Goal: Communication & Community: Answer question/provide support

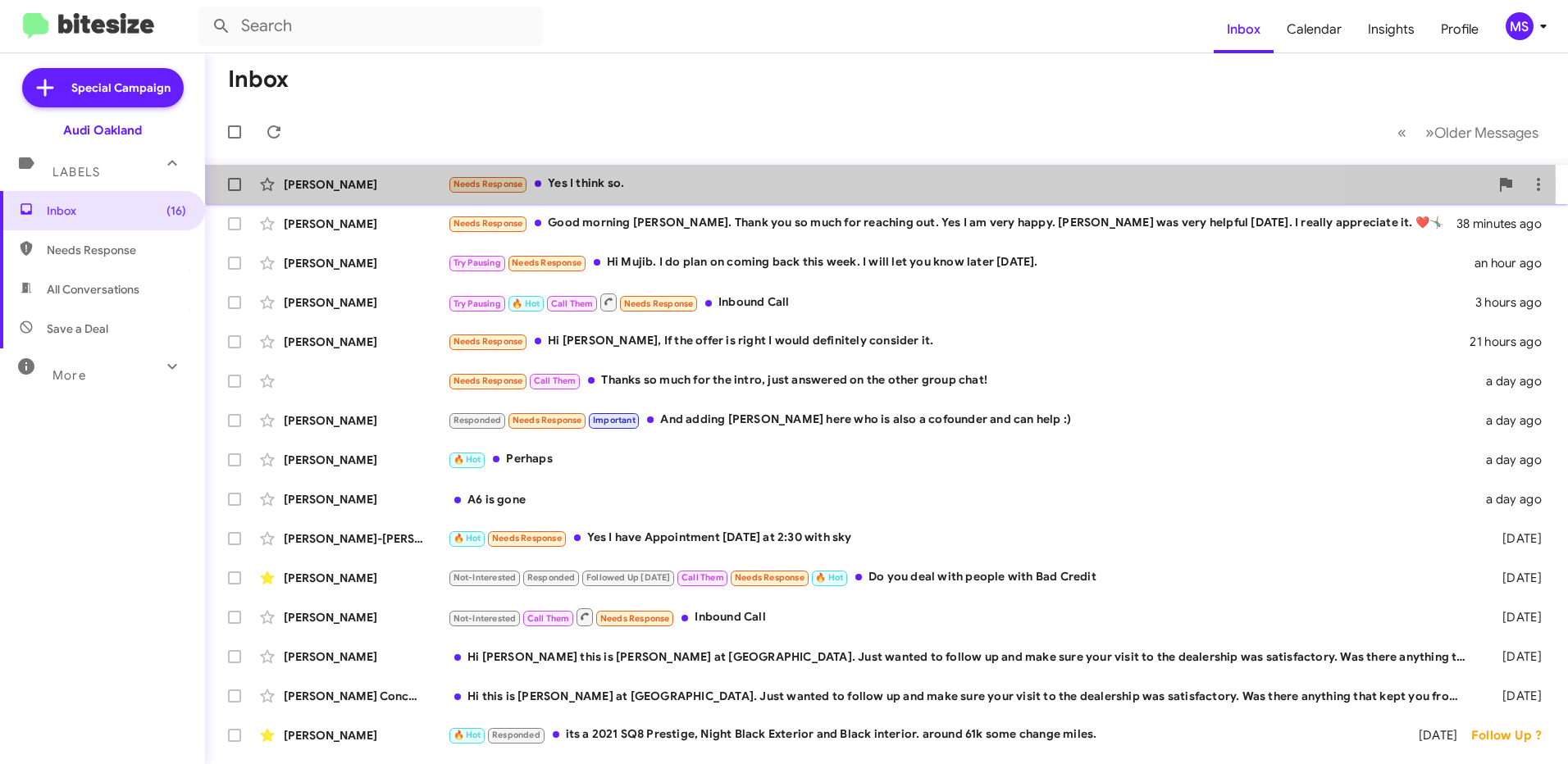
click at [408, 187] on div "[PERSON_NAME]" at bounding box center [365, 184] width 164 height 16
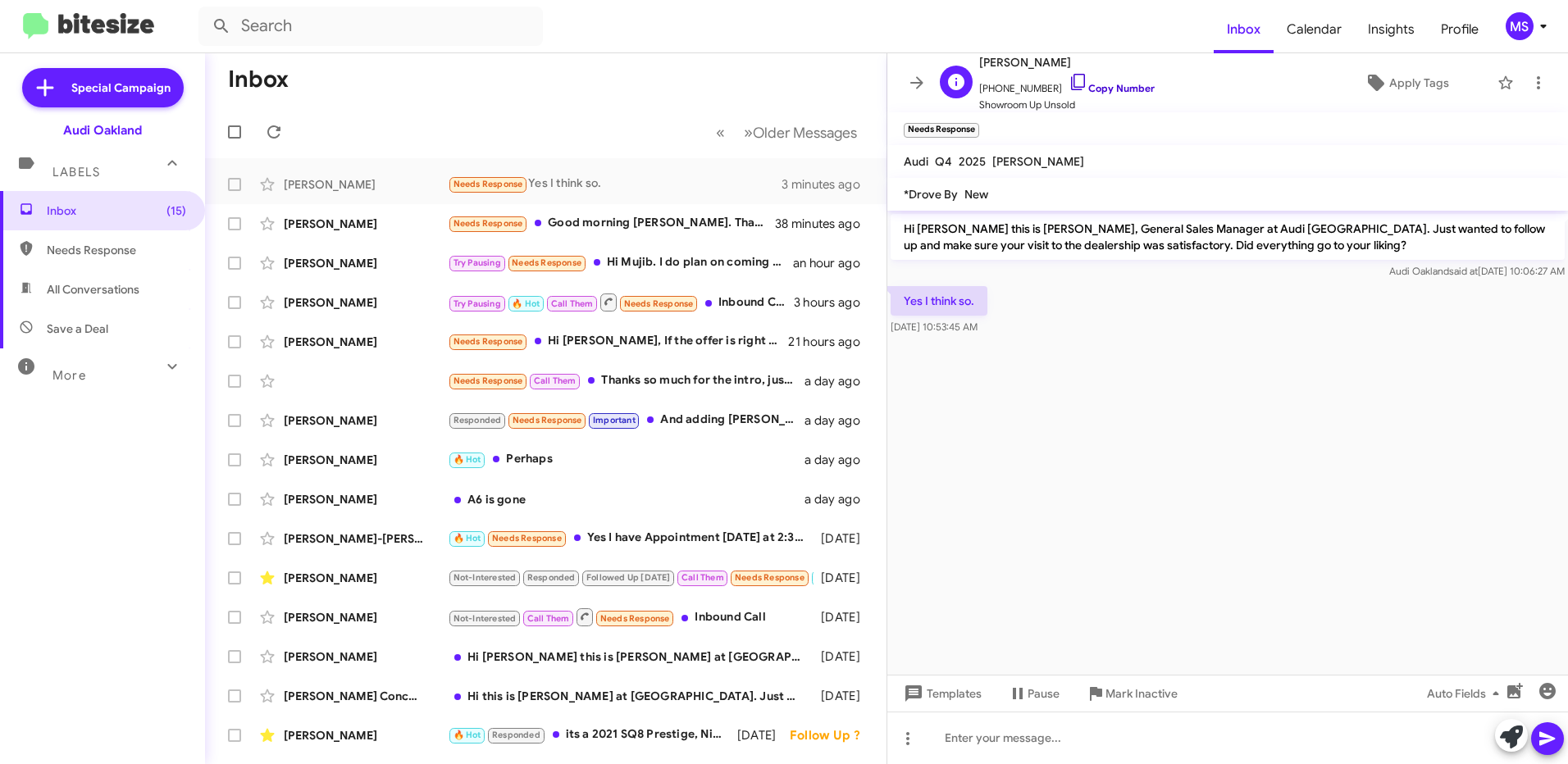
click at [1124, 88] on link "Copy Number" at bounding box center [1111, 88] width 86 height 12
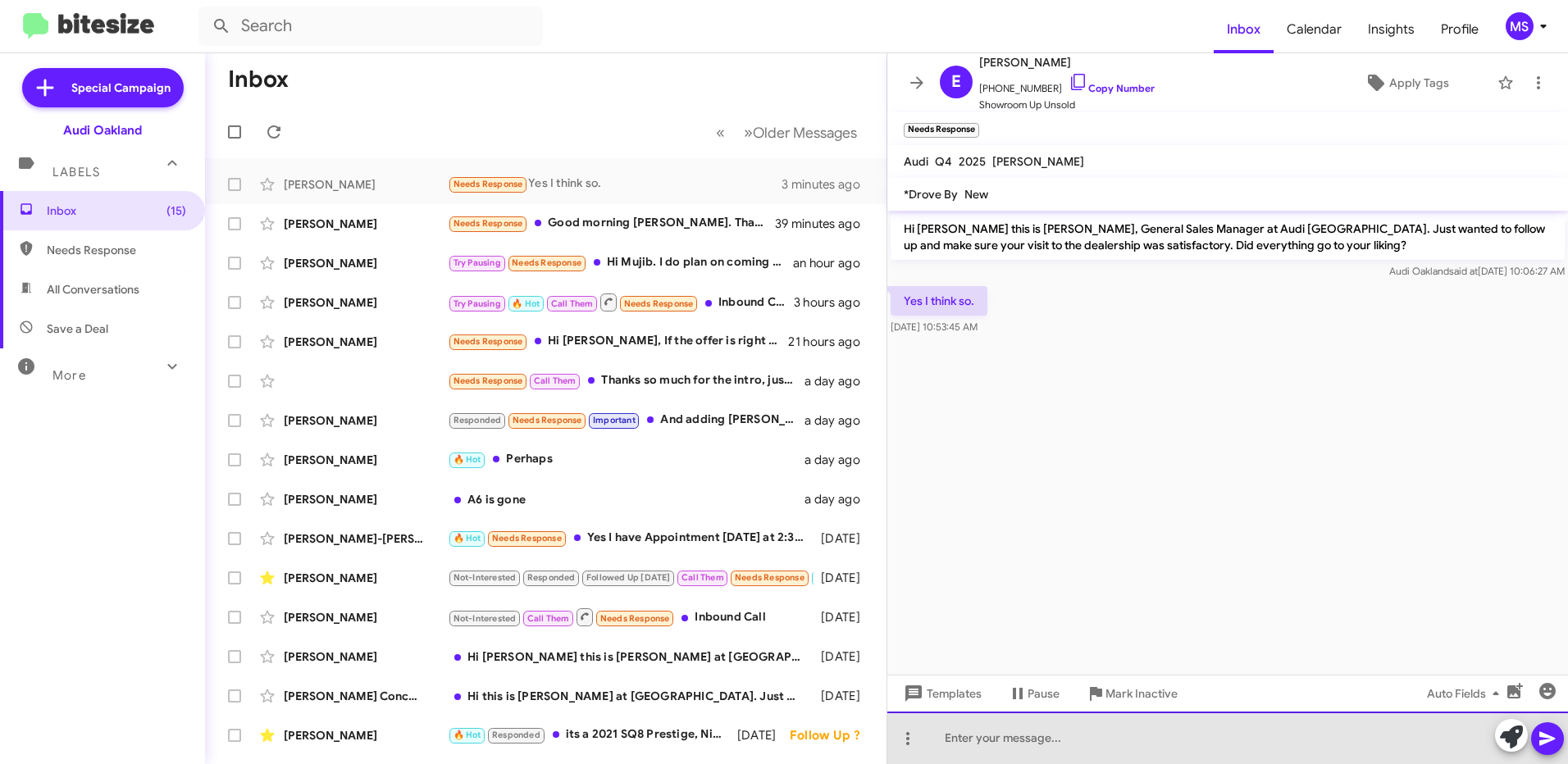
drag, startPoint x: 1075, startPoint y: 736, endPoint x: 1083, endPoint y: 739, distance: 8.5
click at [1082, 737] on div at bounding box center [1226, 737] width 680 height 52
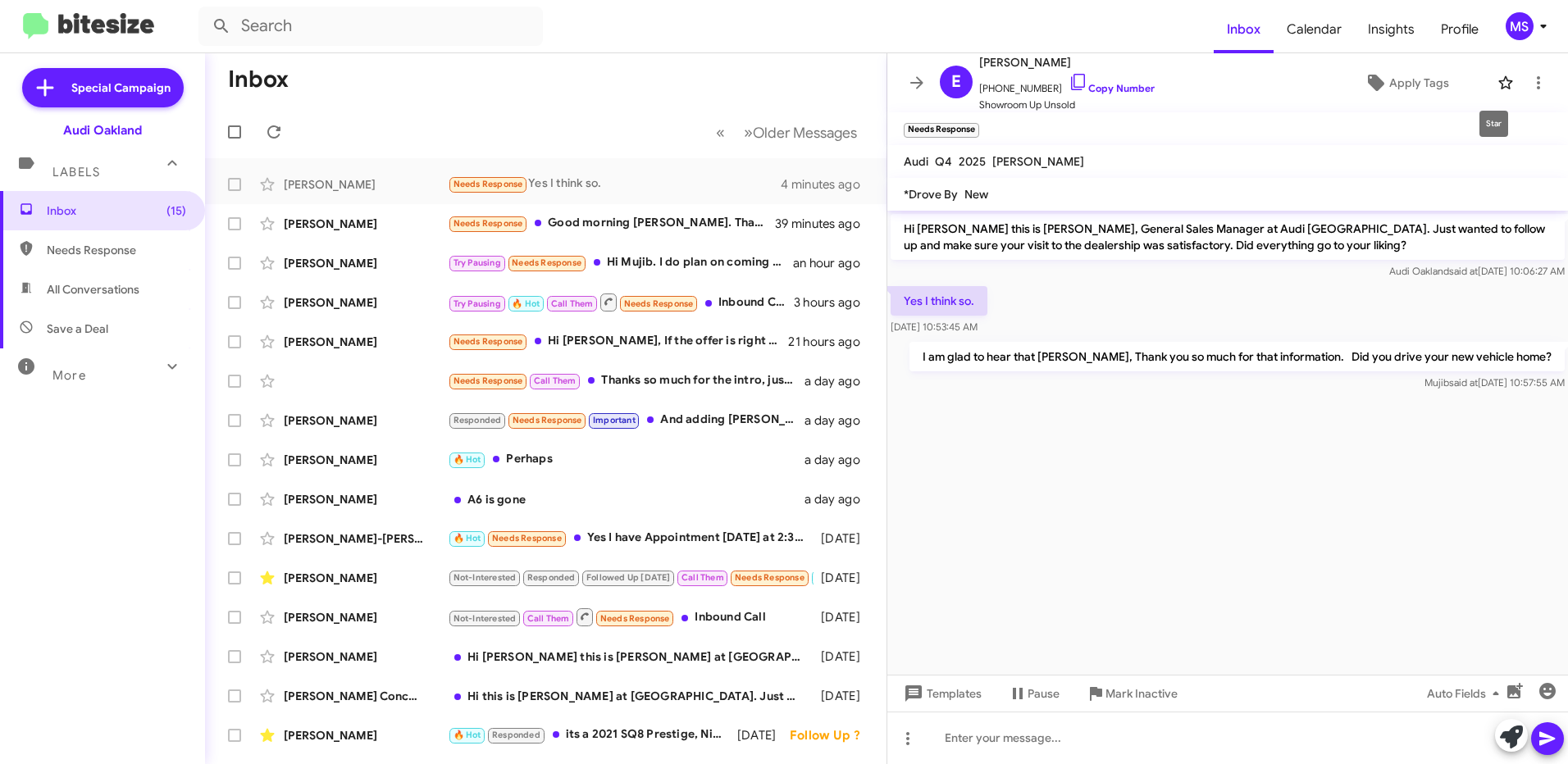
click at [1498, 87] on icon at bounding box center [1505, 83] width 14 height 13
click at [1419, 80] on span "Apply Tags" at bounding box center [1418, 82] width 60 height 29
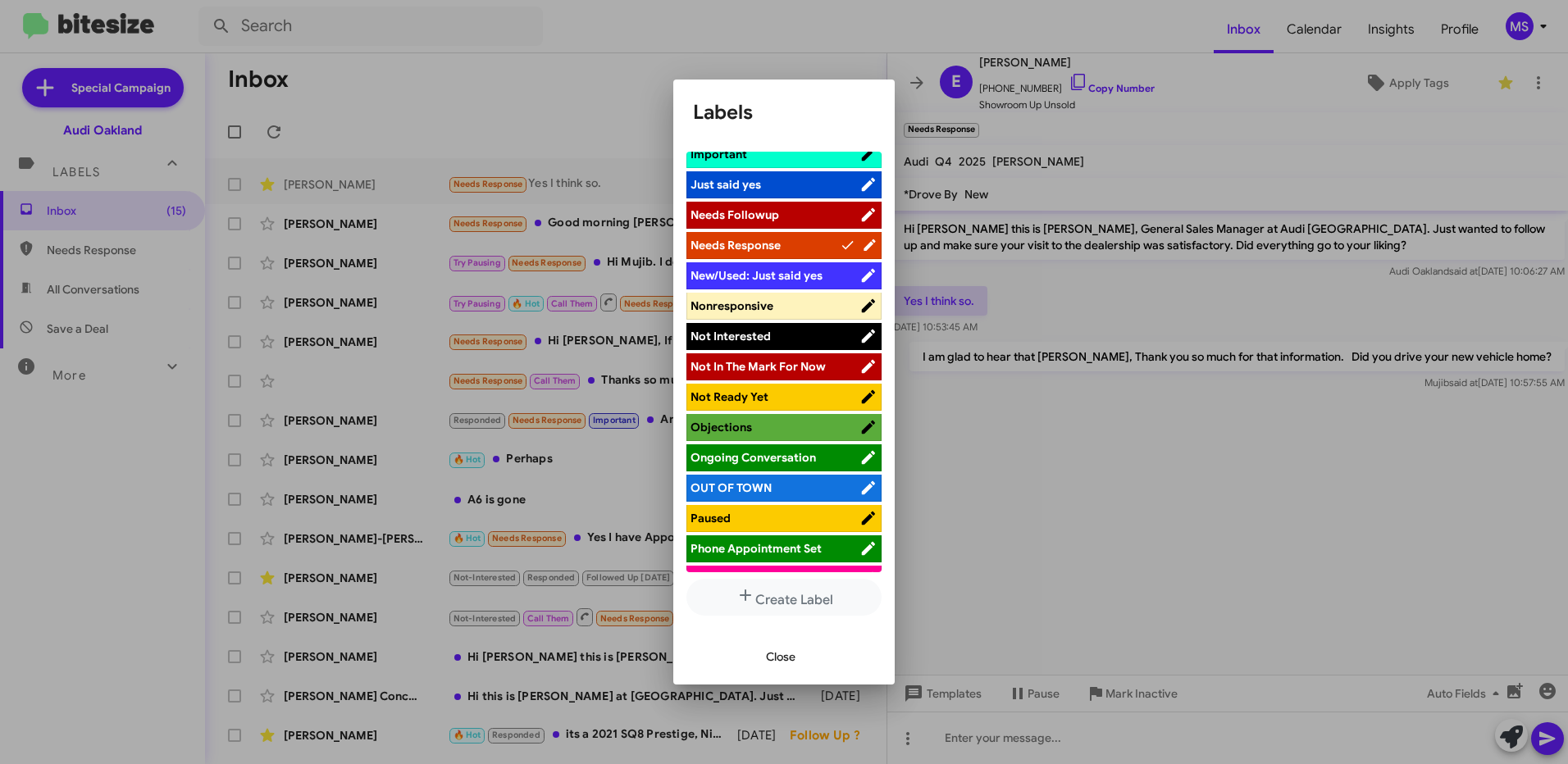
scroll to position [656, 0]
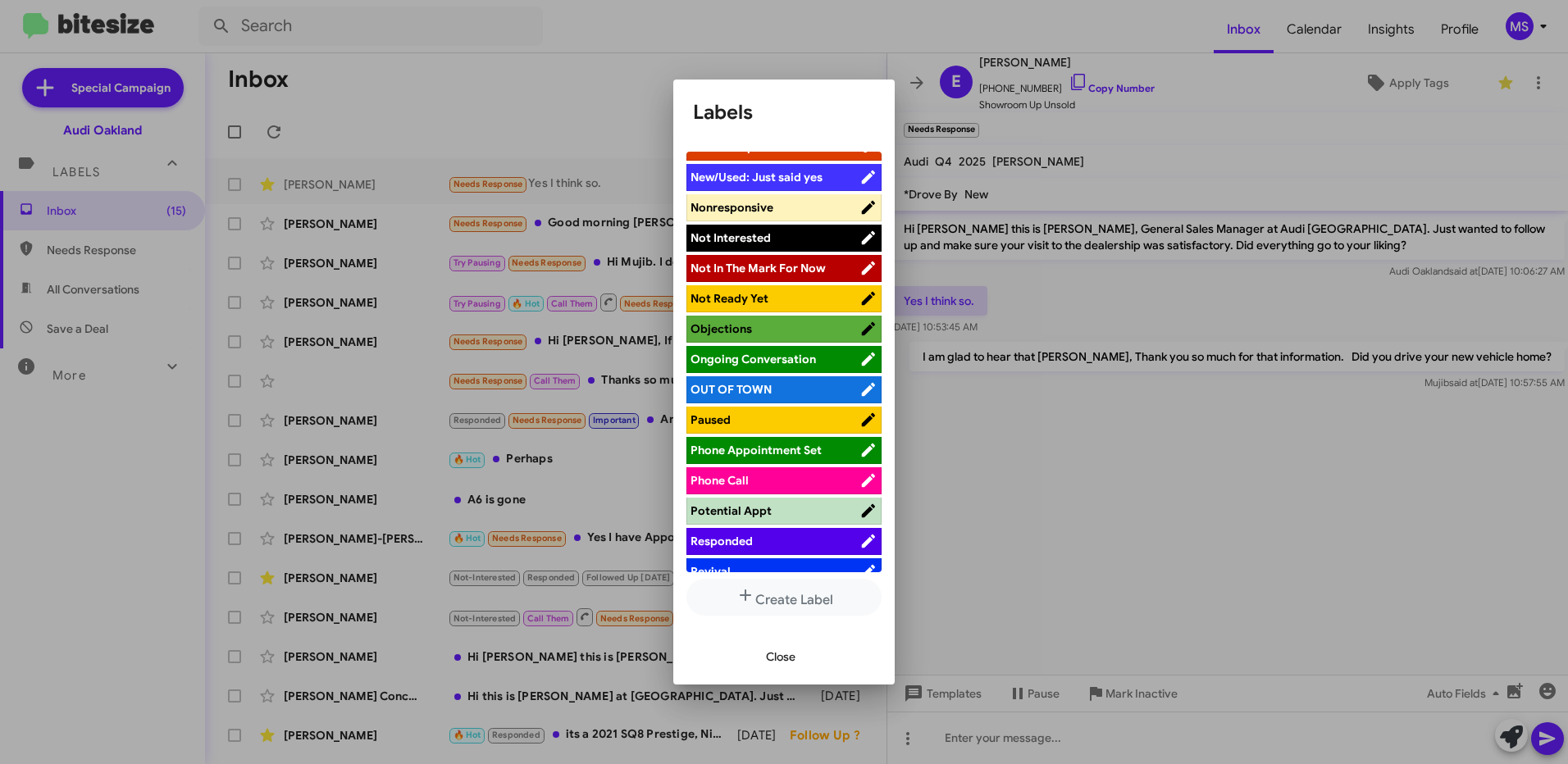
click at [780, 532] on li "Responded" at bounding box center [784, 542] width 195 height 27
click at [802, 540] on span "Responded" at bounding box center [774, 541] width 168 height 16
click at [779, 656] on span "Close" at bounding box center [780, 656] width 29 height 29
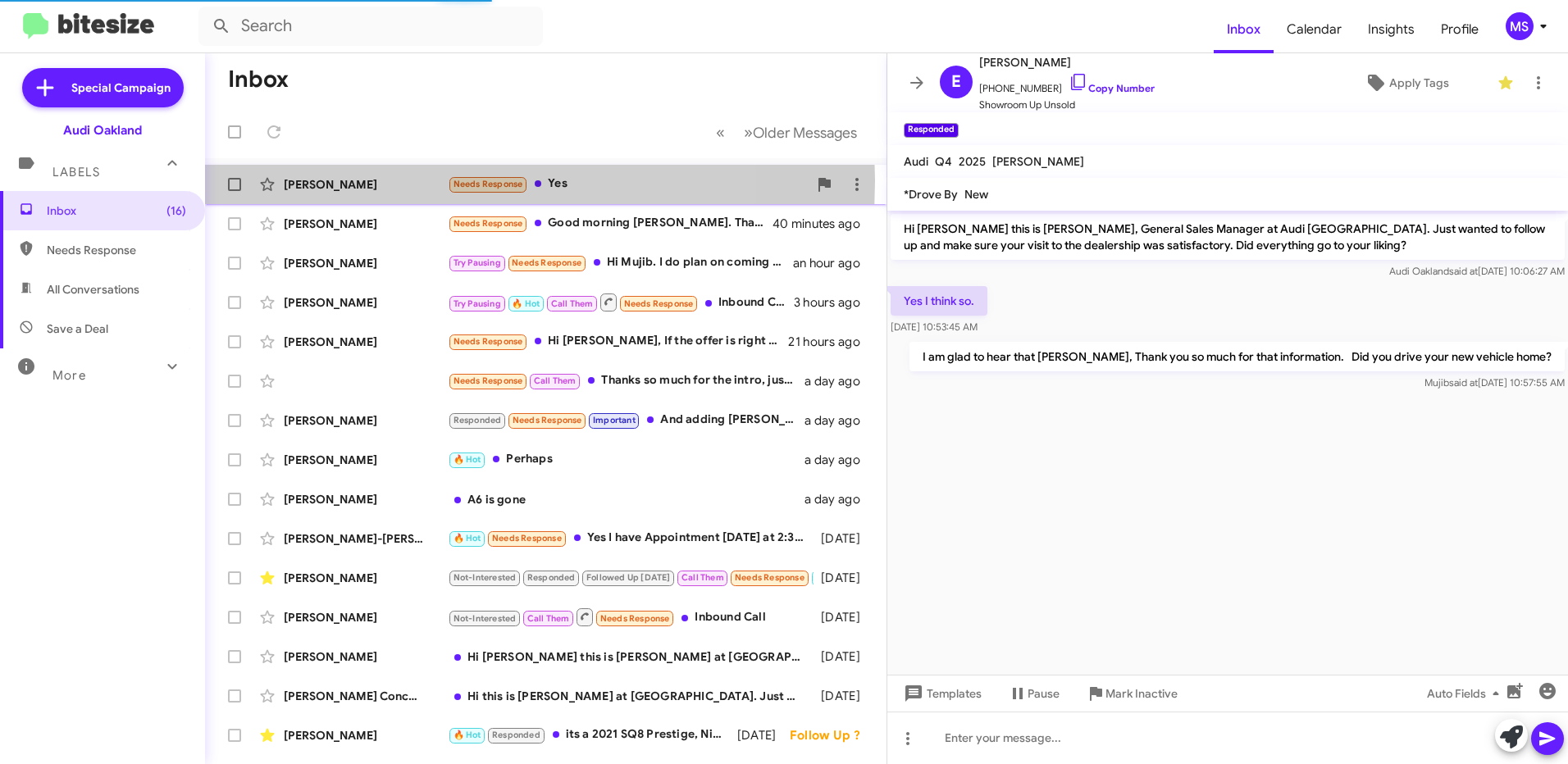
click at [398, 181] on div "[PERSON_NAME]" at bounding box center [365, 184] width 164 height 16
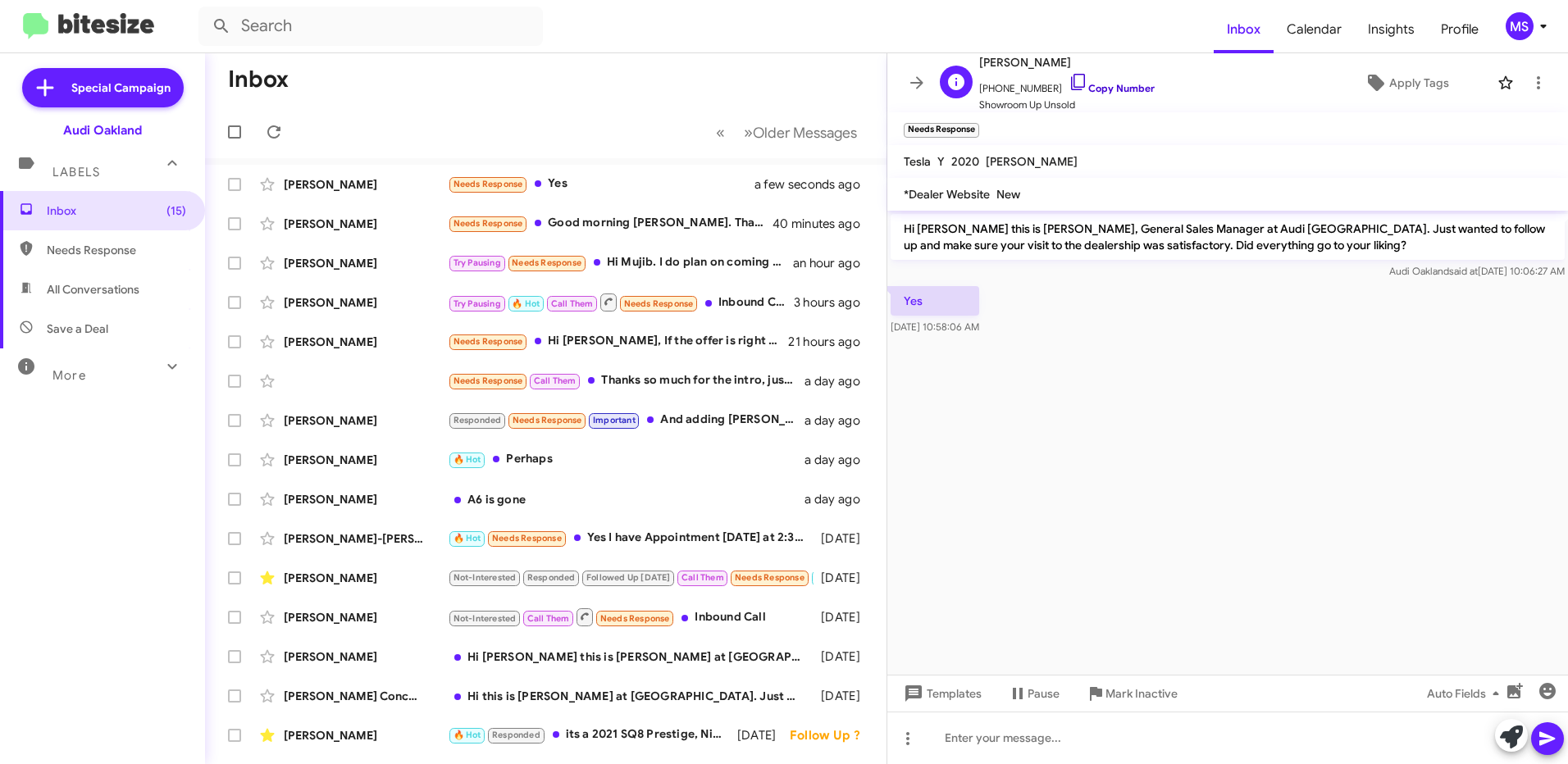
click at [1116, 88] on link "Copy Number" at bounding box center [1111, 88] width 86 height 12
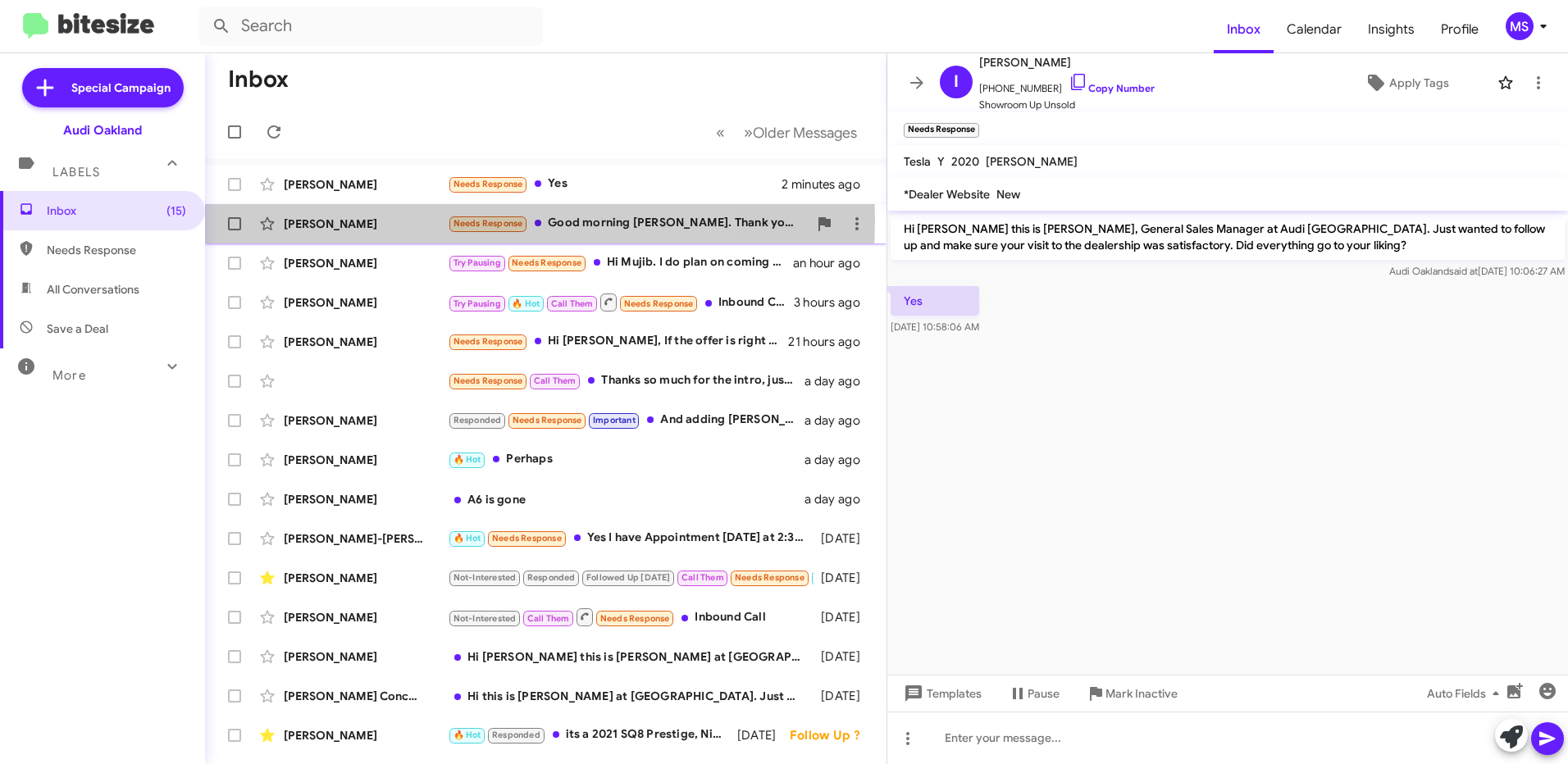
click at [390, 219] on div "[PERSON_NAME]" at bounding box center [365, 223] width 164 height 16
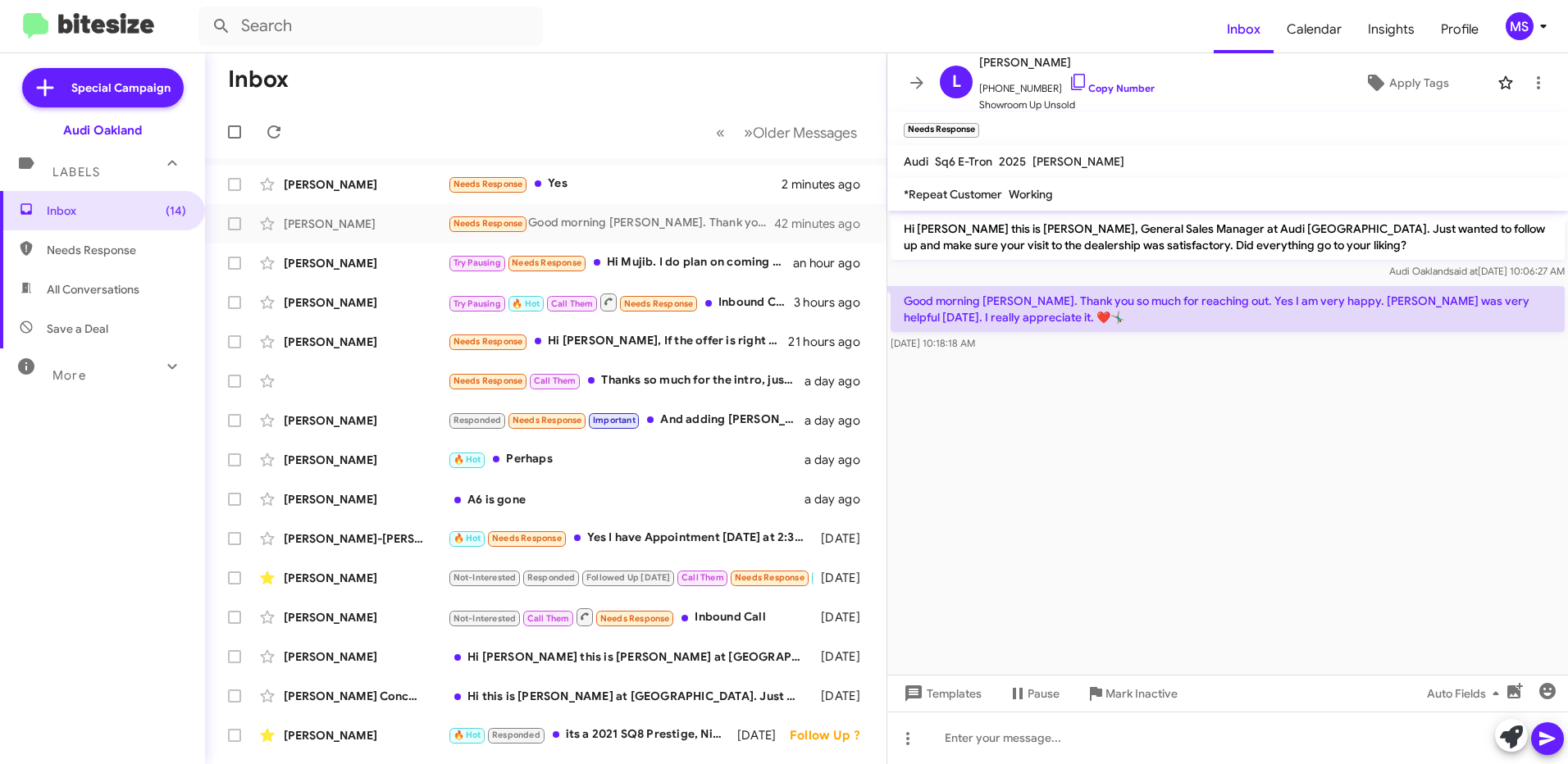
drag, startPoint x: 1015, startPoint y: 321, endPoint x: 906, endPoint y: 307, distance: 109.9
click at [906, 307] on p "Good morning [PERSON_NAME]. Thank you so much for reaching out. Yes I am very h…" at bounding box center [1227, 309] width 674 height 46
copy p "Good morning [PERSON_NAME]. Thank you so much for reaching out. Yes I am very h…"
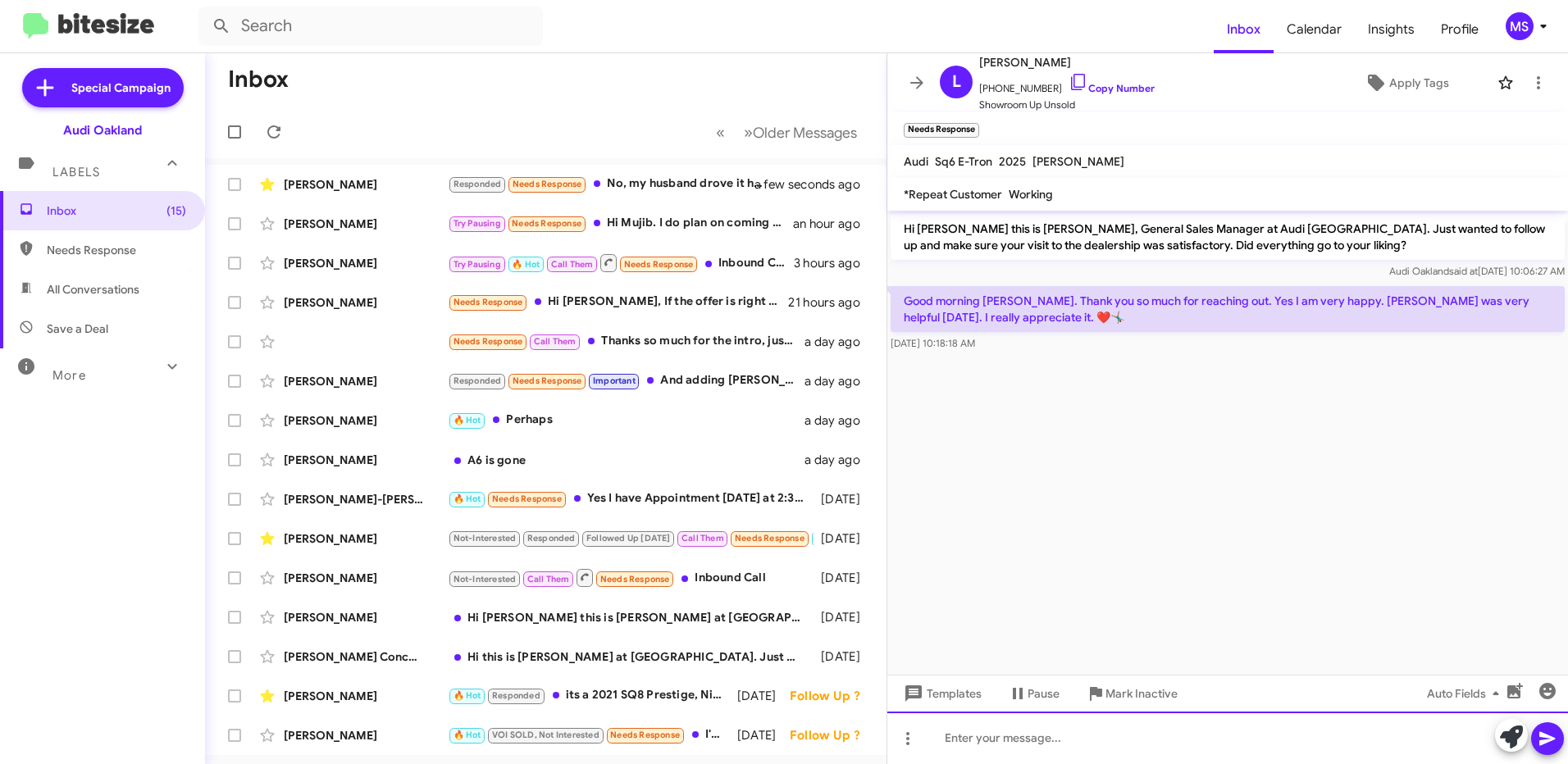
click at [1114, 734] on div at bounding box center [1226, 737] width 680 height 52
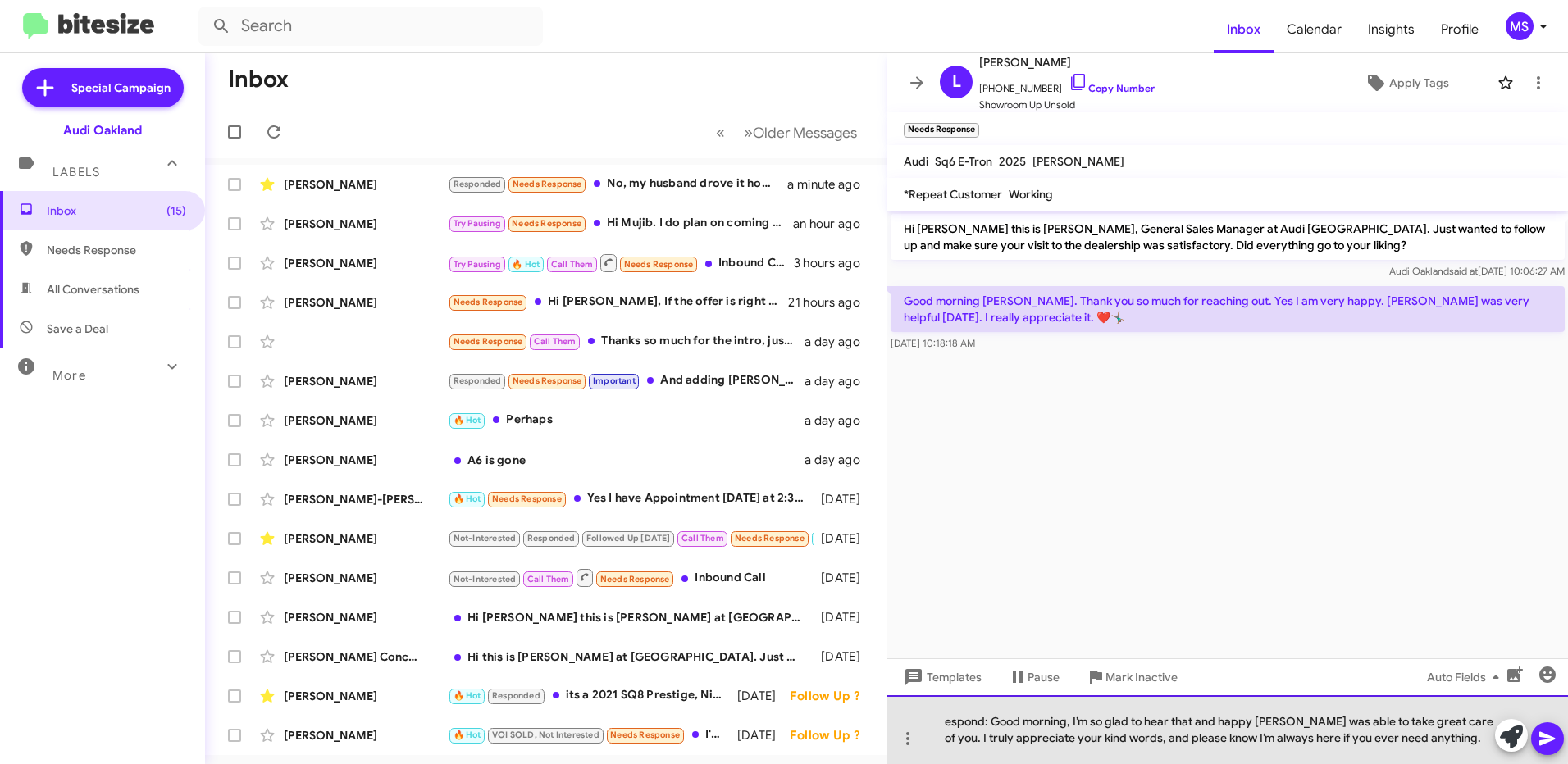
drag, startPoint x: 988, startPoint y: 719, endPoint x: 1015, endPoint y: 727, distance: 28.2
click at [991, 719] on div "espond: Good morning, I’m so glad to hear that and happy [PERSON_NAME] was able…" at bounding box center [1226, 730] width 680 height 69
click at [1023, 721] on div "Good morning, I’m so glad to hear that and happy [PERSON_NAME] was able to take…" at bounding box center [1226, 730] width 680 height 69
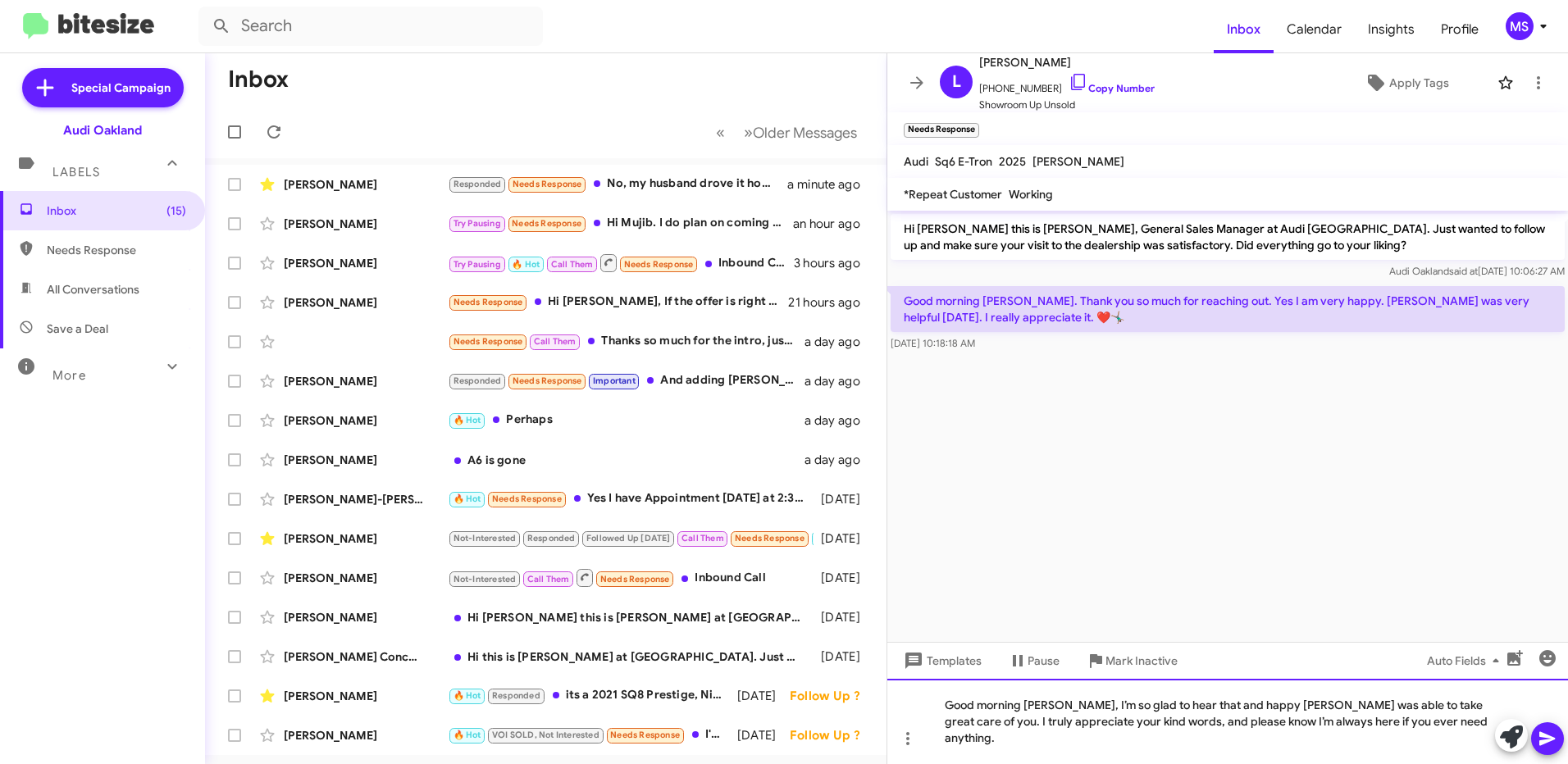
click at [1460, 737] on div "Good morning [PERSON_NAME], I’m so glad to hear that and happy [PERSON_NAME] wa…" at bounding box center [1226, 721] width 680 height 85
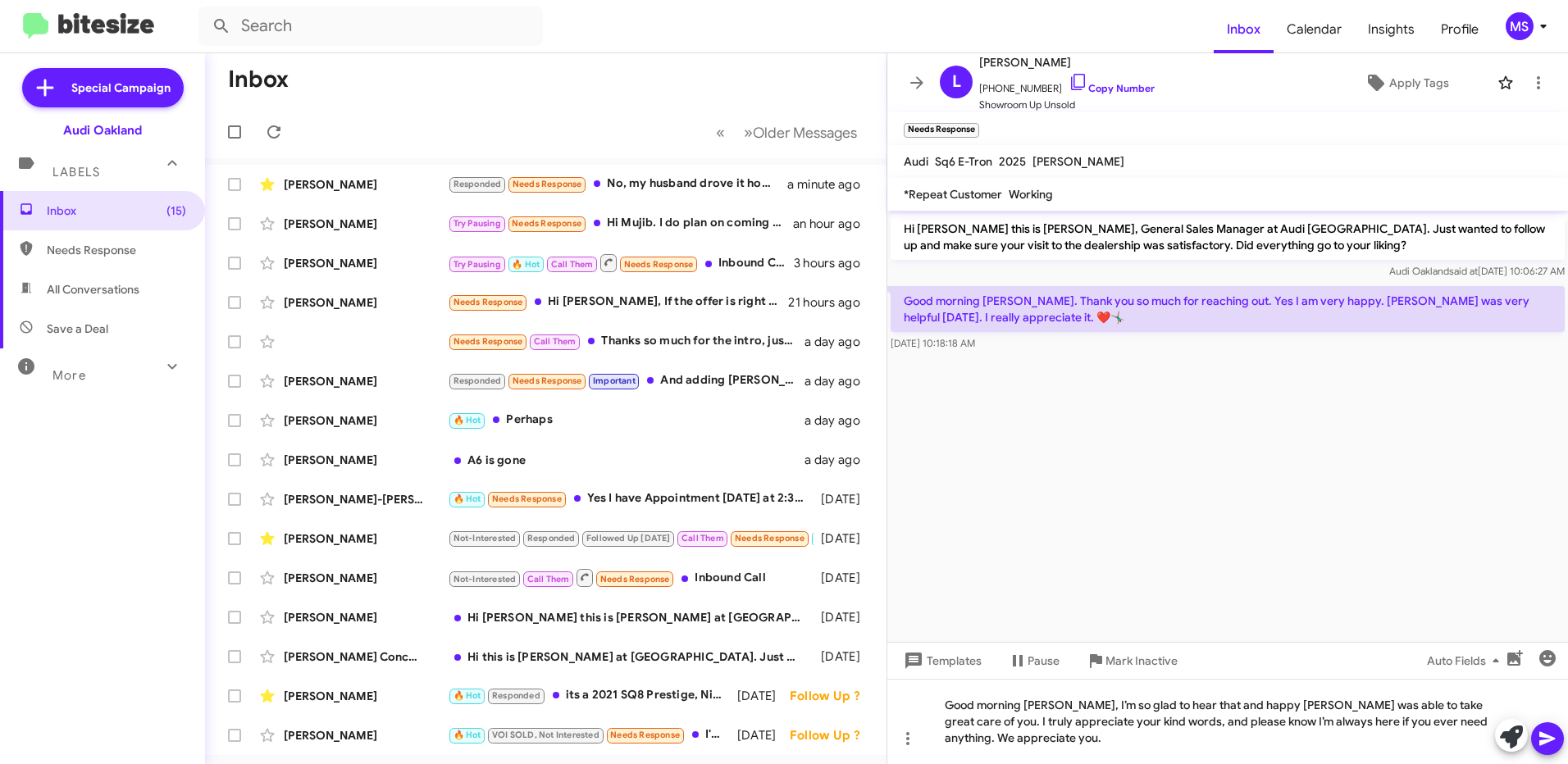
click at [1547, 729] on icon at bounding box center [1546, 738] width 20 height 20
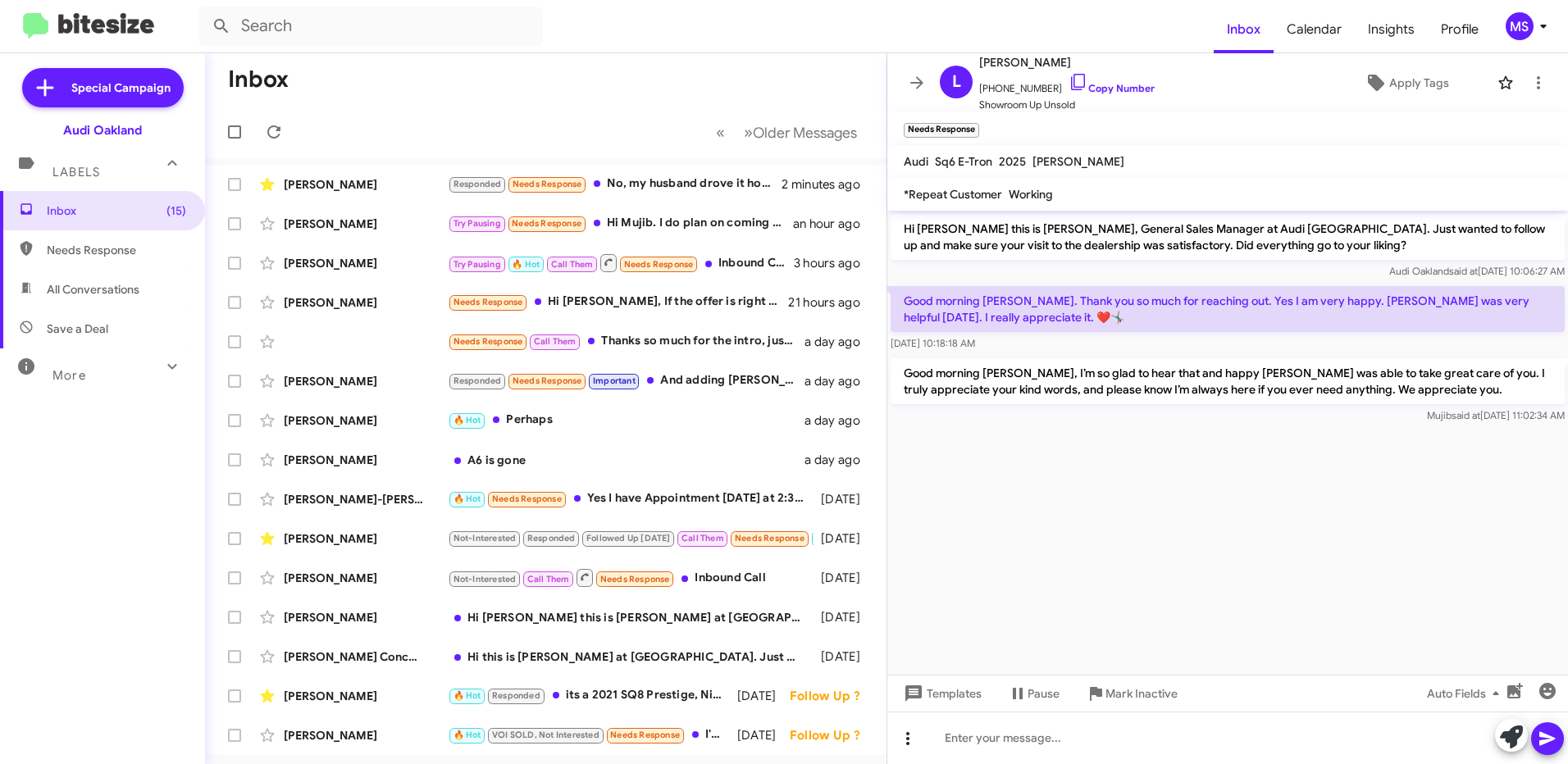
click at [909, 739] on icon at bounding box center [907, 739] width 3 height 13
click at [951, 703] on button "note" at bounding box center [942, 697] width 101 height 40
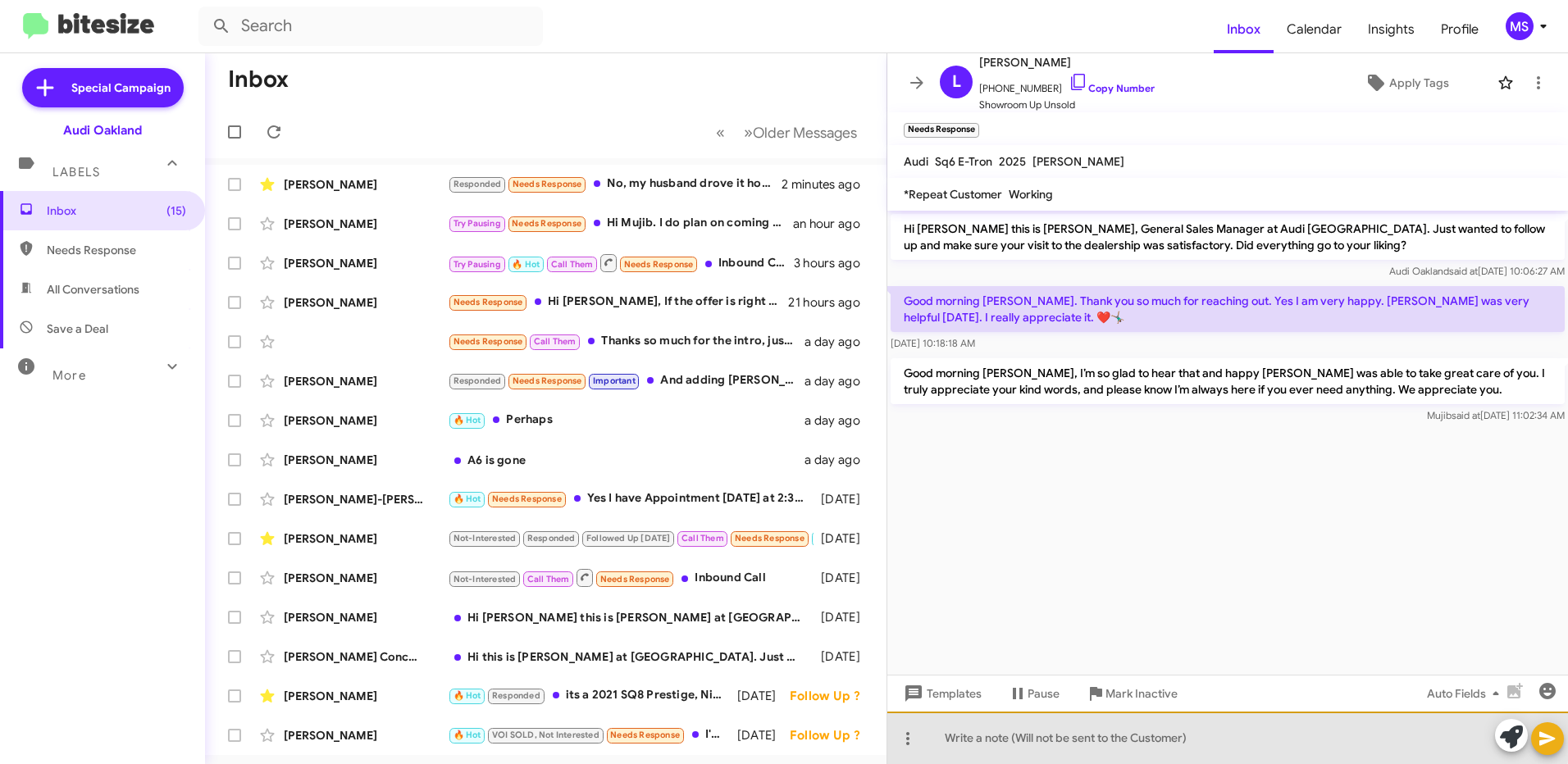
click at [1033, 733] on div at bounding box center [1226, 737] width 680 height 52
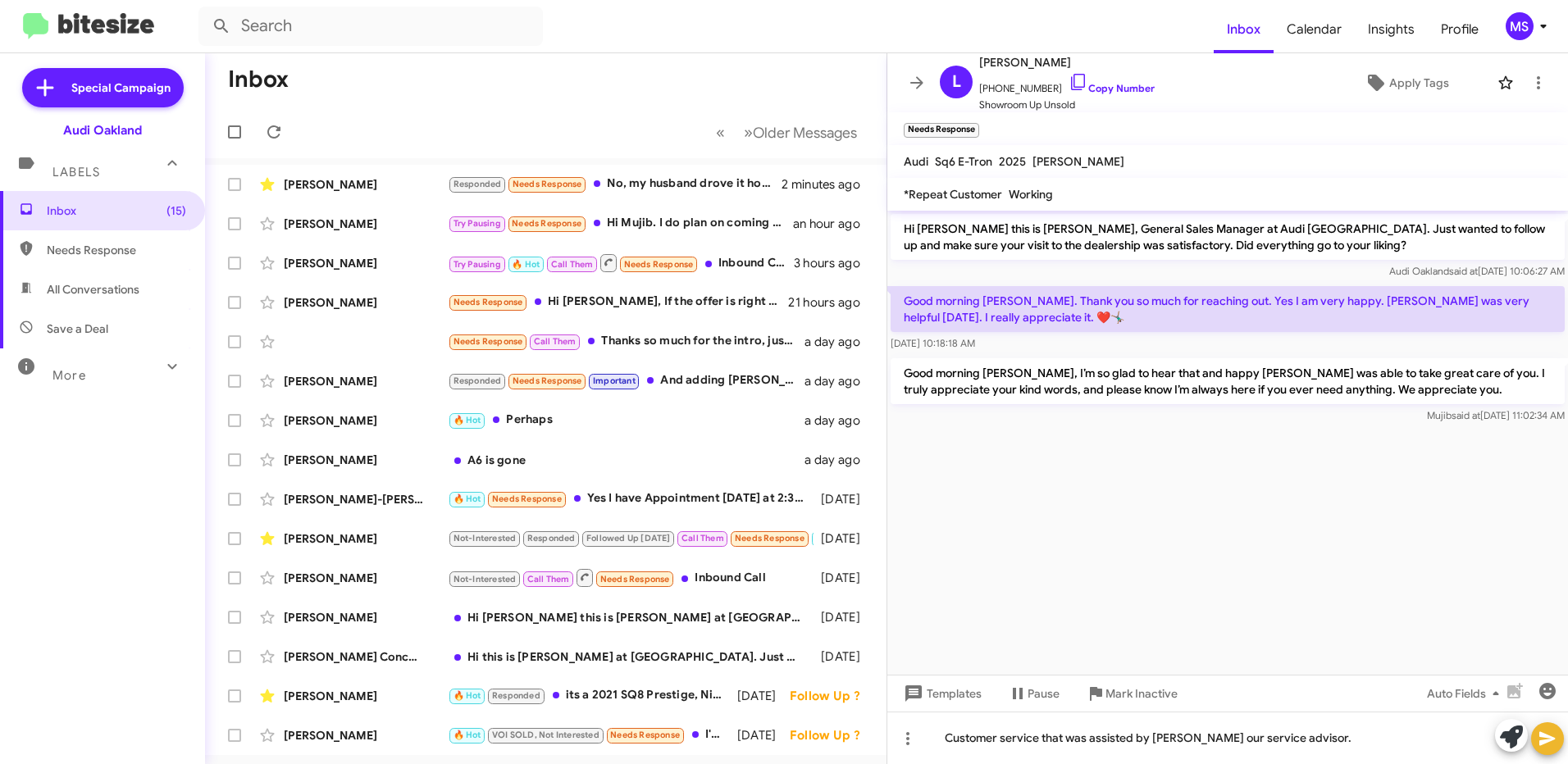
click at [1543, 732] on icon at bounding box center [1546, 738] width 20 height 20
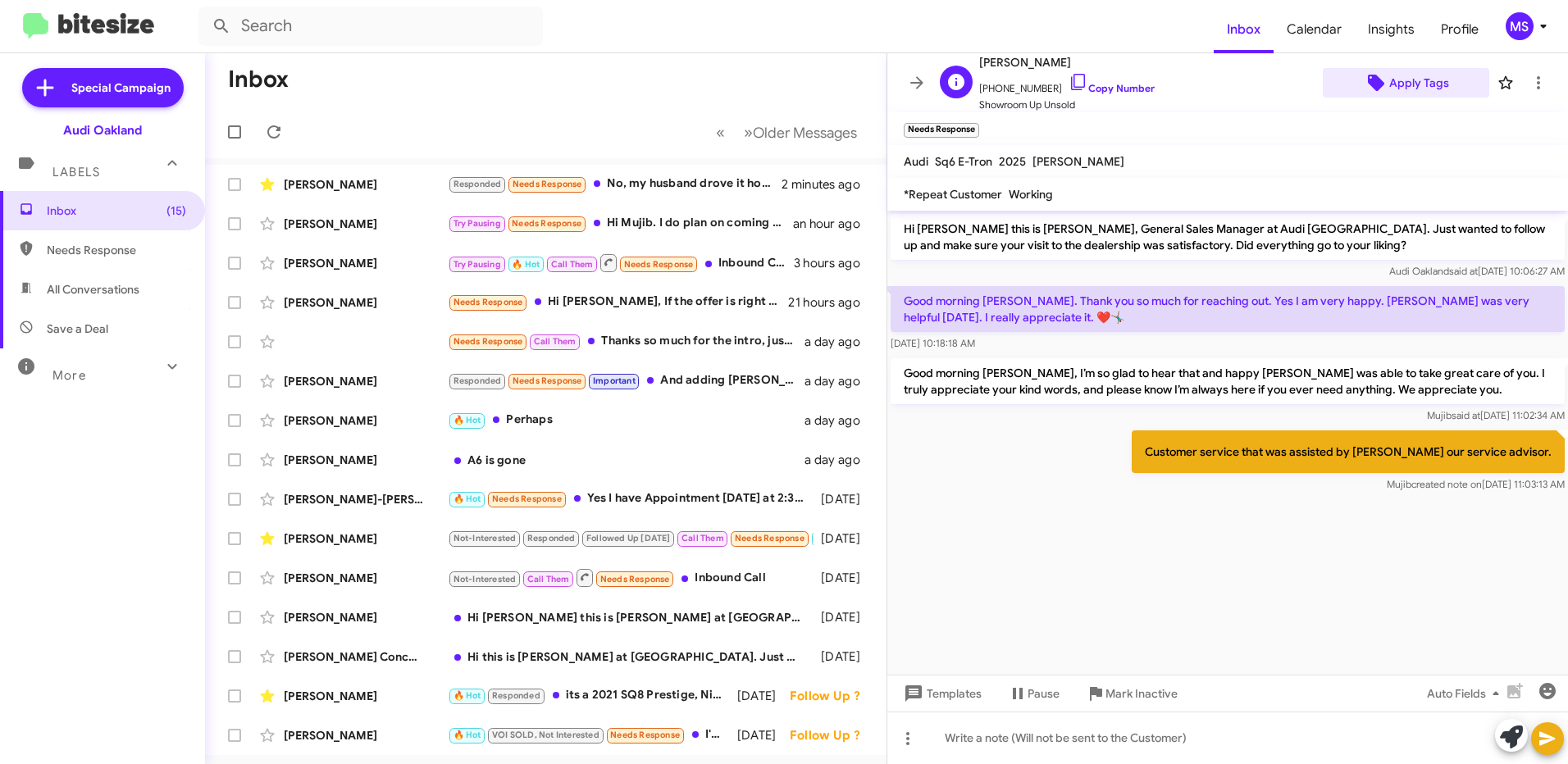
click at [1402, 88] on span "Apply Tags" at bounding box center [1418, 82] width 60 height 29
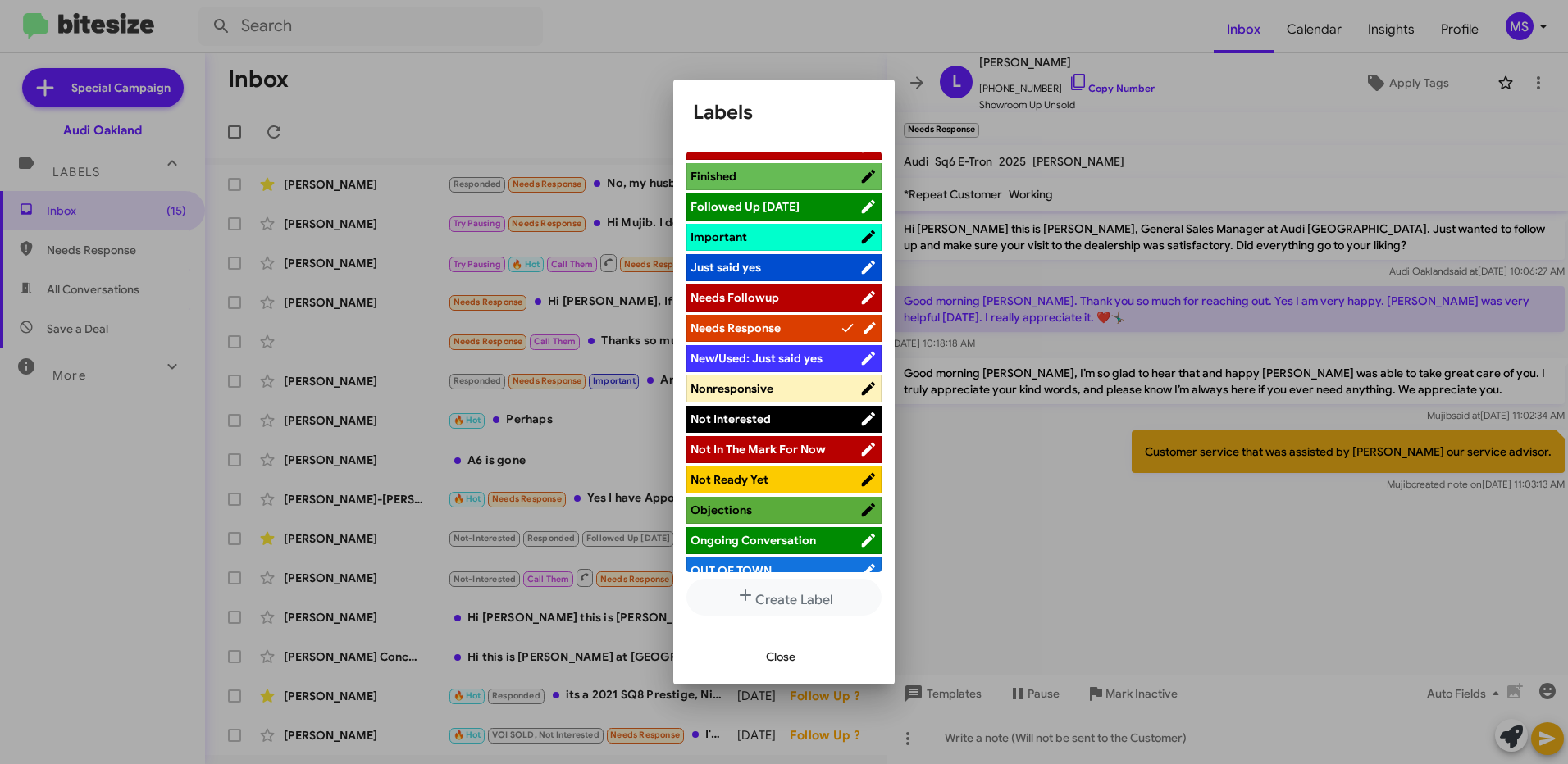
scroll to position [656, 0]
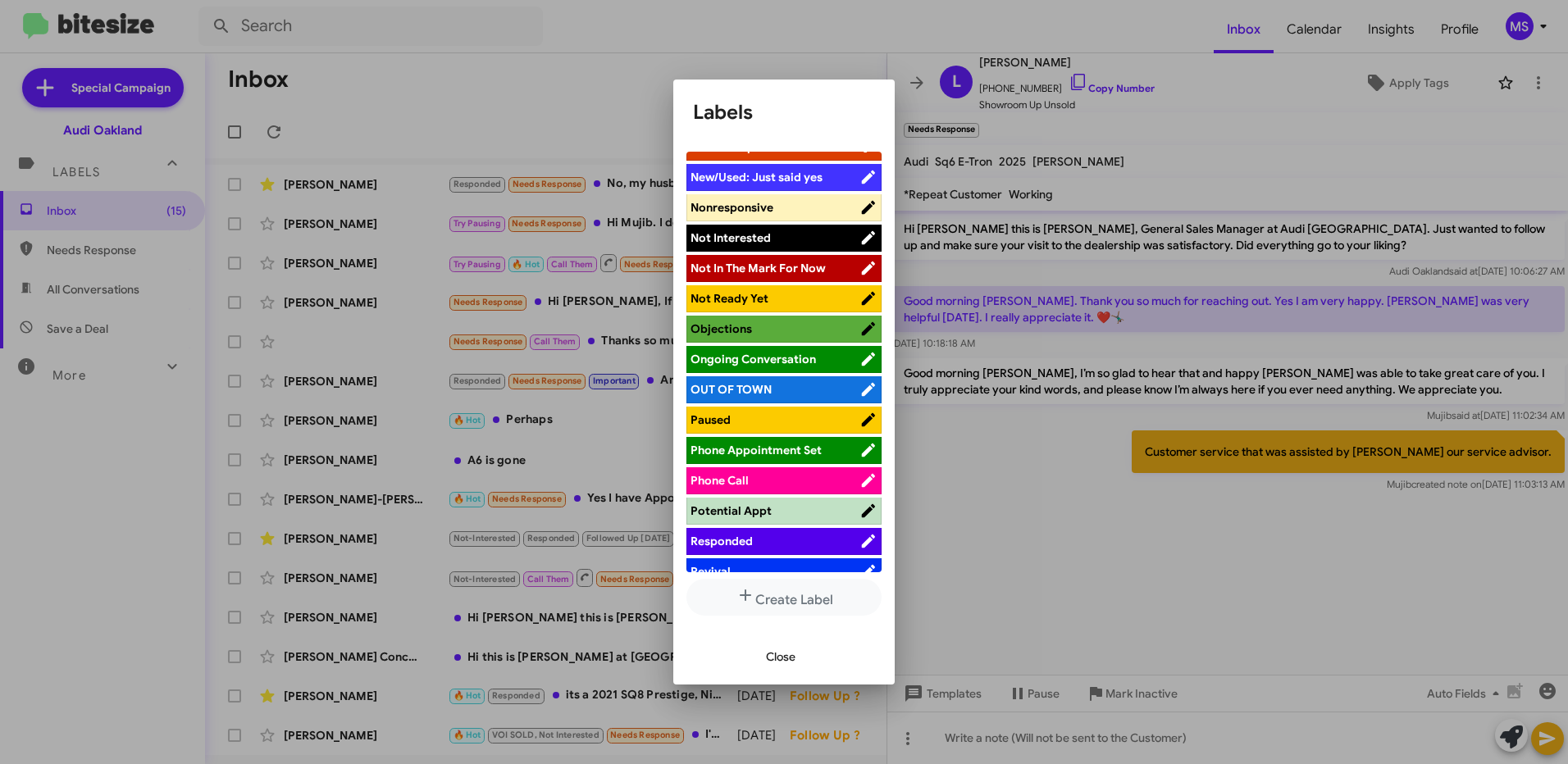
click at [786, 541] on span "Responded" at bounding box center [774, 541] width 168 height 16
click at [779, 658] on span "Close" at bounding box center [780, 656] width 29 height 29
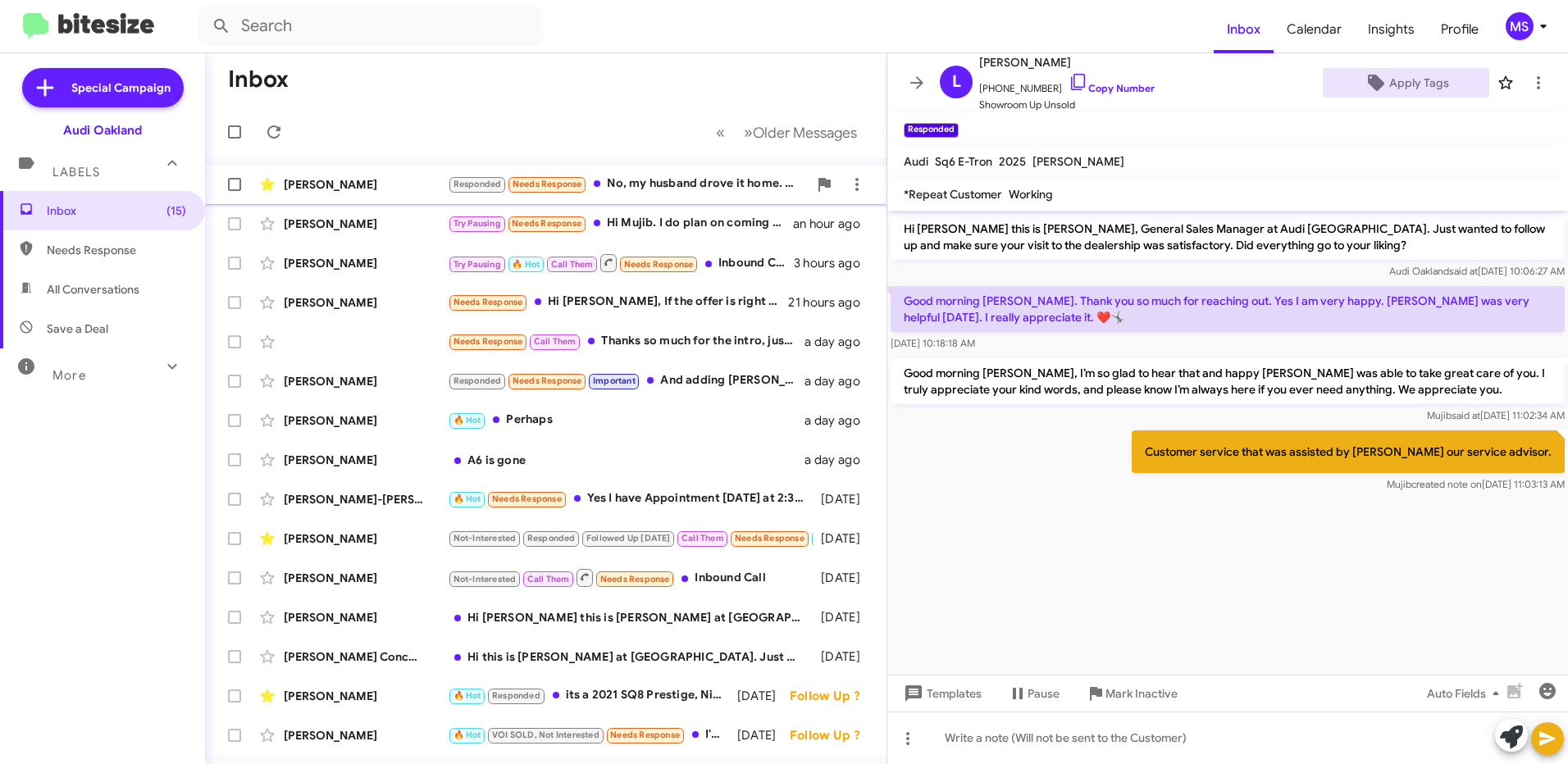
click at [396, 183] on div "[PERSON_NAME]" at bounding box center [365, 184] width 164 height 16
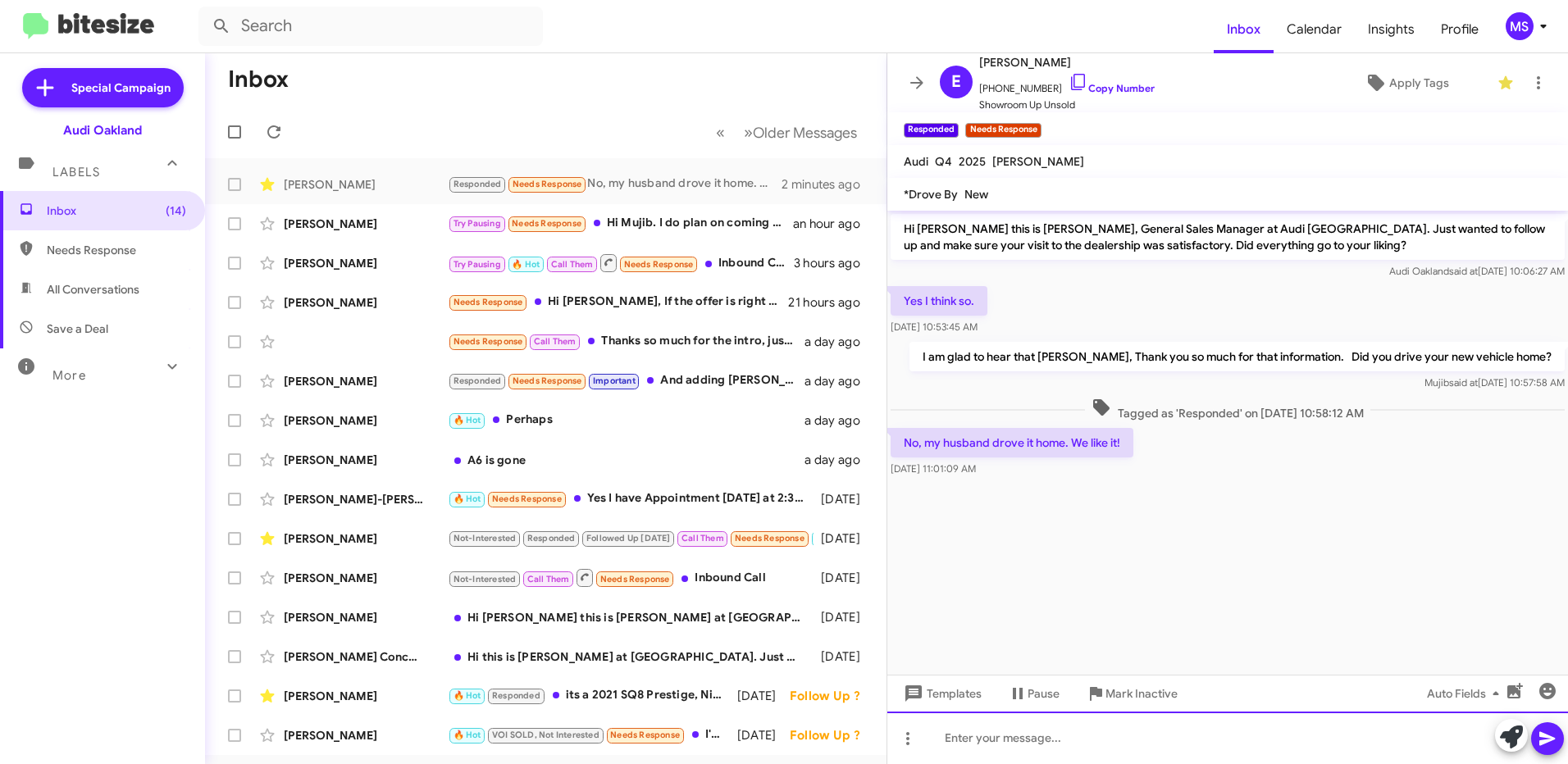
click at [1131, 739] on div at bounding box center [1226, 737] width 680 height 52
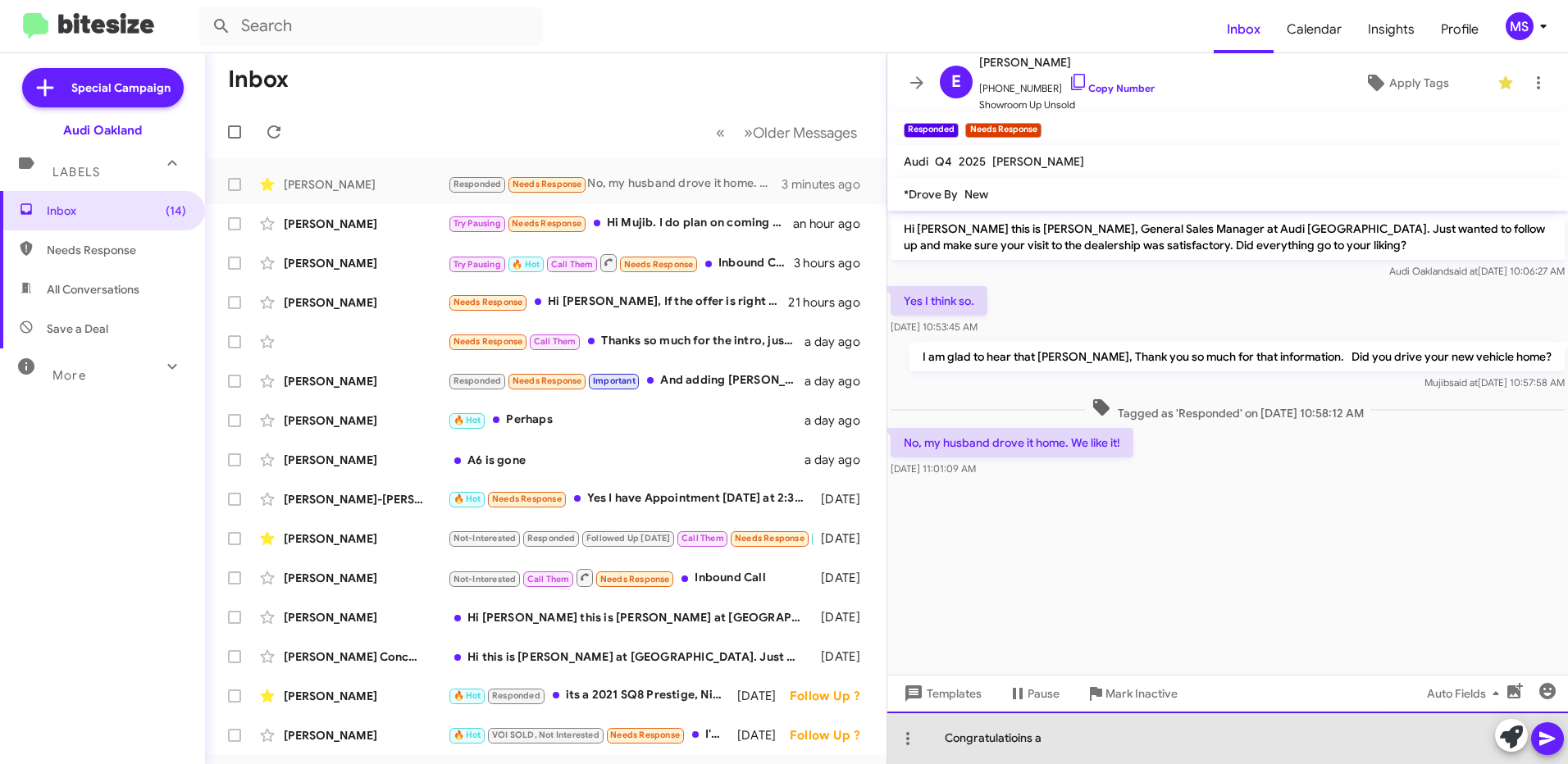
click at [1060, 734] on div "Congratulatioins a" at bounding box center [1226, 737] width 680 height 52
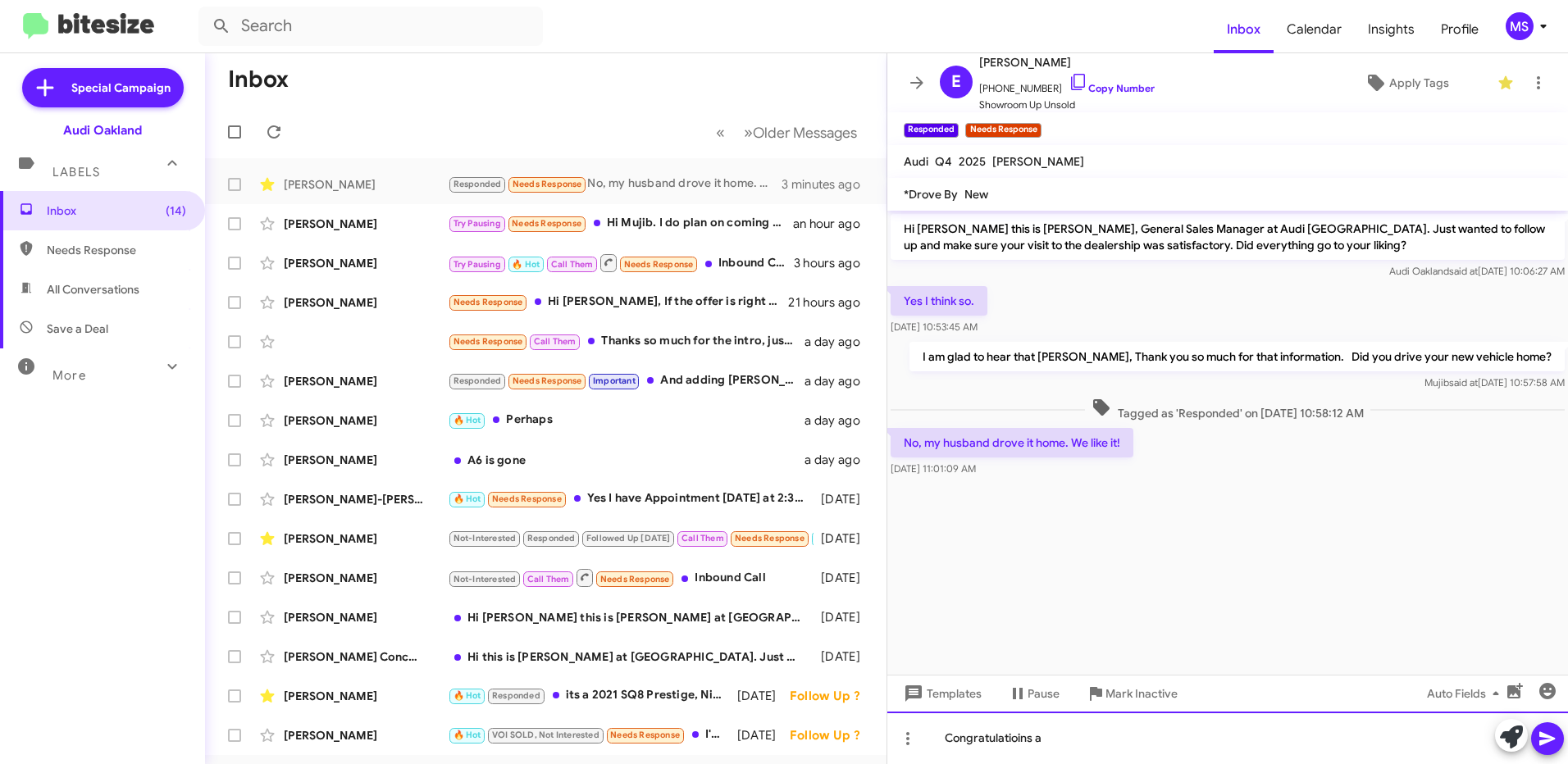
click at [1076, 743] on div "Congratulatioins a" at bounding box center [1226, 737] width 680 height 52
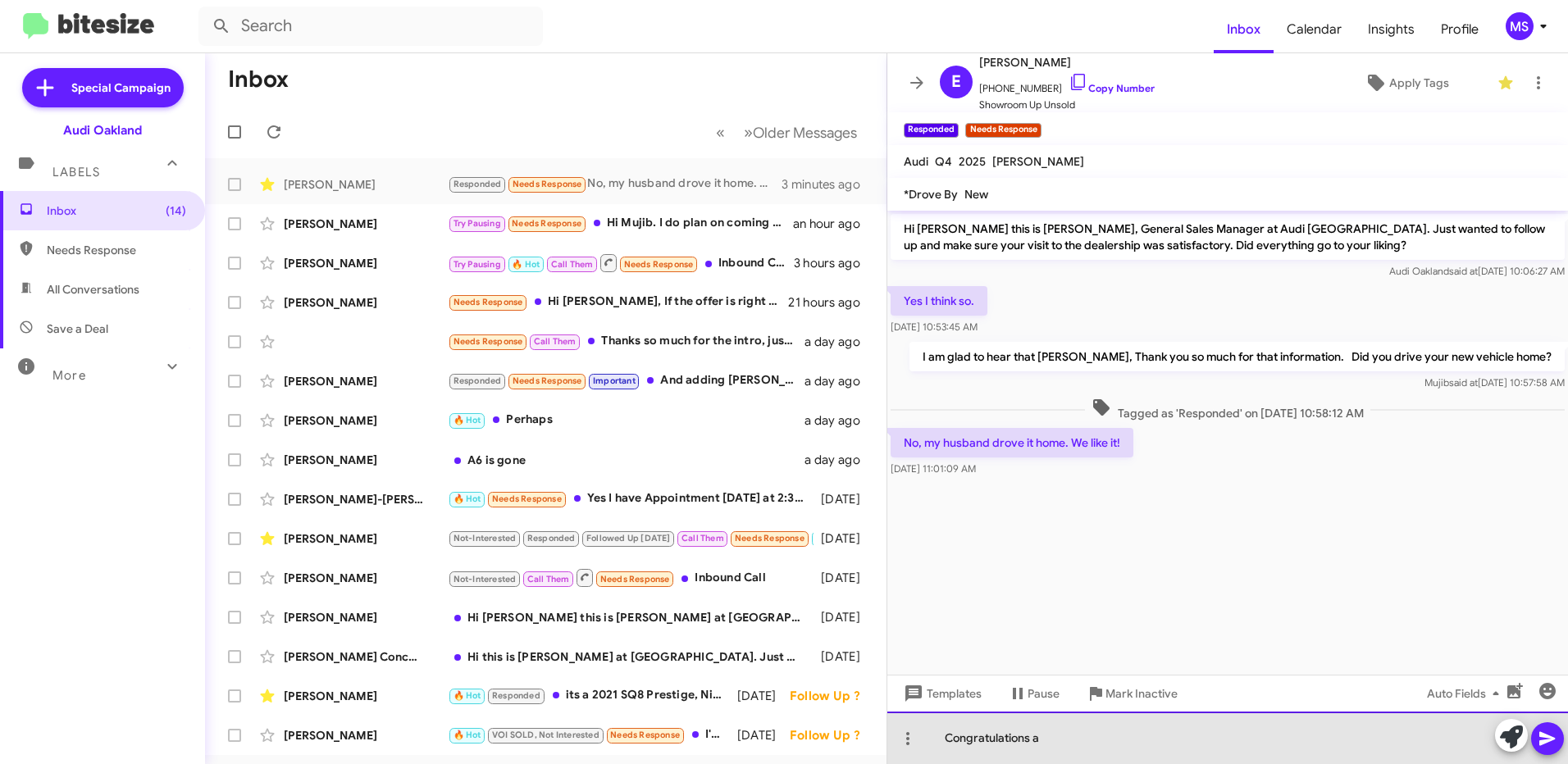
click at [1064, 739] on div "Congratulations a" at bounding box center [1226, 737] width 680 height 52
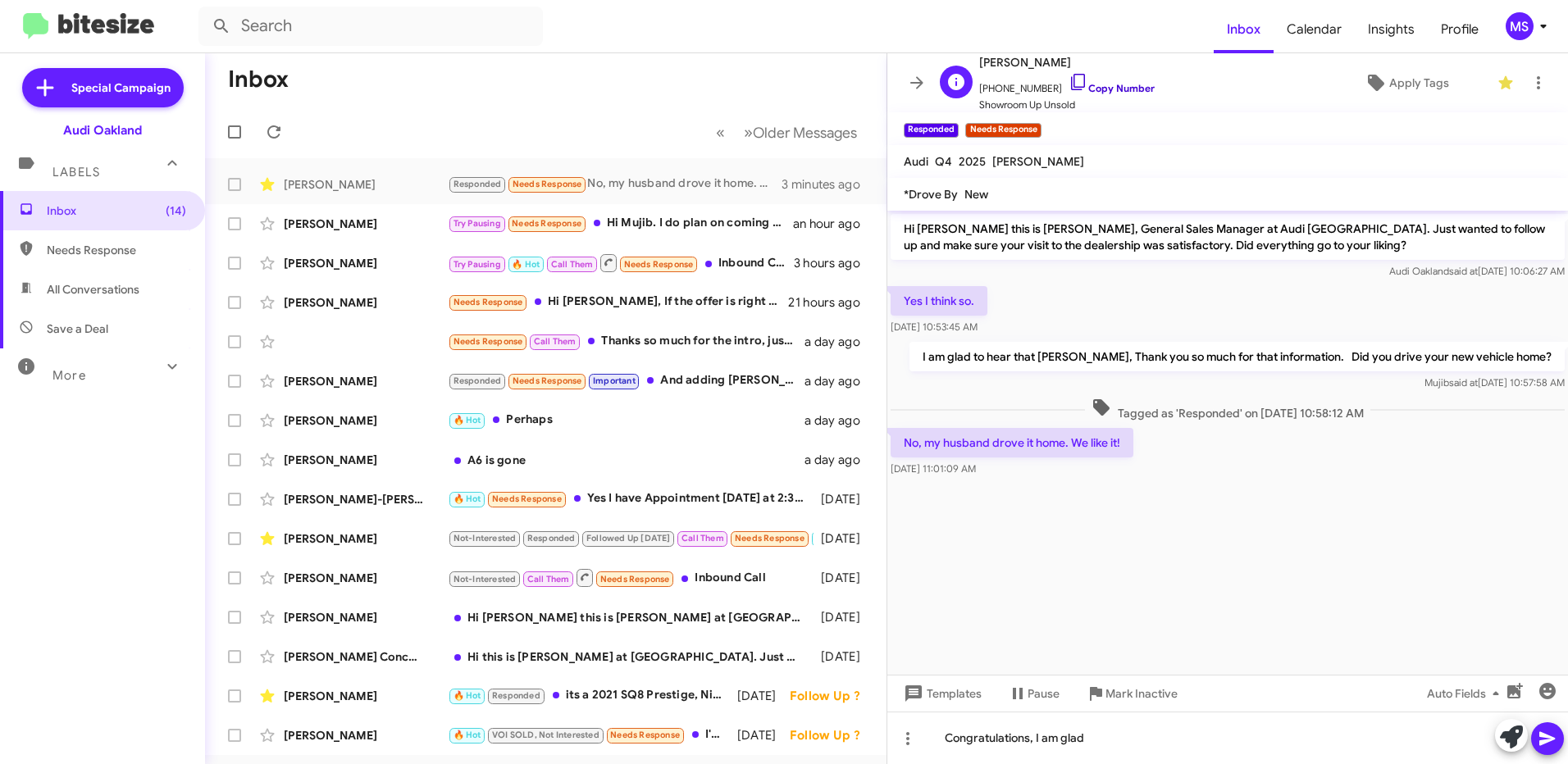
click at [1114, 85] on link "Copy Number" at bounding box center [1111, 88] width 86 height 12
click at [1165, 734] on div "Congratulations, I am glad" at bounding box center [1226, 737] width 680 height 52
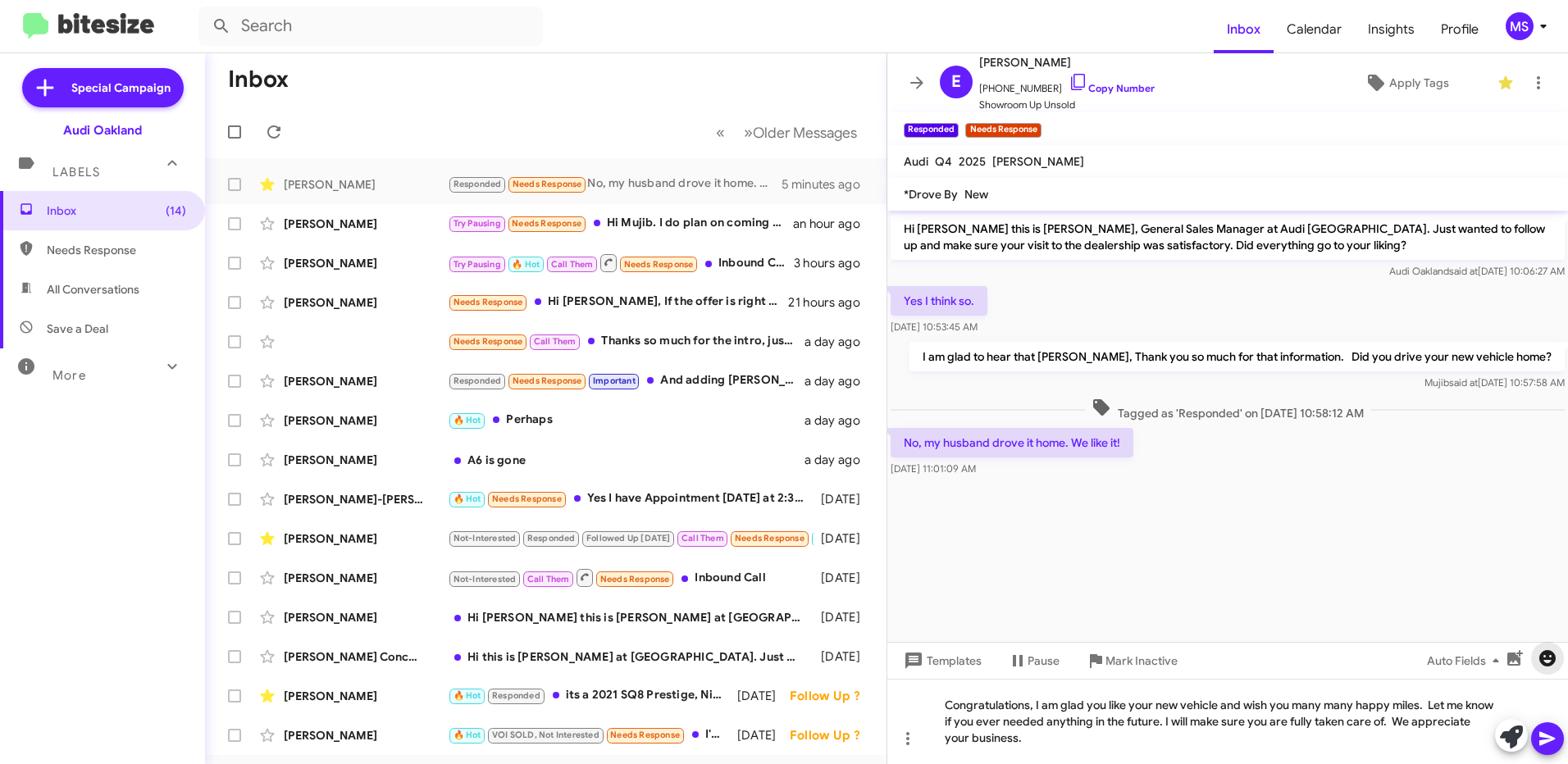
click at [1547, 666] on icon "button" at bounding box center [1546, 658] width 16 height 16
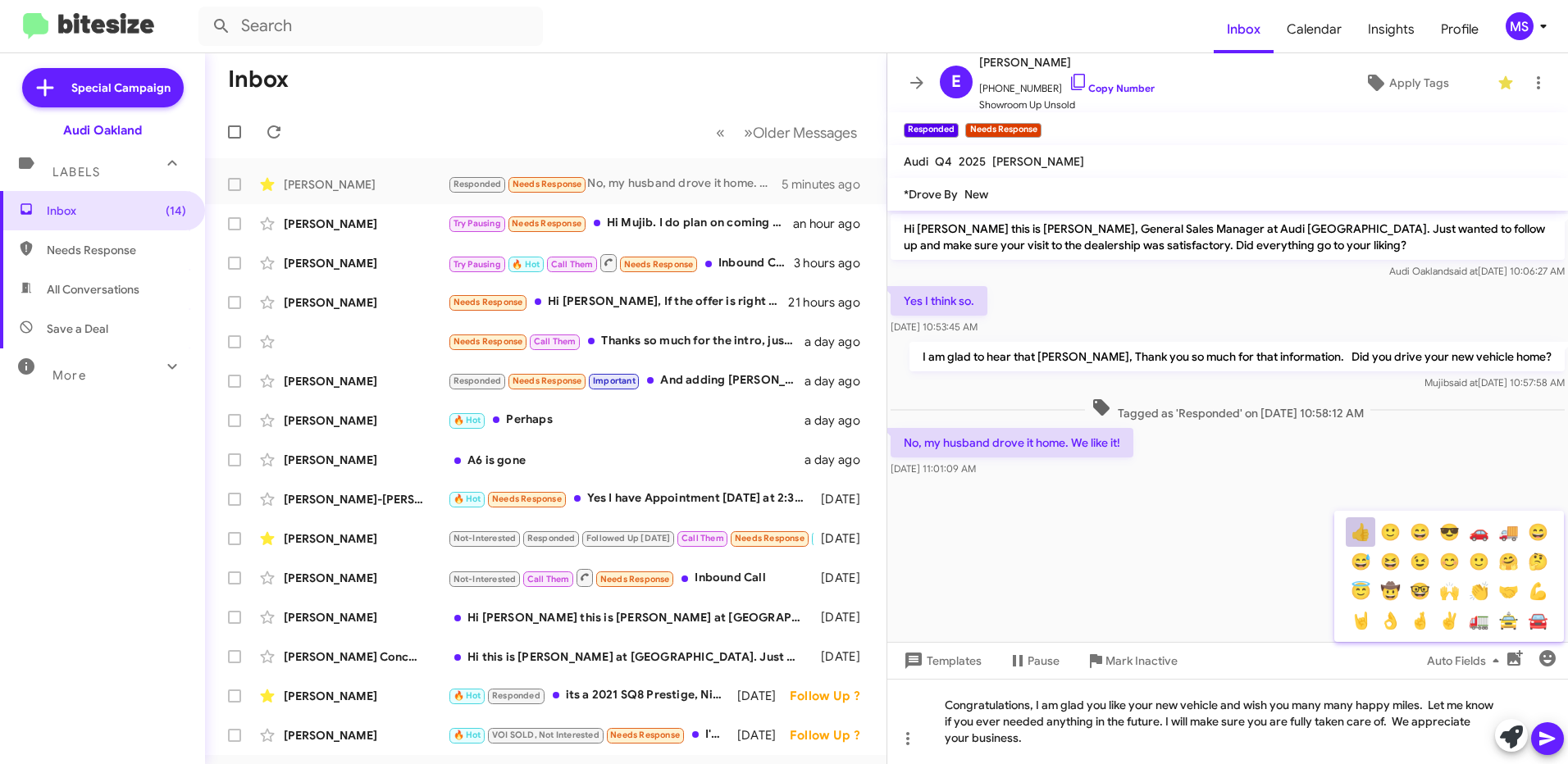
click at [1354, 532] on button "👍" at bounding box center [1360, 532] width 29 height 29
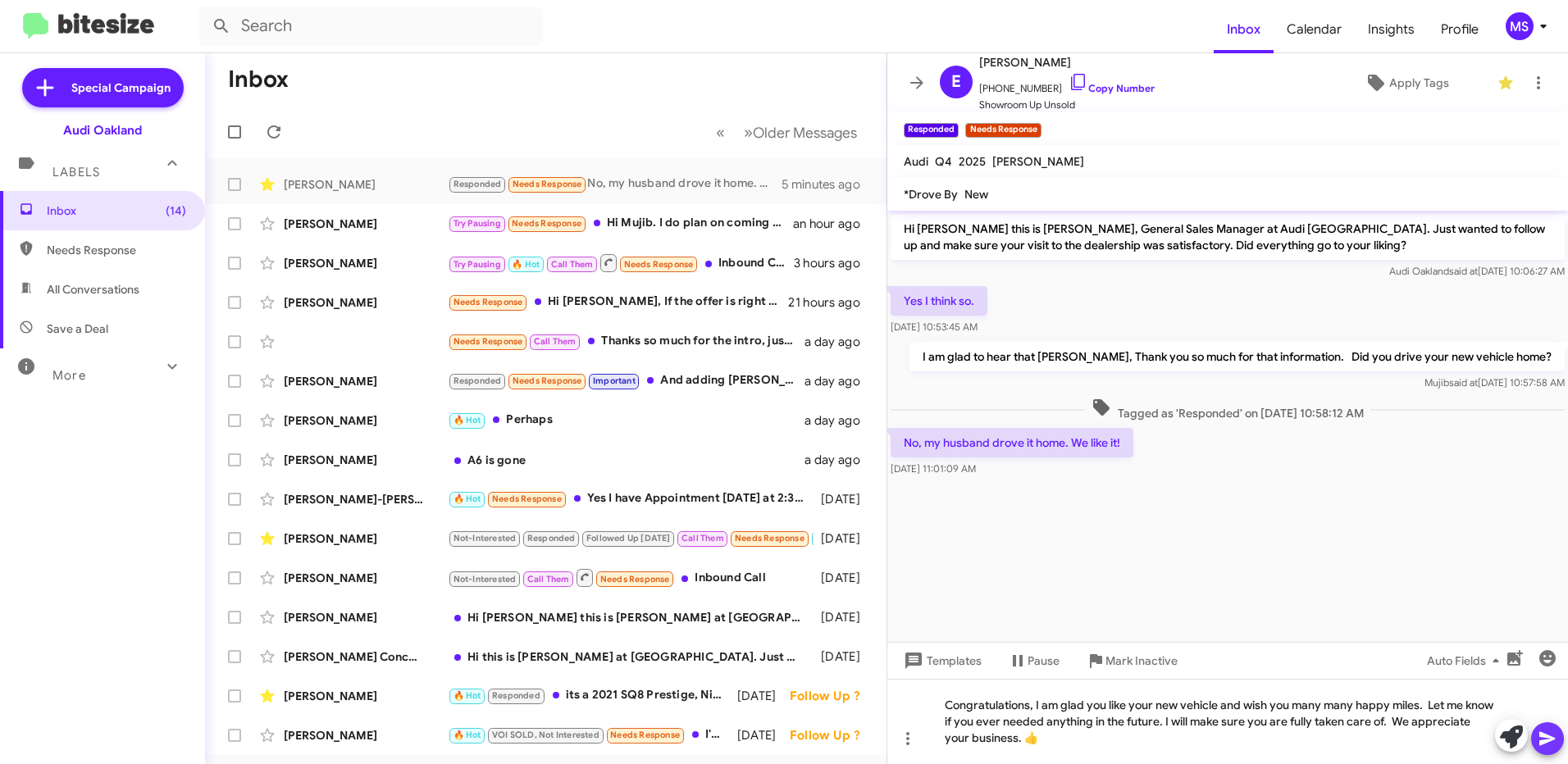
click at [1542, 735] on icon at bounding box center [1546, 739] width 15 height 14
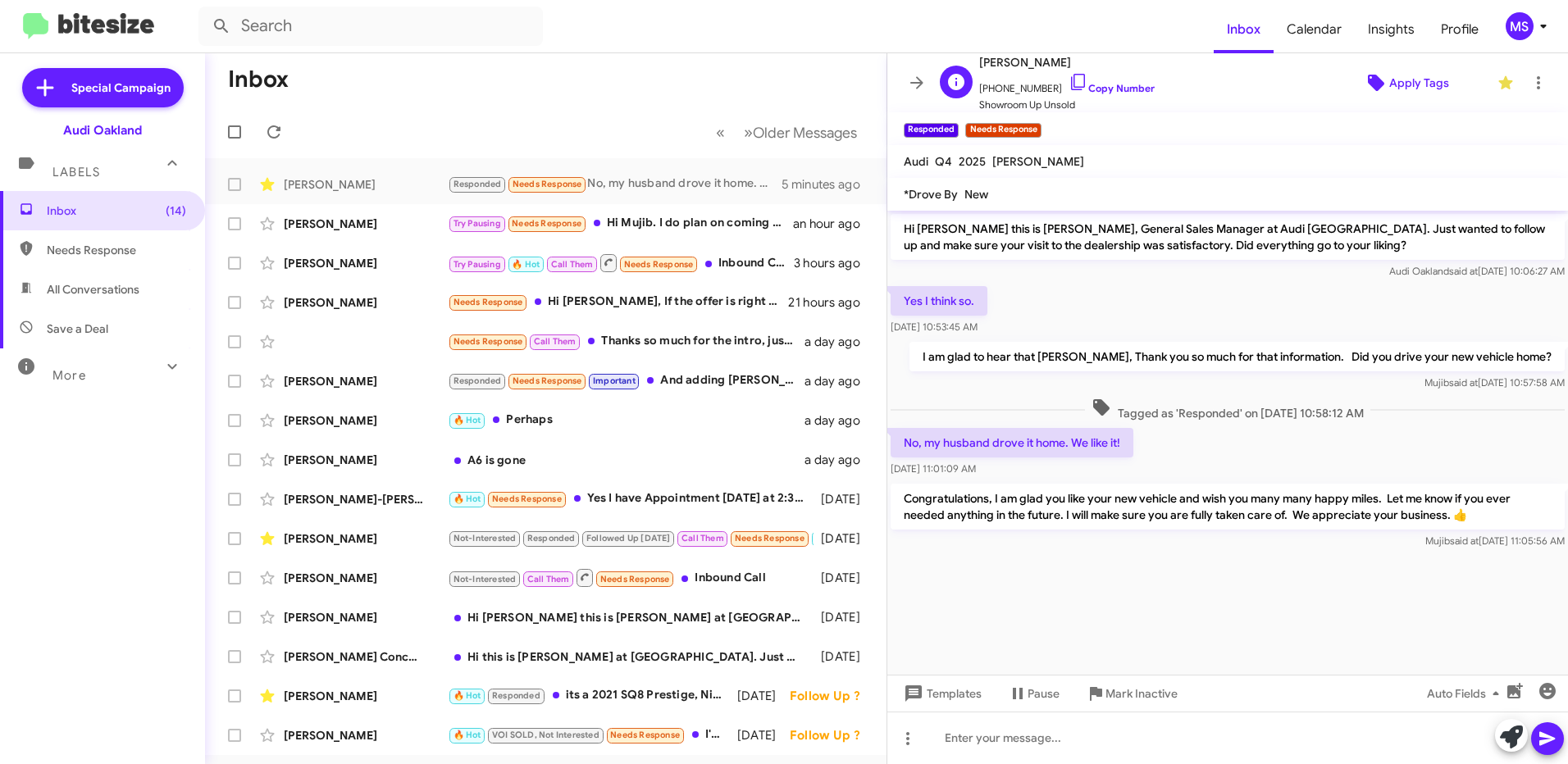
click at [1400, 85] on span "Apply Tags" at bounding box center [1418, 82] width 60 height 29
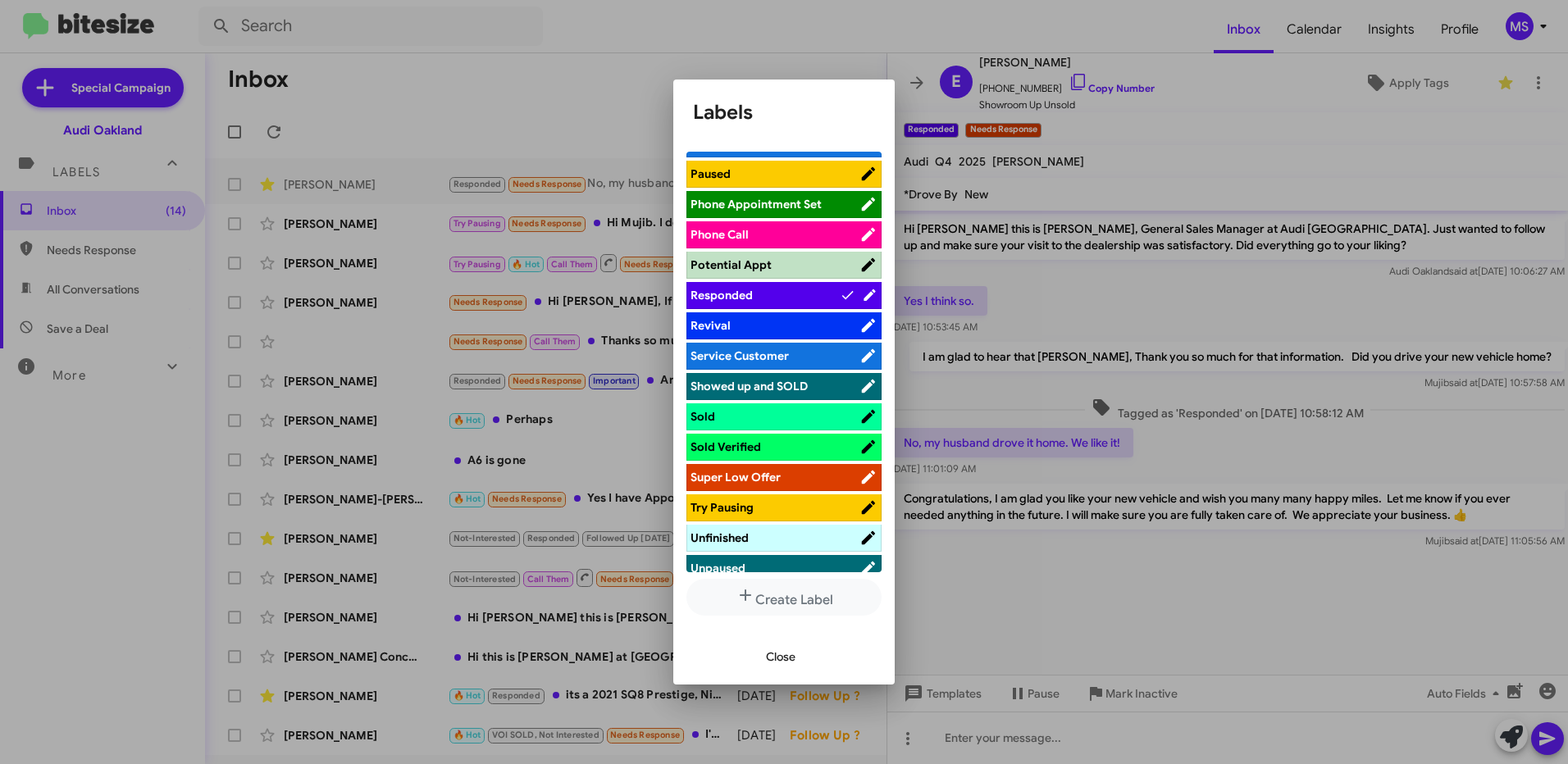
scroll to position [985, 0]
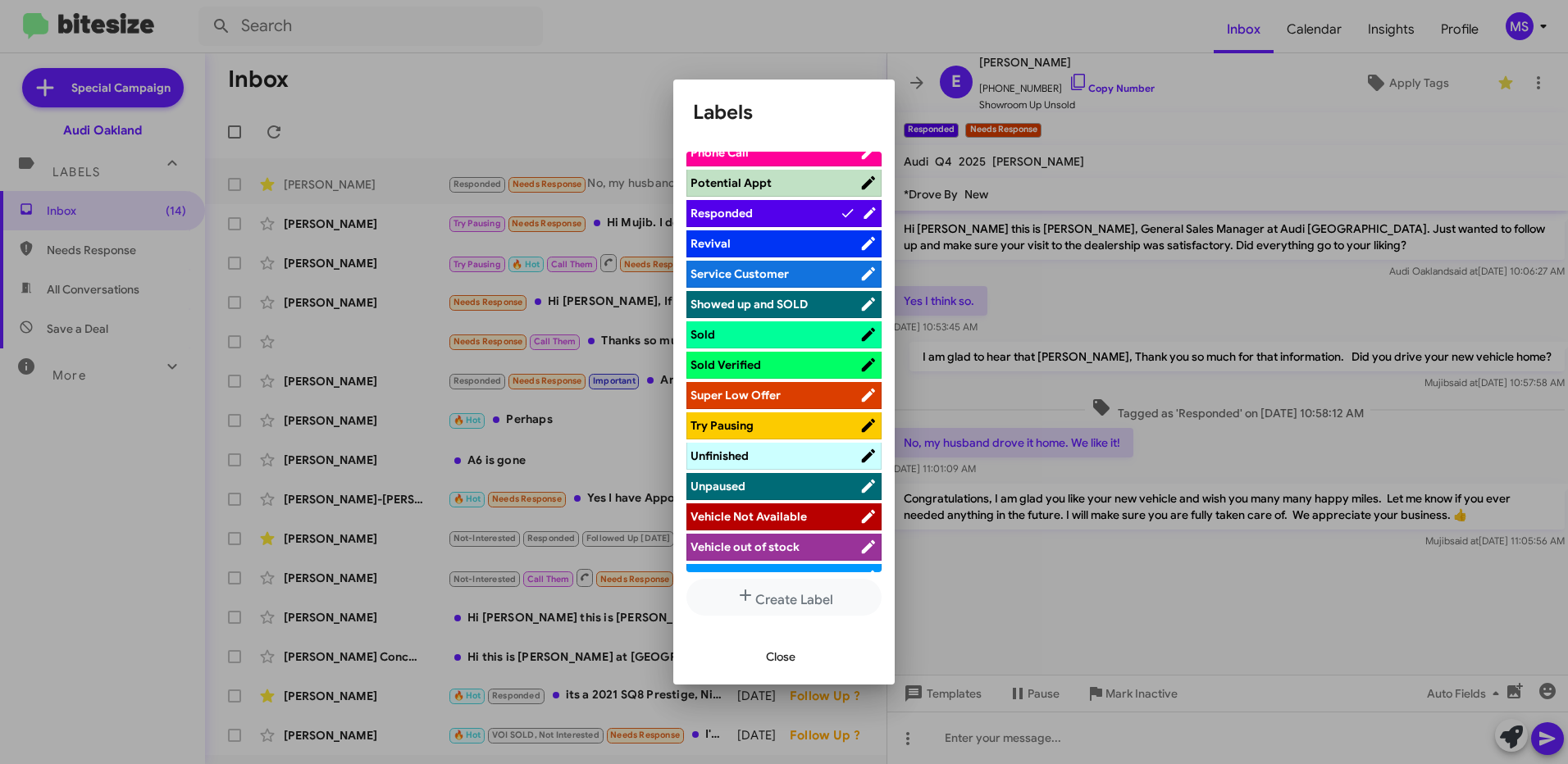
click at [773, 329] on span "Sold" at bounding box center [774, 334] width 168 height 16
click at [799, 647] on button "Close" at bounding box center [780, 656] width 56 height 29
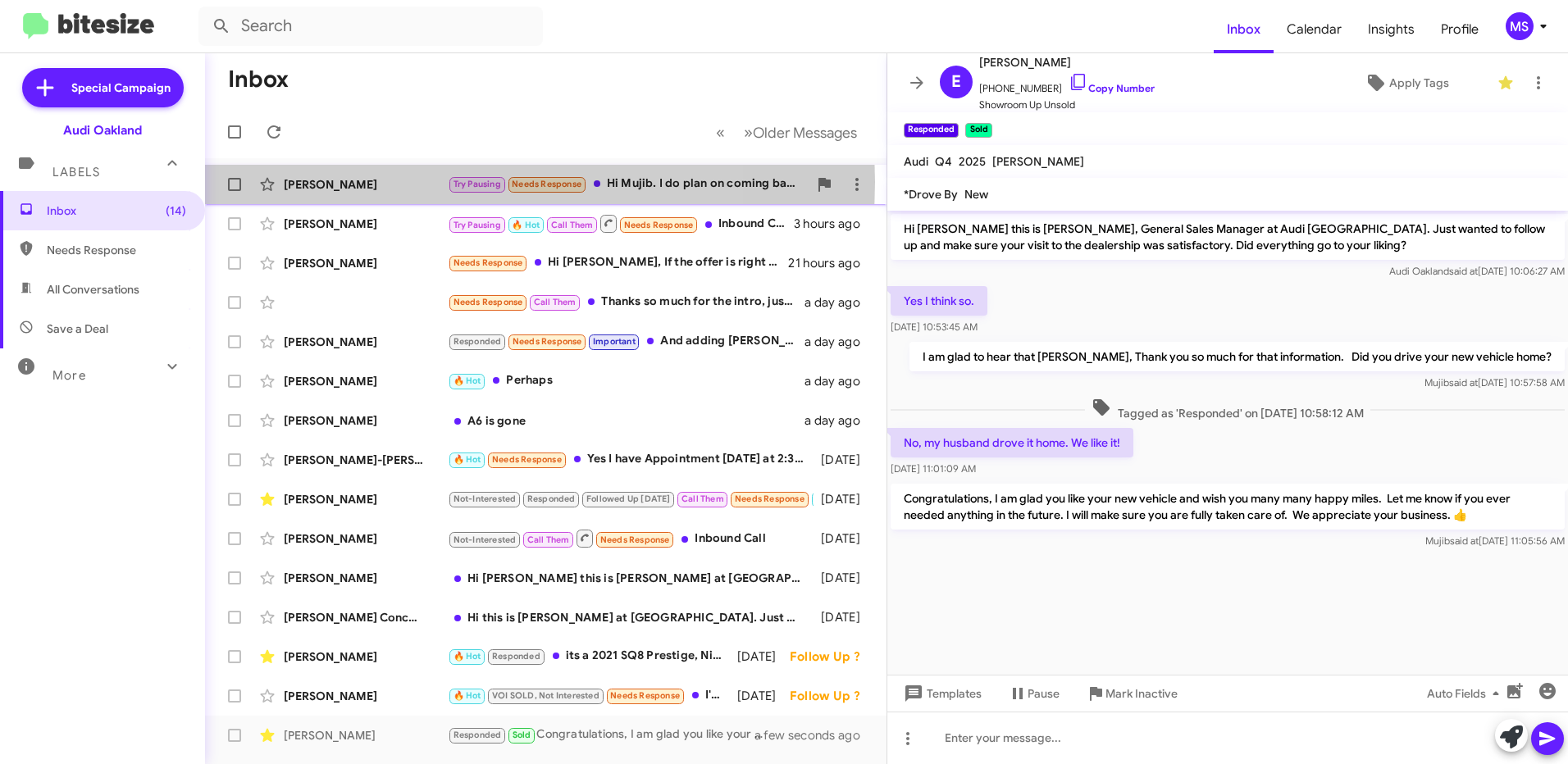
click at [392, 182] on div "[PERSON_NAME]" at bounding box center [365, 184] width 164 height 16
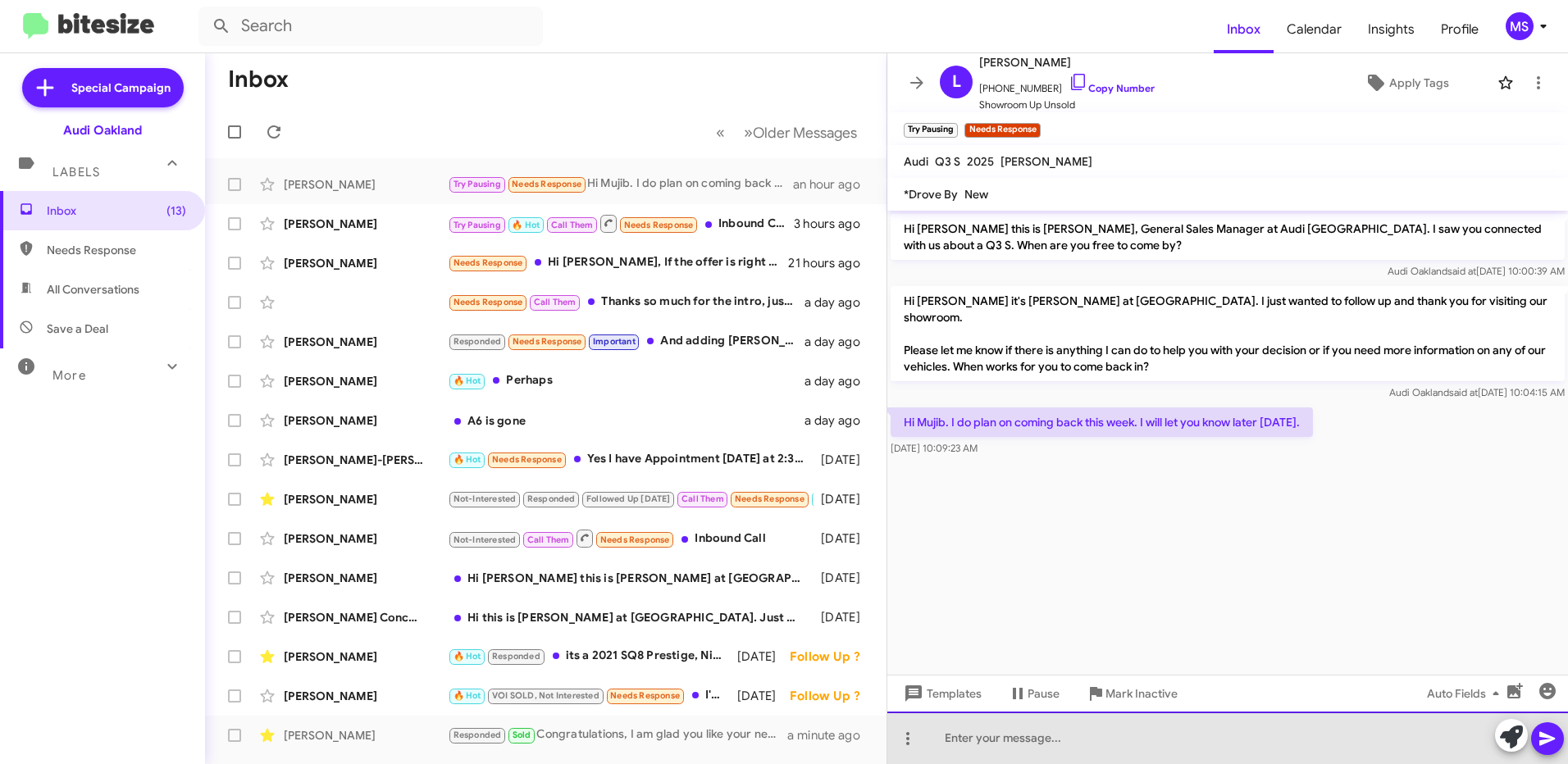
click at [1221, 742] on div at bounding box center [1226, 737] width 680 height 52
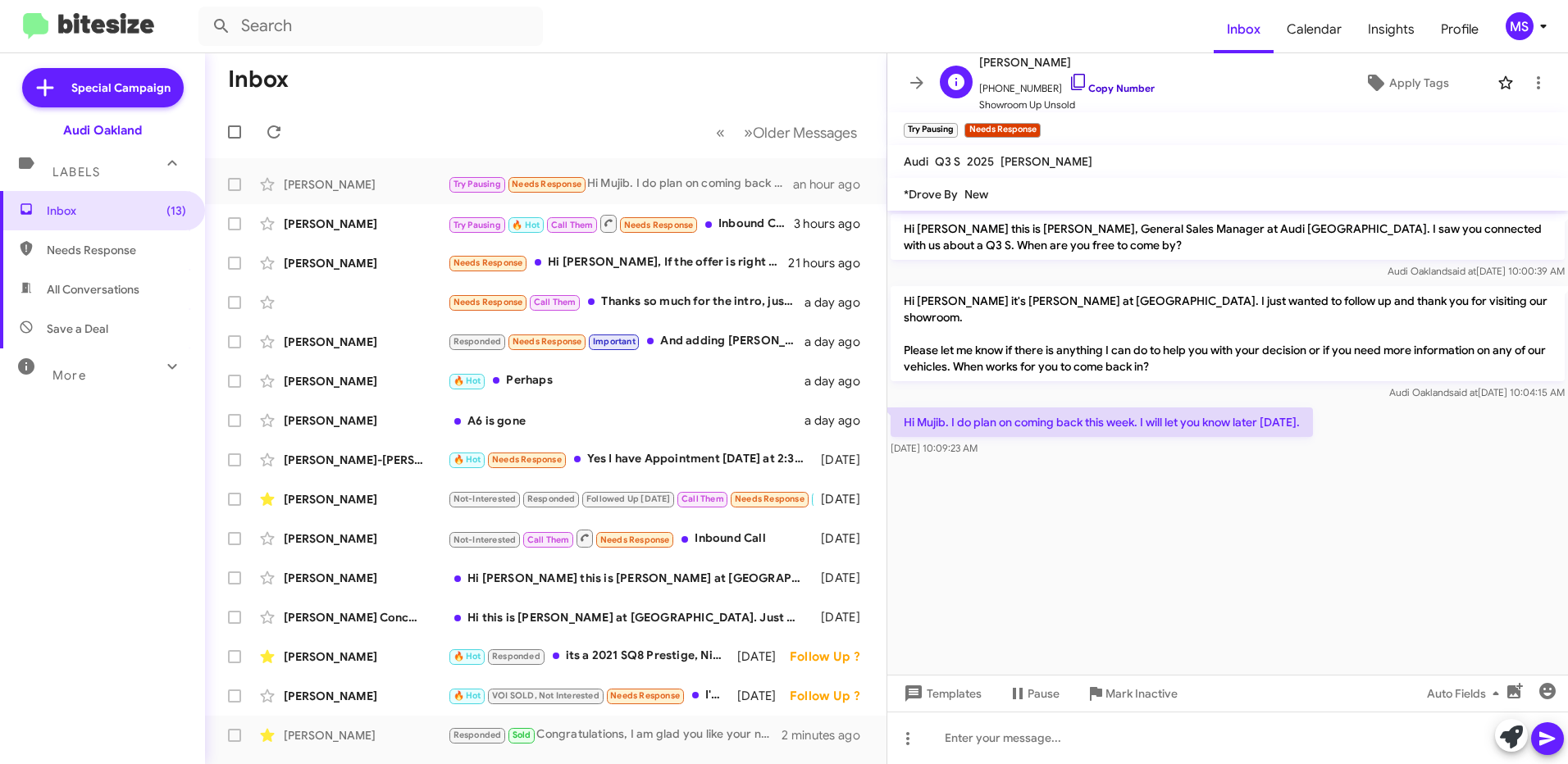
click at [1110, 87] on link "Copy Number" at bounding box center [1111, 88] width 86 height 12
click at [1028, 746] on div at bounding box center [1226, 737] width 680 height 52
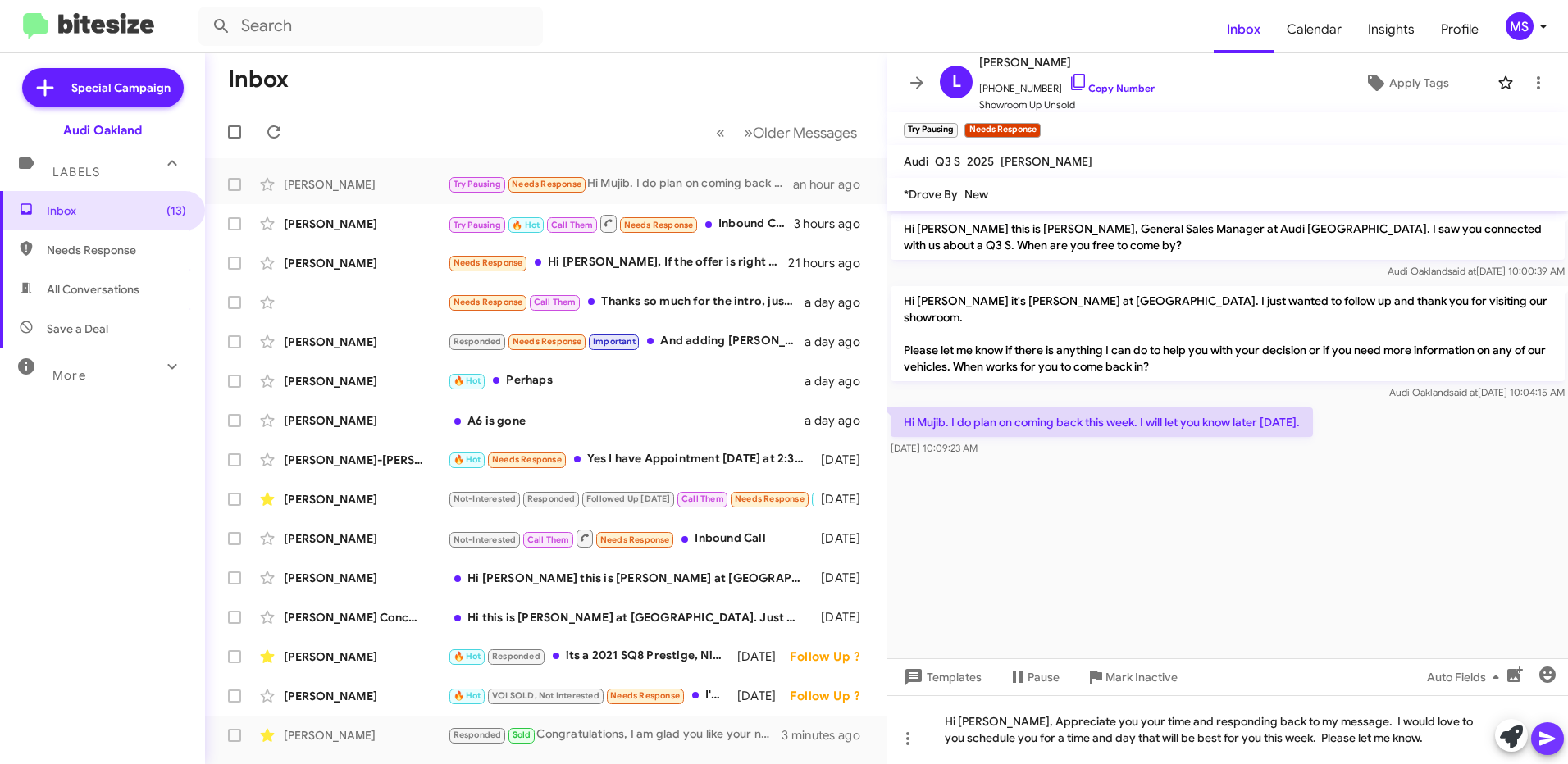
click at [1551, 744] on icon at bounding box center [1546, 738] width 20 height 20
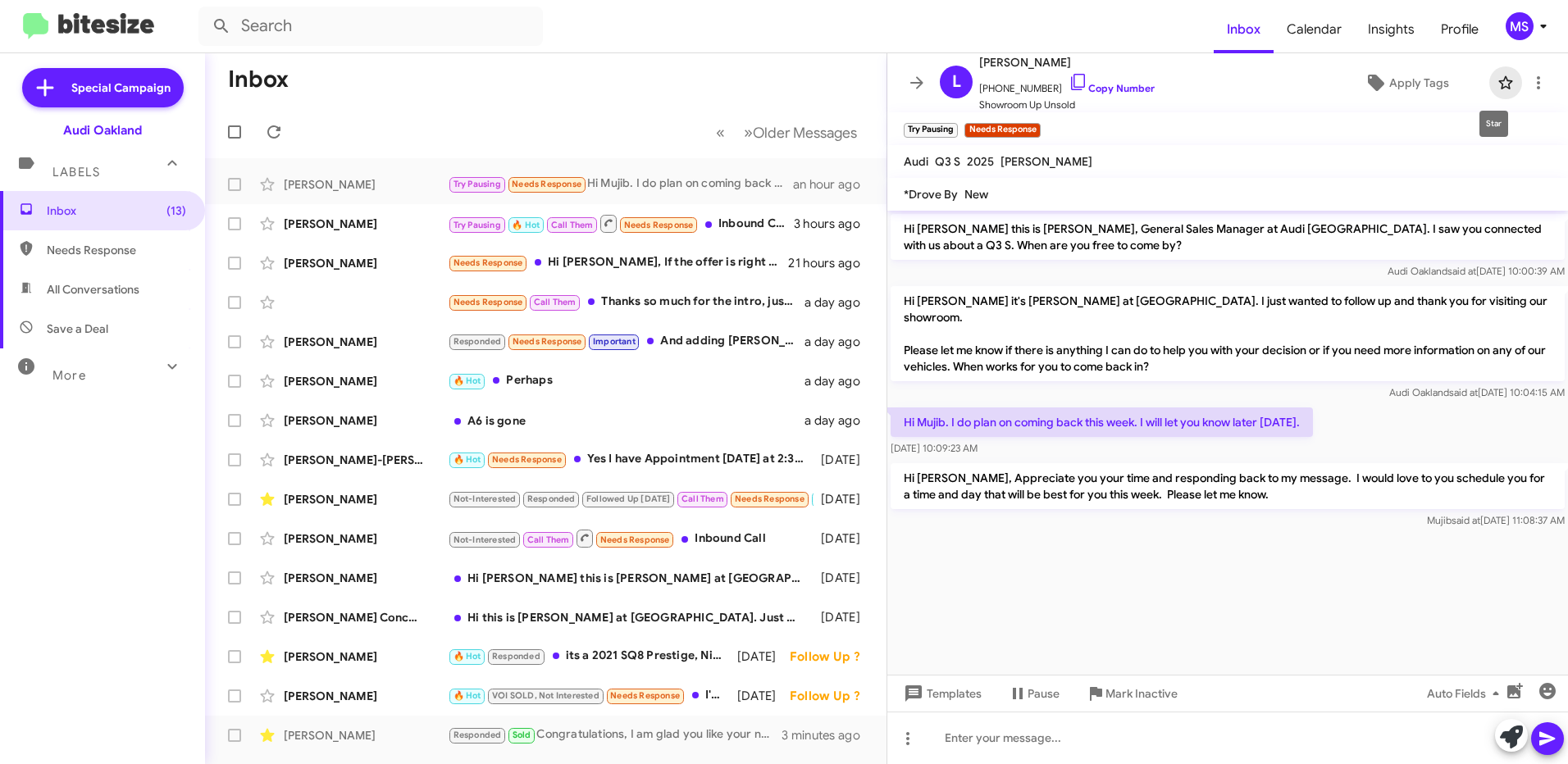
click at [1495, 84] on icon at bounding box center [1505, 82] width 20 height 20
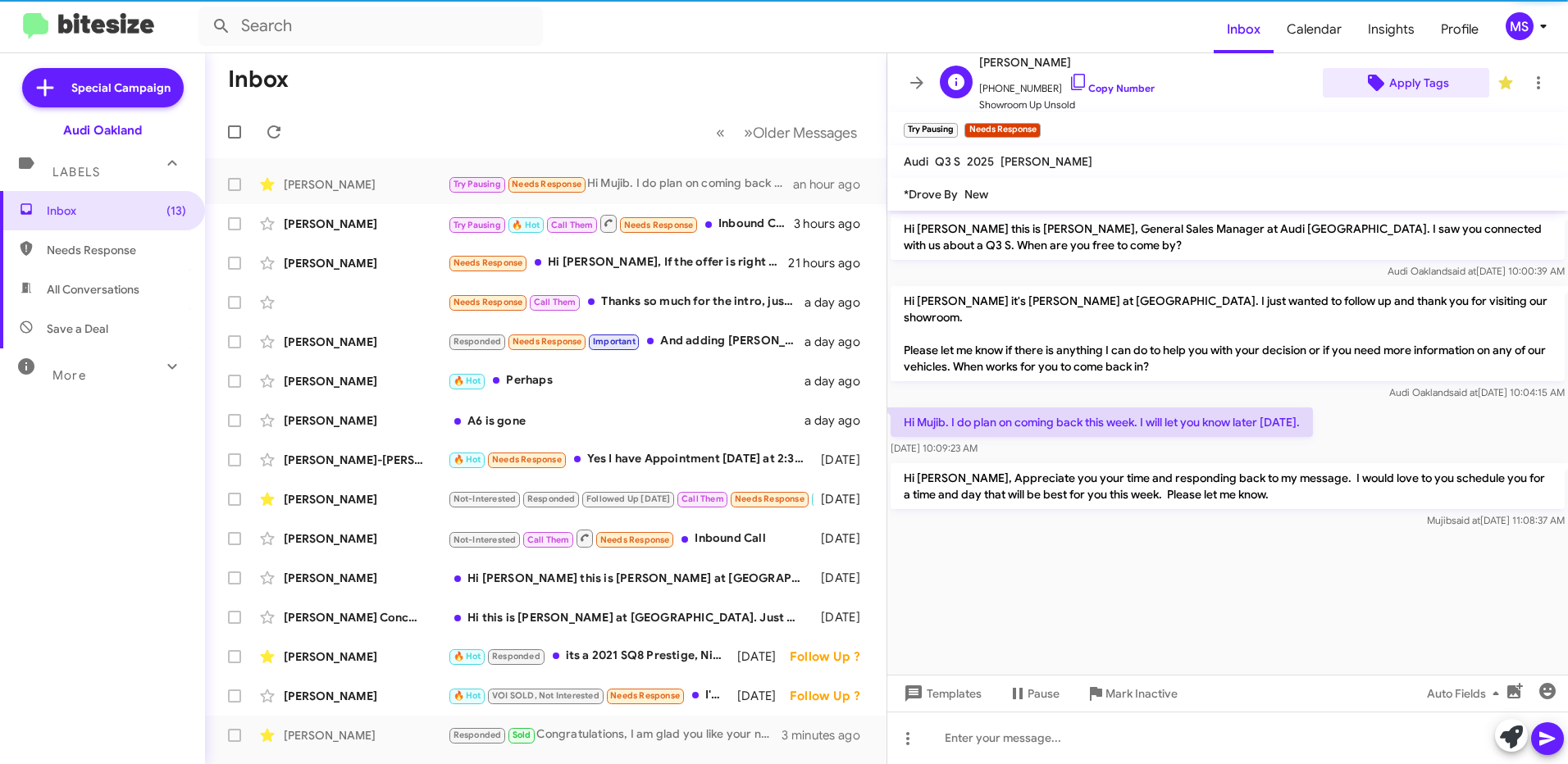
click at [1414, 85] on span "Apply Tags" at bounding box center [1418, 82] width 60 height 29
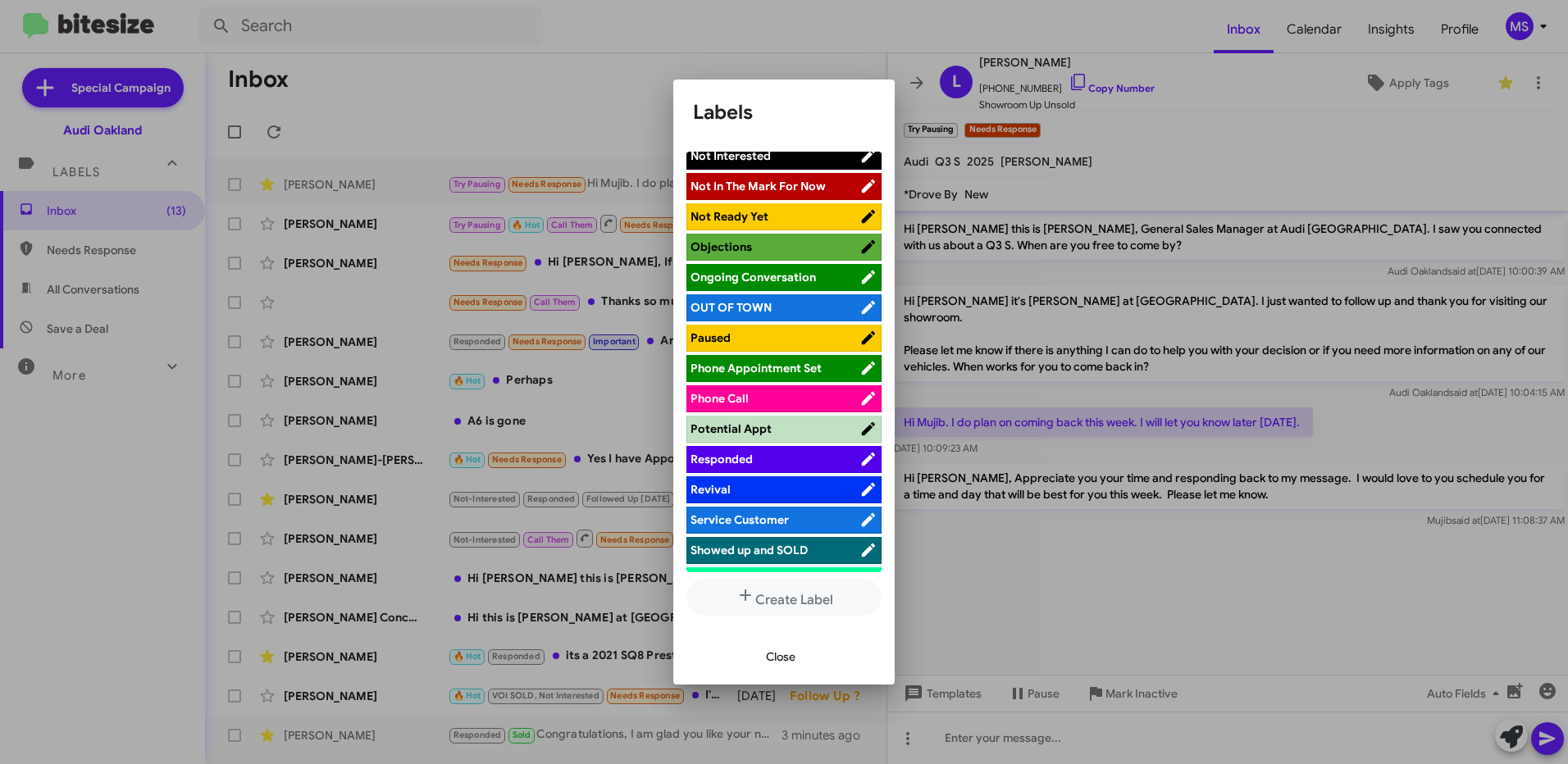
scroll to position [820, 0]
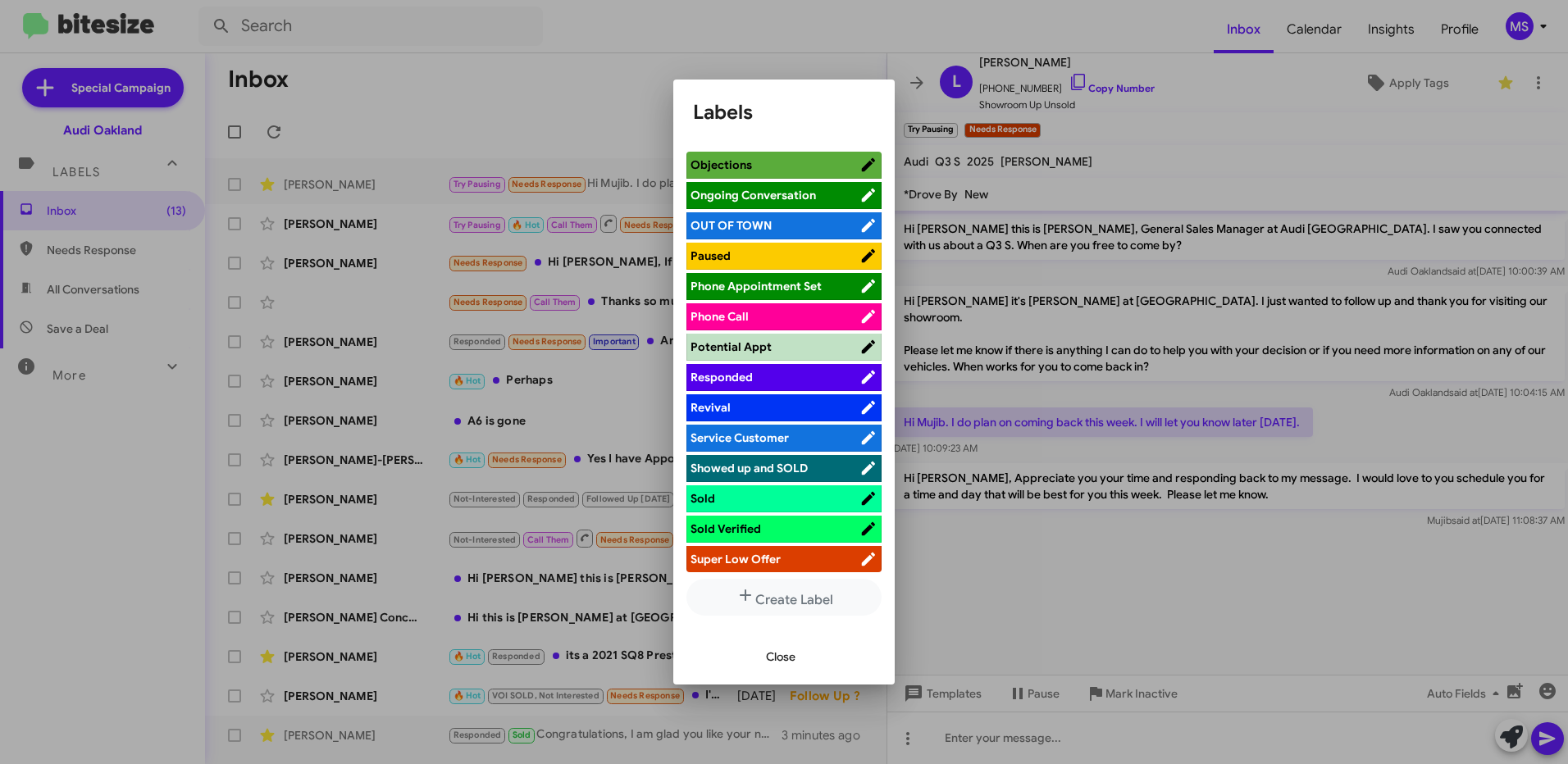
click at [782, 342] on span "Potential Appt" at bounding box center [774, 346] width 168 height 16
click at [778, 653] on span "Close" at bounding box center [780, 656] width 29 height 29
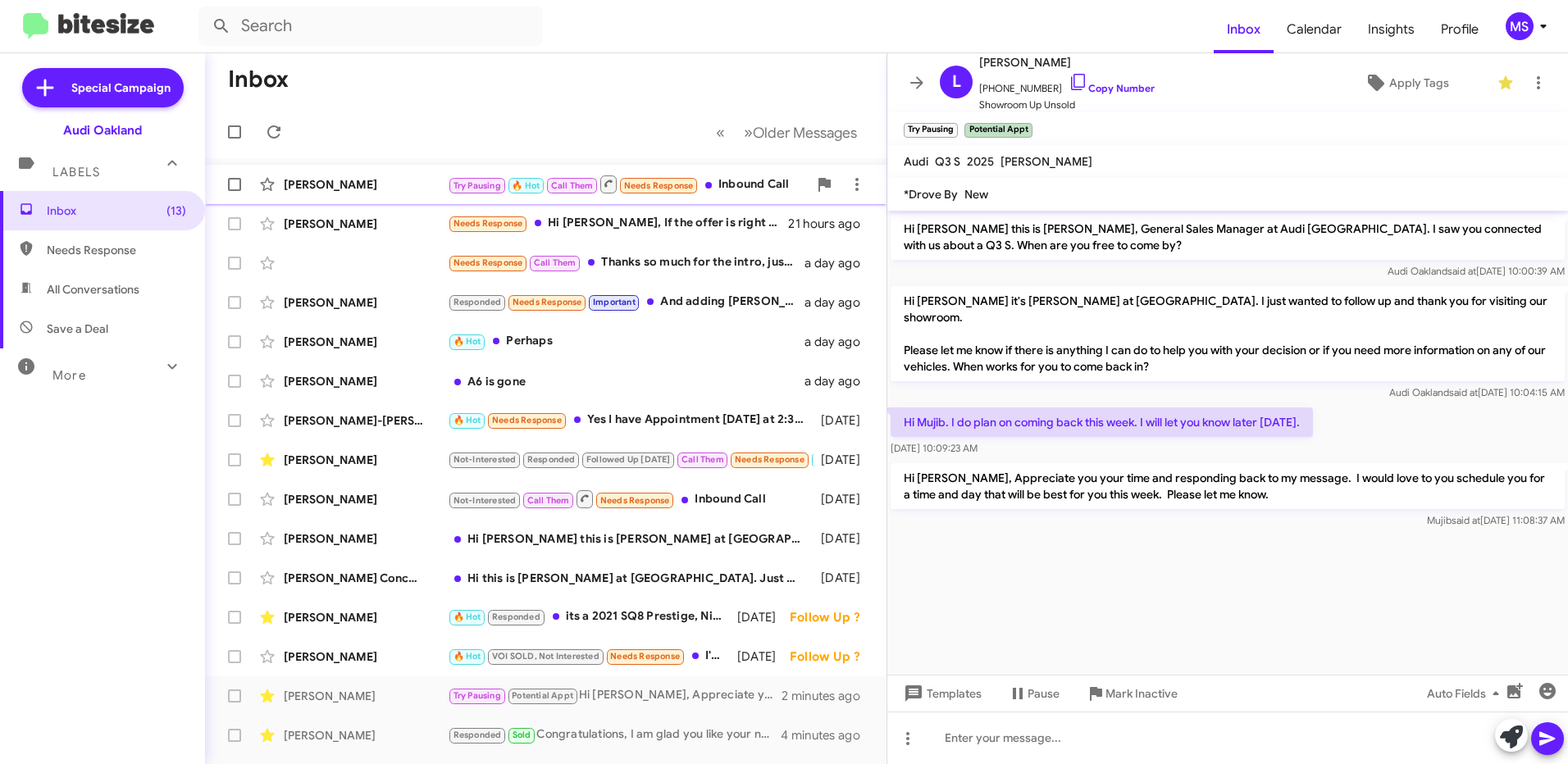
click at [397, 181] on div "[PERSON_NAME]" at bounding box center [365, 184] width 164 height 16
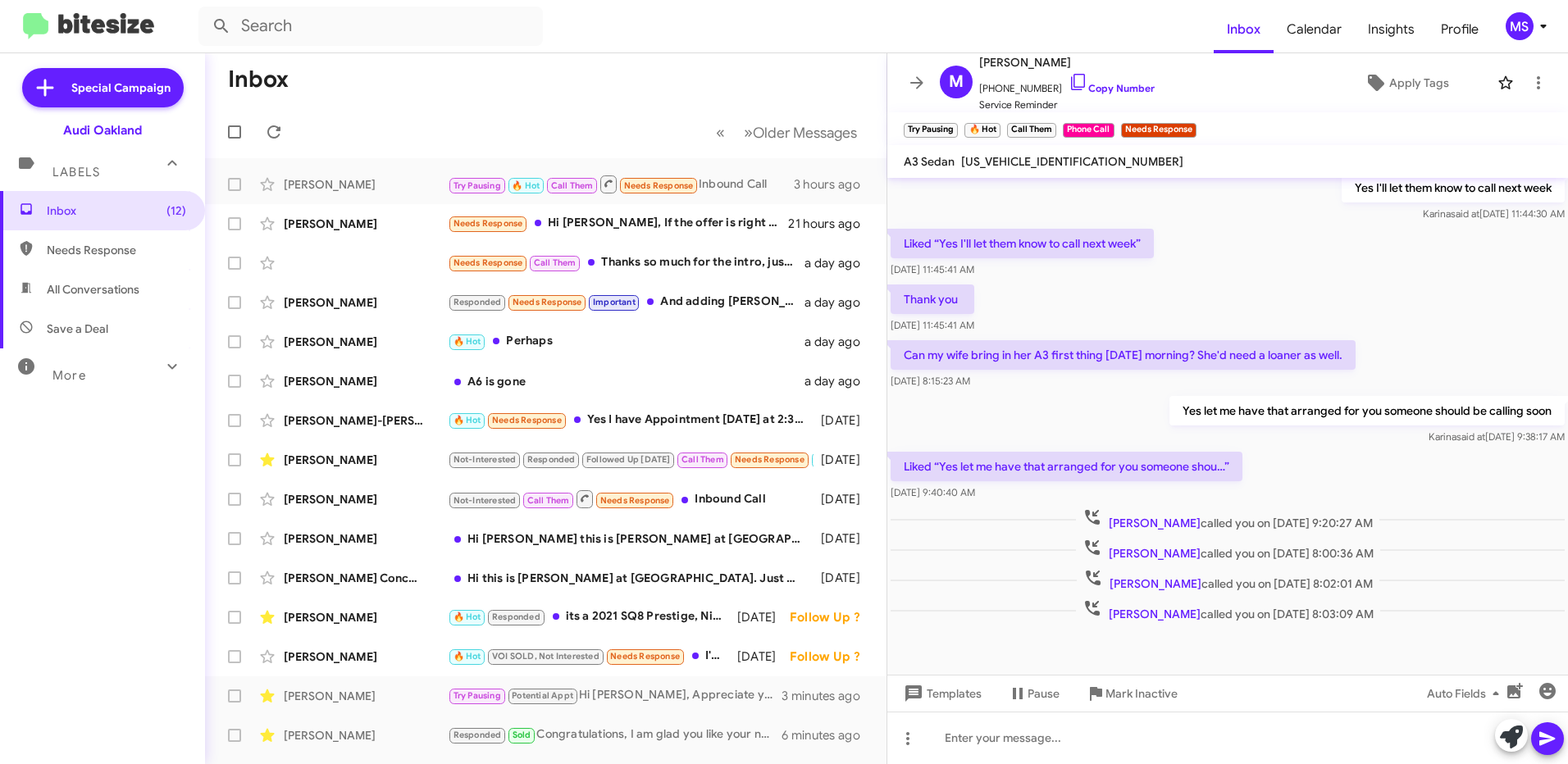
scroll to position [469, 0]
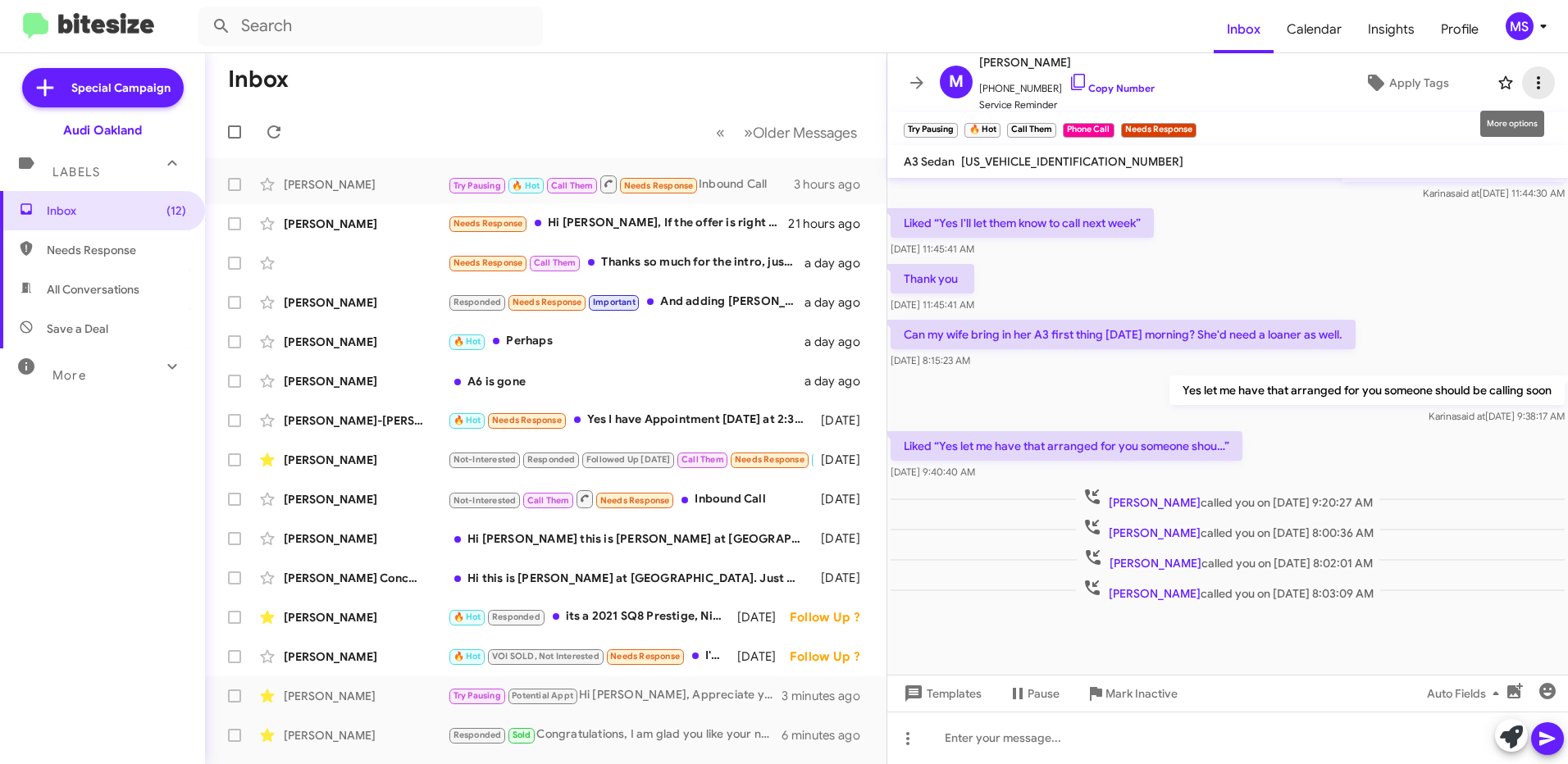
click at [1537, 83] on icon at bounding box center [1538, 83] width 3 height 13
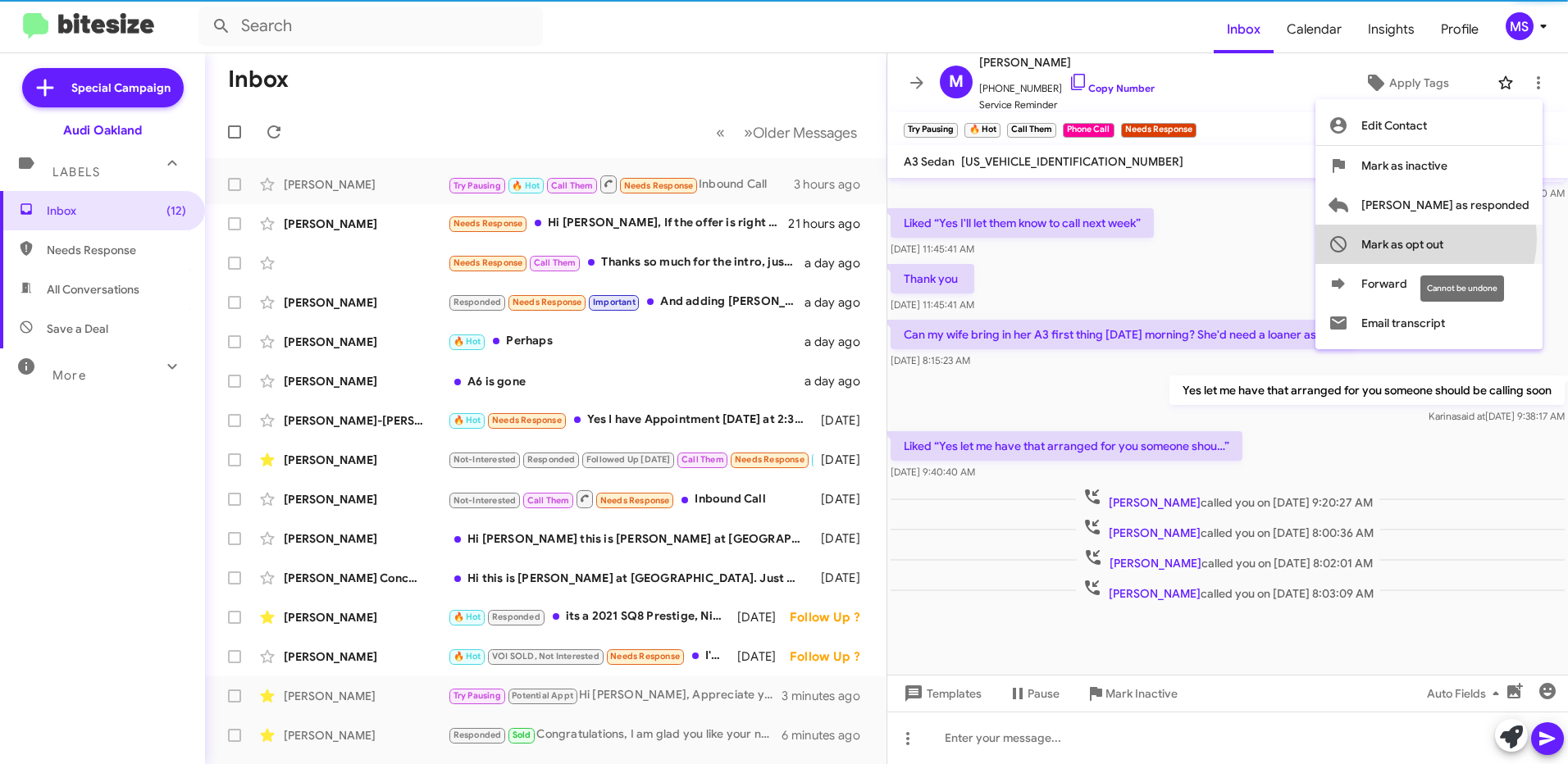
click at [1443, 239] on span "Mark as opt out" at bounding box center [1401, 244] width 82 height 40
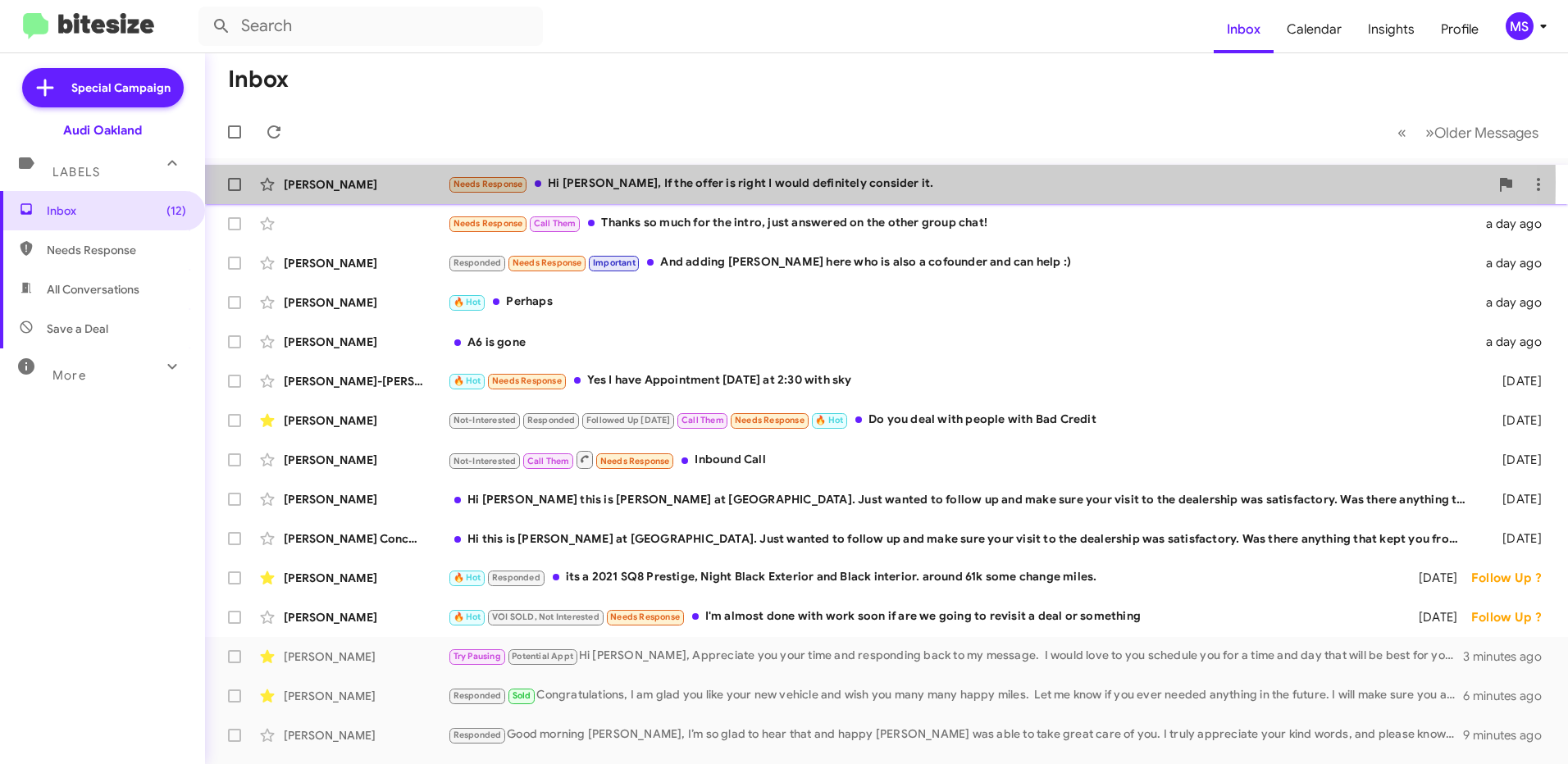
click at [400, 182] on div "[PERSON_NAME]" at bounding box center [365, 184] width 164 height 16
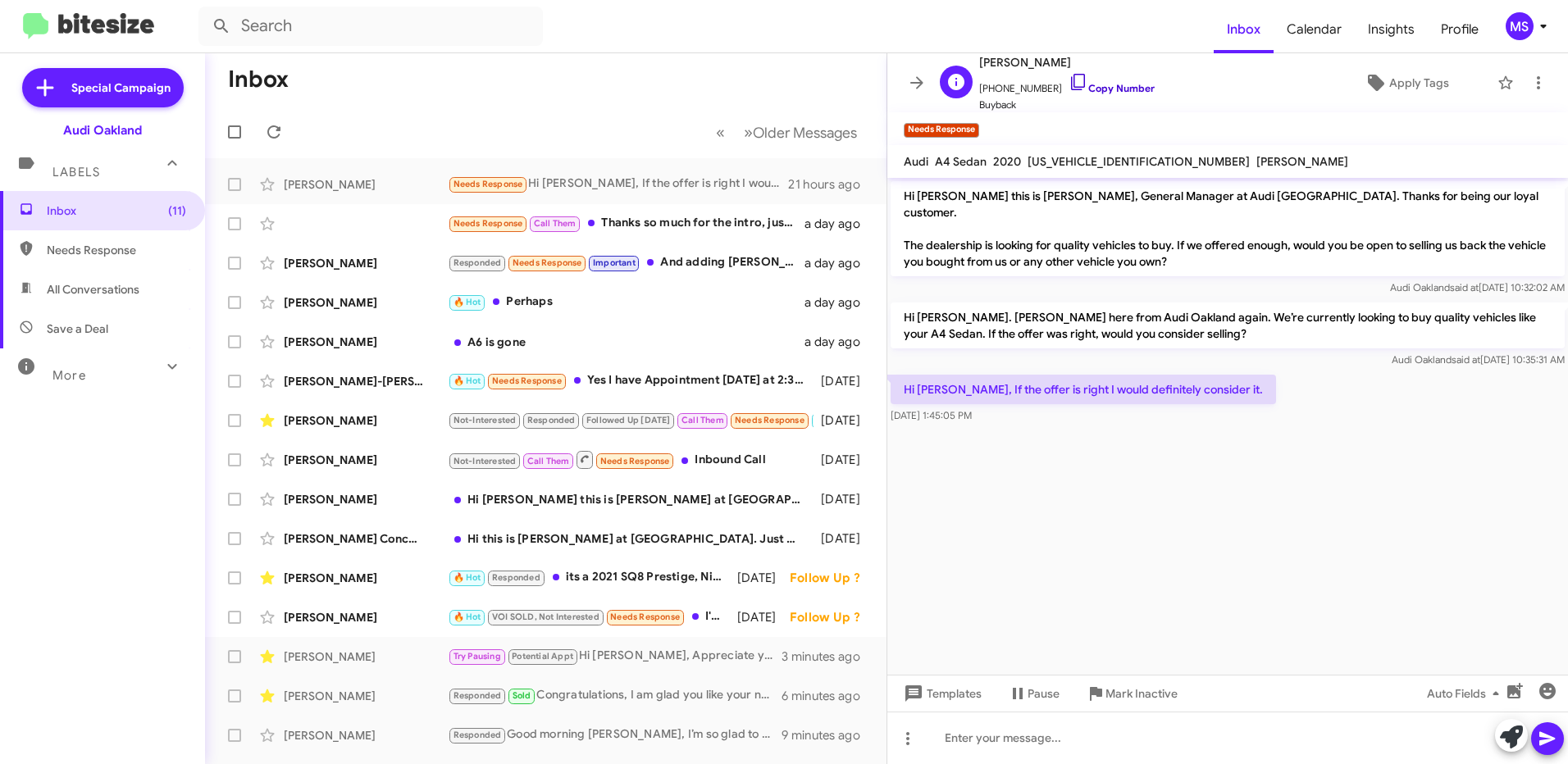
click at [1107, 87] on link "Copy Number" at bounding box center [1111, 88] width 86 height 12
click at [957, 693] on span "Templates" at bounding box center [941, 693] width 81 height 29
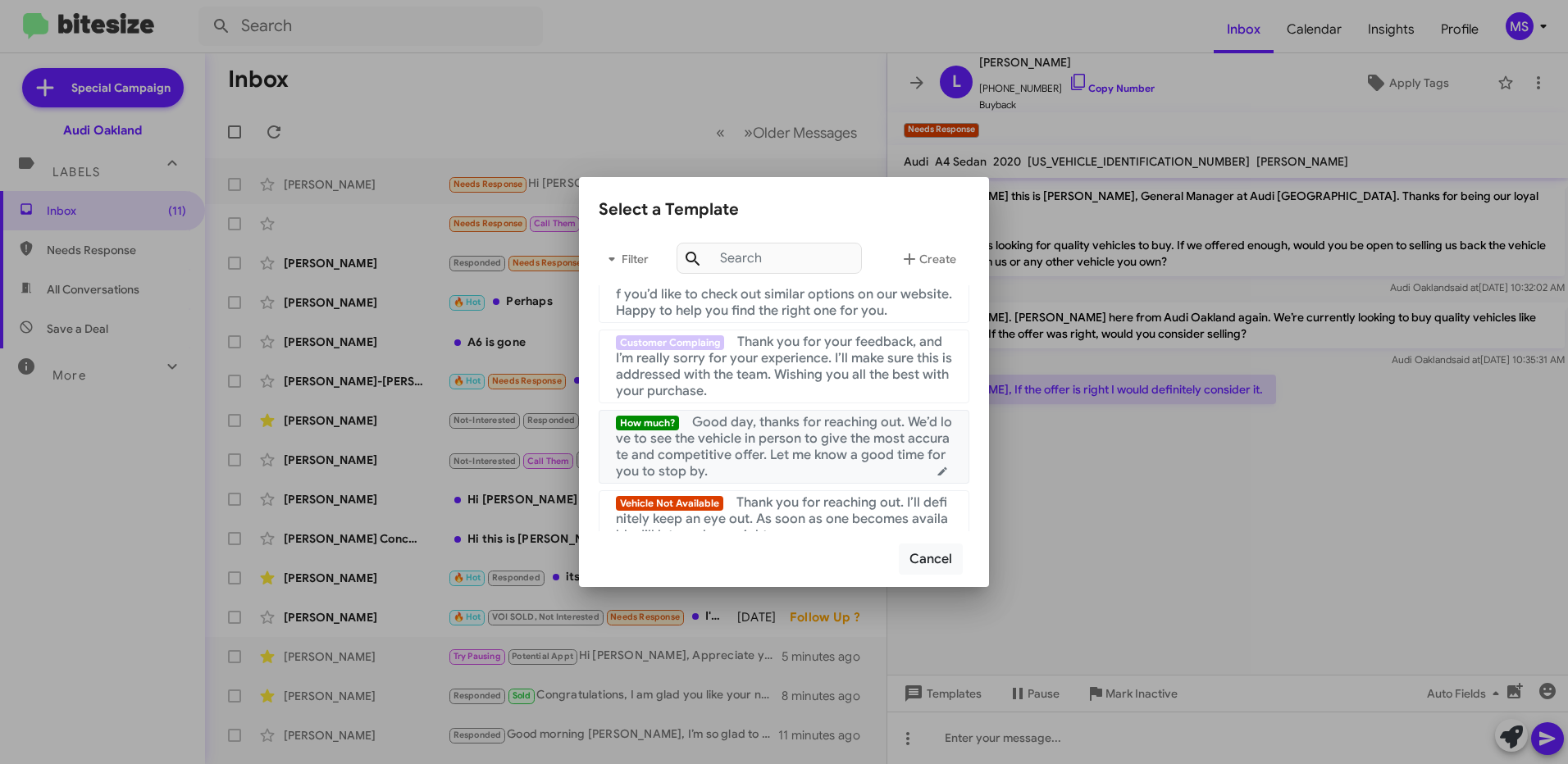
scroll to position [574, 0]
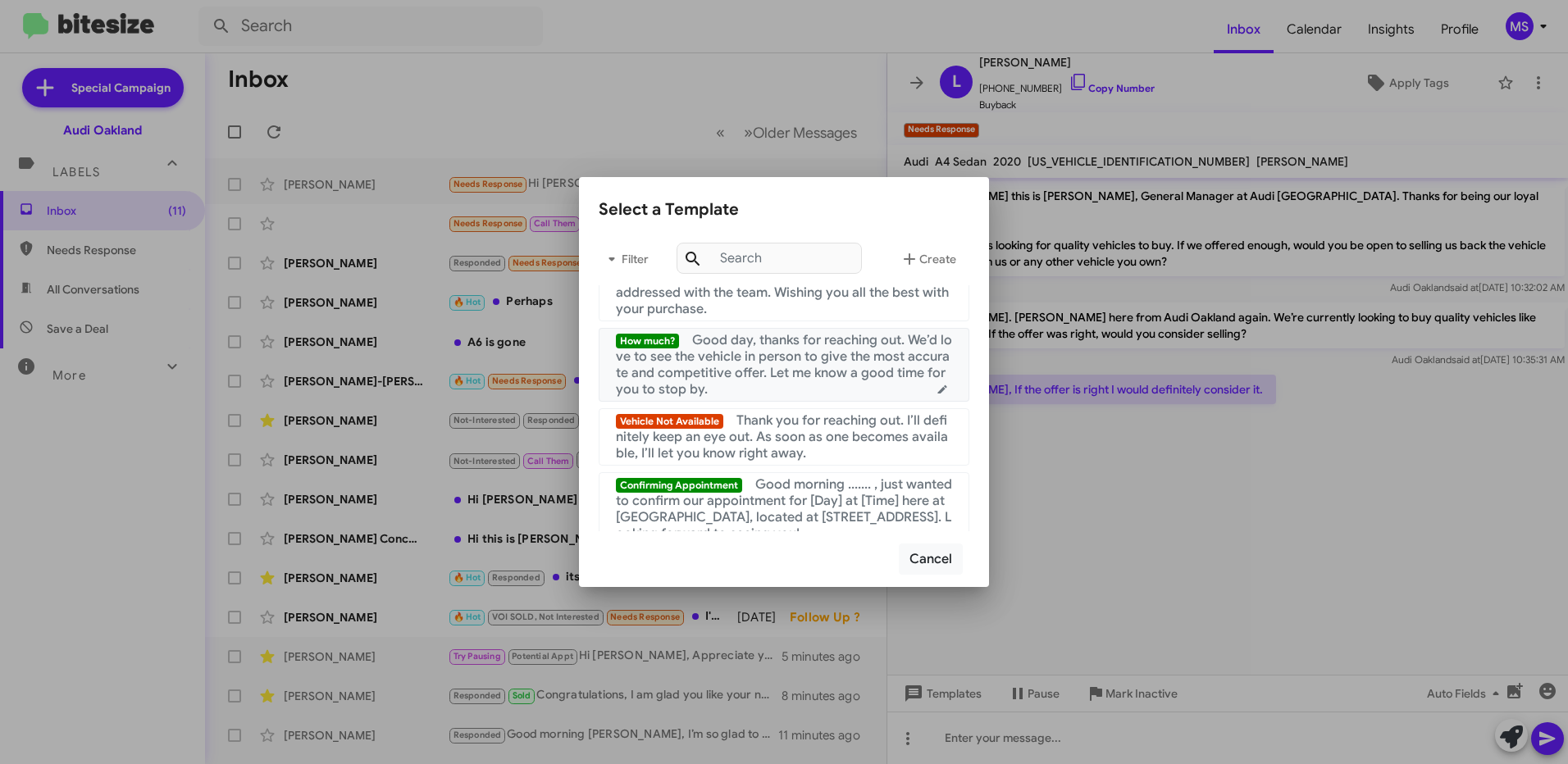
click at [805, 387] on span "Good day, thanks for reaching out. We’d love to see the vehicle in person to gi…" at bounding box center [784, 364] width 336 height 65
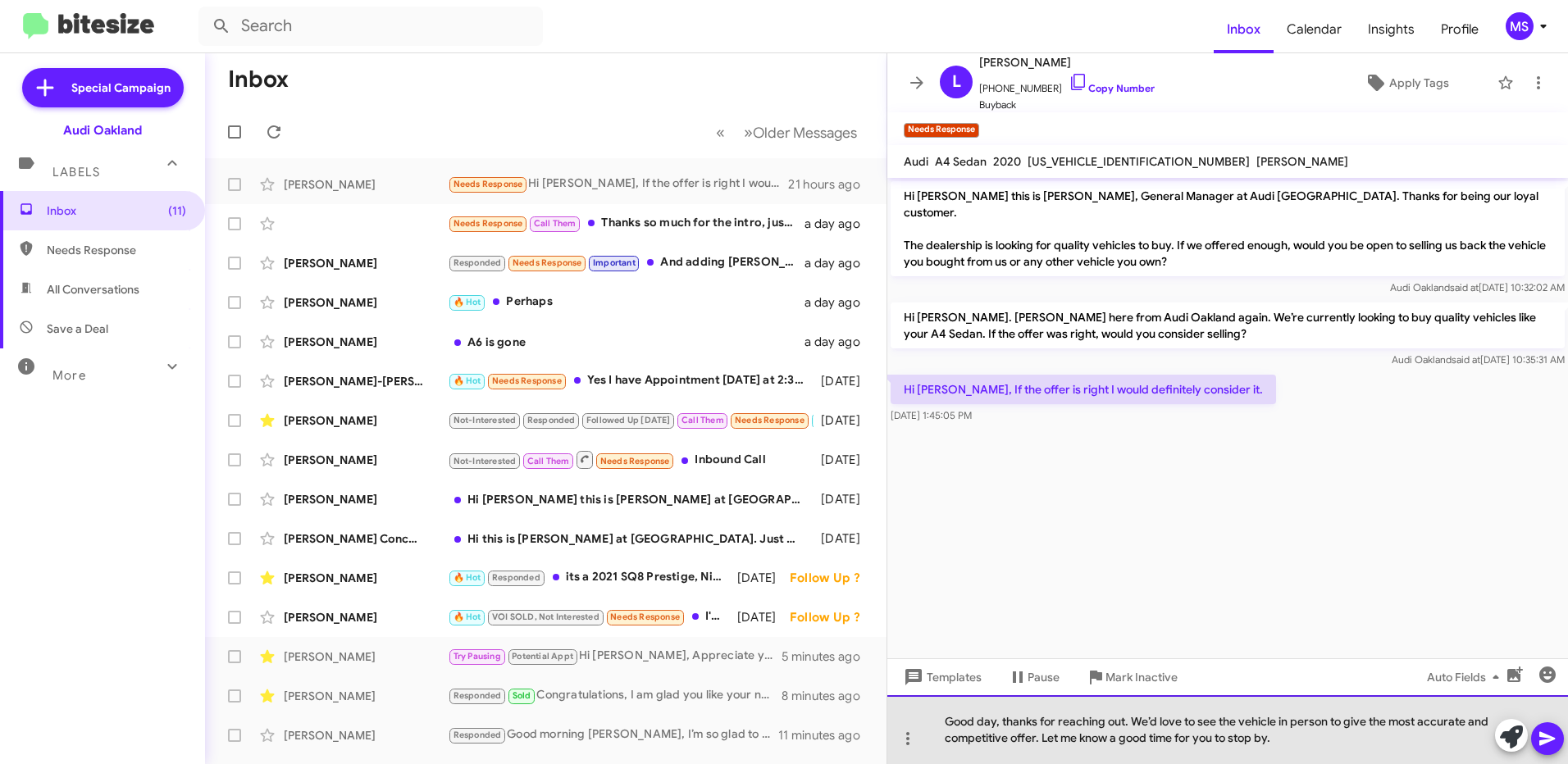
click at [993, 722] on div "Good day, thanks for reaching out. We’d love to see the vehicle in person to gi…" at bounding box center [1226, 730] width 680 height 69
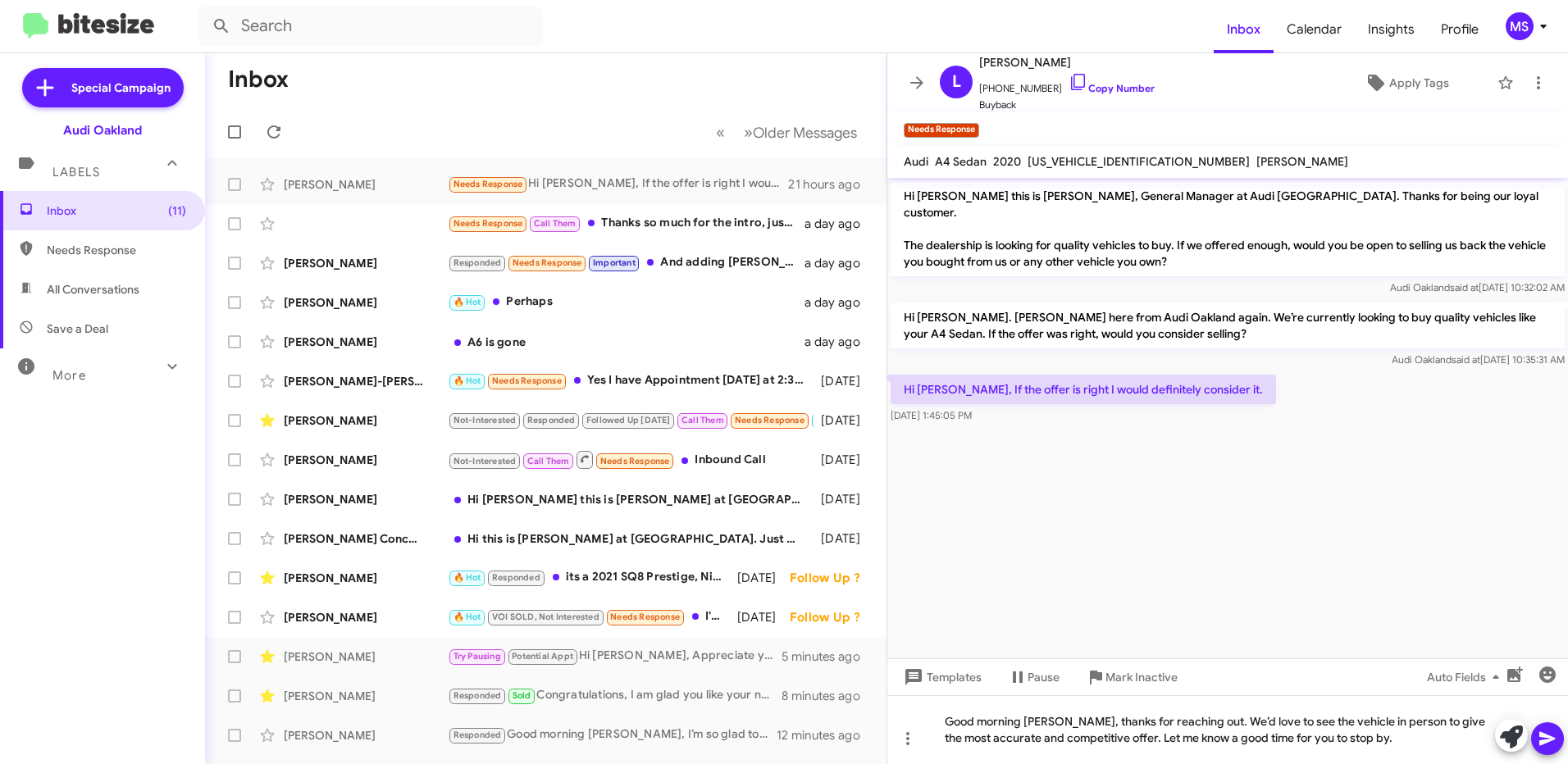
click at [1546, 742] on icon at bounding box center [1546, 739] width 15 height 14
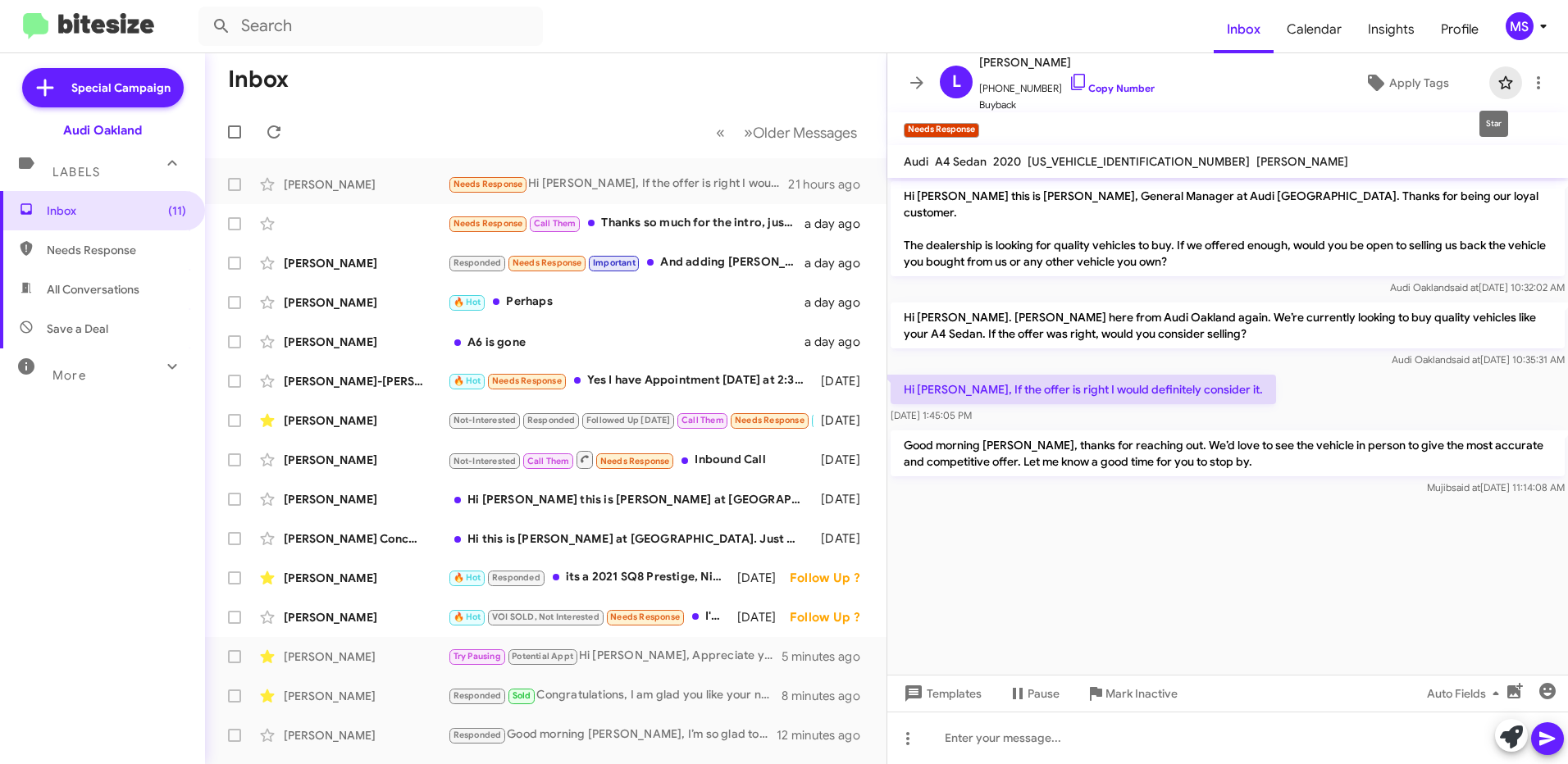
click at [1498, 84] on icon at bounding box center [1505, 83] width 14 height 13
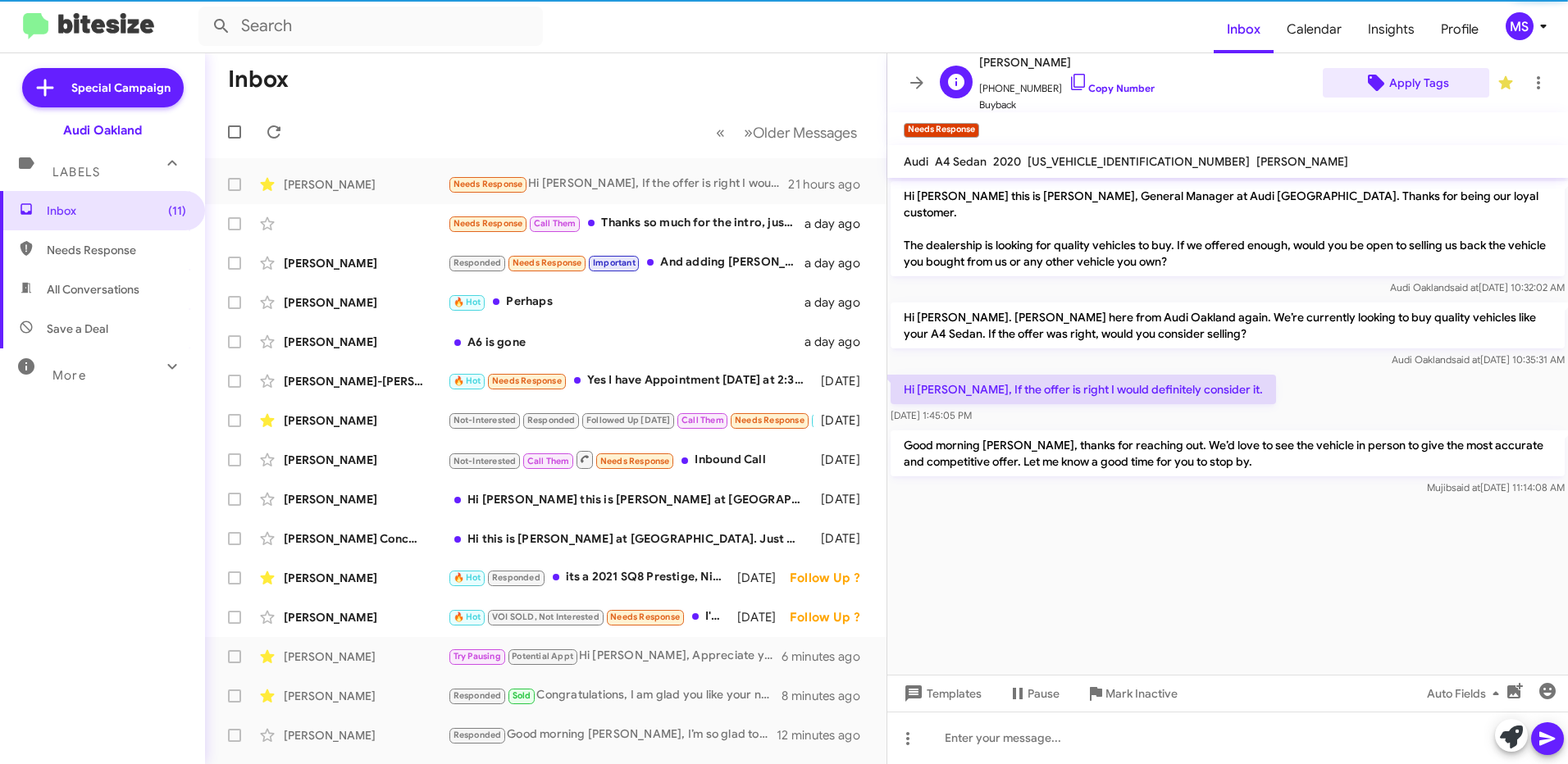
click at [1421, 84] on span "Apply Tags" at bounding box center [1418, 82] width 60 height 29
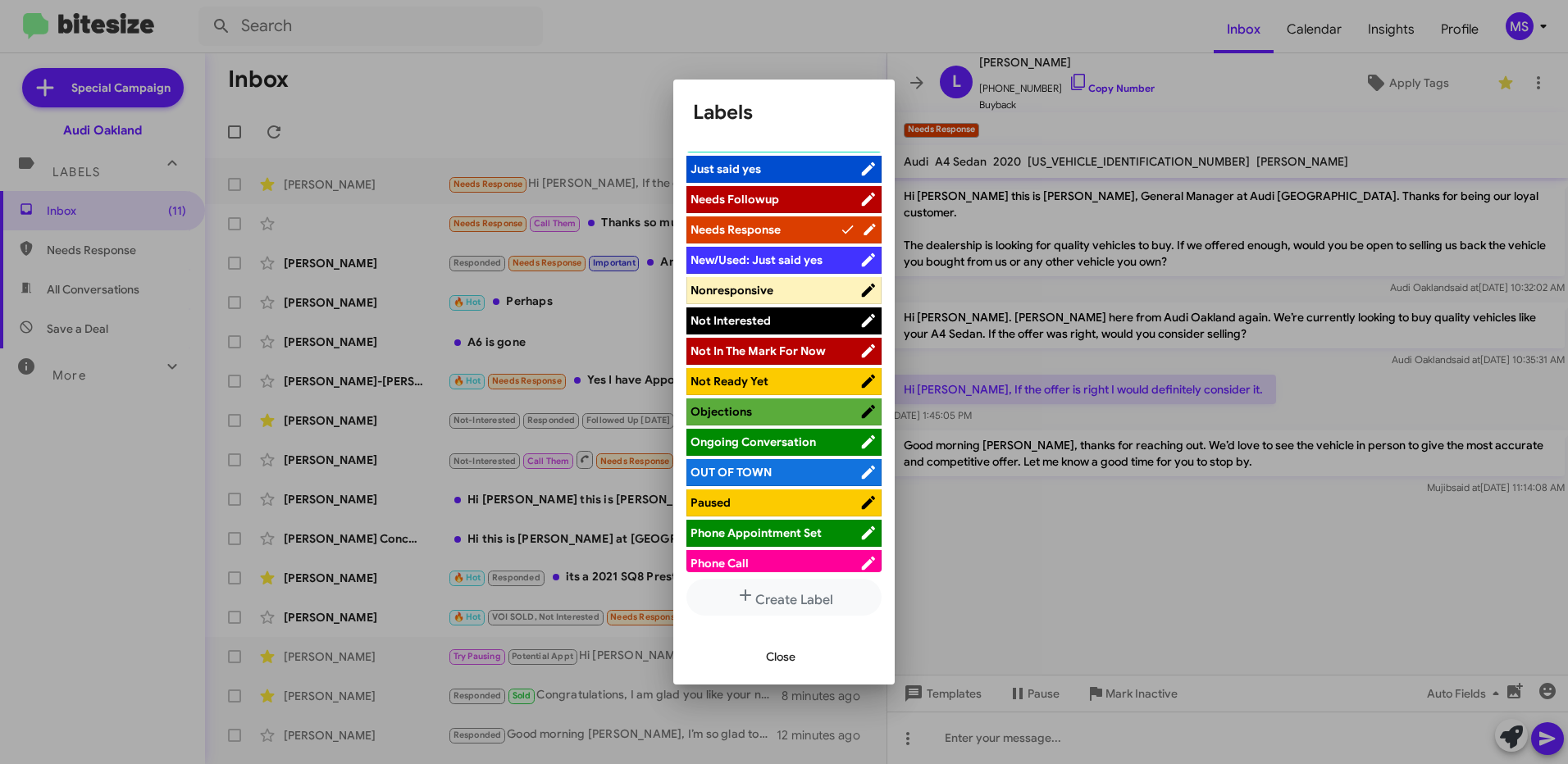
scroll to position [656, 0]
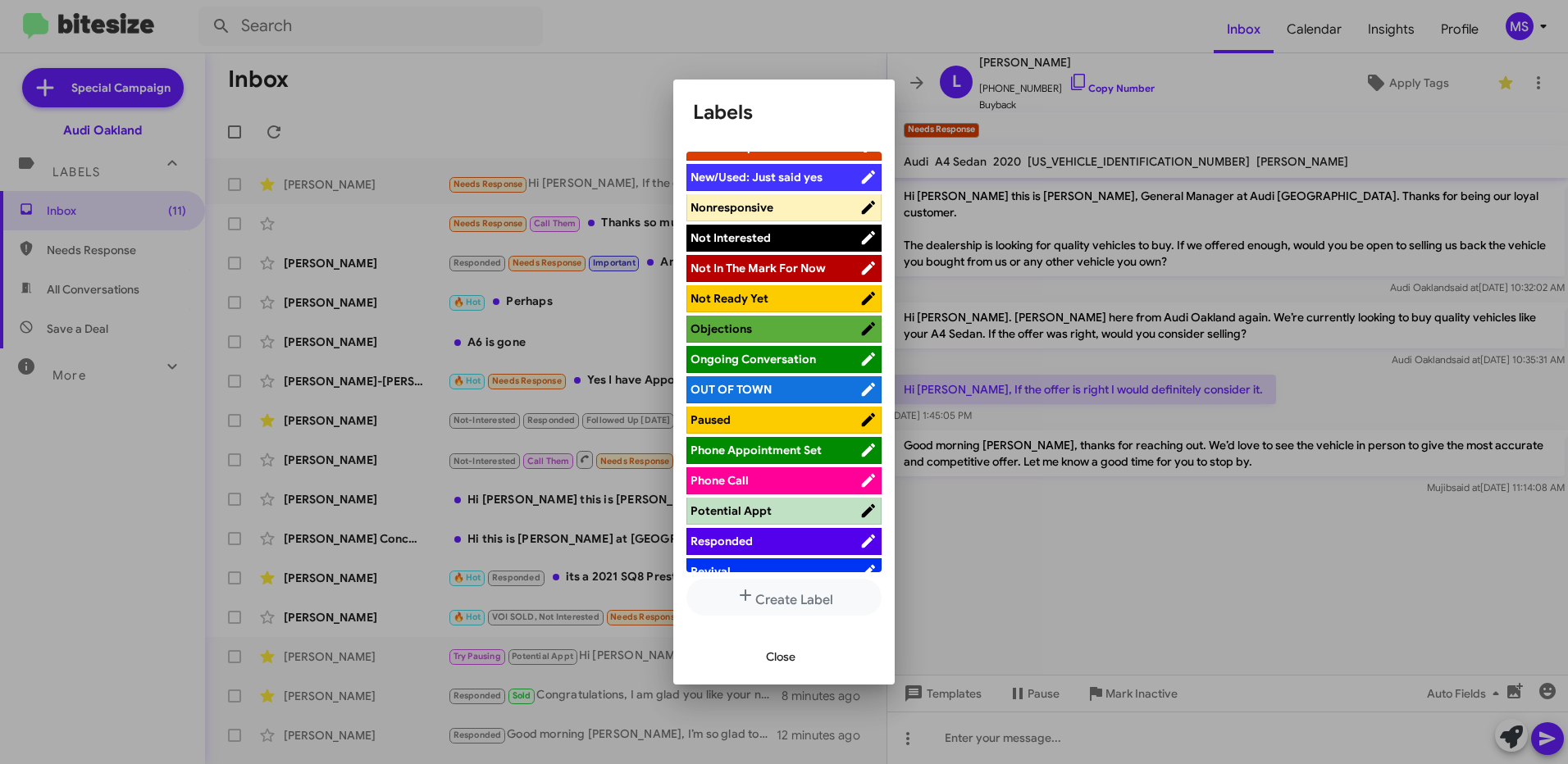
click at [785, 544] on span "Responded" at bounding box center [774, 541] width 168 height 16
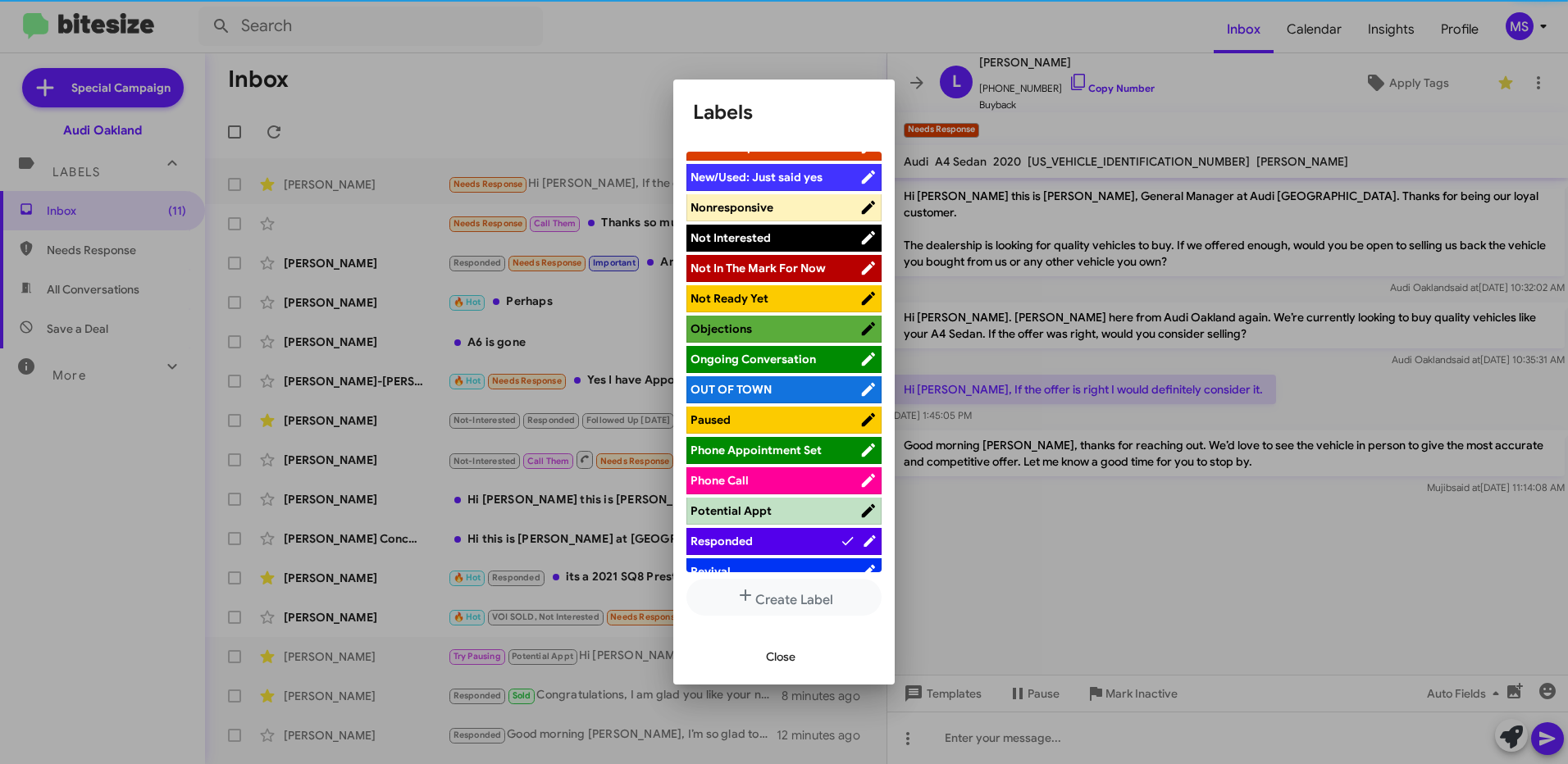
click at [786, 653] on span "Close" at bounding box center [780, 656] width 29 height 29
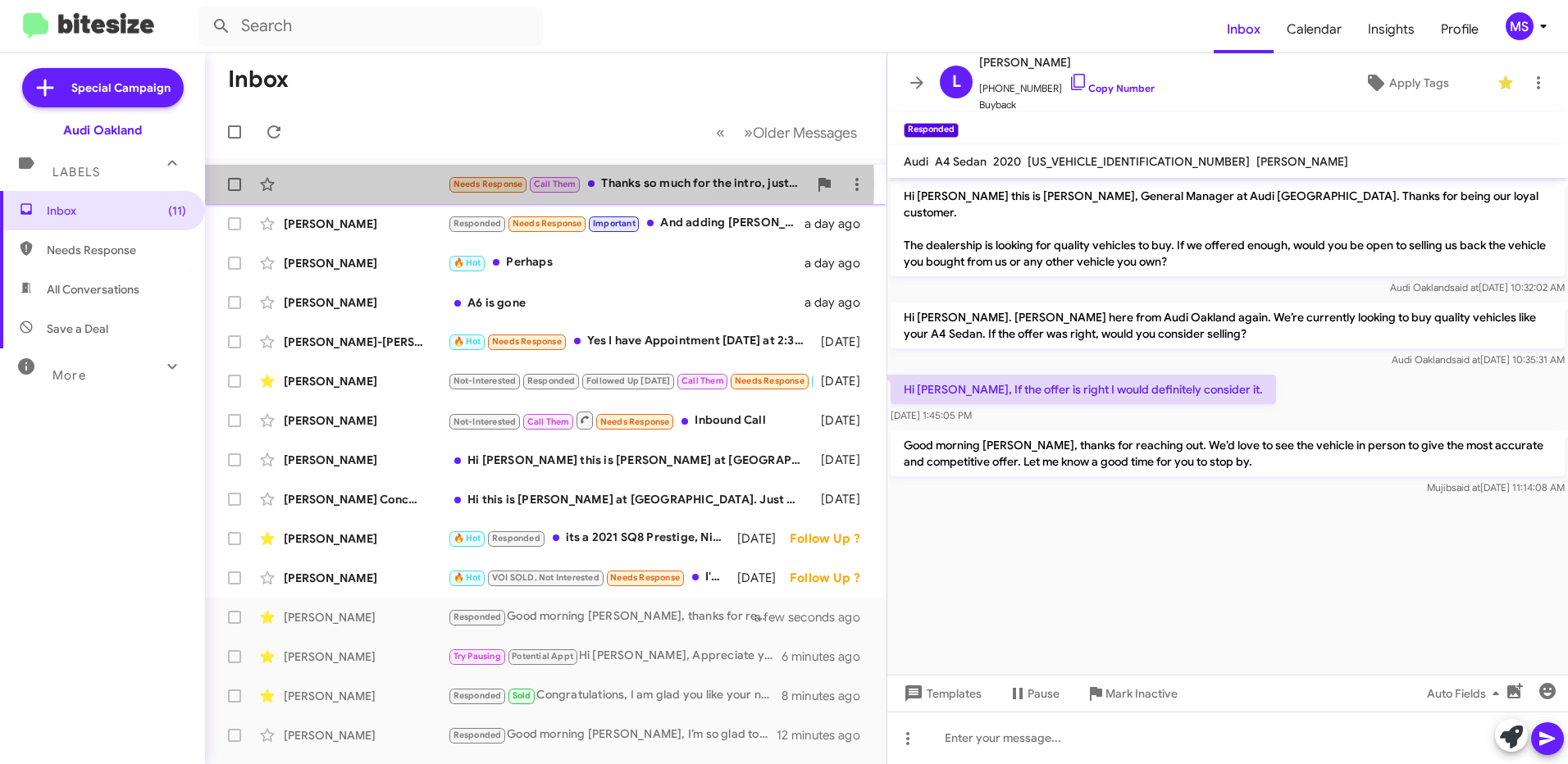
click at [376, 185] on div "Needs Response Call Them Thanks so much for the intro, just answered on the oth…" at bounding box center [545, 185] width 655 height 33
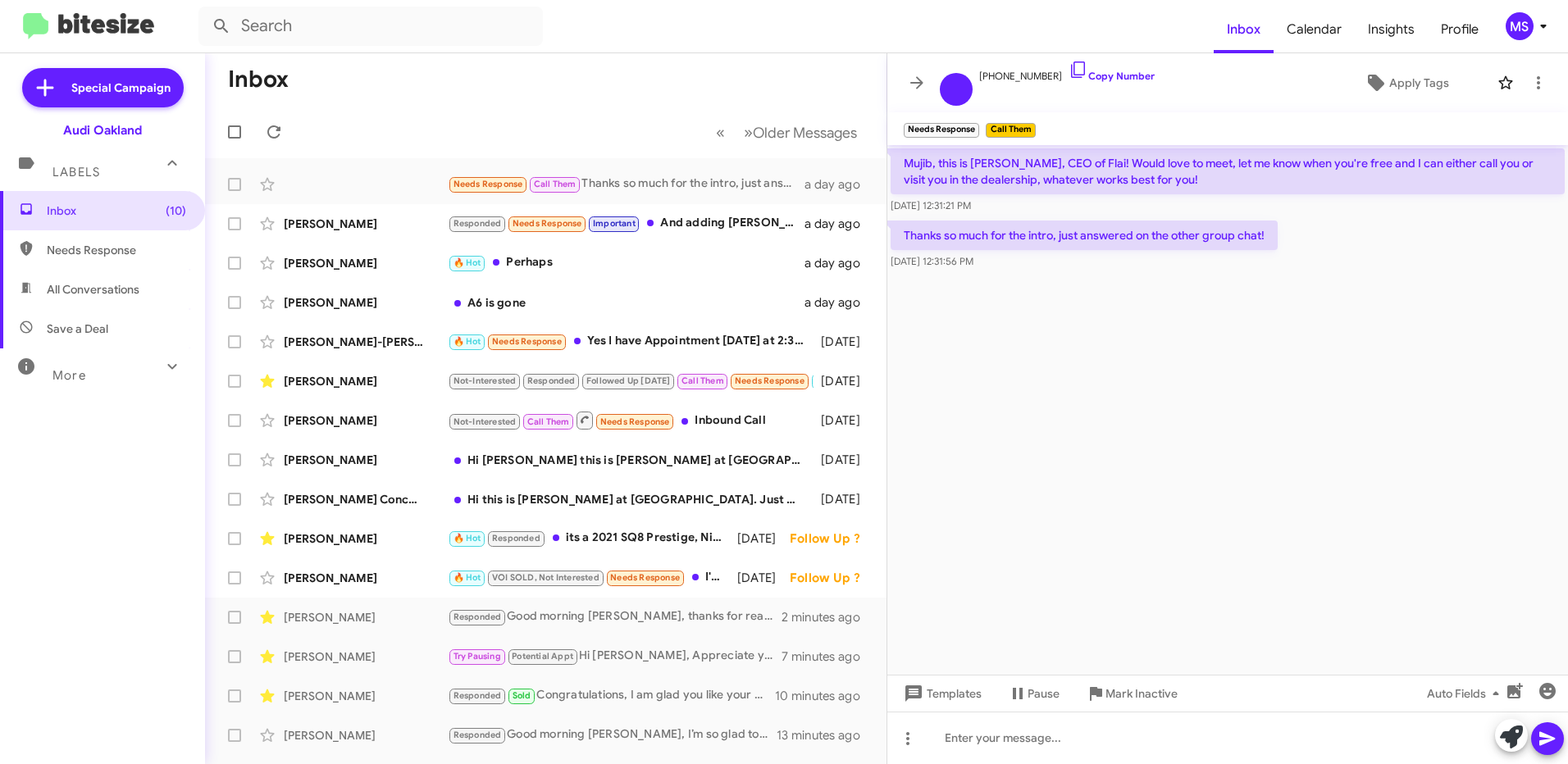
drag, startPoint x: 1127, startPoint y: 179, endPoint x: 902, endPoint y: 163, distance: 225.6
click at [902, 163] on p "Mujib, this is [PERSON_NAME], CEO of Flai! Would love to meet, let me know when…" at bounding box center [1227, 171] width 674 height 46
copy p "Mujib, this is [PERSON_NAME], CEO of Flai! Would love to meet, let me know when…"
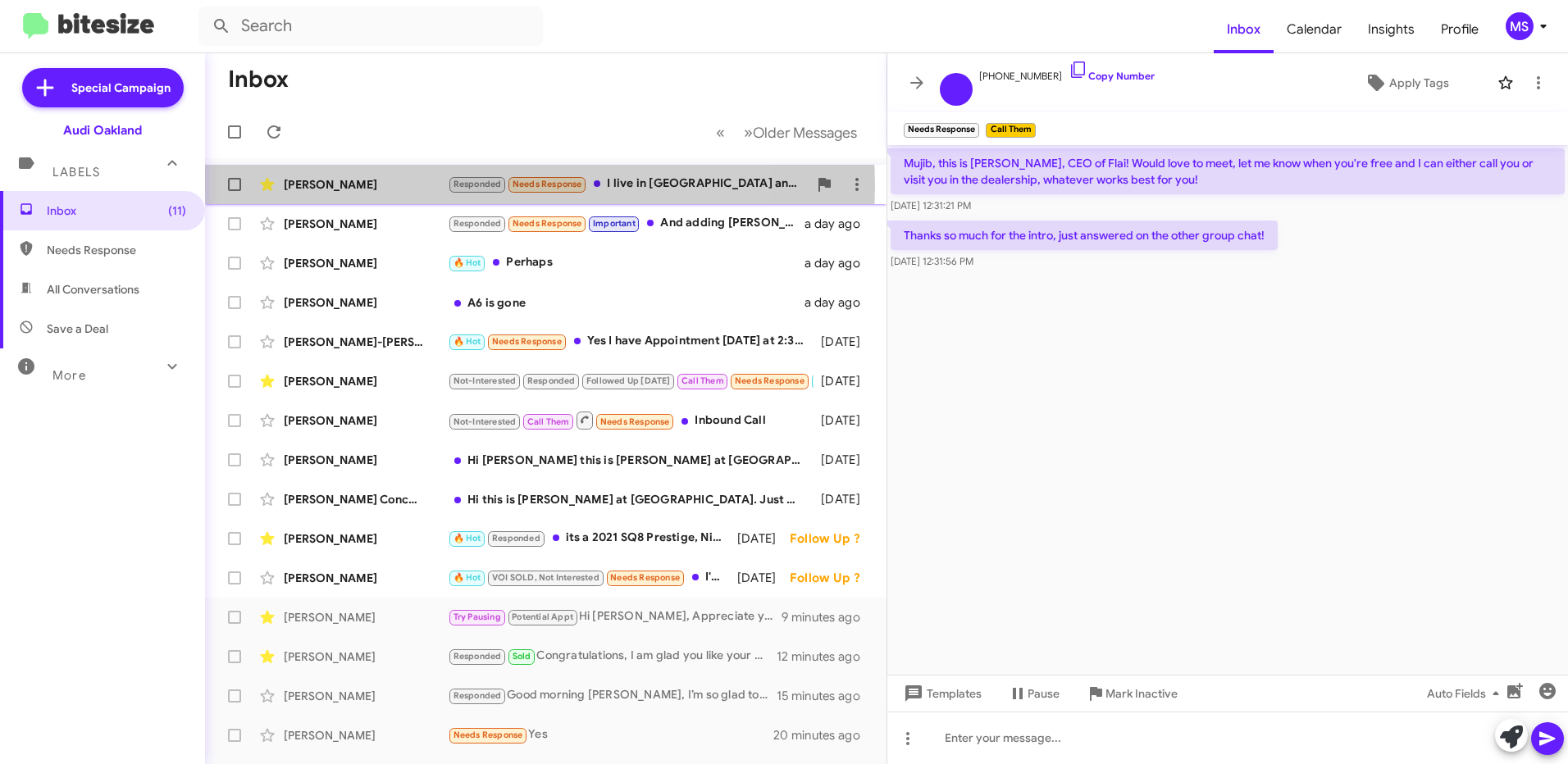
click at [406, 187] on div "[PERSON_NAME]" at bounding box center [365, 184] width 164 height 16
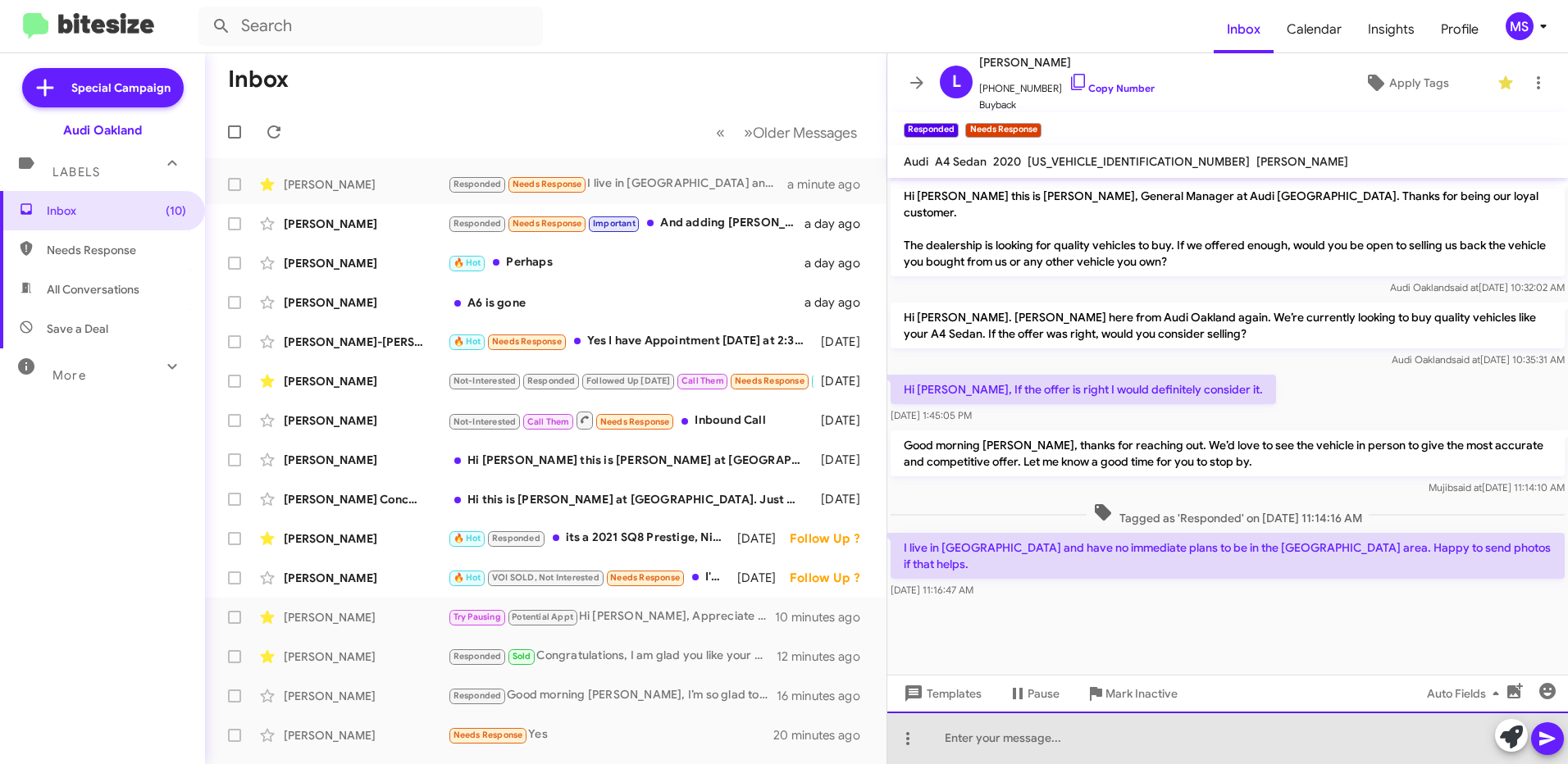
click at [1069, 733] on div at bounding box center [1226, 737] width 680 height 52
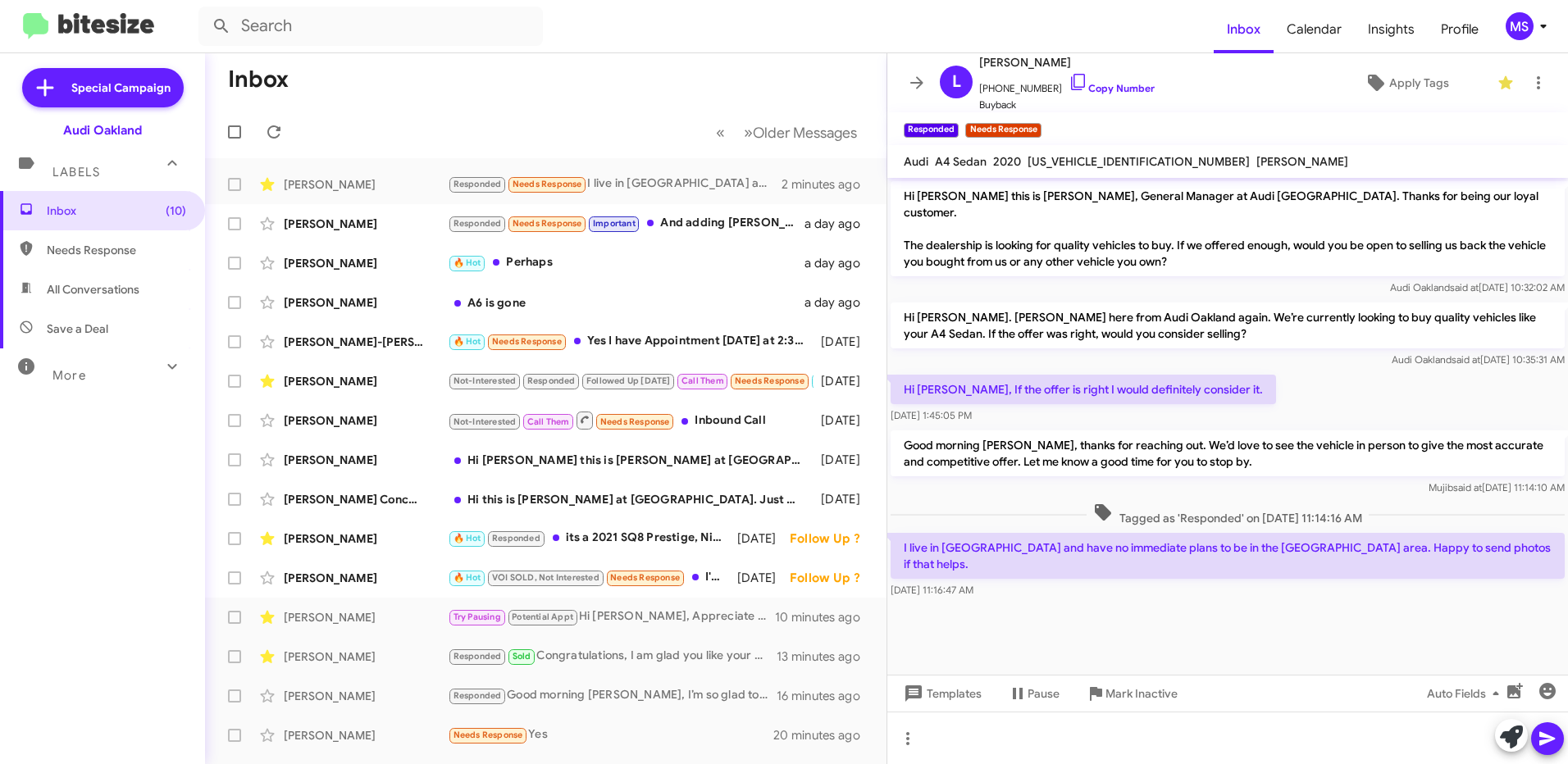
drag, startPoint x: 1503, startPoint y: 535, endPoint x: 894, endPoint y: 522, distance: 609.1
click at [894, 530] on div "I live in [GEOGRAPHIC_DATA] and have no immediate plans to be in the [GEOGRAPHI…" at bounding box center [1226, 566] width 680 height 72
copy p "I live in [GEOGRAPHIC_DATA] and have no immediate plans to be in the [GEOGRAPHI…"
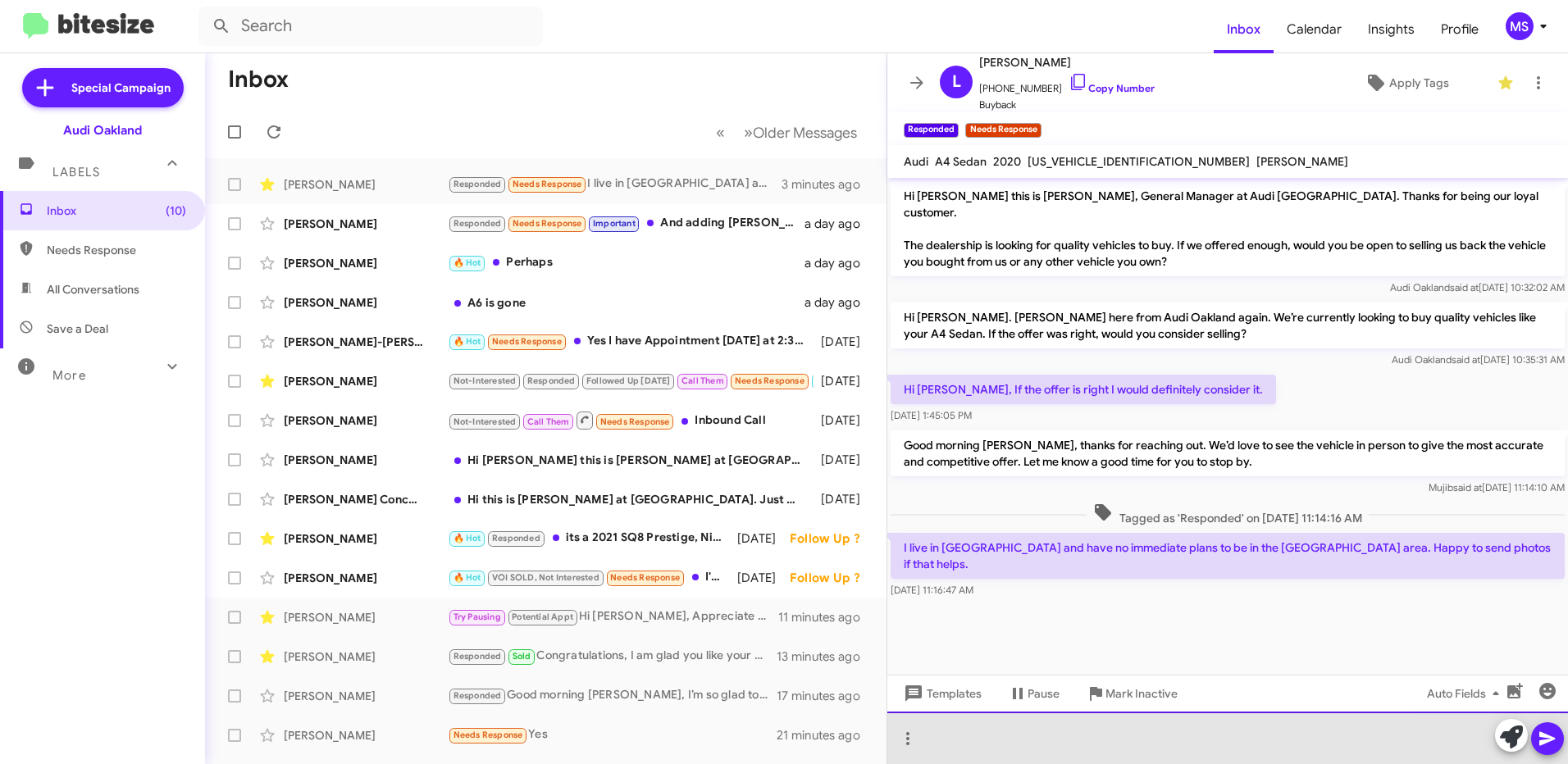
click at [973, 733] on div at bounding box center [1226, 737] width 680 height 52
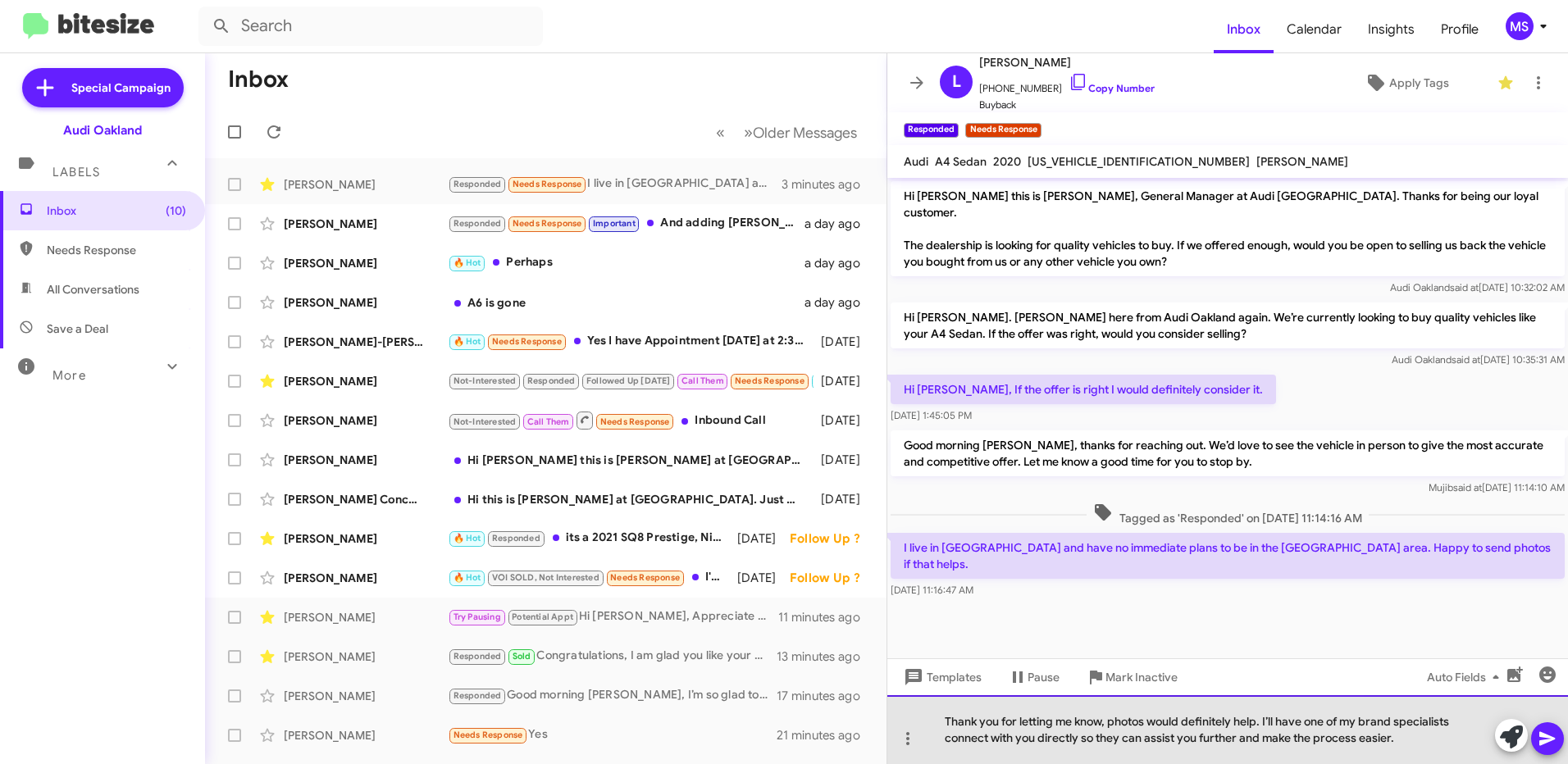
click at [945, 721] on div "Thank you for letting me know, photos would definitely help. I’ll have one of m…" at bounding box center [1226, 730] width 680 height 69
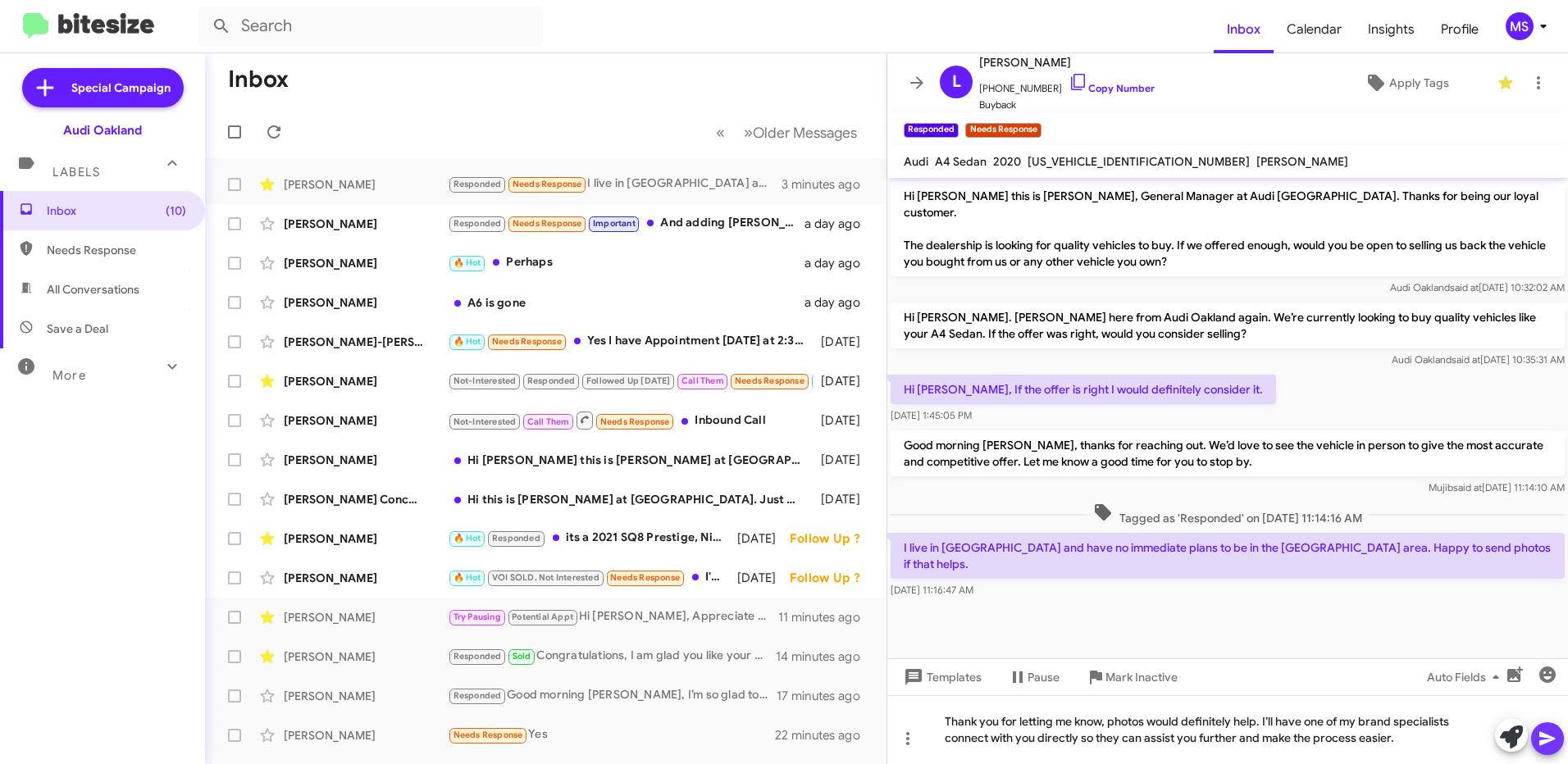
click at [1547, 740] on icon at bounding box center [1546, 739] width 15 height 14
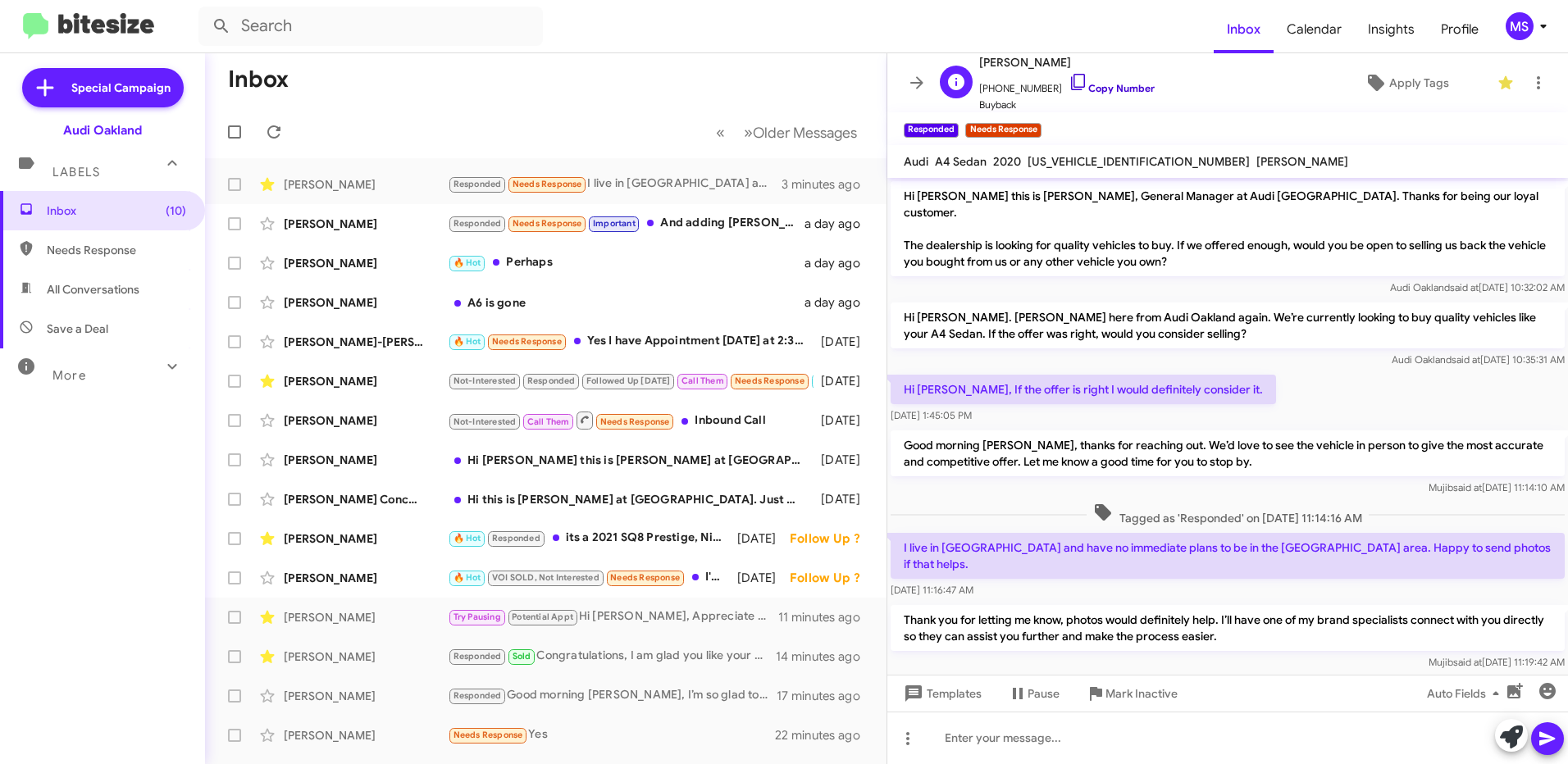
click at [1110, 87] on link "Copy Number" at bounding box center [1111, 88] width 86 height 12
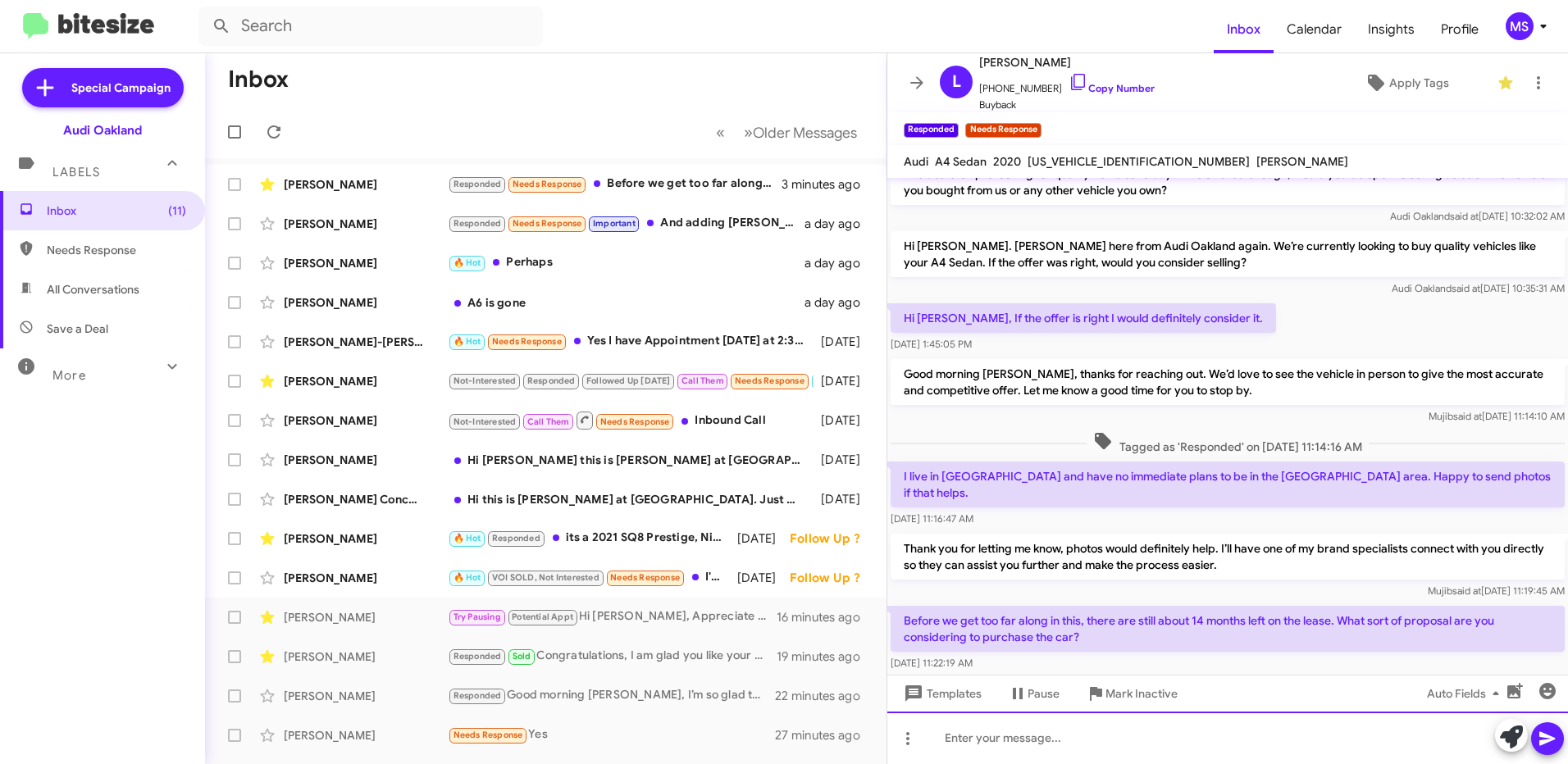
click at [1038, 742] on div at bounding box center [1226, 737] width 680 height 52
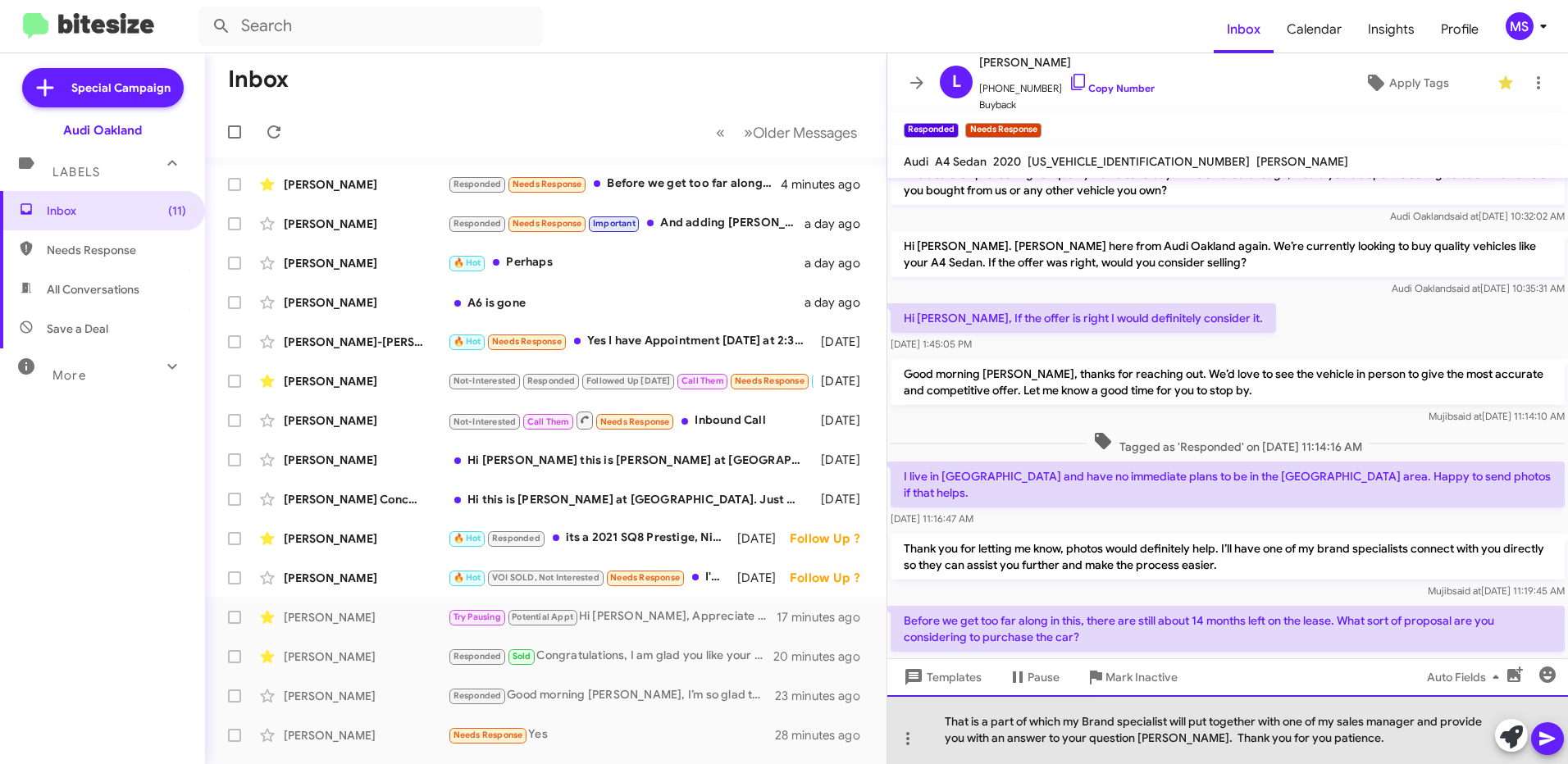
drag, startPoint x: 1339, startPoint y: 743, endPoint x: 943, endPoint y: 711, distance: 397.3
click at [943, 711] on div "That is a part of which my Brand specialist will put together with one of my sa…" at bounding box center [1226, 730] width 680 height 69
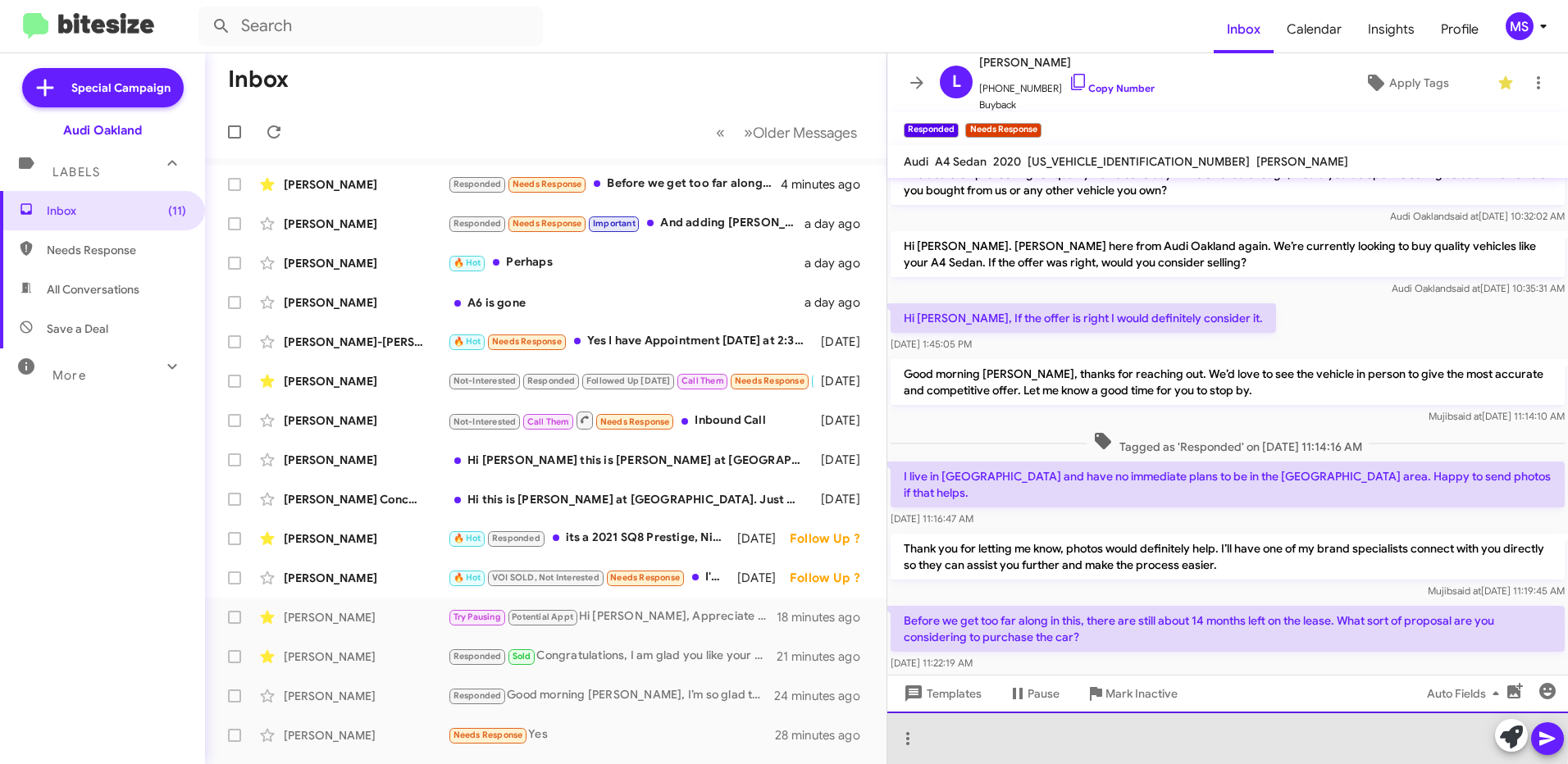
click at [1000, 730] on div at bounding box center [1226, 737] width 680 height 52
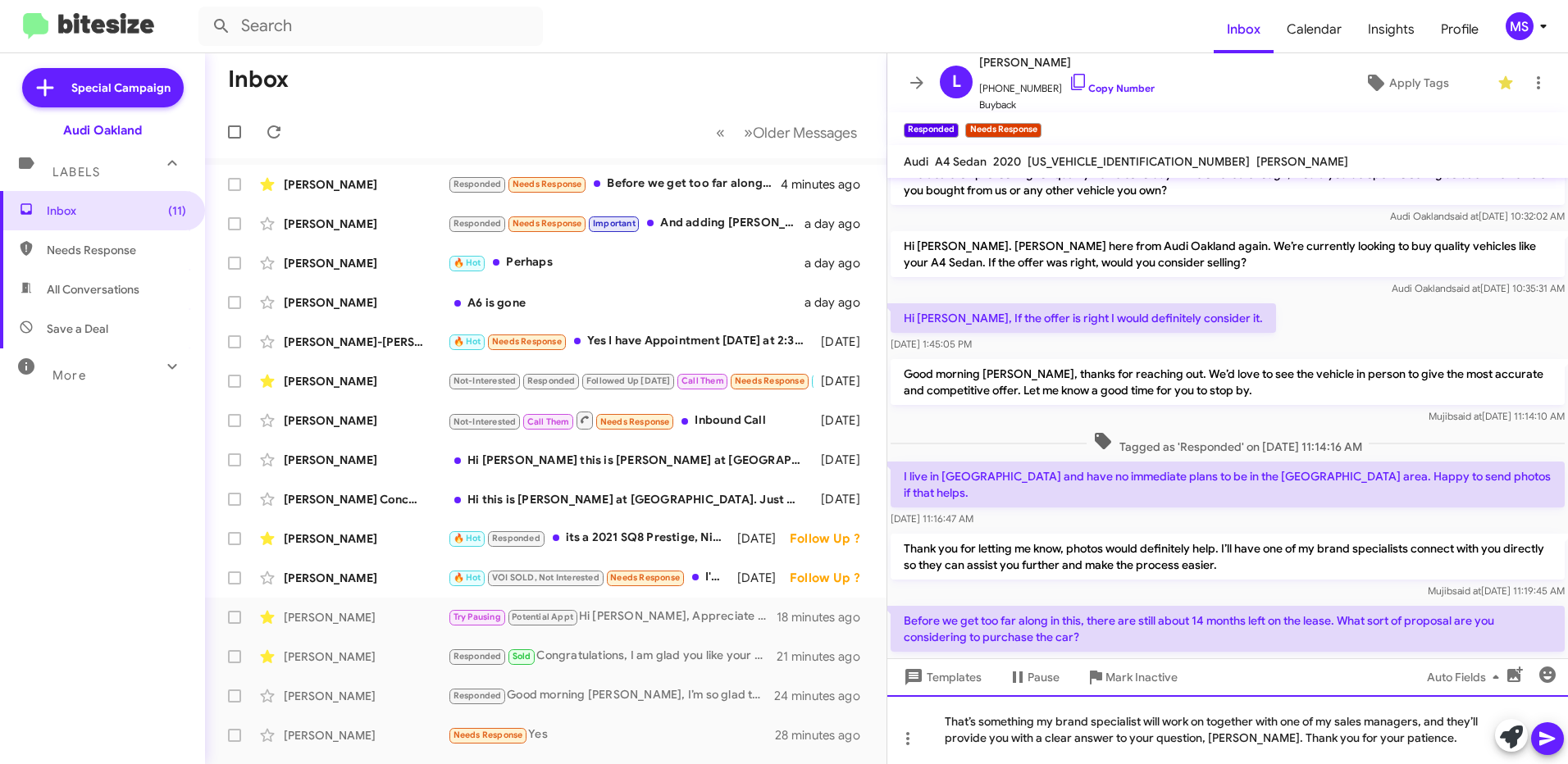
click at [952, 721] on div "That’s something my brand specialist will work on together with one of my sales…" at bounding box center [1226, 730] width 680 height 69
click at [1546, 738] on icon at bounding box center [1546, 739] width 15 height 14
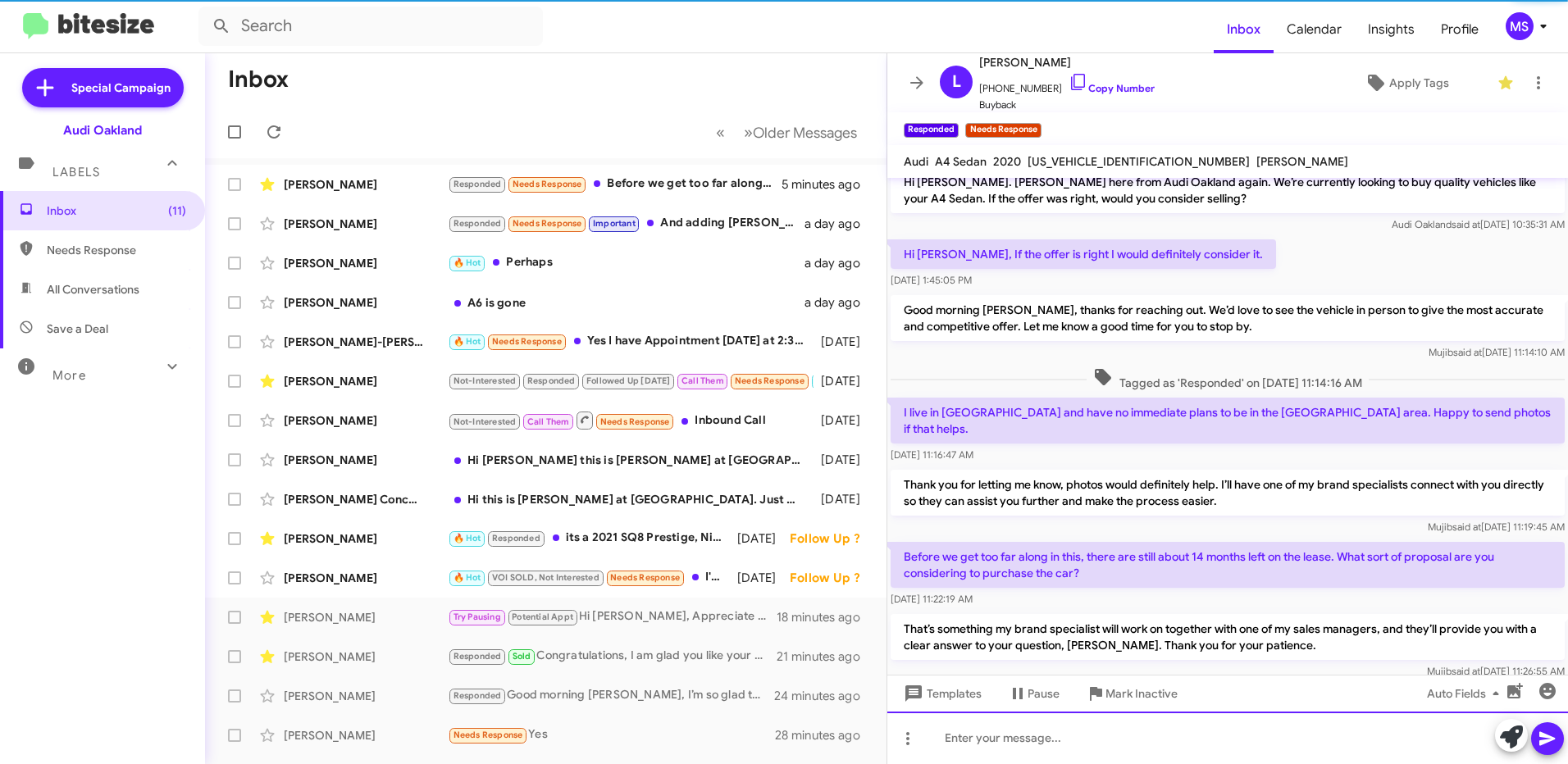
scroll to position [148, 0]
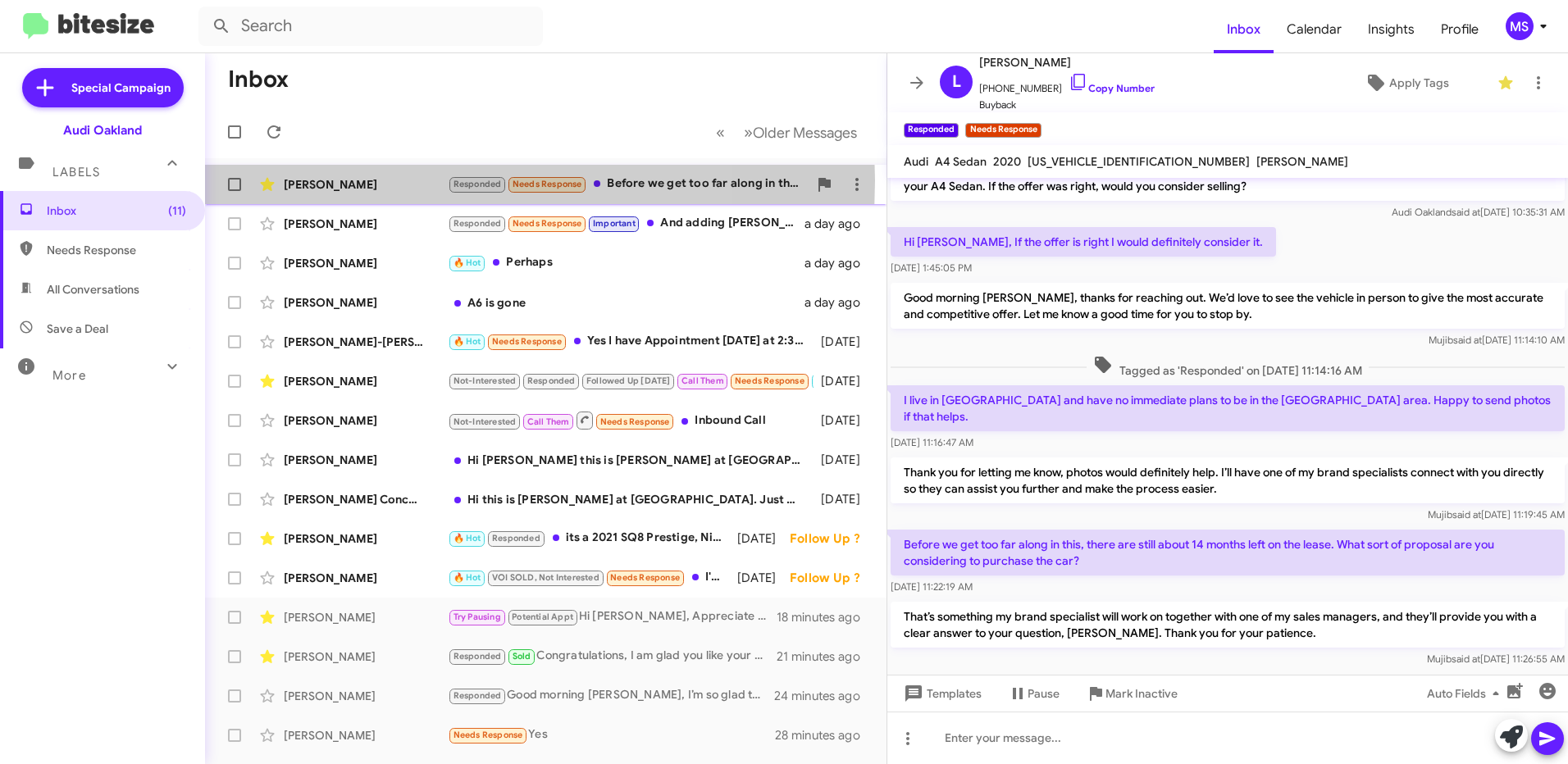
click at [386, 181] on div "[PERSON_NAME]" at bounding box center [365, 184] width 164 height 16
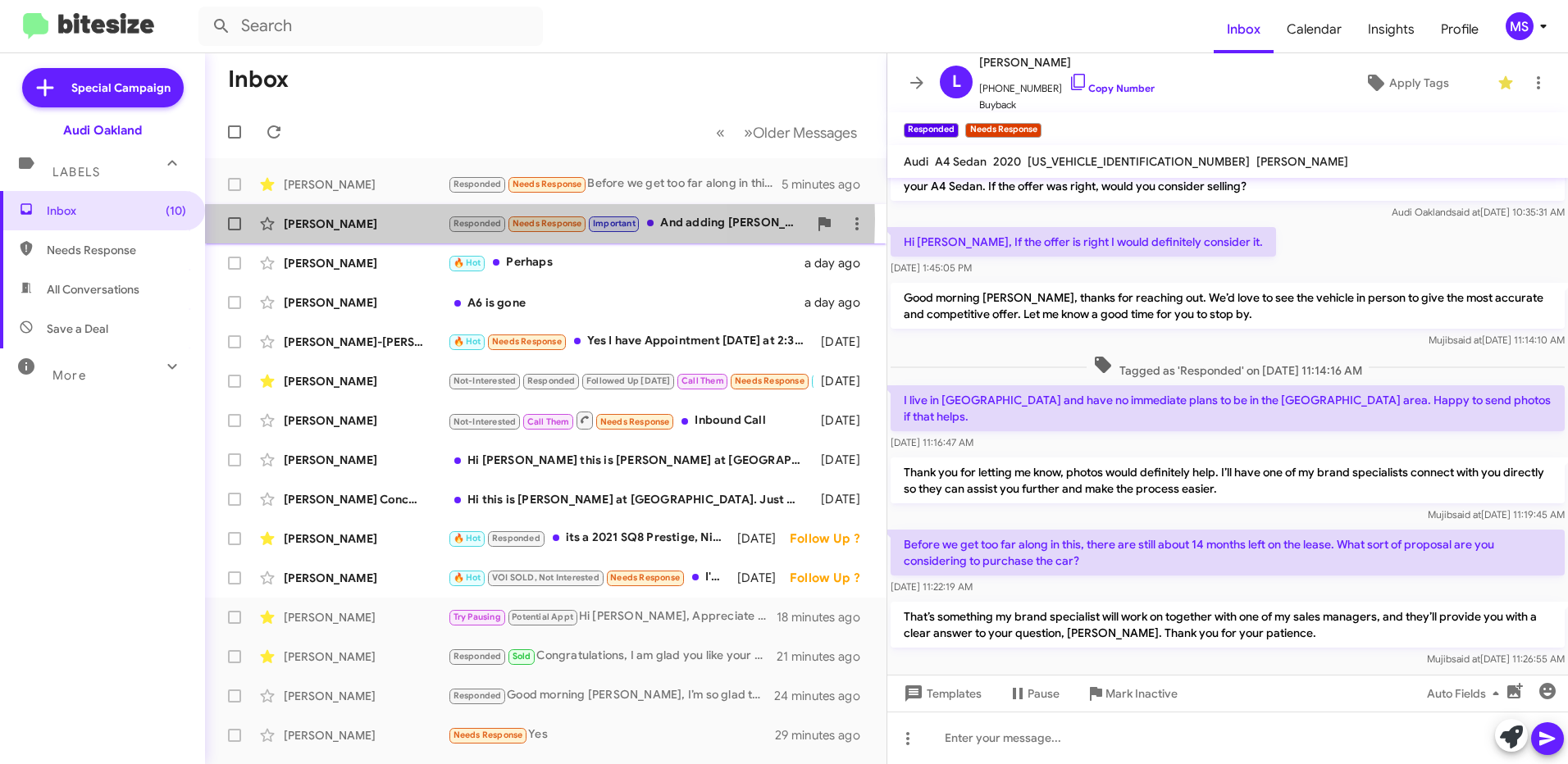
click at [383, 219] on div "[PERSON_NAME]" at bounding box center [365, 223] width 164 height 16
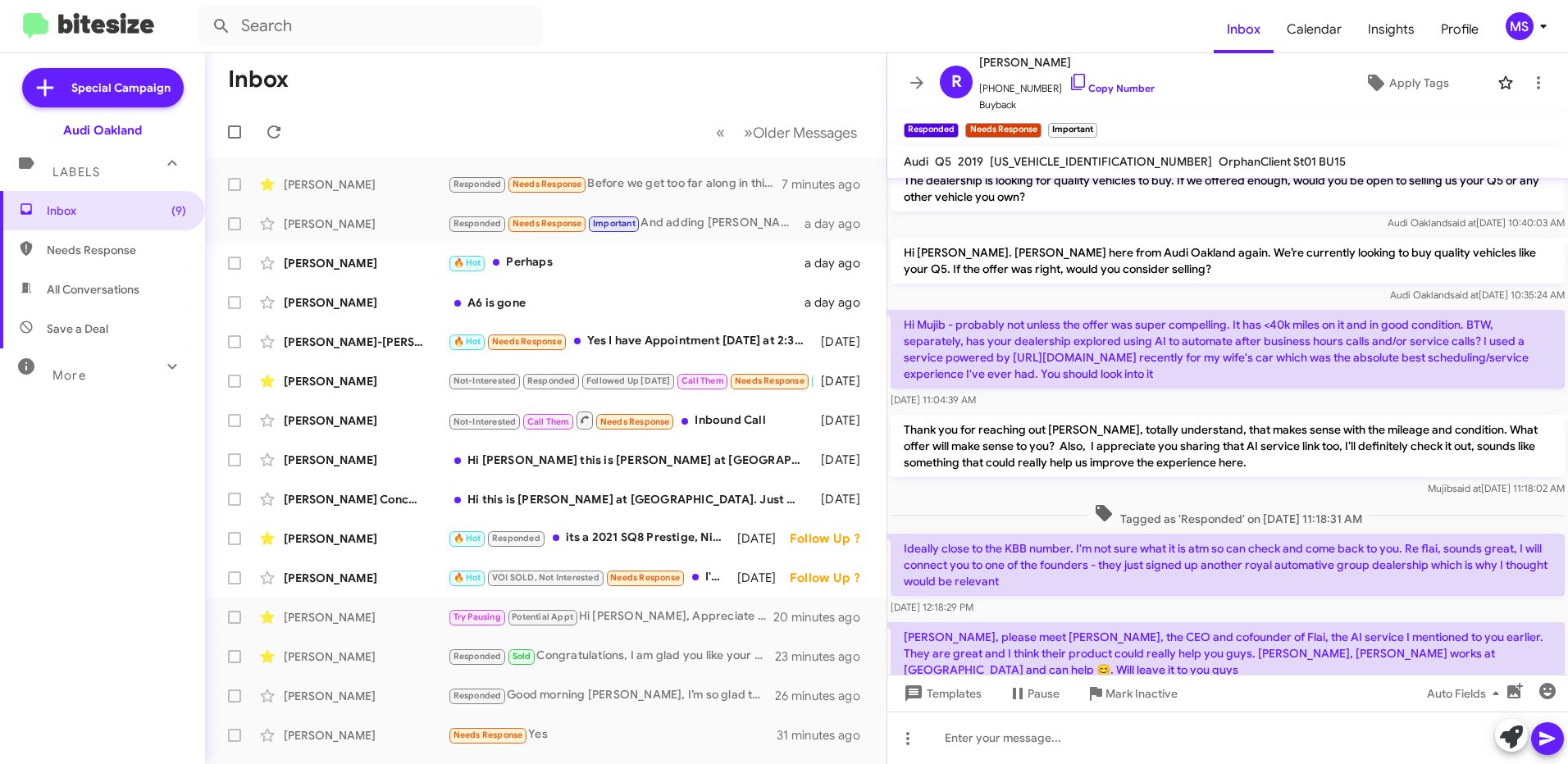
scroll to position [153, 0]
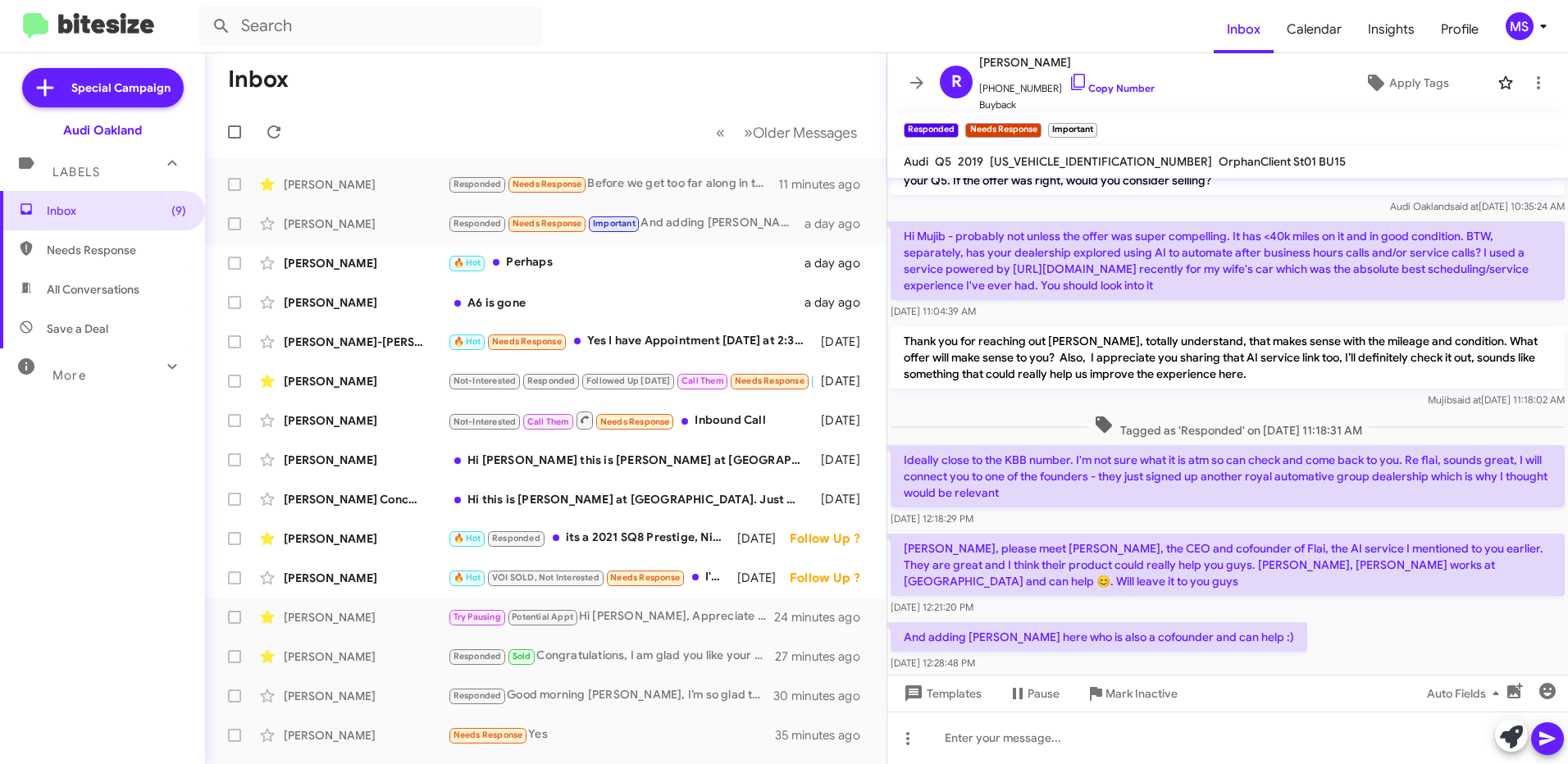
click at [441, 115] on mat-toolbar-row "« Previous » Next Older Messages" at bounding box center [546, 132] width 681 height 52
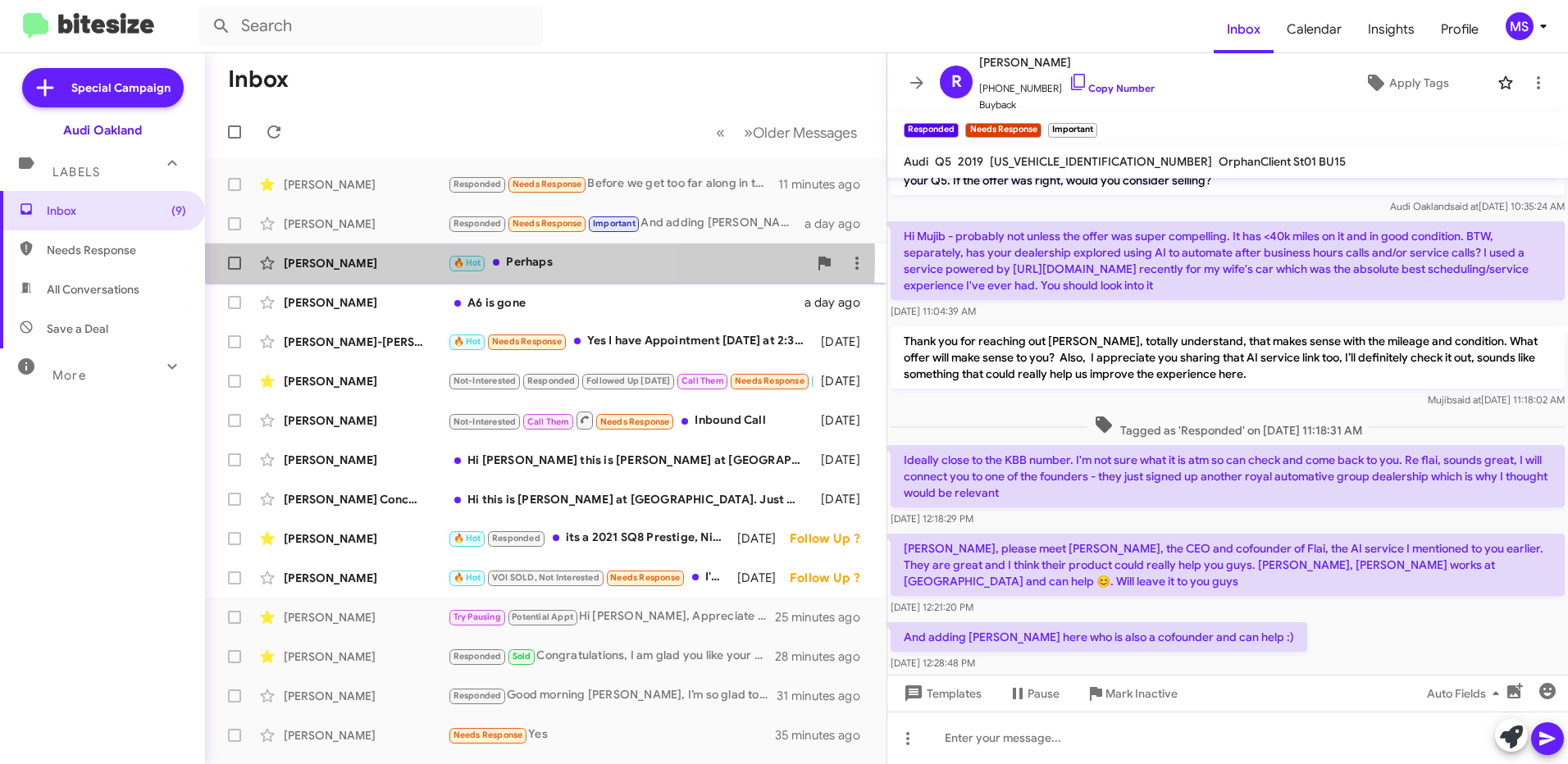
click at [359, 260] on div "[PERSON_NAME]" at bounding box center [365, 262] width 164 height 16
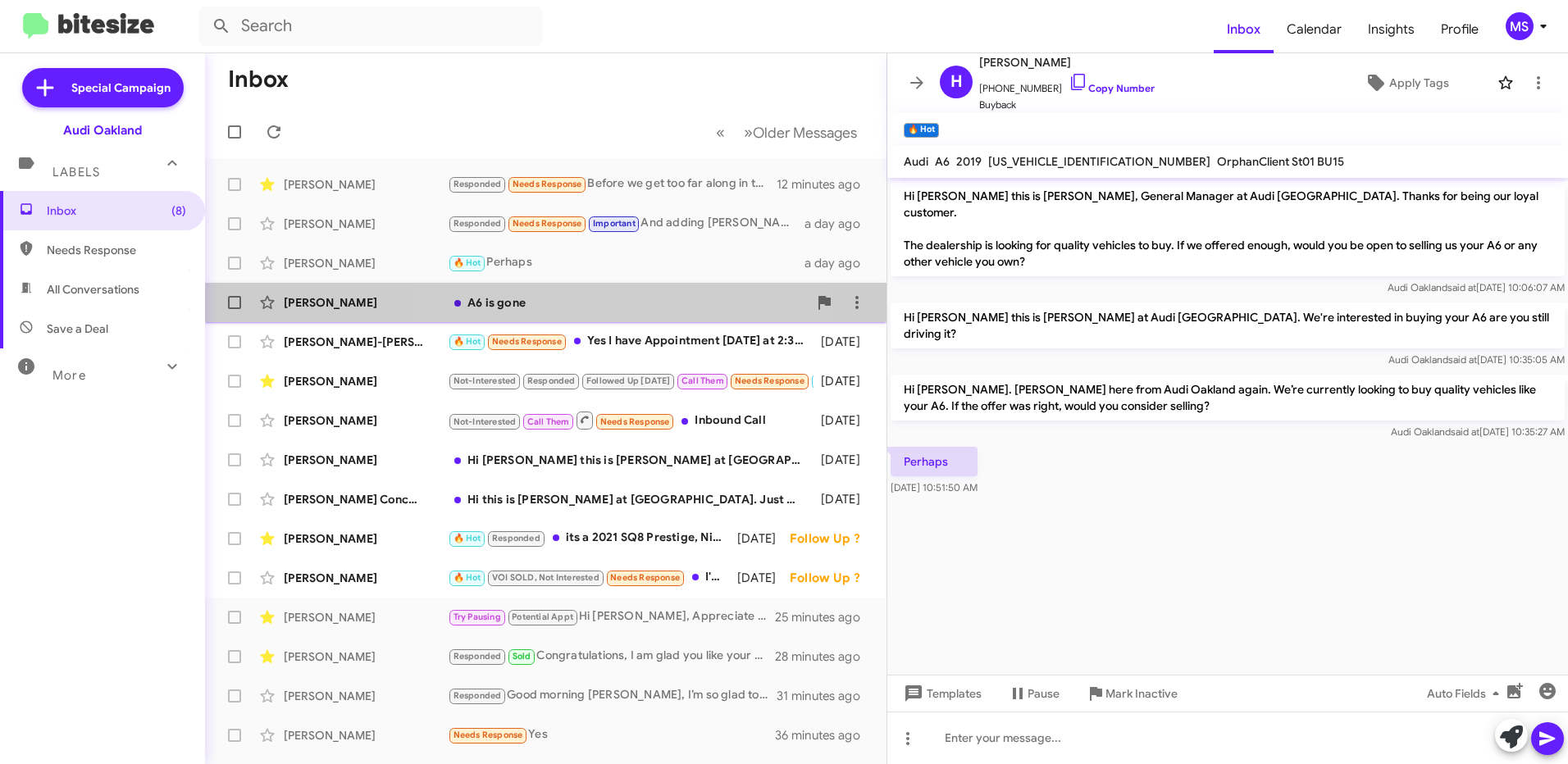
click at [603, 301] on div "A6 is gone" at bounding box center [627, 302] width 360 height 16
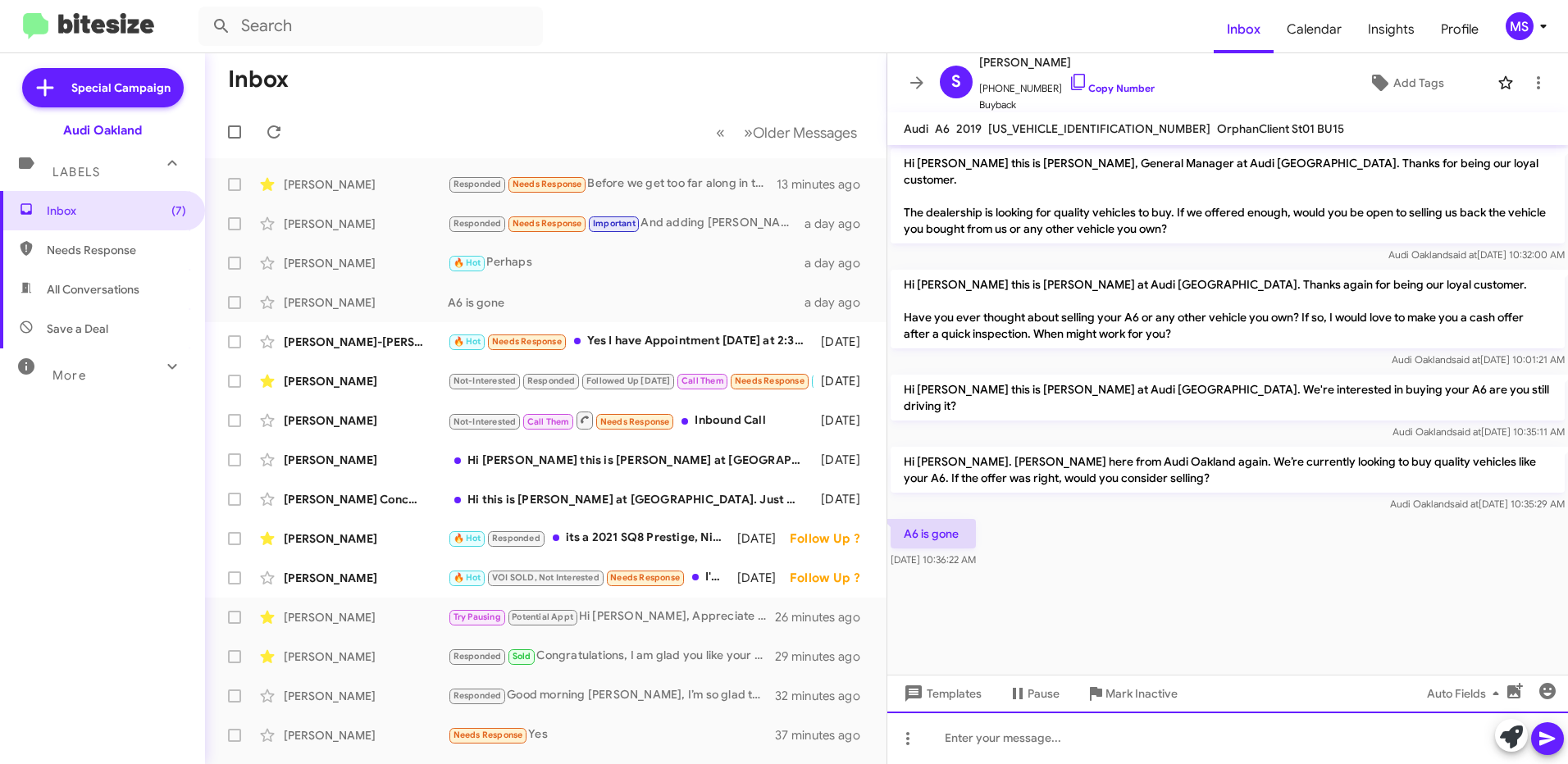
click at [1068, 740] on div at bounding box center [1226, 737] width 680 height 52
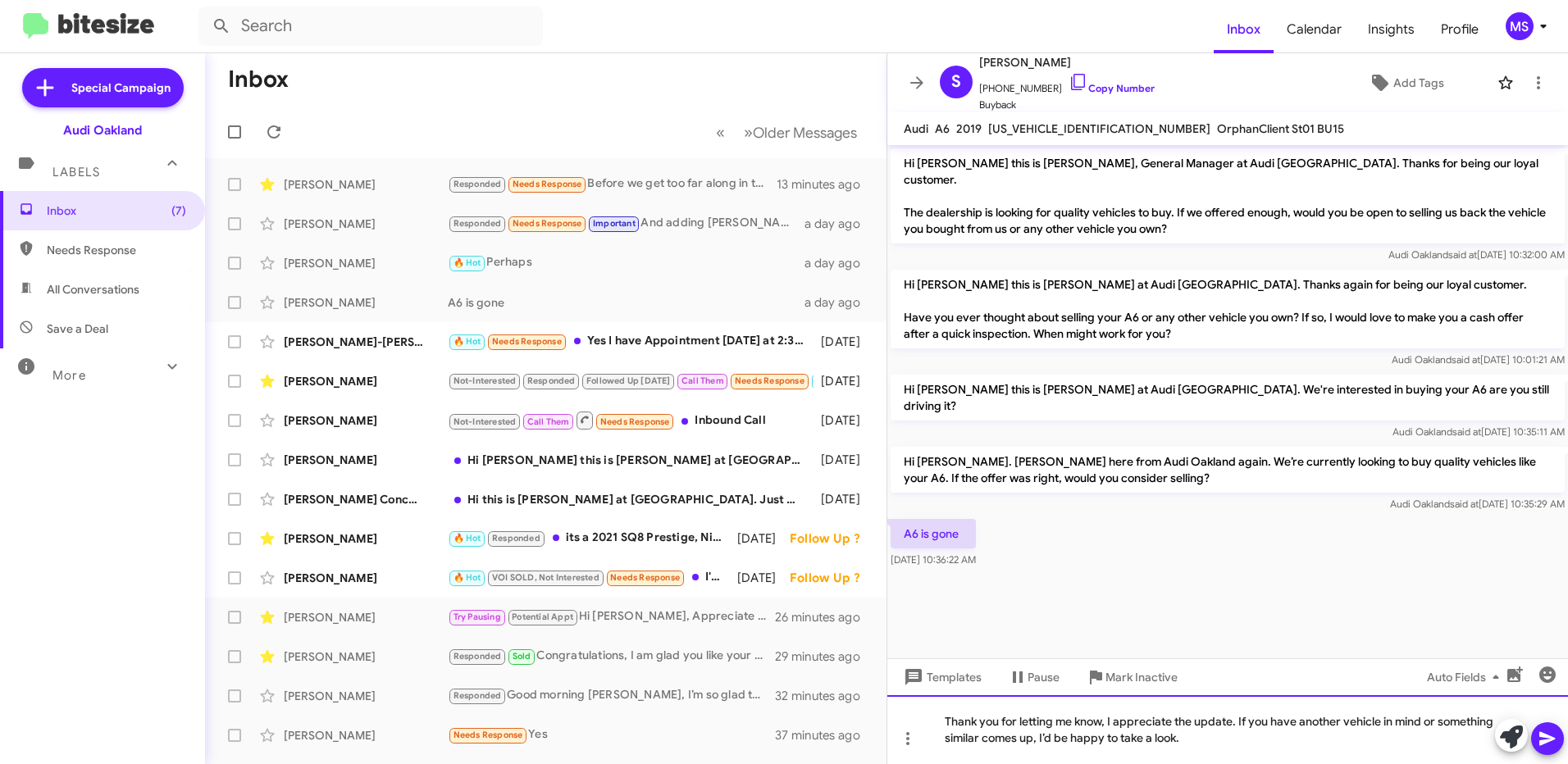
click at [946, 720] on div "Thank you for letting me know, I appreciate the update. If you have another veh…" at bounding box center [1226, 730] width 680 height 69
click at [1542, 734] on icon at bounding box center [1546, 739] width 15 height 14
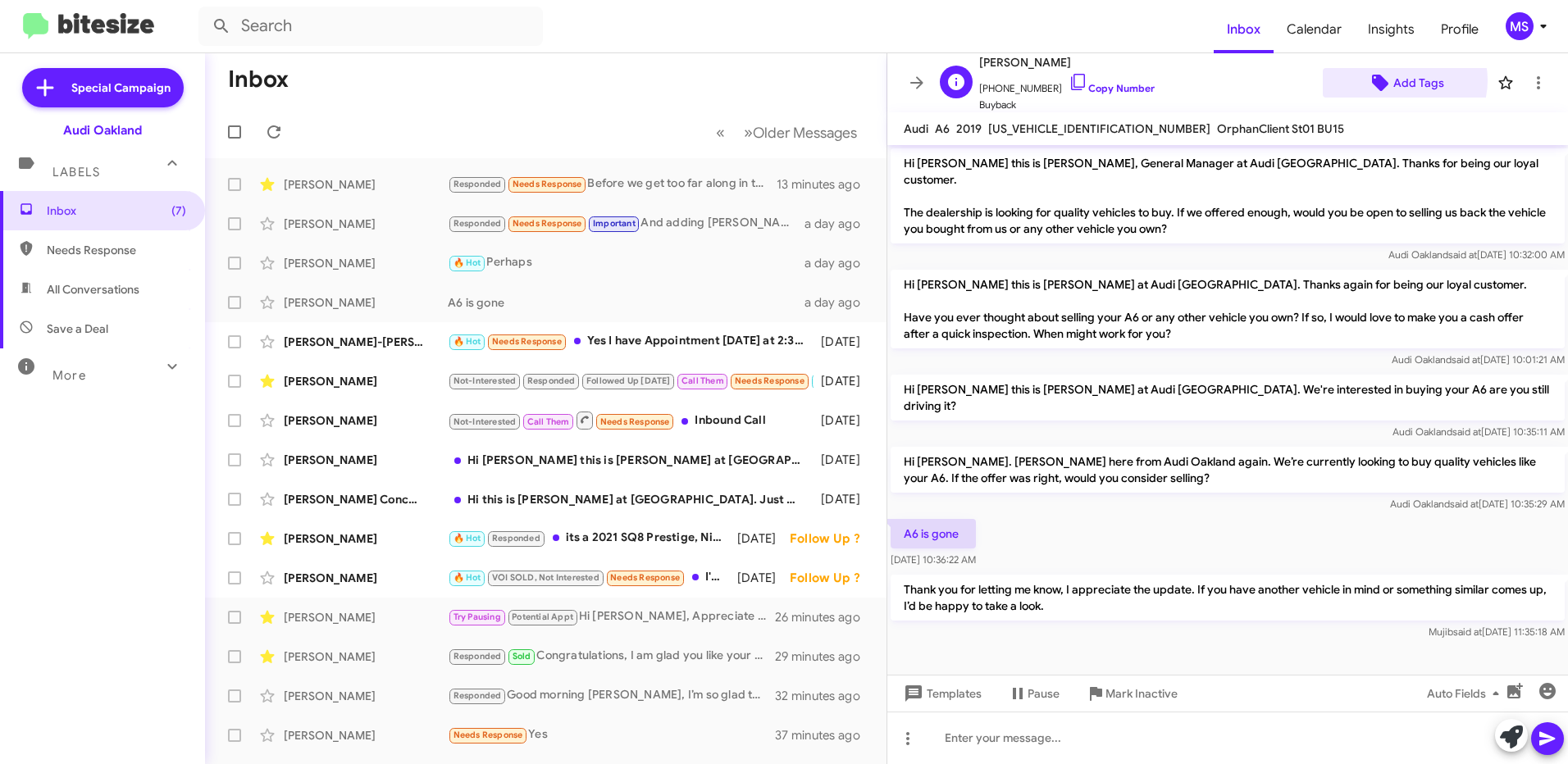
click at [1395, 80] on span "Add Tags" at bounding box center [1418, 82] width 51 height 29
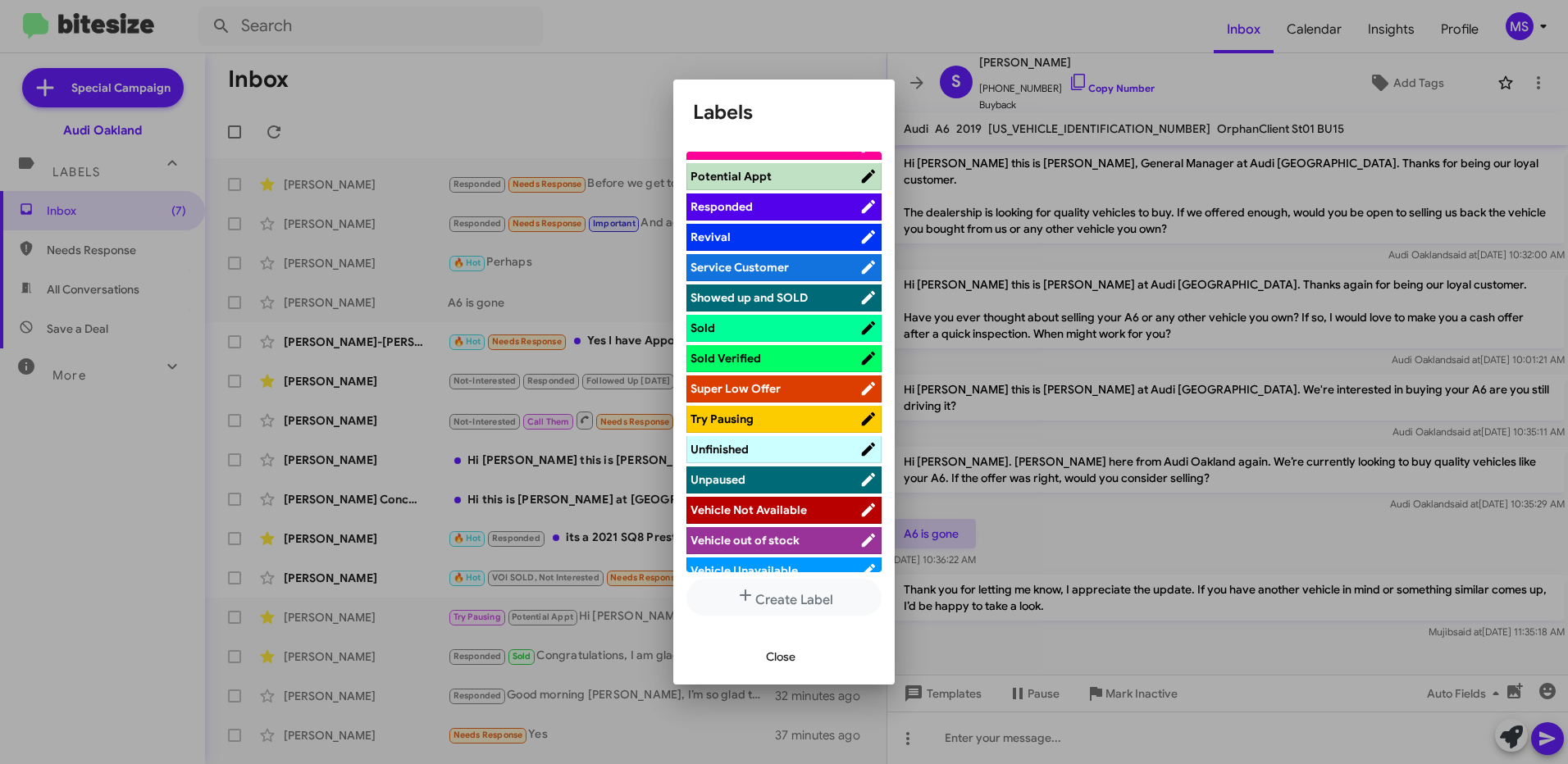
scroll to position [903, 0]
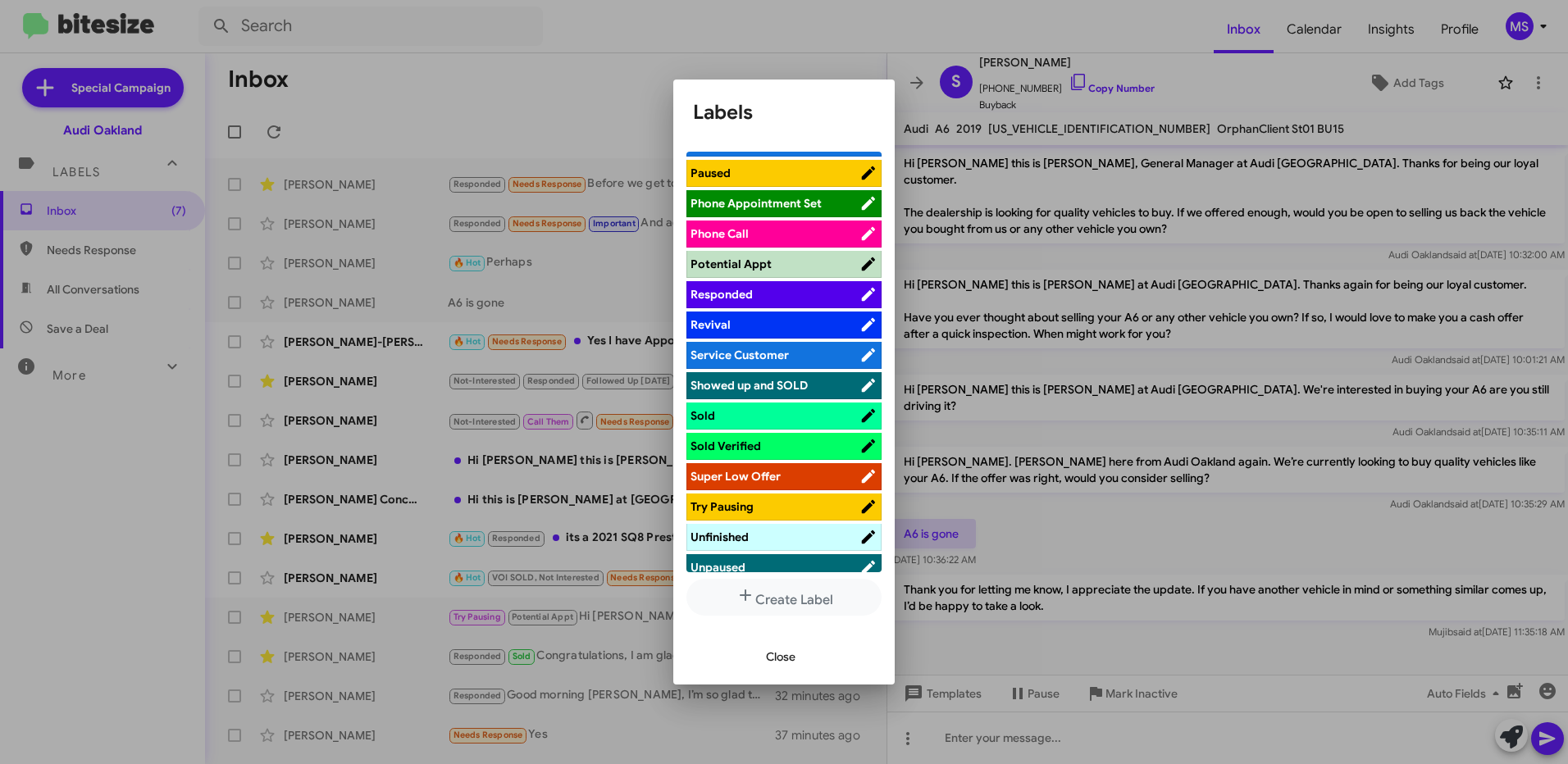
click at [766, 294] on span "Responded" at bounding box center [774, 293] width 168 height 16
click at [770, 653] on span "Close" at bounding box center [780, 656] width 29 height 29
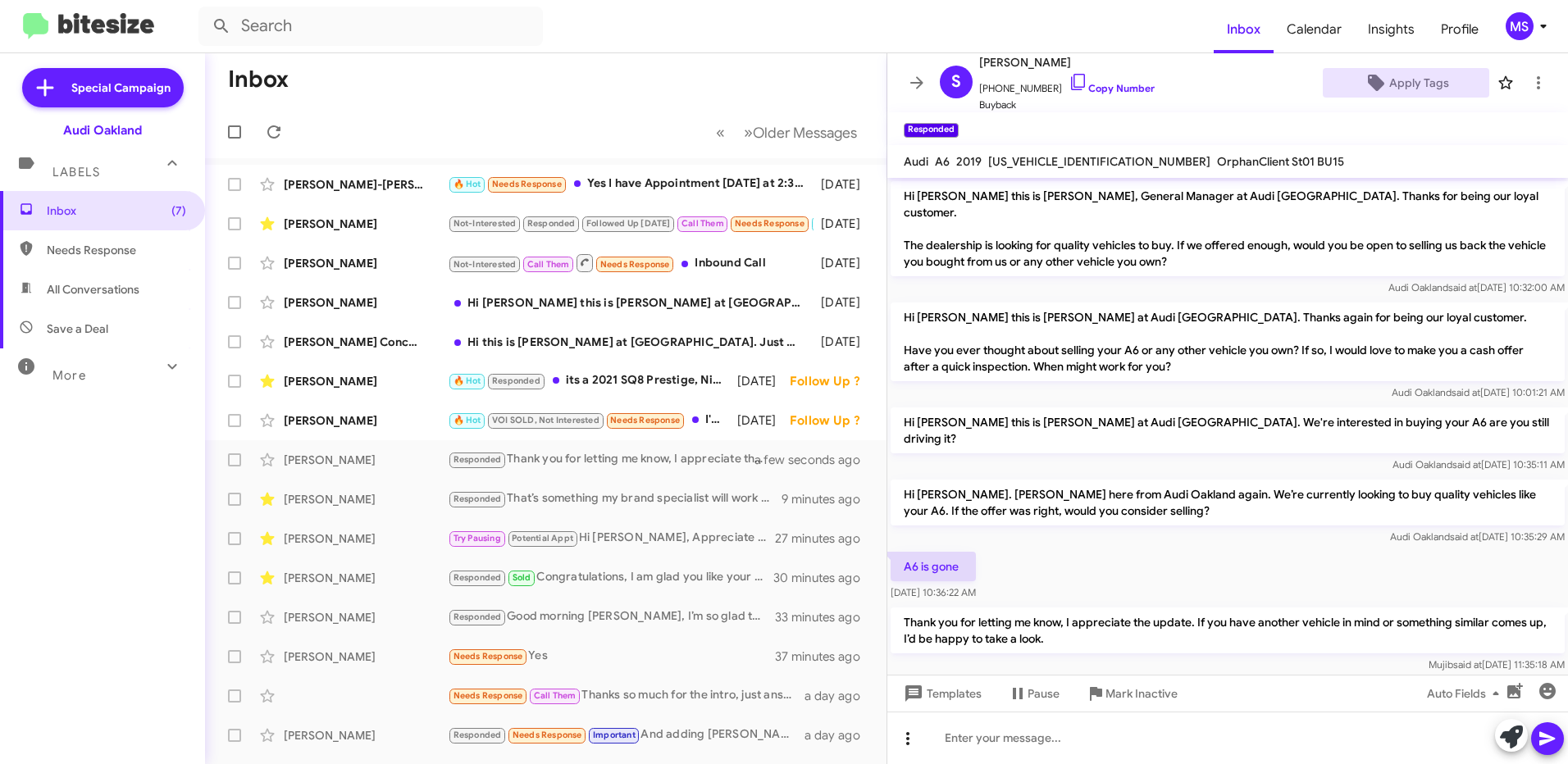
click at [910, 739] on icon at bounding box center [907, 738] width 20 height 20
click at [936, 695] on button "note" at bounding box center [942, 697] width 101 height 40
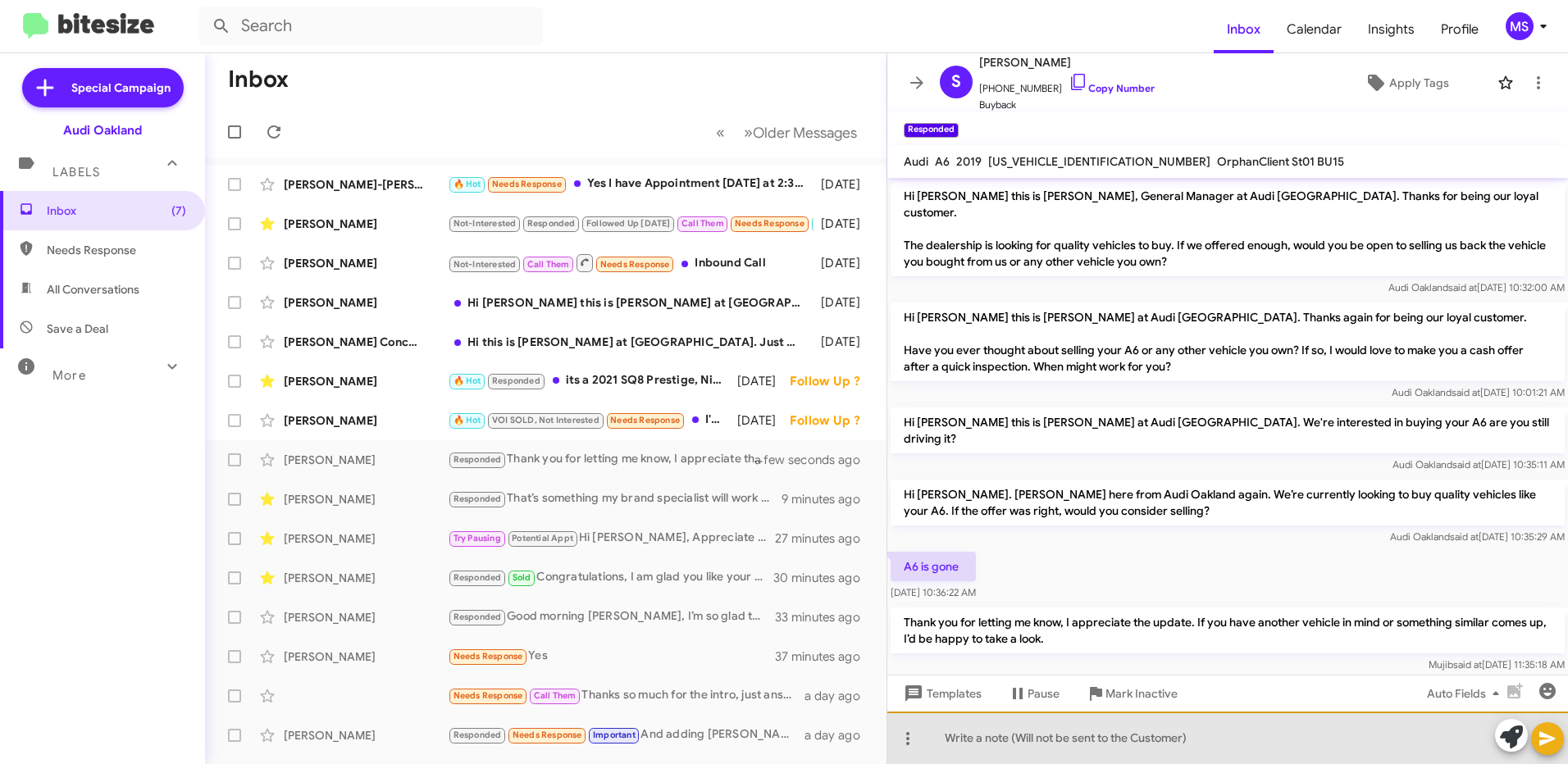
click at [1125, 746] on div at bounding box center [1226, 737] width 680 height 52
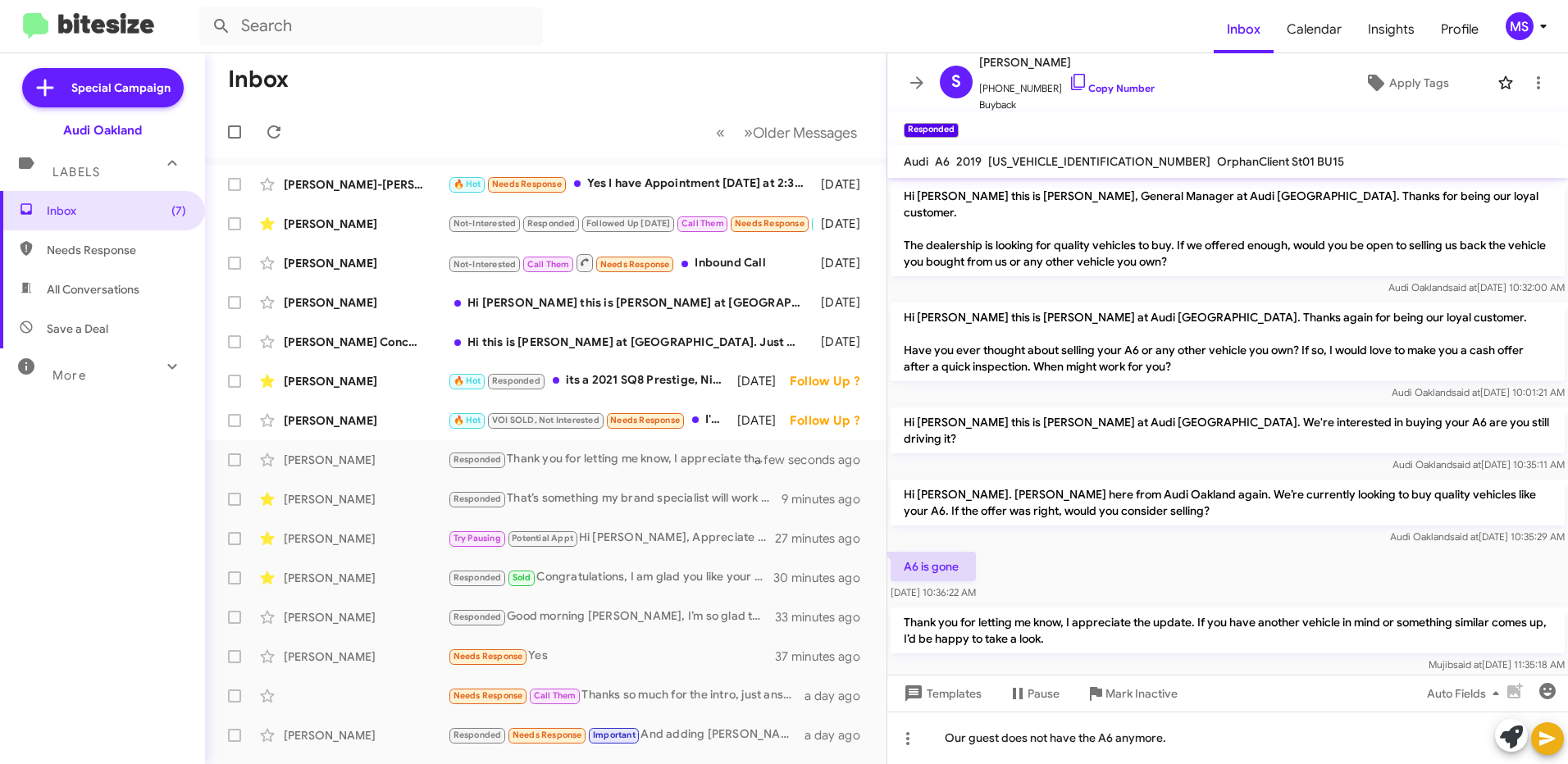
click at [1545, 729] on icon at bounding box center [1546, 738] width 20 height 20
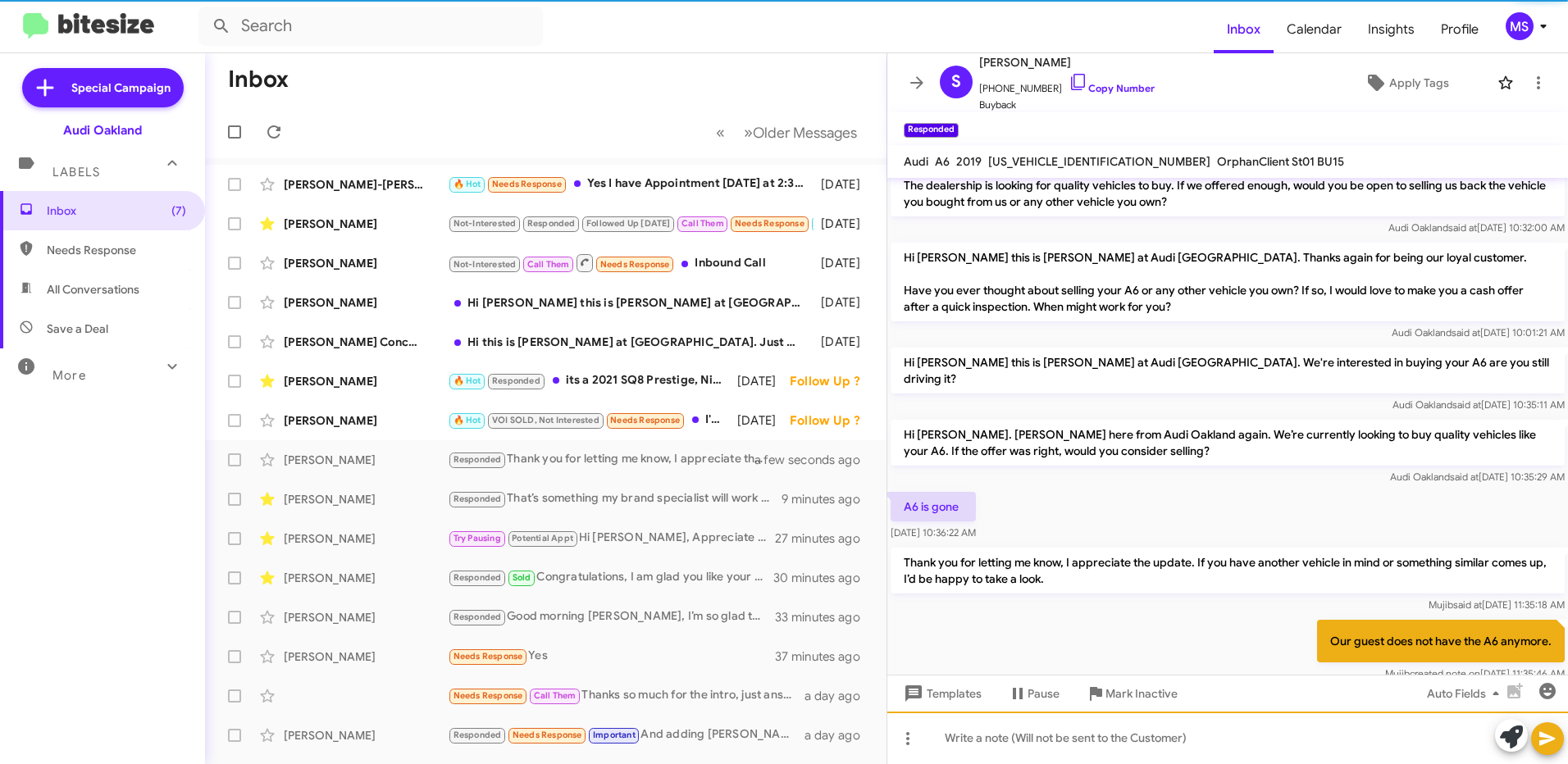
scroll to position [66, 0]
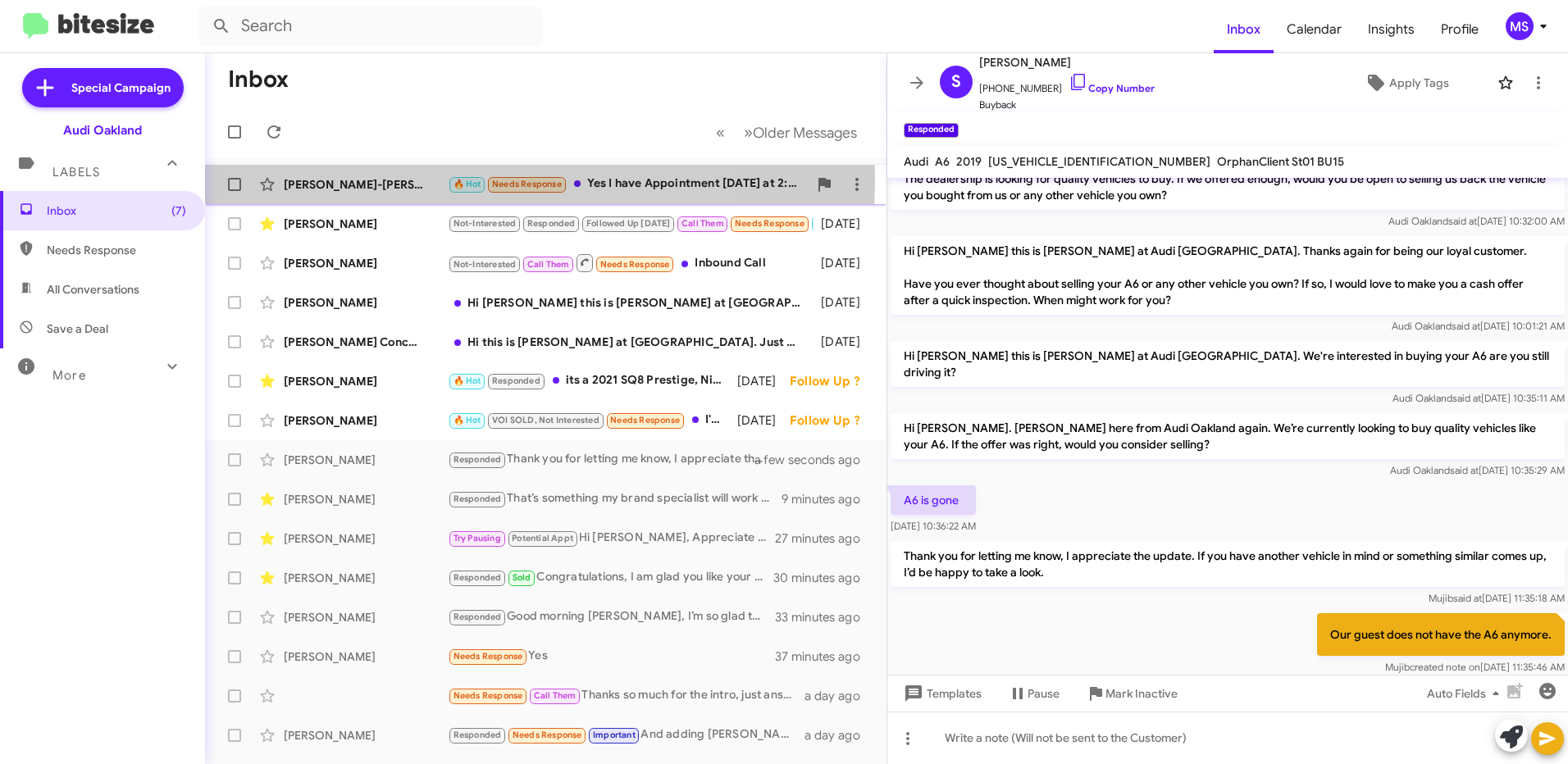
click at [389, 181] on div "[PERSON_NAME]-[PERSON_NAME]" at bounding box center [365, 184] width 164 height 16
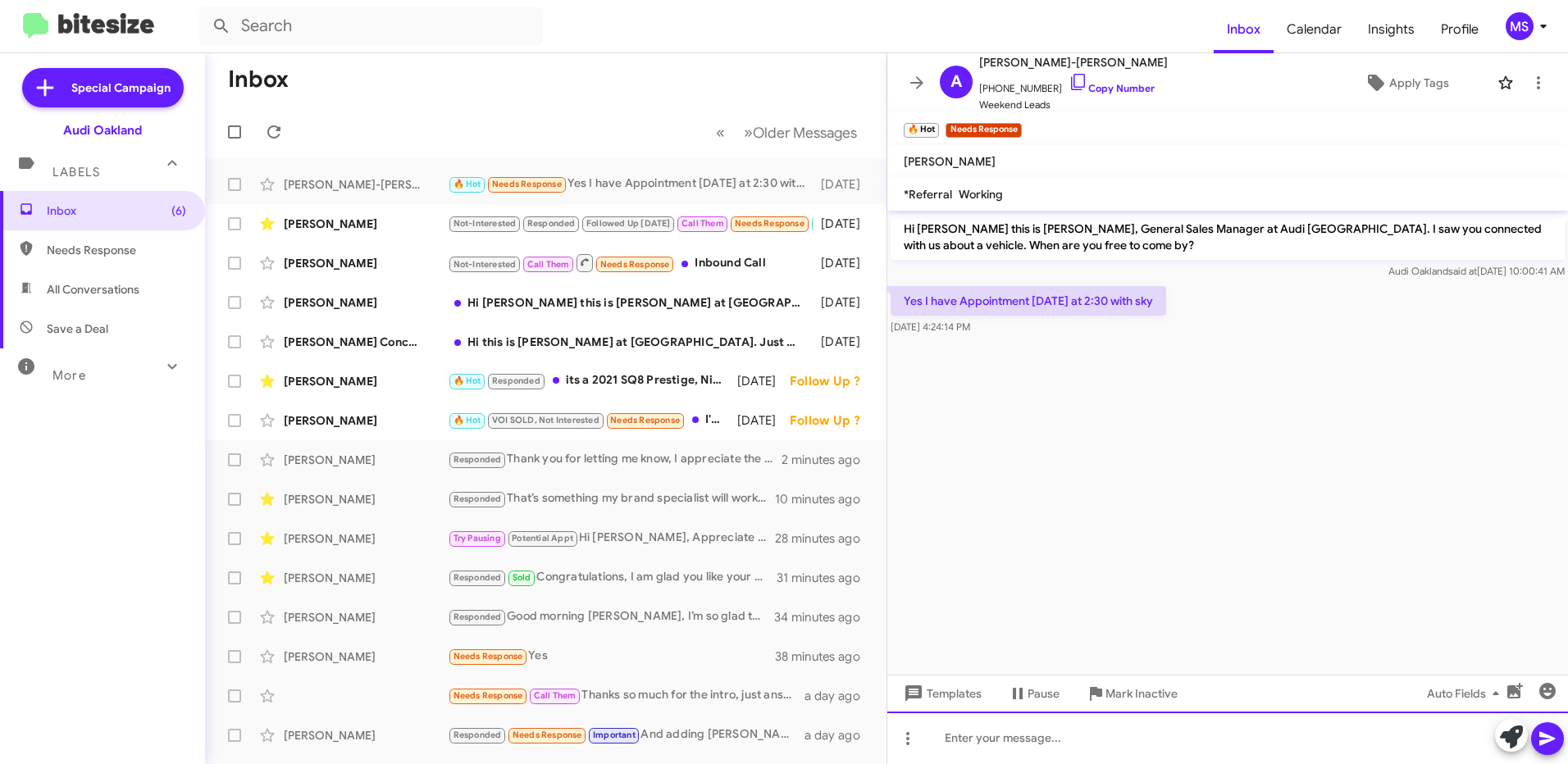
click at [1131, 727] on div at bounding box center [1226, 737] width 680 height 52
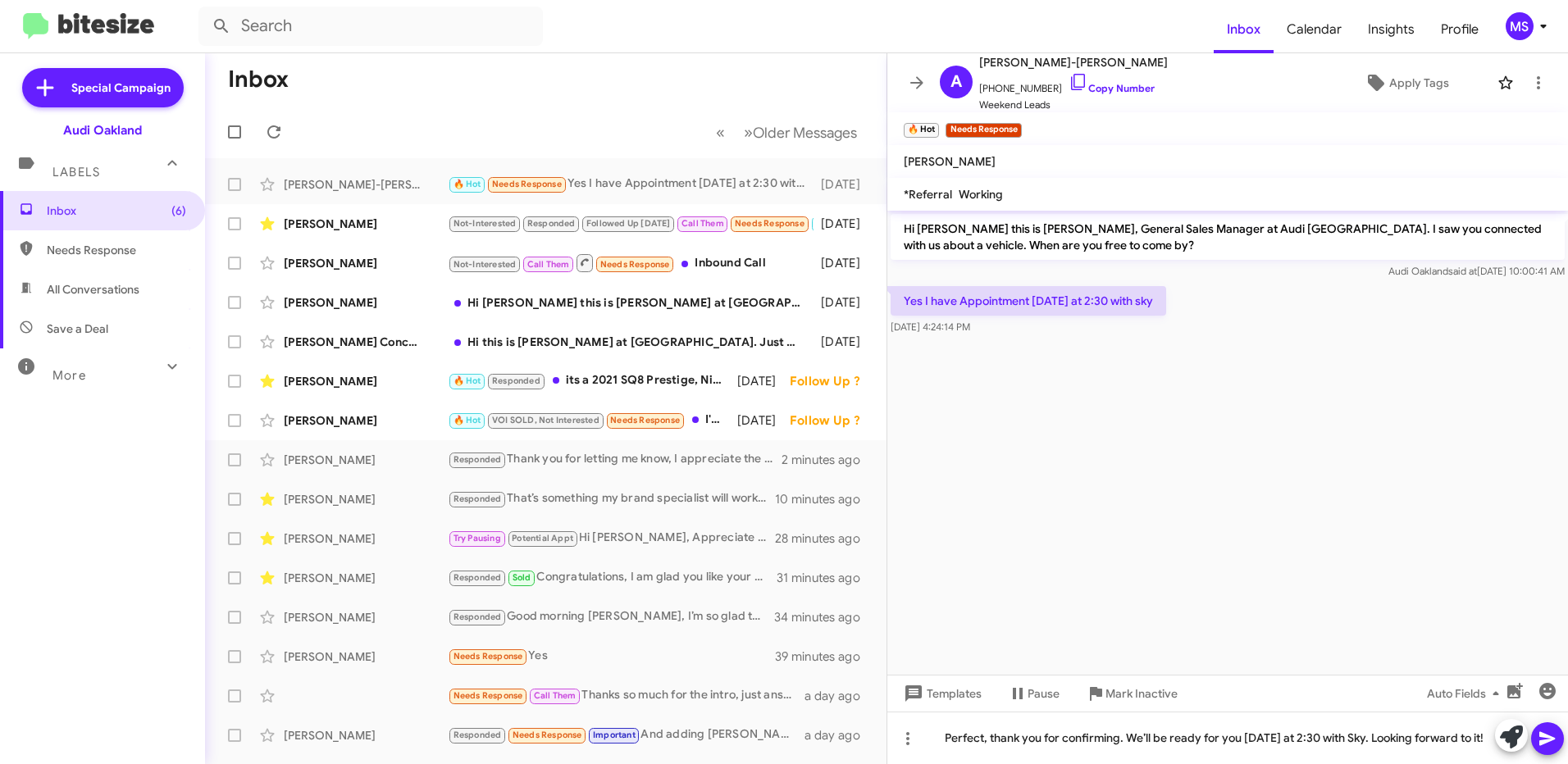
click at [1549, 738] on icon at bounding box center [1546, 739] width 15 height 14
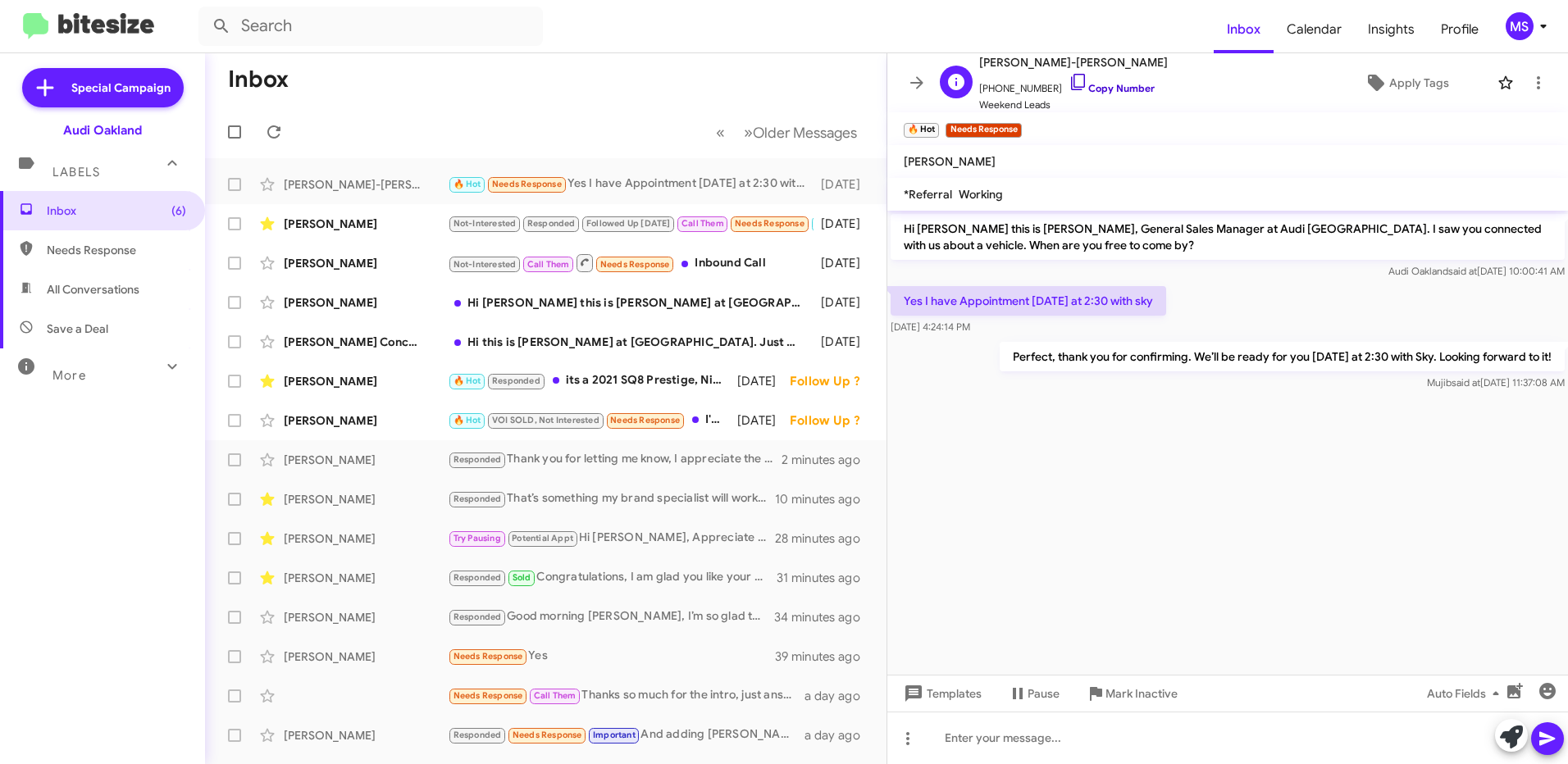
click at [1109, 88] on link "Copy Number" at bounding box center [1111, 88] width 86 height 12
click at [1190, 739] on div at bounding box center [1226, 737] width 680 height 52
click at [1097, 89] on link "Copy Number" at bounding box center [1111, 88] width 86 height 12
click at [1404, 82] on span "Apply Tags" at bounding box center [1418, 82] width 60 height 29
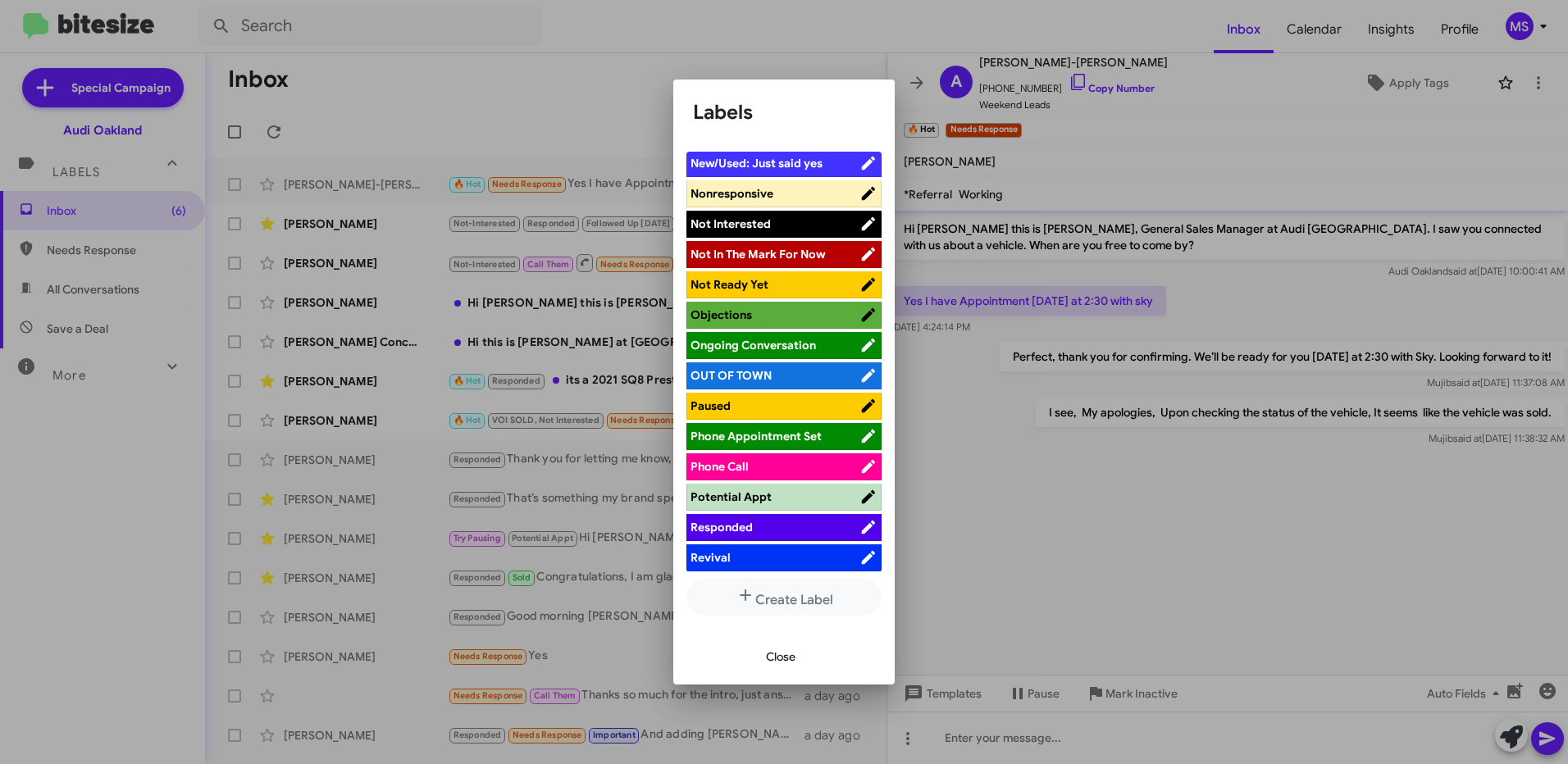
scroll to position [738, 0]
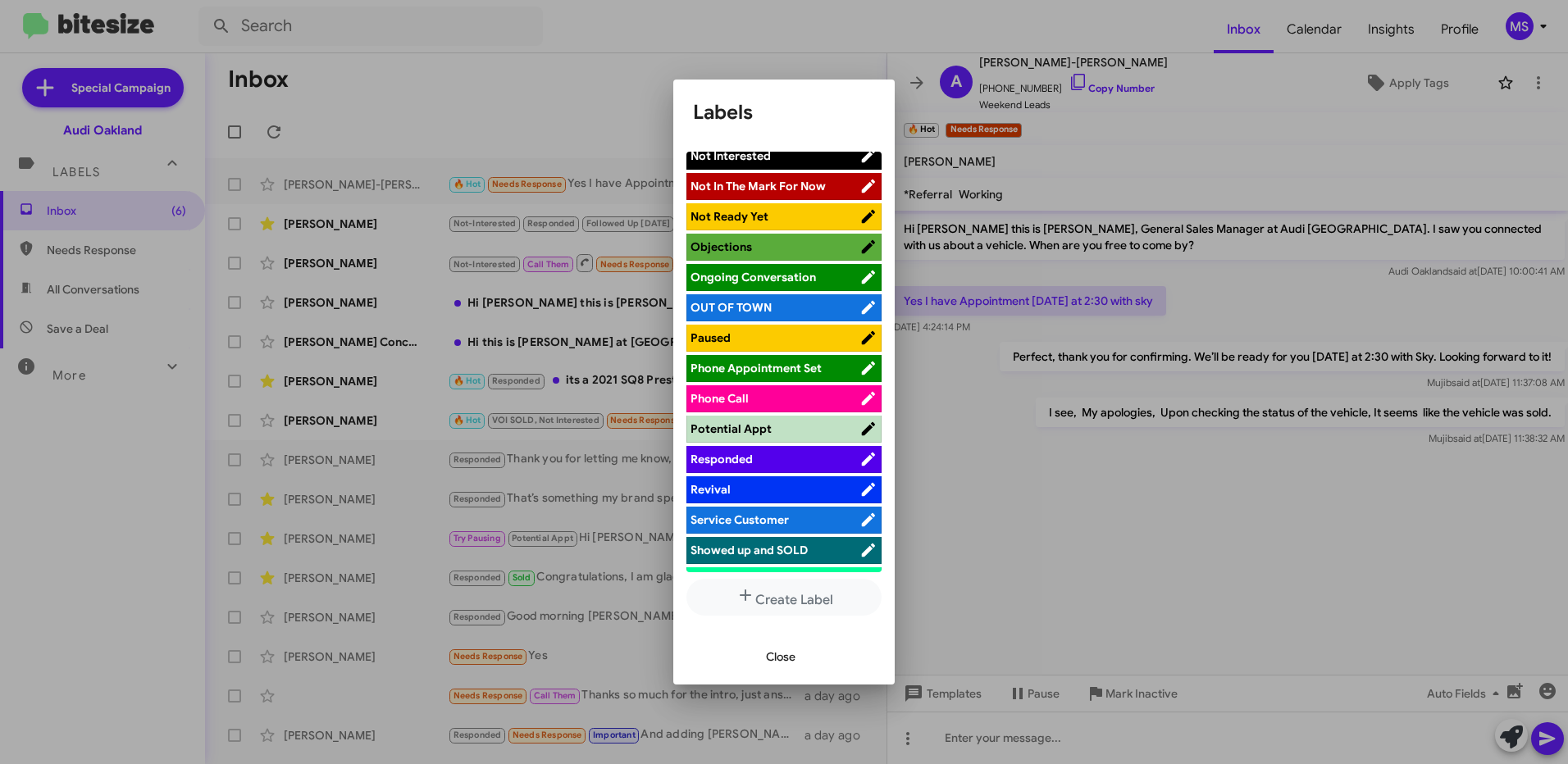
click at [775, 456] on span "Responded" at bounding box center [774, 459] width 168 height 16
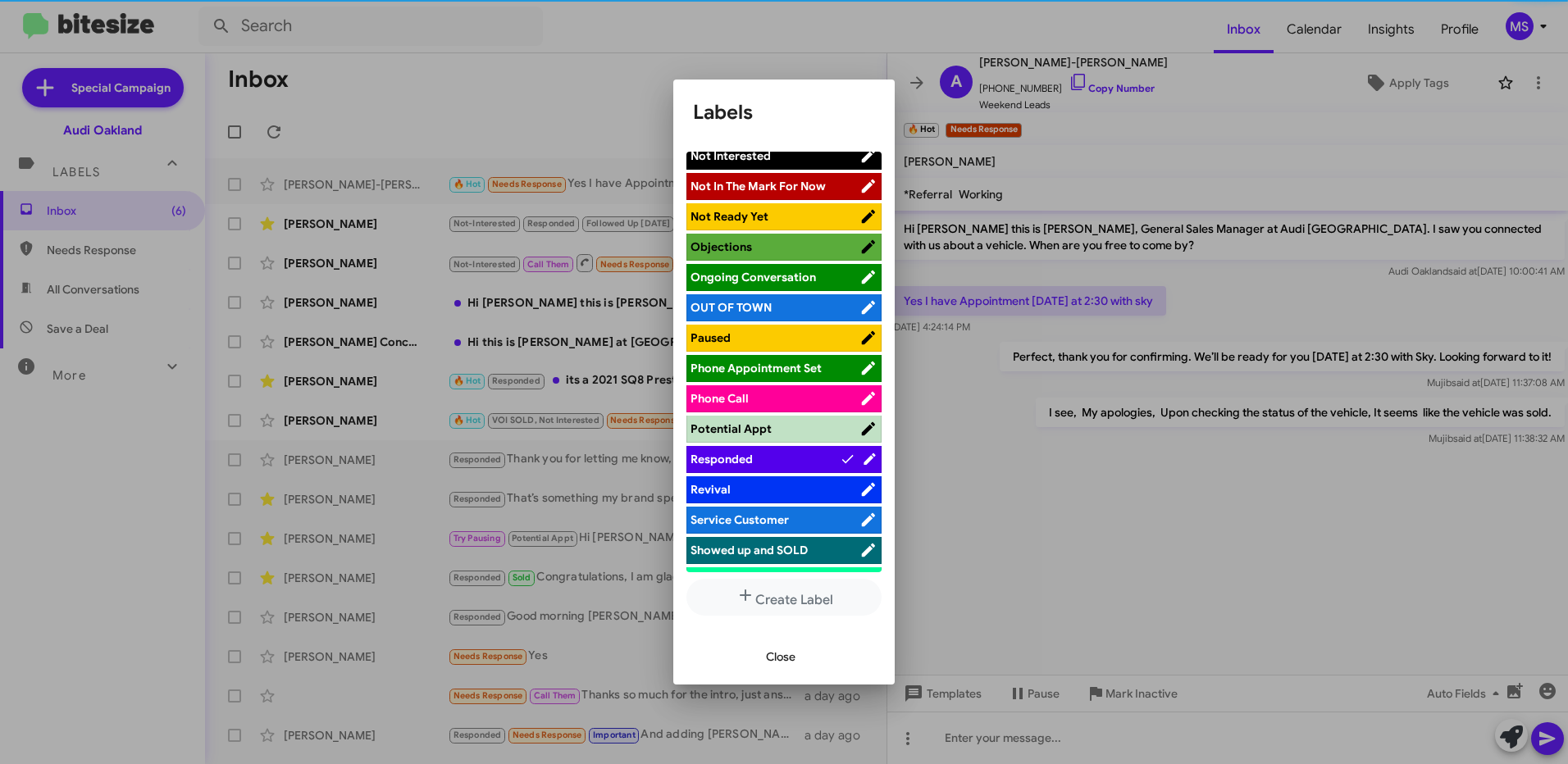
click at [779, 650] on span "Close" at bounding box center [780, 656] width 29 height 29
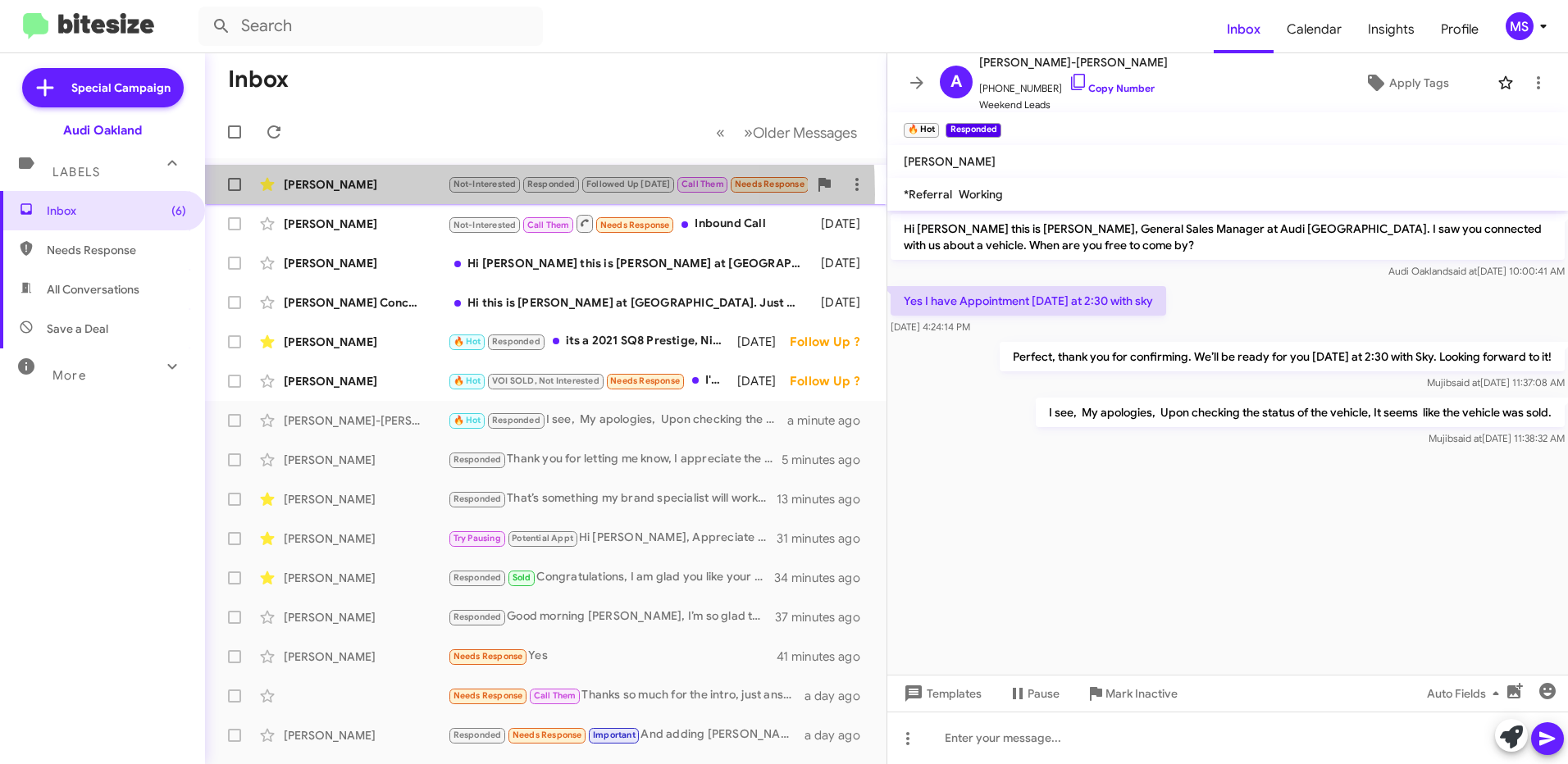
click at [400, 194] on div "[PERSON_NAME] Not-Interested Responded Followed Up [DATE] Call Them Needs Respo…" at bounding box center [545, 185] width 655 height 33
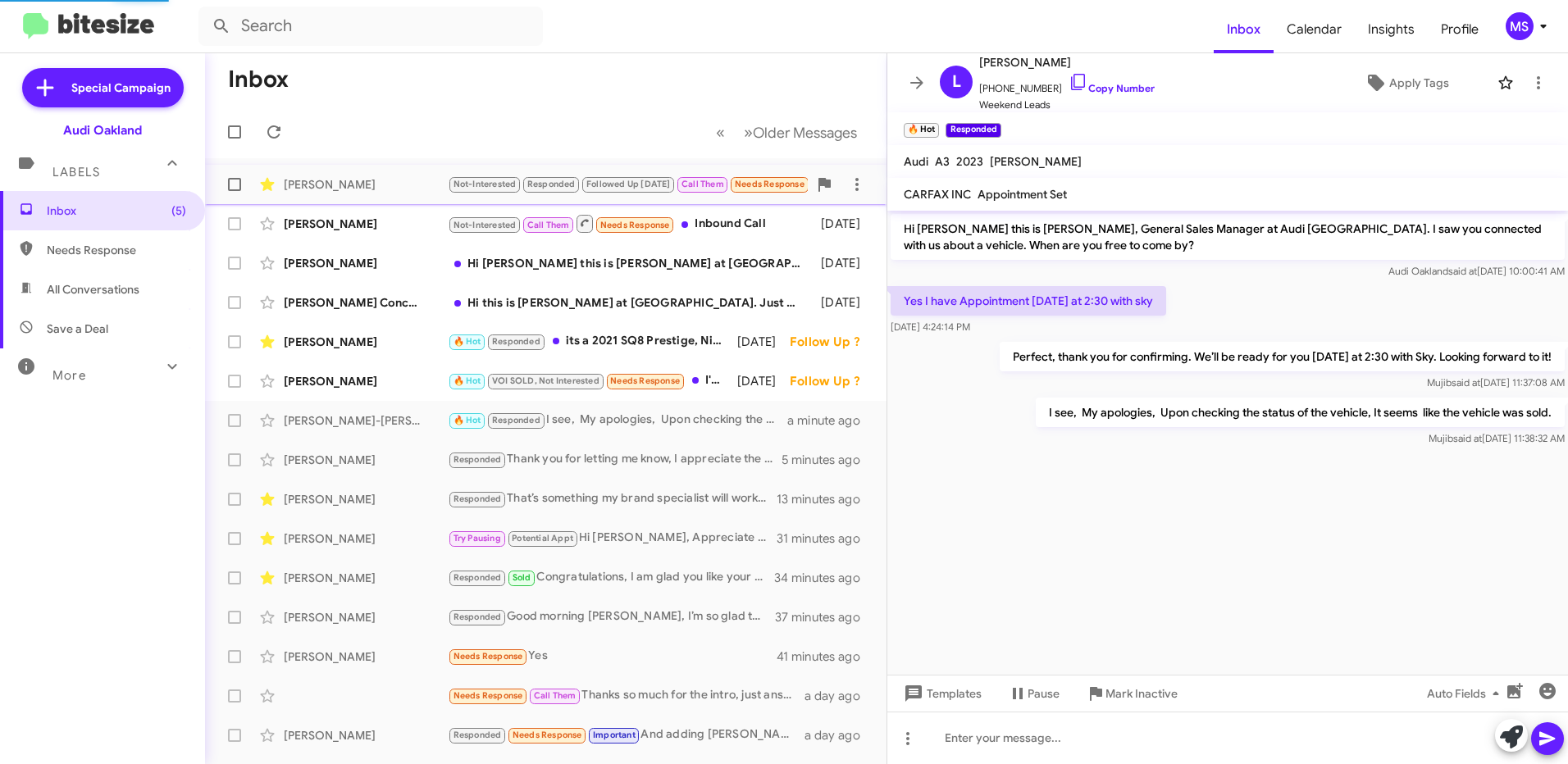
scroll to position [748, 0]
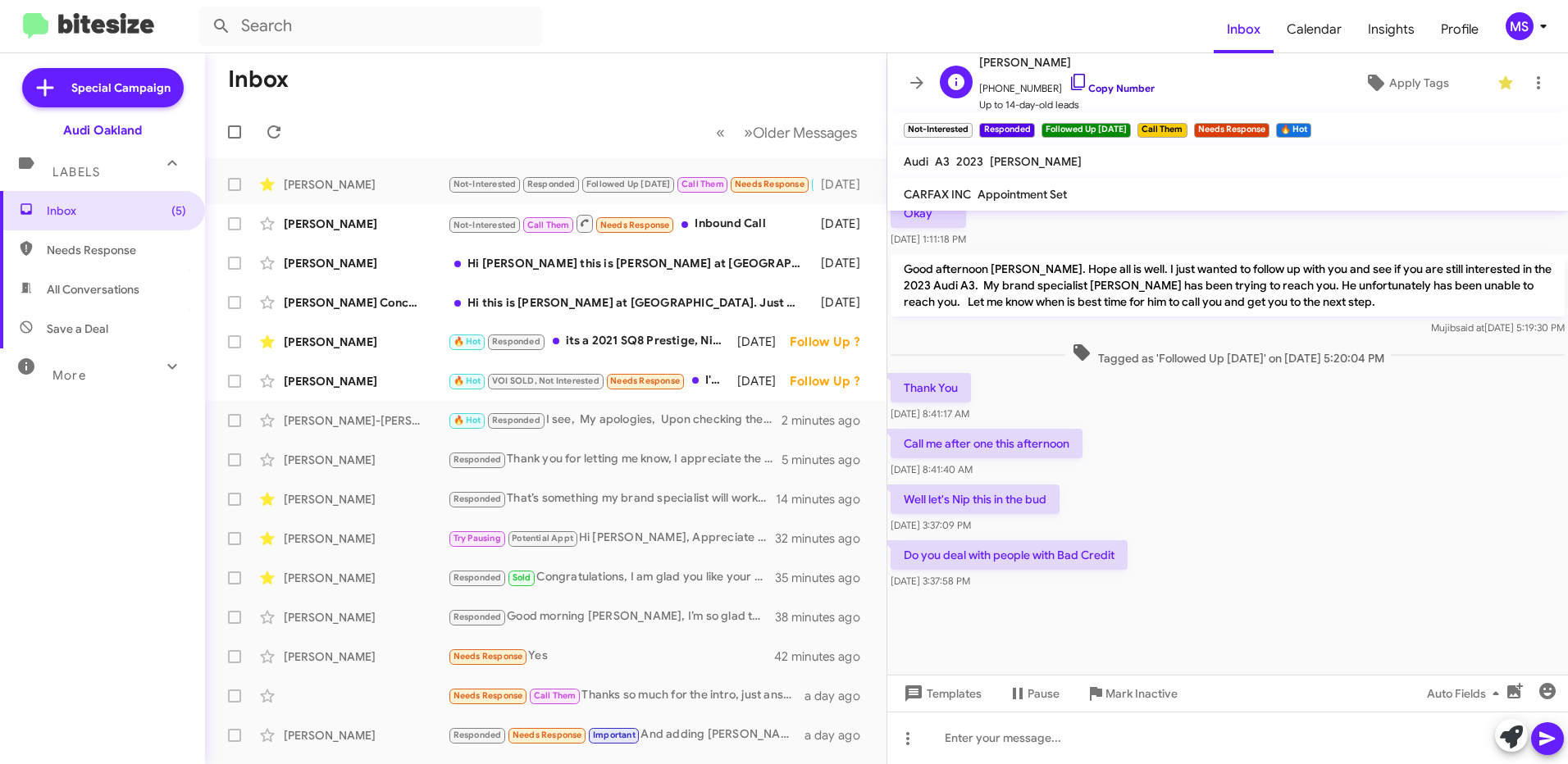
click at [1114, 85] on link "Copy Number" at bounding box center [1111, 88] width 86 height 12
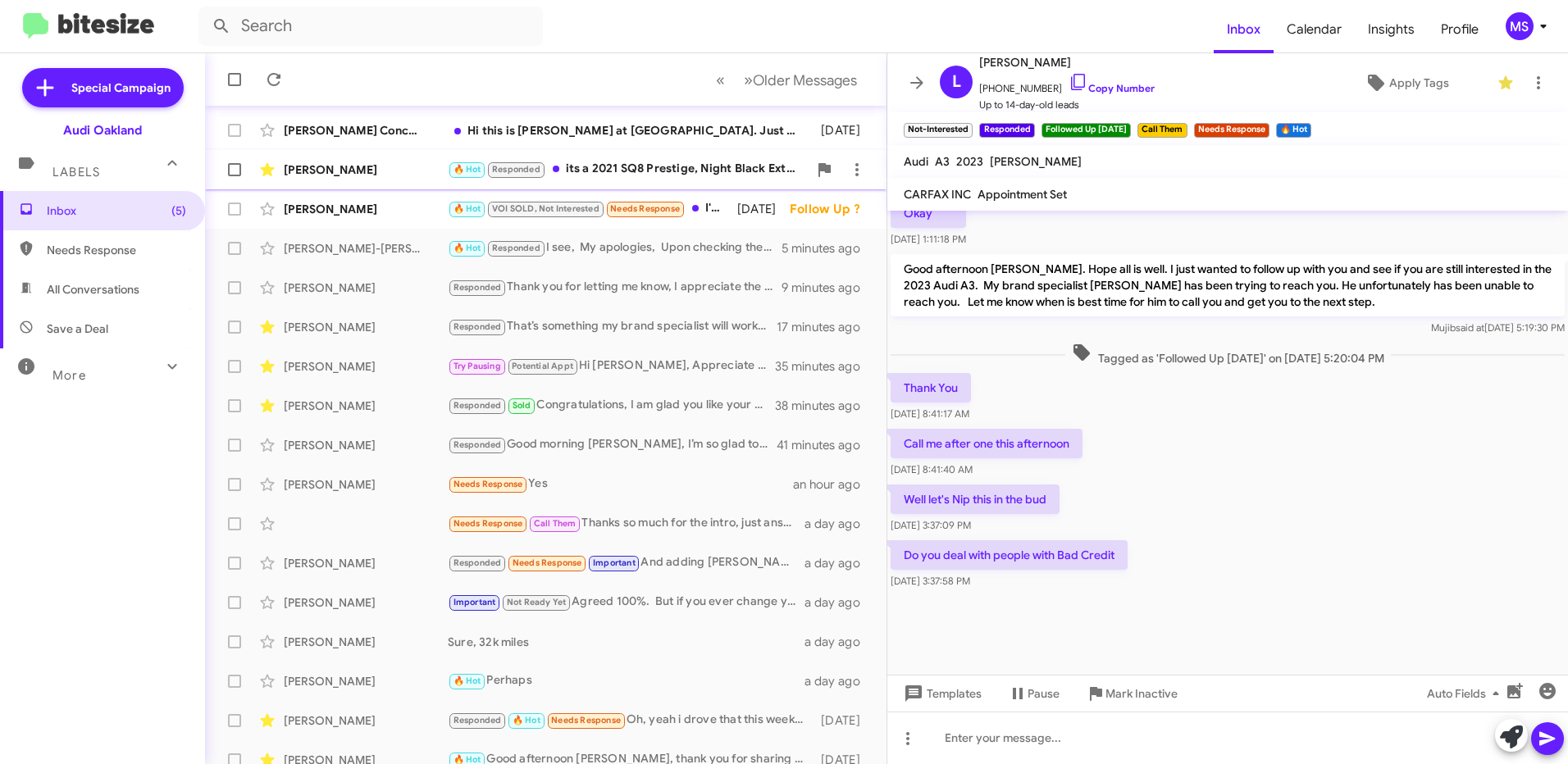
scroll to position [187, 0]
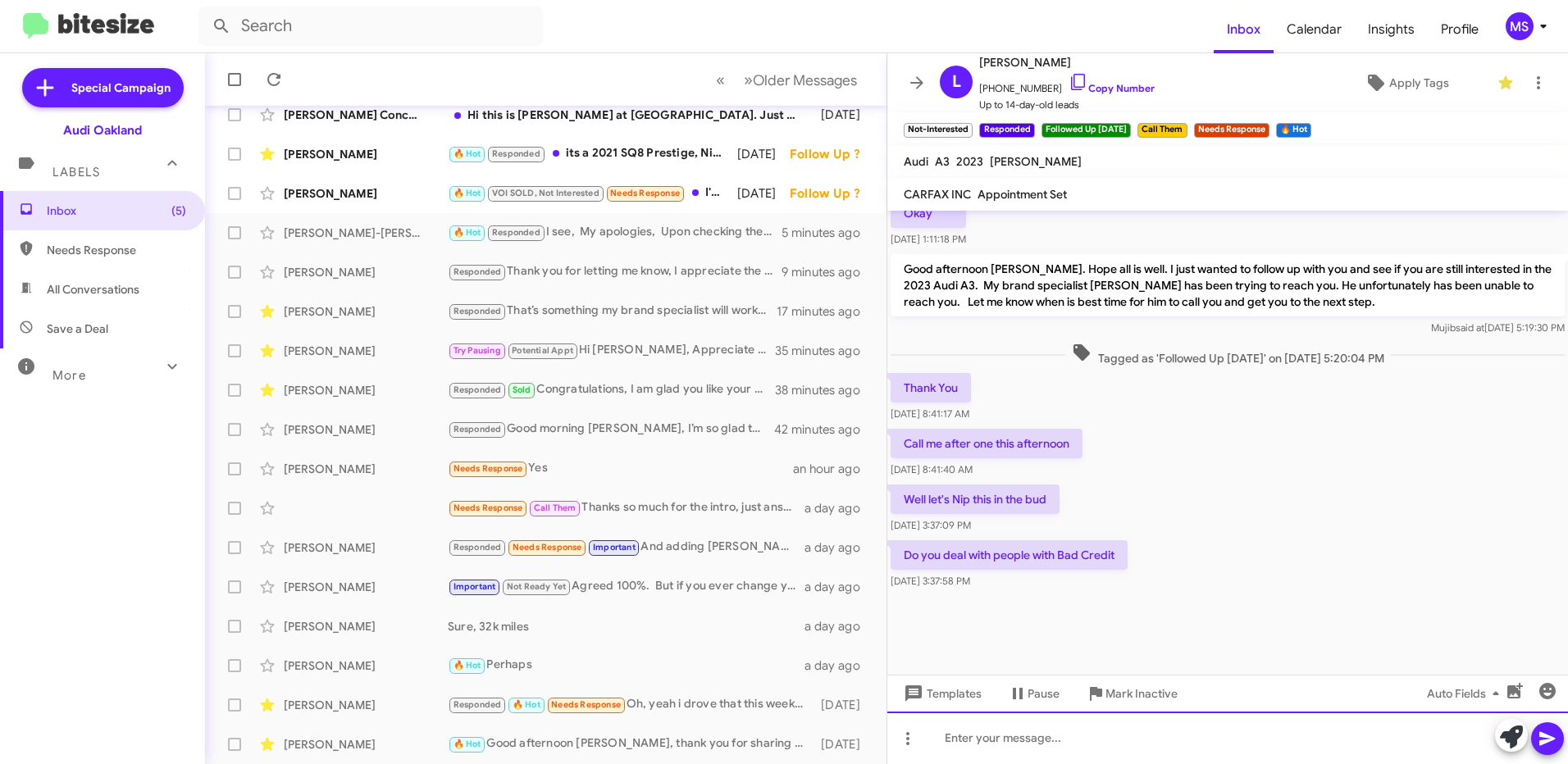
click at [981, 737] on div at bounding box center [1226, 737] width 680 height 52
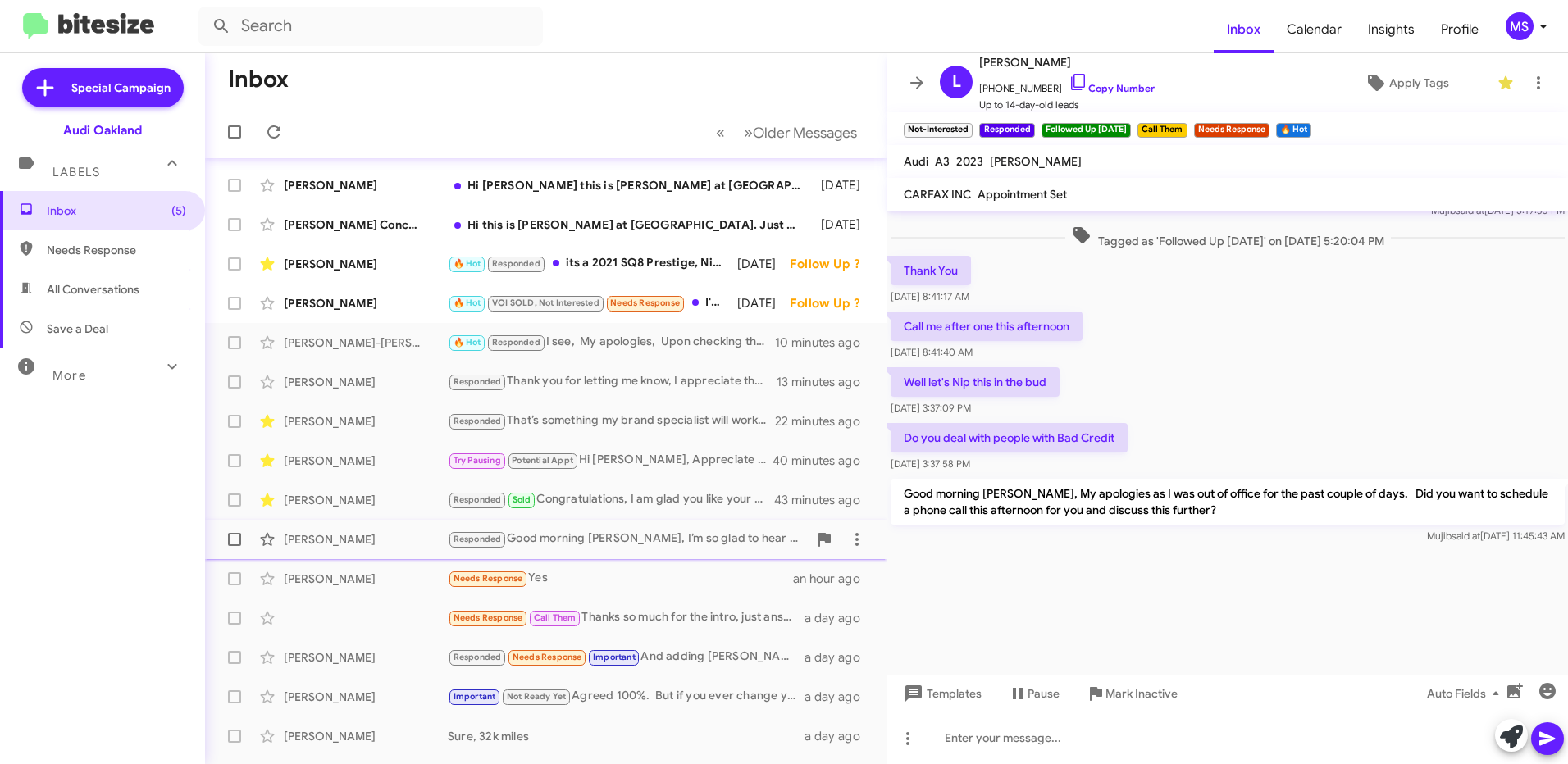
scroll to position [0, 0]
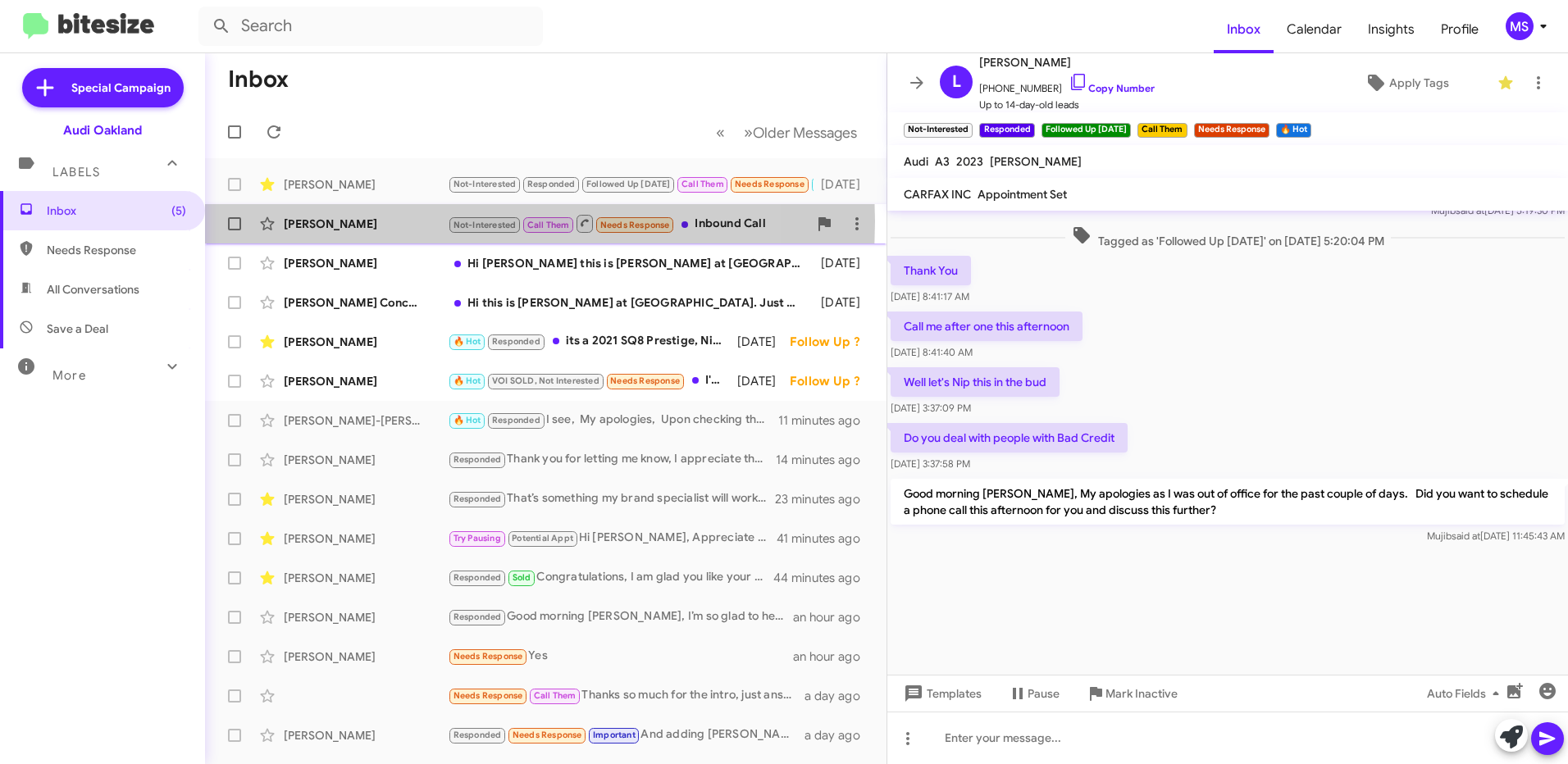
click at [411, 222] on div "[PERSON_NAME]" at bounding box center [365, 223] width 164 height 16
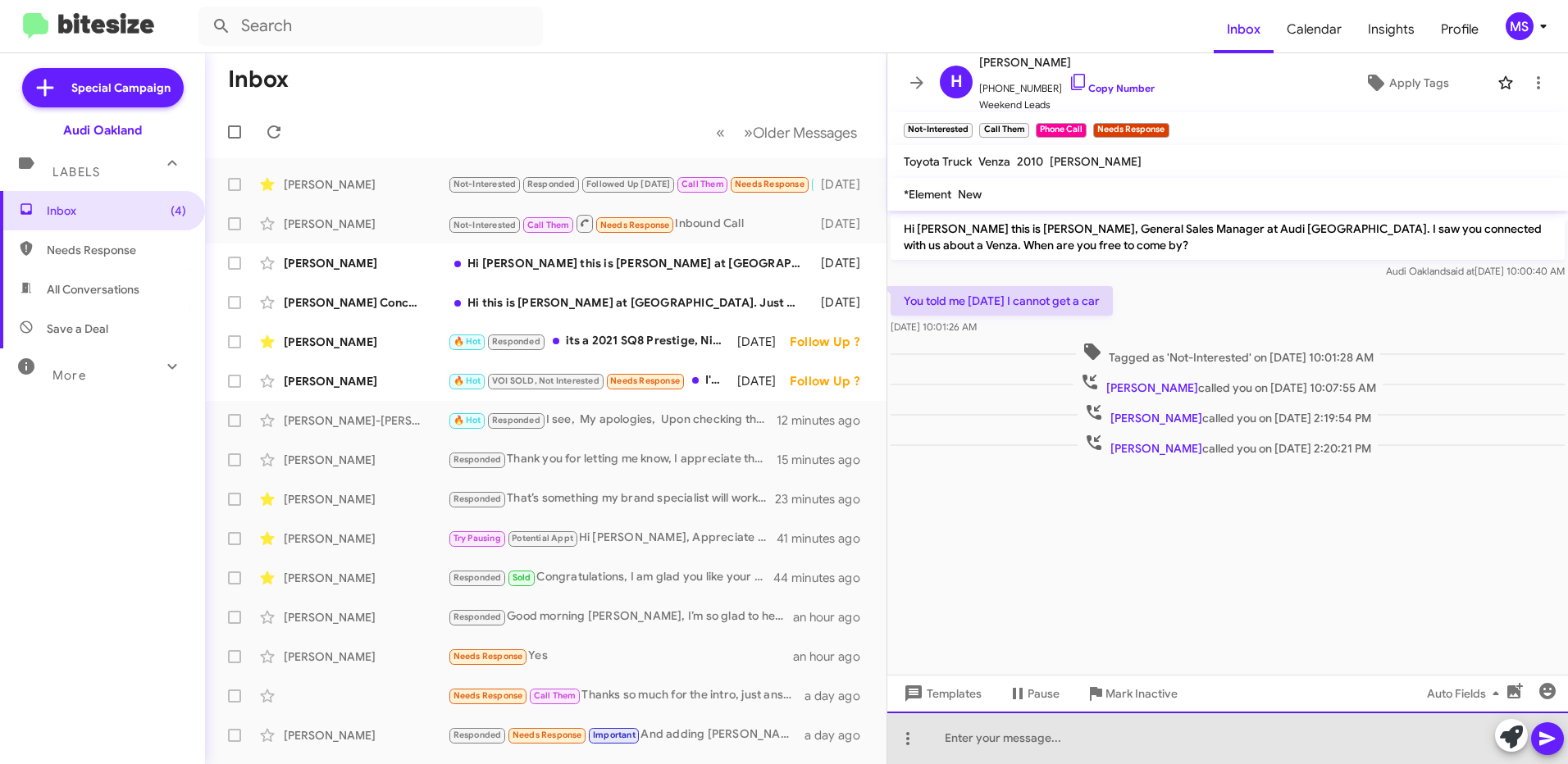
click at [1120, 731] on div at bounding box center [1226, 737] width 680 height 52
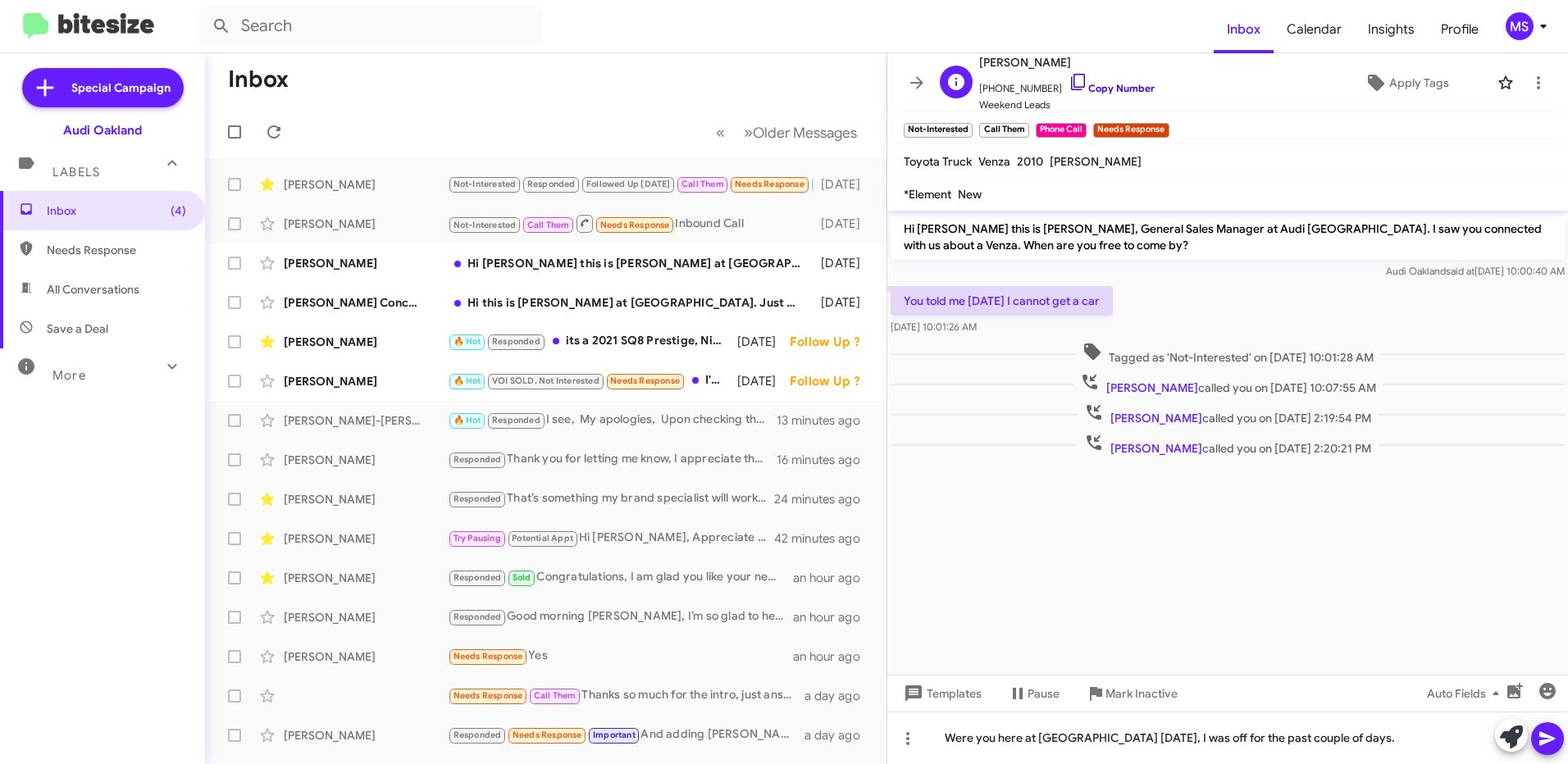
click at [1119, 88] on link "Copy Number" at bounding box center [1111, 88] width 86 height 12
click at [396, 256] on div "[PERSON_NAME]" at bounding box center [365, 262] width 164 height 16
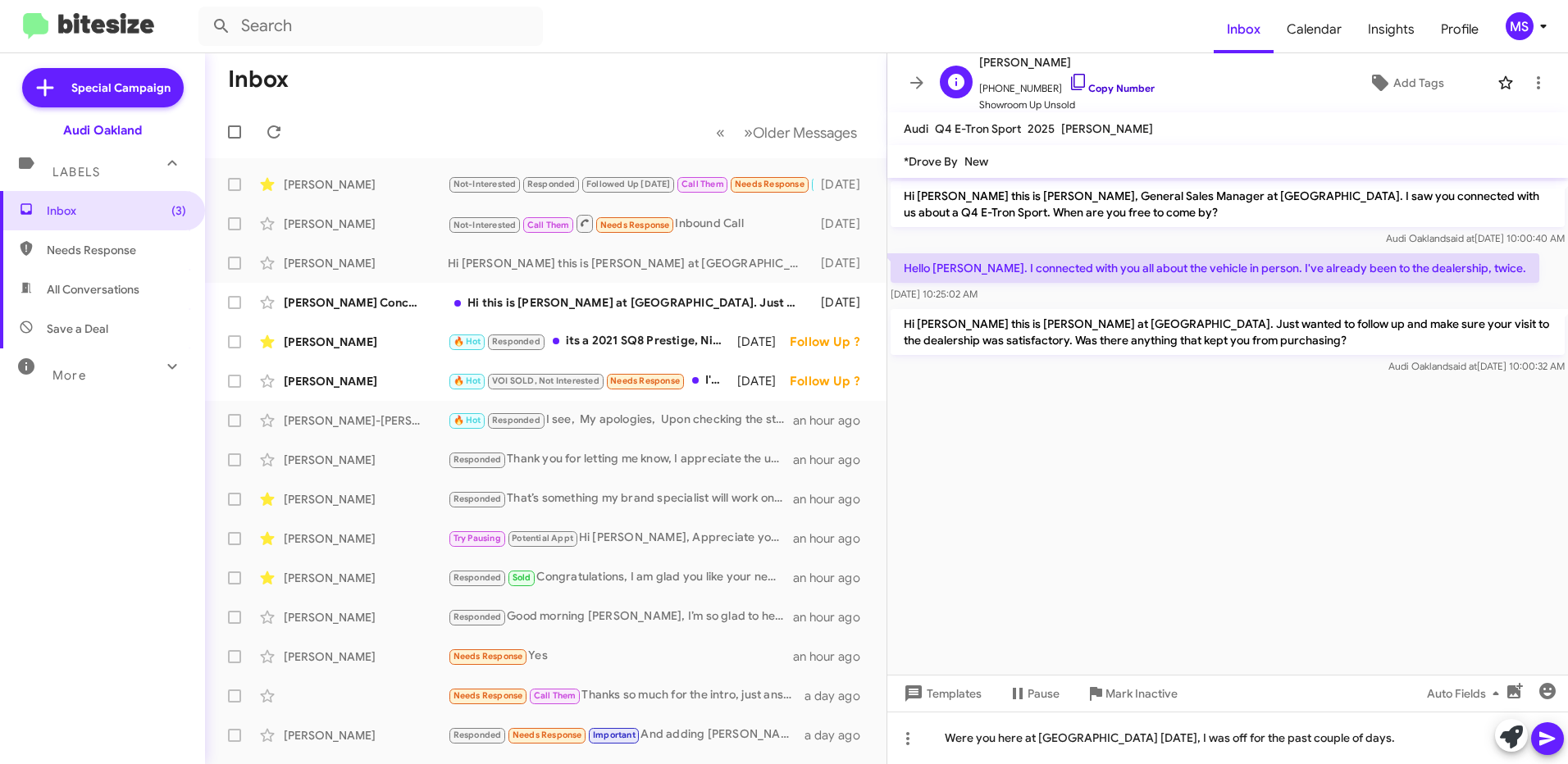
click at [1110, 87] on link "Copy Number" at bounding box center [1111, 88] width 86 height 12
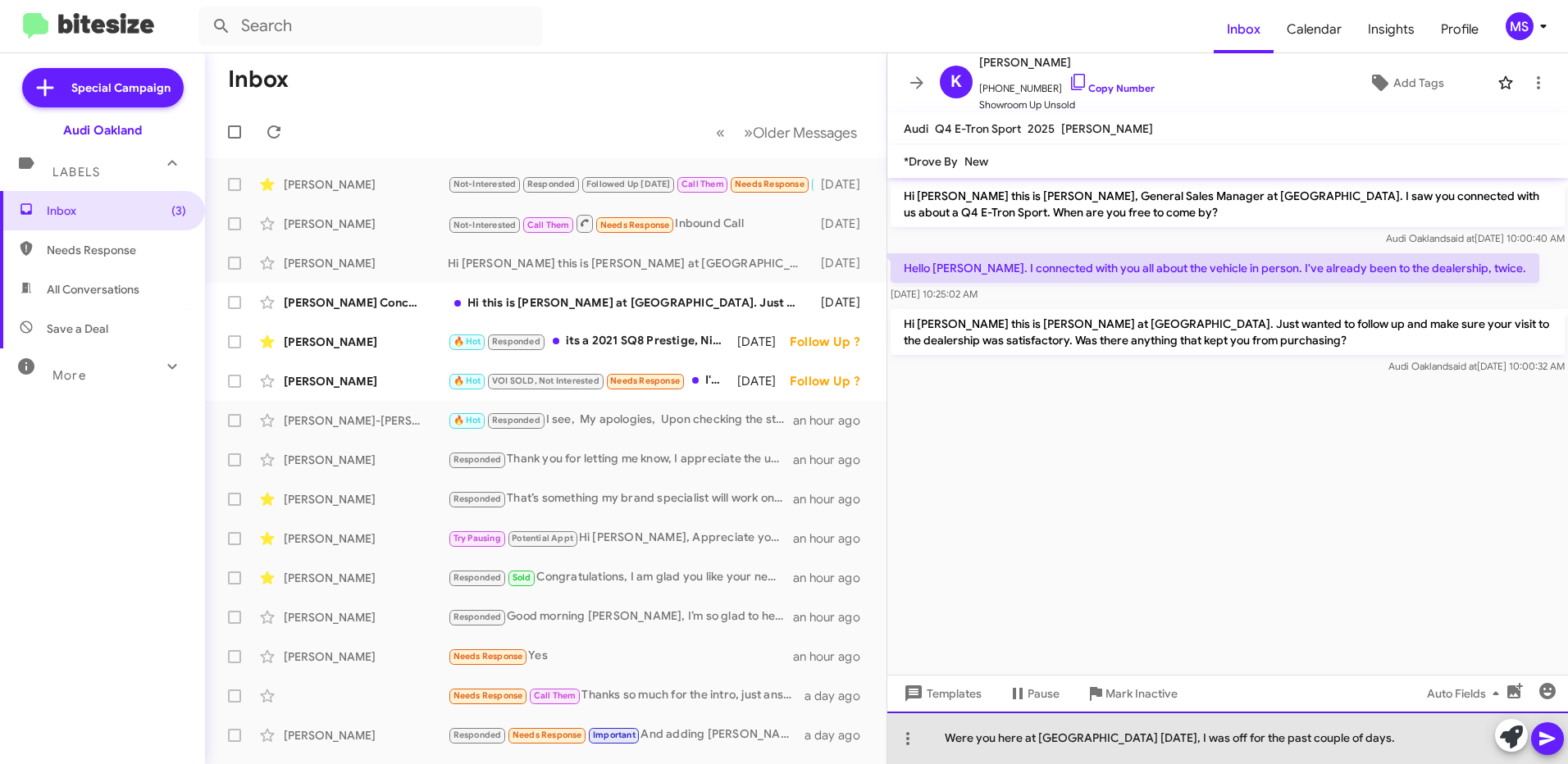
drag, startPoint x: 1393, startPoint y: 741, endPoint x: 925, endPoint y: 728, distance: 468.2
click at [925, 728] on div "Were you here at [GEOGRAPHIC_DATA] [DATE], I was off for the past couple of day…" at bounding box center [1226, 737] width 680 height 52
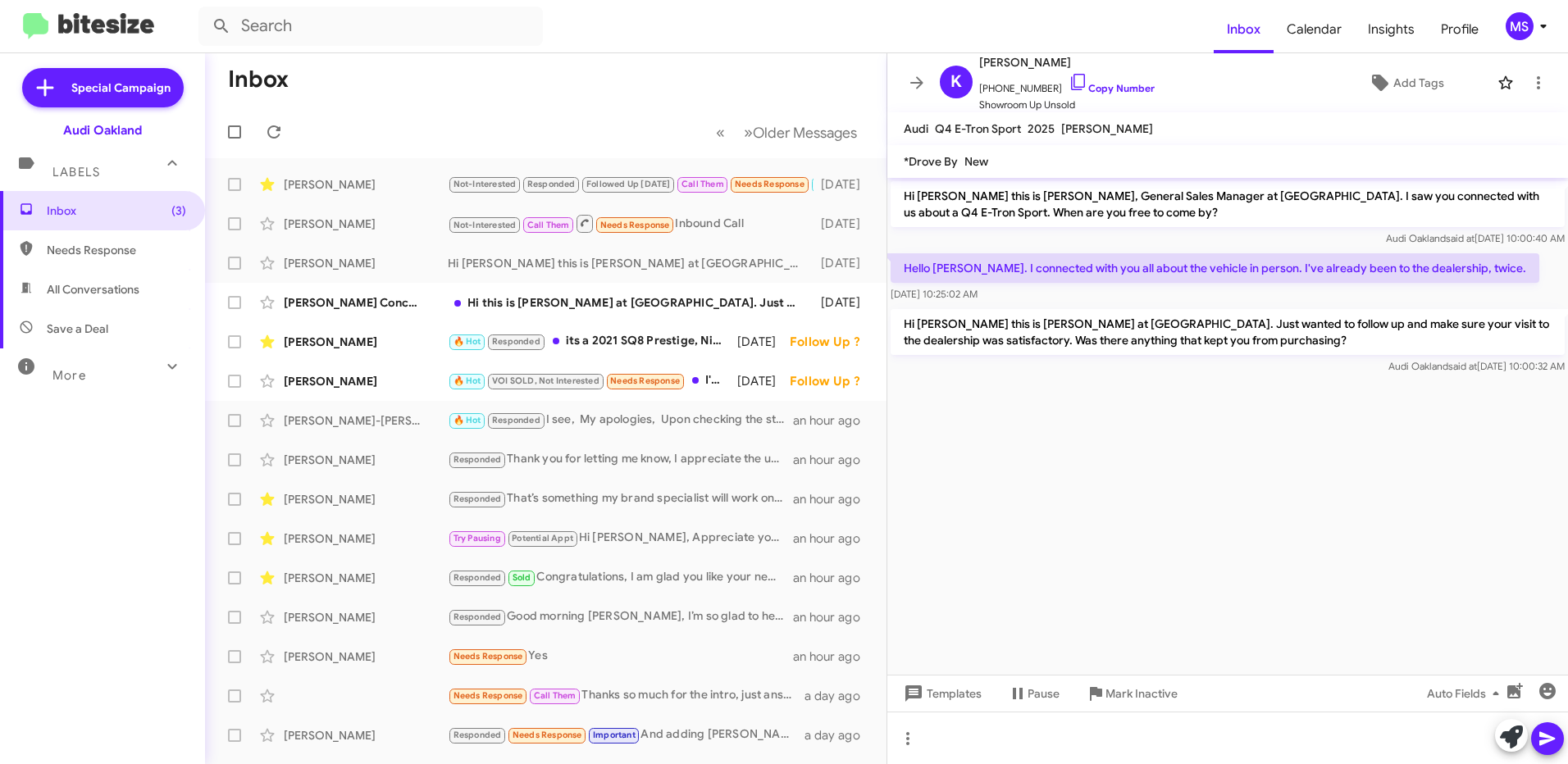
drag, startPoint x: 1114, startPoint y: 213, endPoint x: 902, endPoint y: 191, distance: 213.1
click at [902, 191] on p "Hi [PERSON_NAME] this is [PERSON_NAME], General Sales Manager at [GEOGRAPHIC_DA…" at bounding box center [1227, 204] width 674 height 46
copy p "Hi [PERSON_NAME] this is [PERSON_NAME], General Sales Manager at [GEOGRAPHIC_DA…"
drag, startPoint x: 1465, startPoint y: 267, endPoint x: 905, endPoint y: 277, distance: 560.1
click at [905, 277] on p "Hello [PERSON_NAME]. I connected with you all about the vehicle in person. I've…" at bounding box center [1214, 268] width 648 height 29
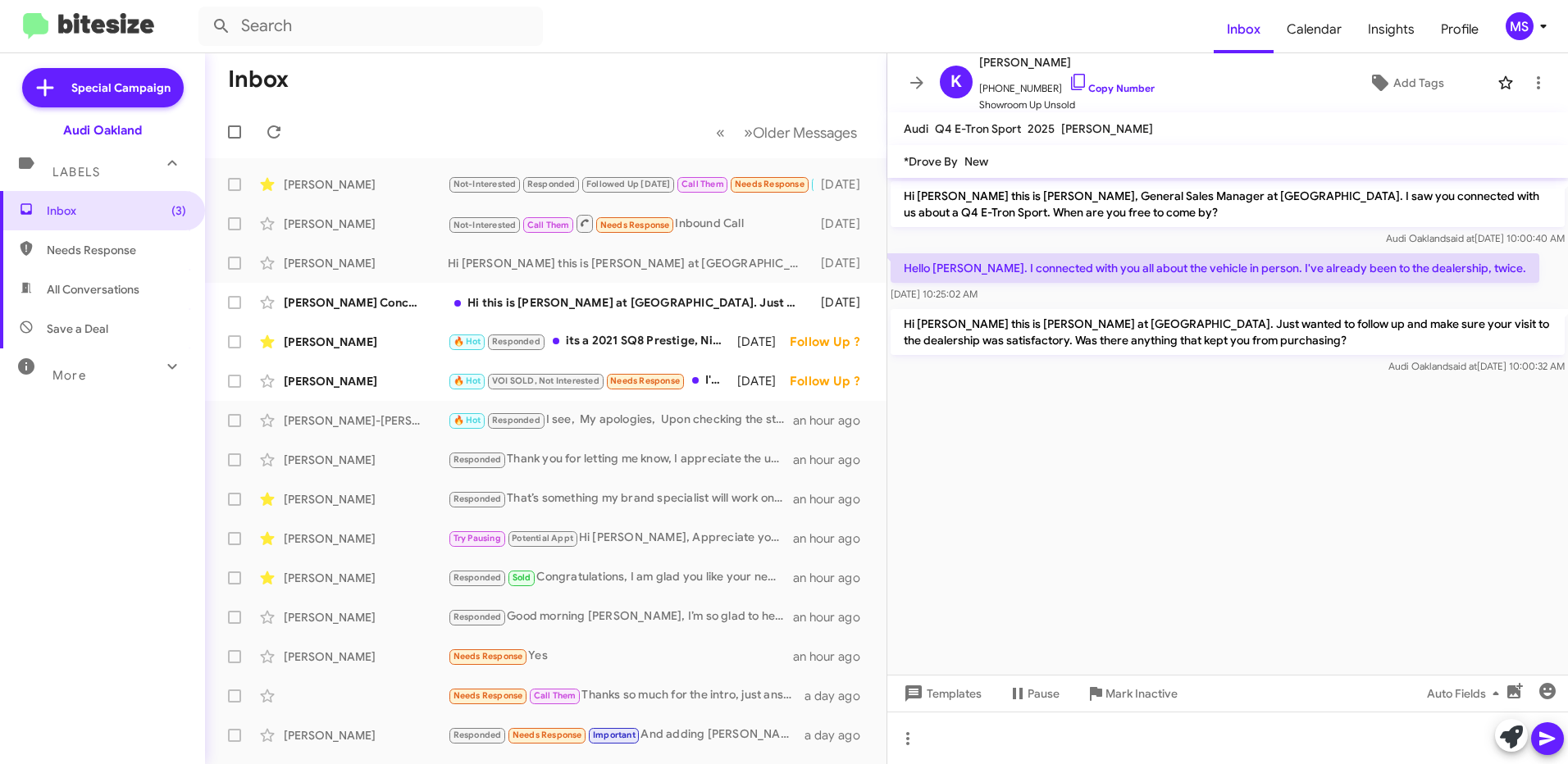
copy p "Hello [PERSON_NAME]. I connected with you all about the vehicle in person. I've…"
click at [1036, 735] on div at bounding box center [1226, 737] width 680 height 52
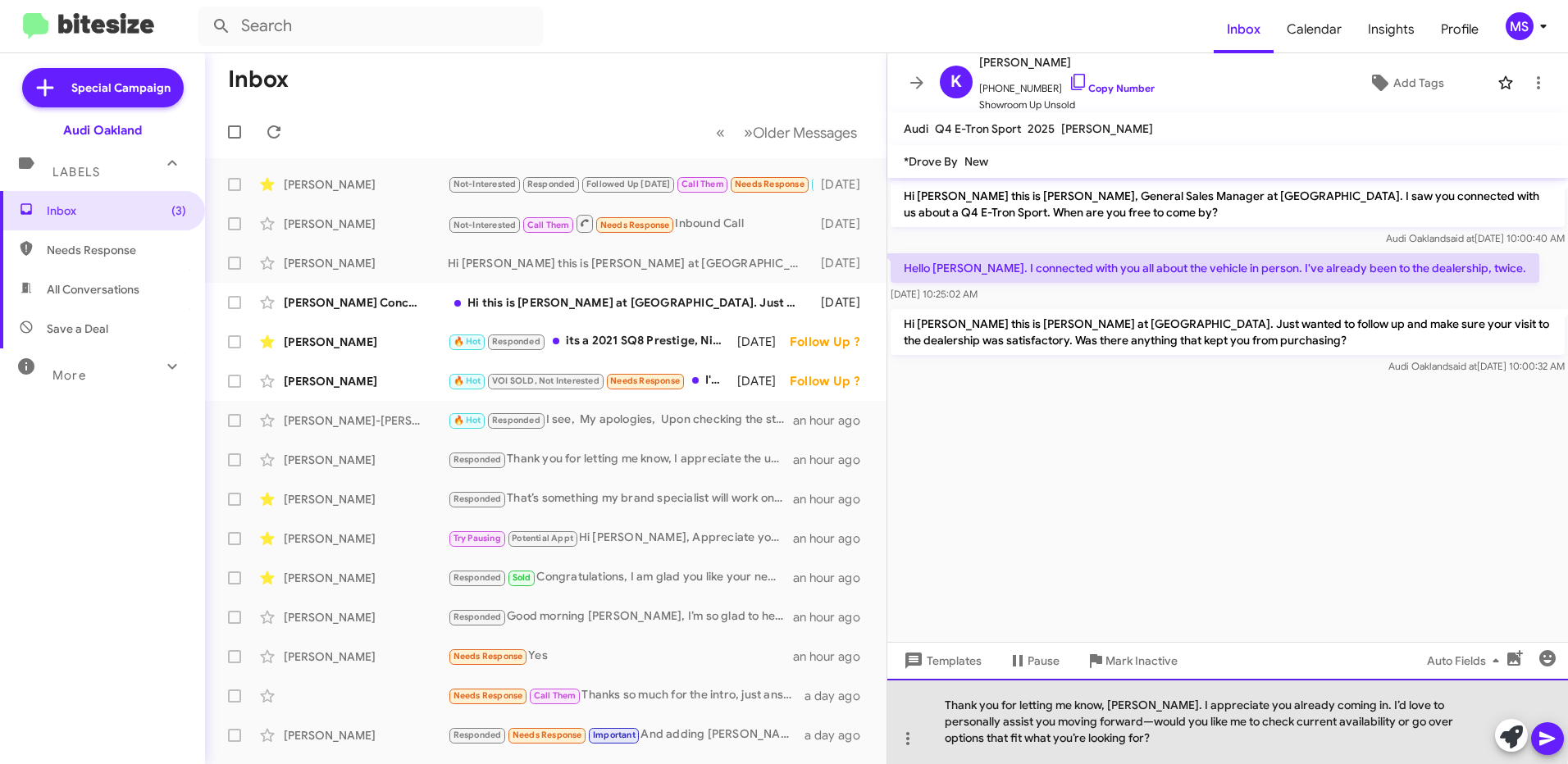
click at [1061, 720] on div "Thank you for letting me know, [PERSON_NAME]. I appreciate you already coming i…" at bounding box center [1226, 721] width 680 height 85
click at [1091, 741] on div "Thank you for letting me know, [PERSON_NAME]. I appreciate you already coming i…" at bounding box center [1226, 721] width 680 height 85
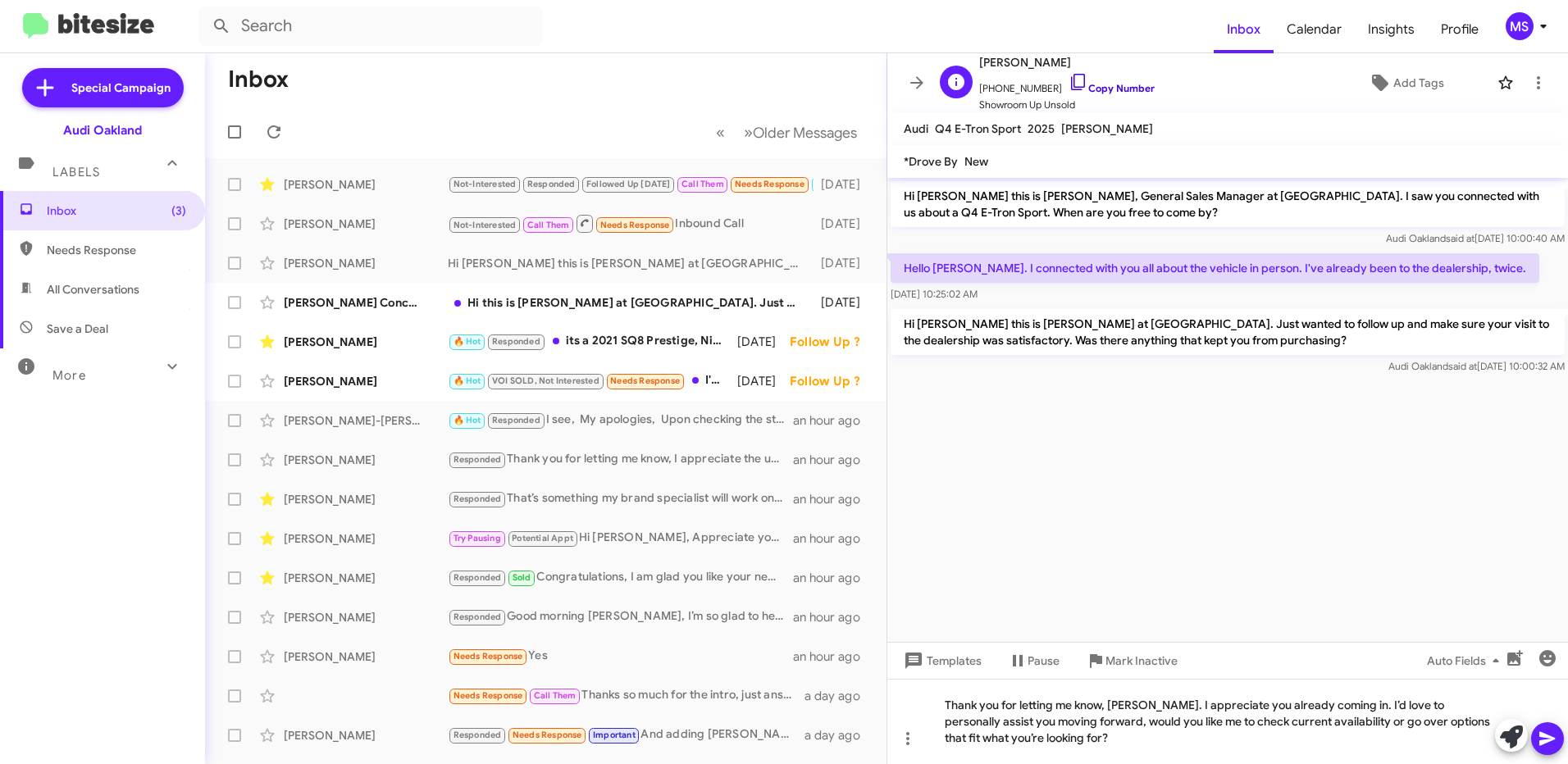
click at [1124, 83] on link "Copy Number" at bounding box center [1111, 88] width 86 height 12
click at [1543, 733] on icon at bounding box center [1546, 738] width 20 height 20
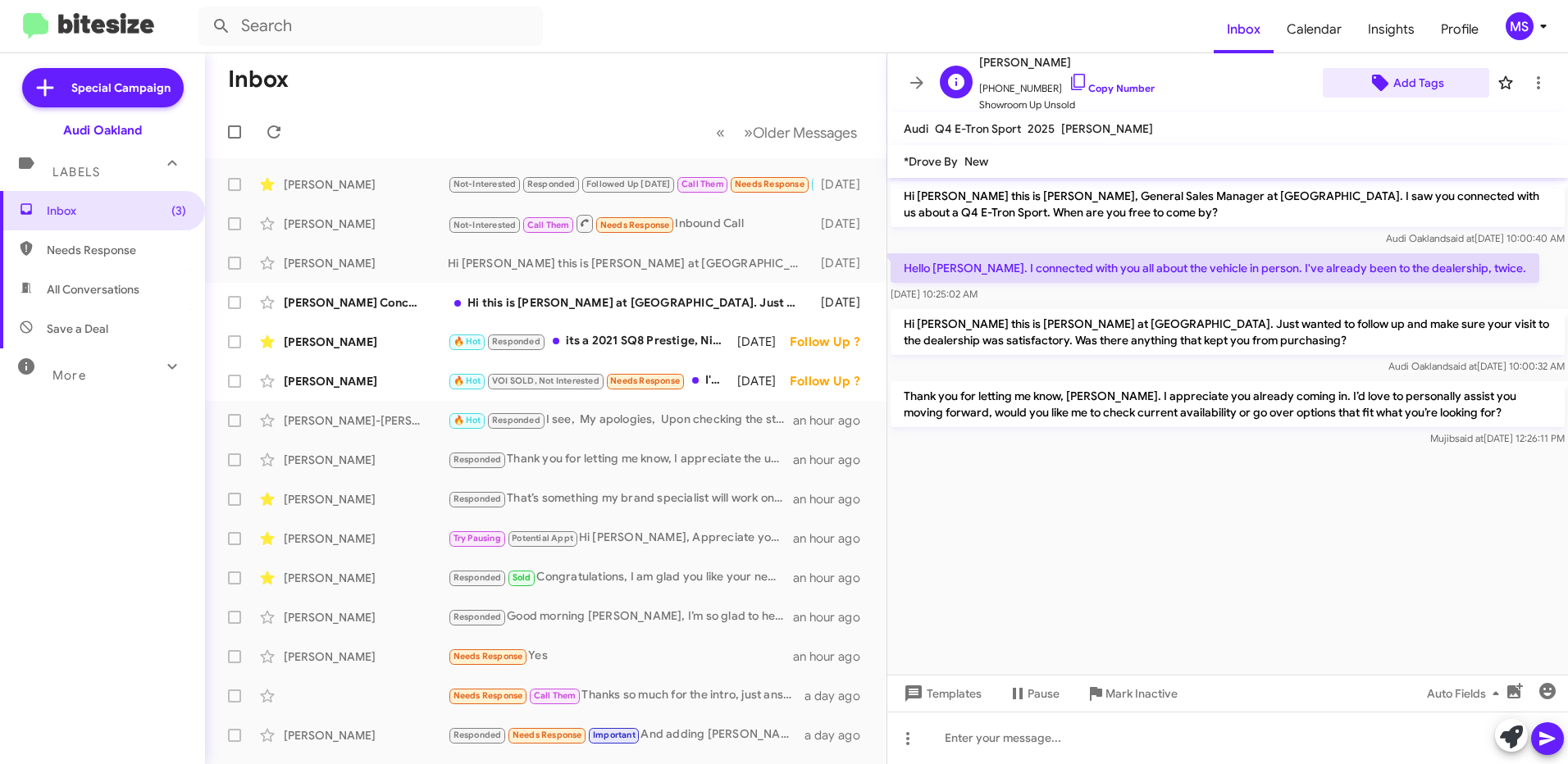
click at [1407, 78] on span "Add Tags" at bounding box center [1418, 82] width 51 height 29
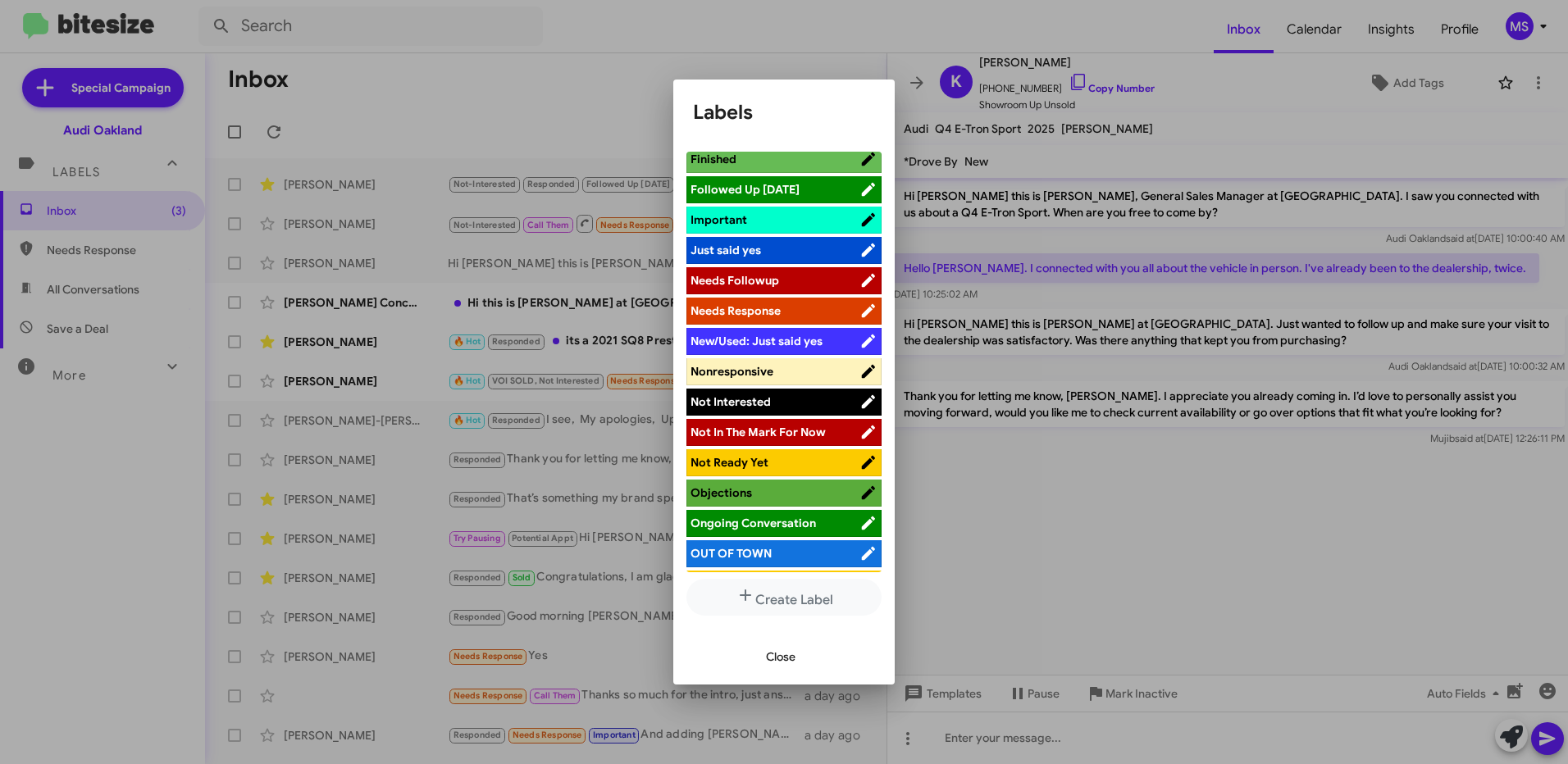
scroll to position [820, 0]
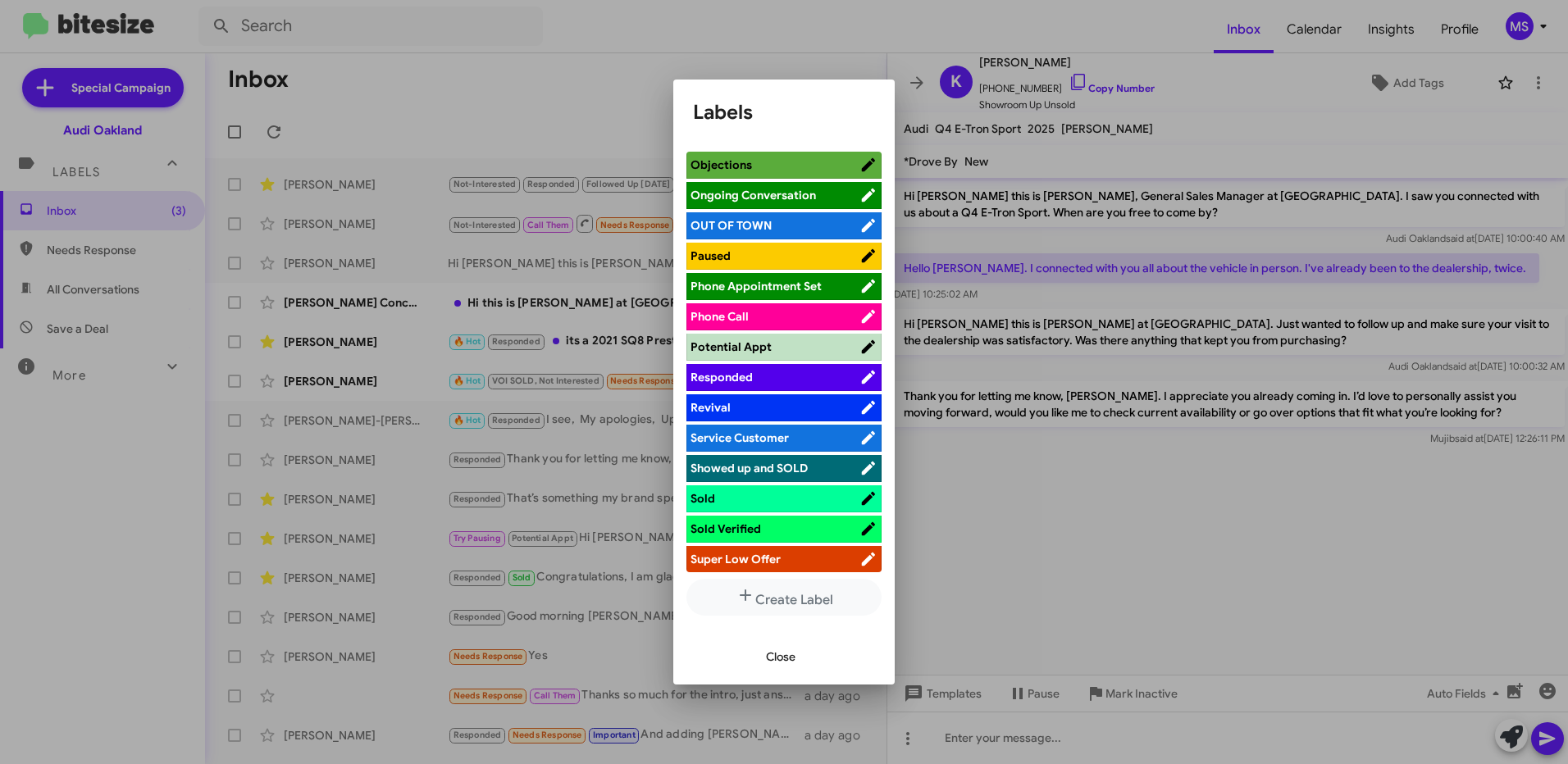
click at [797, 381] on span "Responded" at bounding box center [774, 377] width 168 height 16
click at [772, 656] on span "Close" at bounding box center [780, 656] width 29 height 29
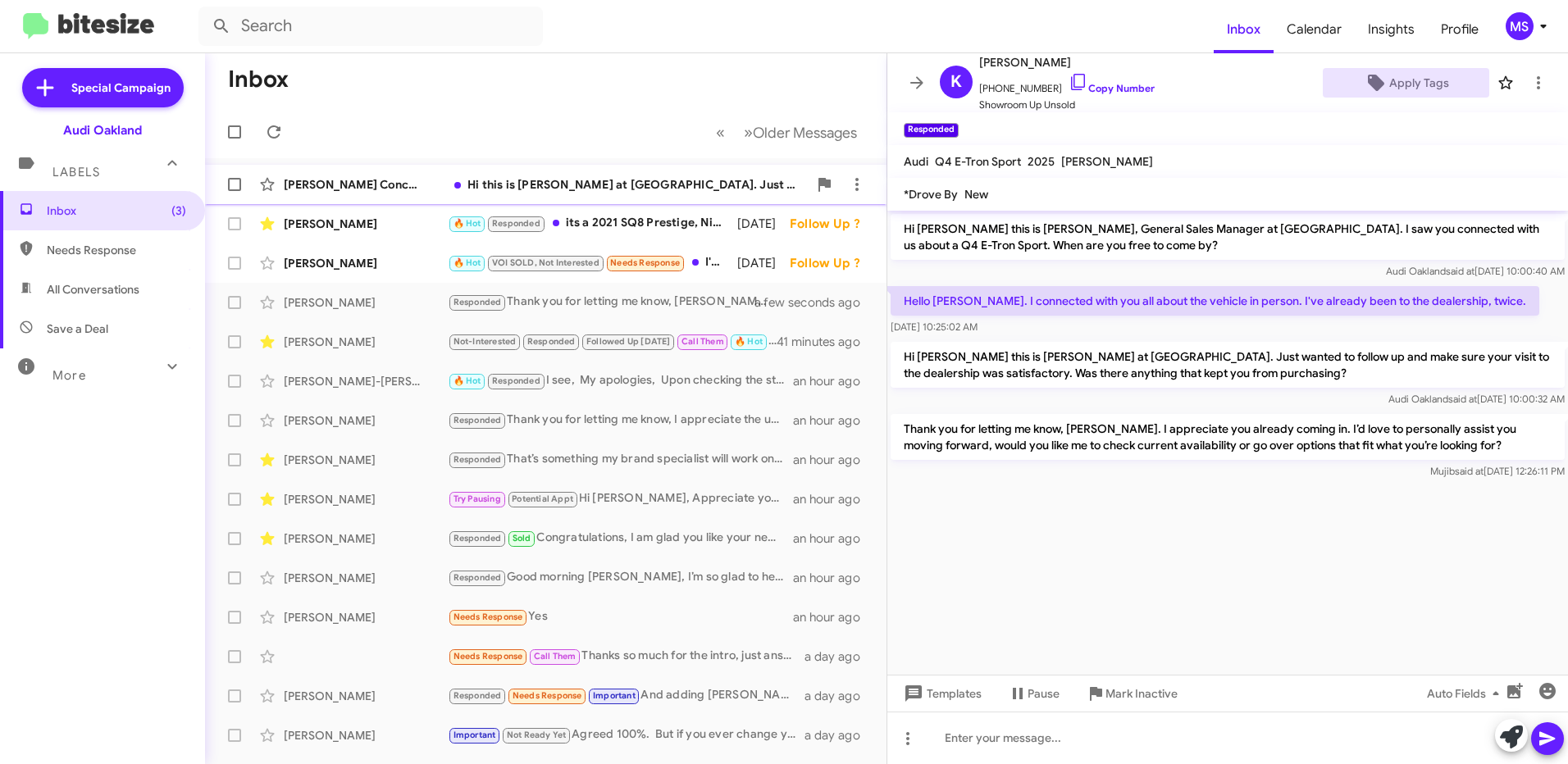
click at [407, 185] on div "[PERSON_NAME] Concepts Llc" at bounding box center [365, 184] width 164 height 16
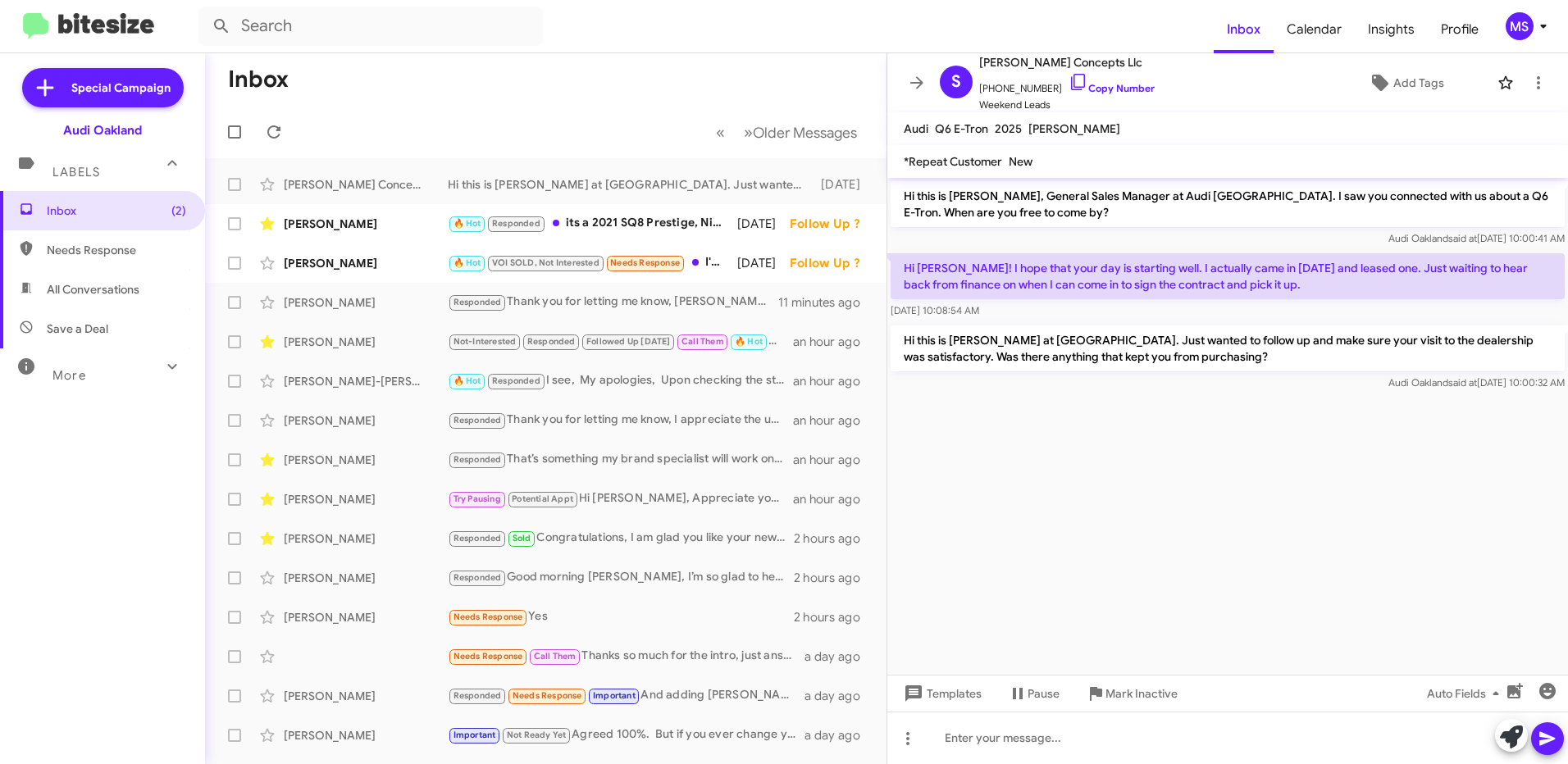
click at [1015, 563] on cdk-virtual-scroll-viewport "Hi this is [PERSON_NAME], General Sales Manager at Audi [GEOGRAPHIC_DATA]. I sa…" at bounding box center [1226, 426] width 680 height 497
click at [1093, 88] on link "Copy Number" at bounding box center [1111, 88] width 86 height 12
drag, startPoint x: 1253, startPoint y: 286, endPoint x: 905, endPoint y: 263, distance: 348.8
click at [905, 263] on p "Hi [PERSON_NAME]! I hope that your day is starting well. I actually came in [DA…" at bounding box center [1227, 276] width 674 height 46
copy p "Hi [PERSON_NAME]! I hope that your day is starting well. I actually came in [DA…"
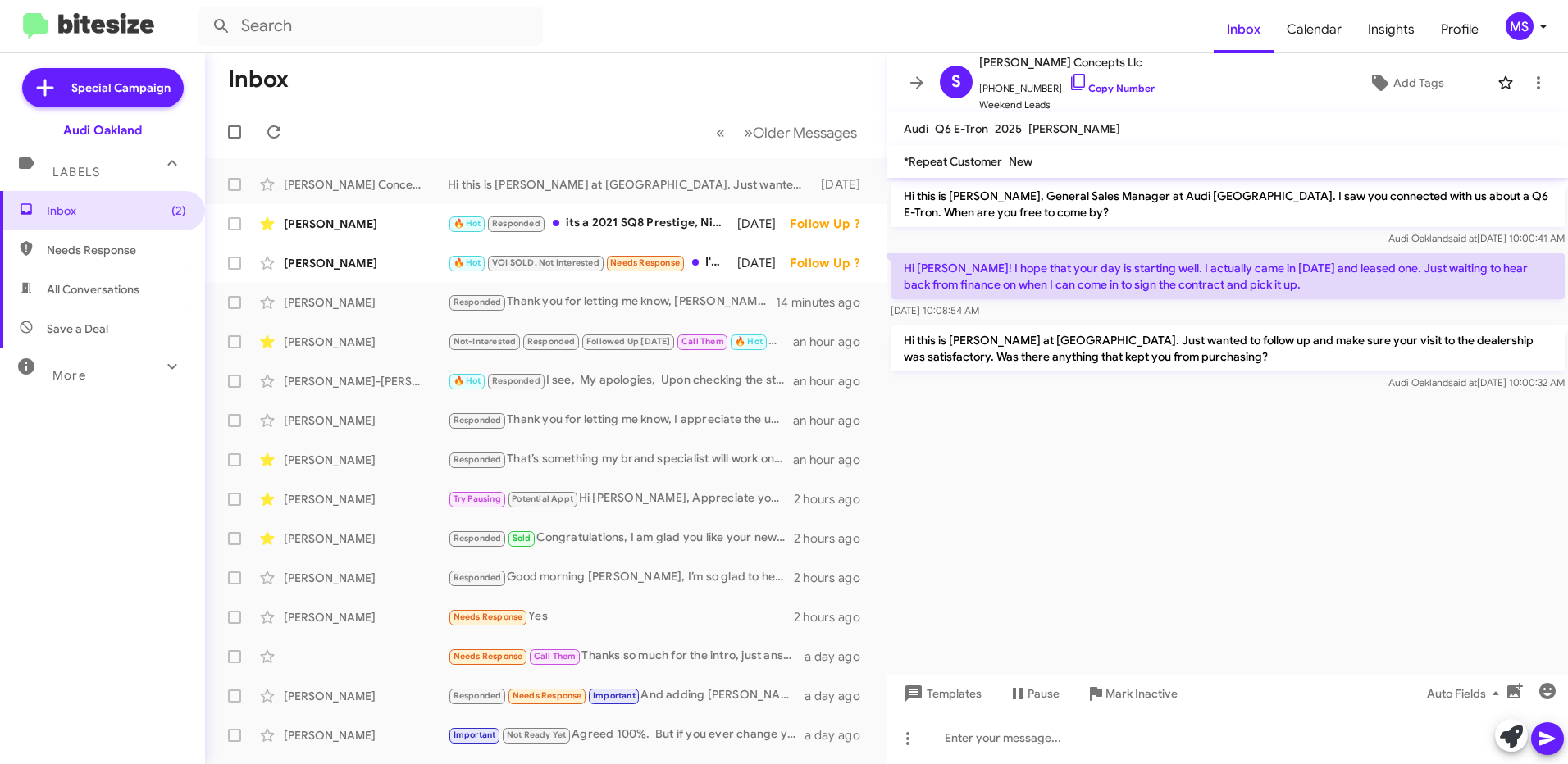
click at [1297, 440] on cdk-virtual-scroll-viewport "Hi this is [PERSON_NAME], General Sales Manager at Audi [GEOGRAPHIC_DATA]. I sa…" at bounding box center [1226, 426] width 680 height 497
drag, startPoint x: 1003, startPoint y: 737, endPoint x: 1013, endPoint y: 739, distance: 10.2
click at [1013, 739] on div at bounding box center [1226, 737] width 680 height 52
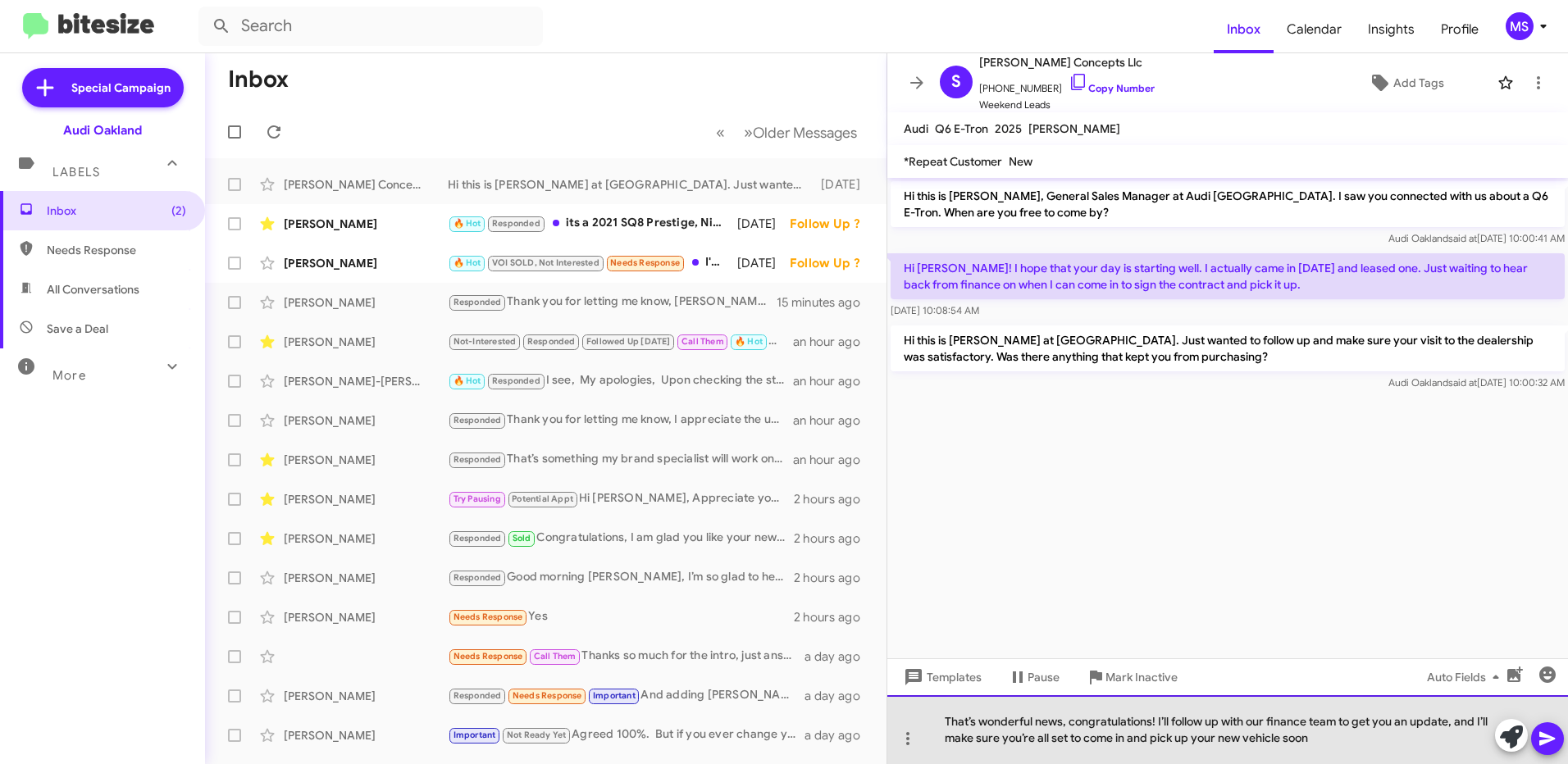
click at [1154, 721] on div "That’s wonderful news, congratulations! I’ll follow up with our finance team to…" at bounding box center [1226, 730] width 680 height 69
click at [1403, 739] on div "That’s wonderful news, congratulations [PERSON_NAME], I’ll follow up with our f…" at bounding box center [1226, 730] width 680 height 69
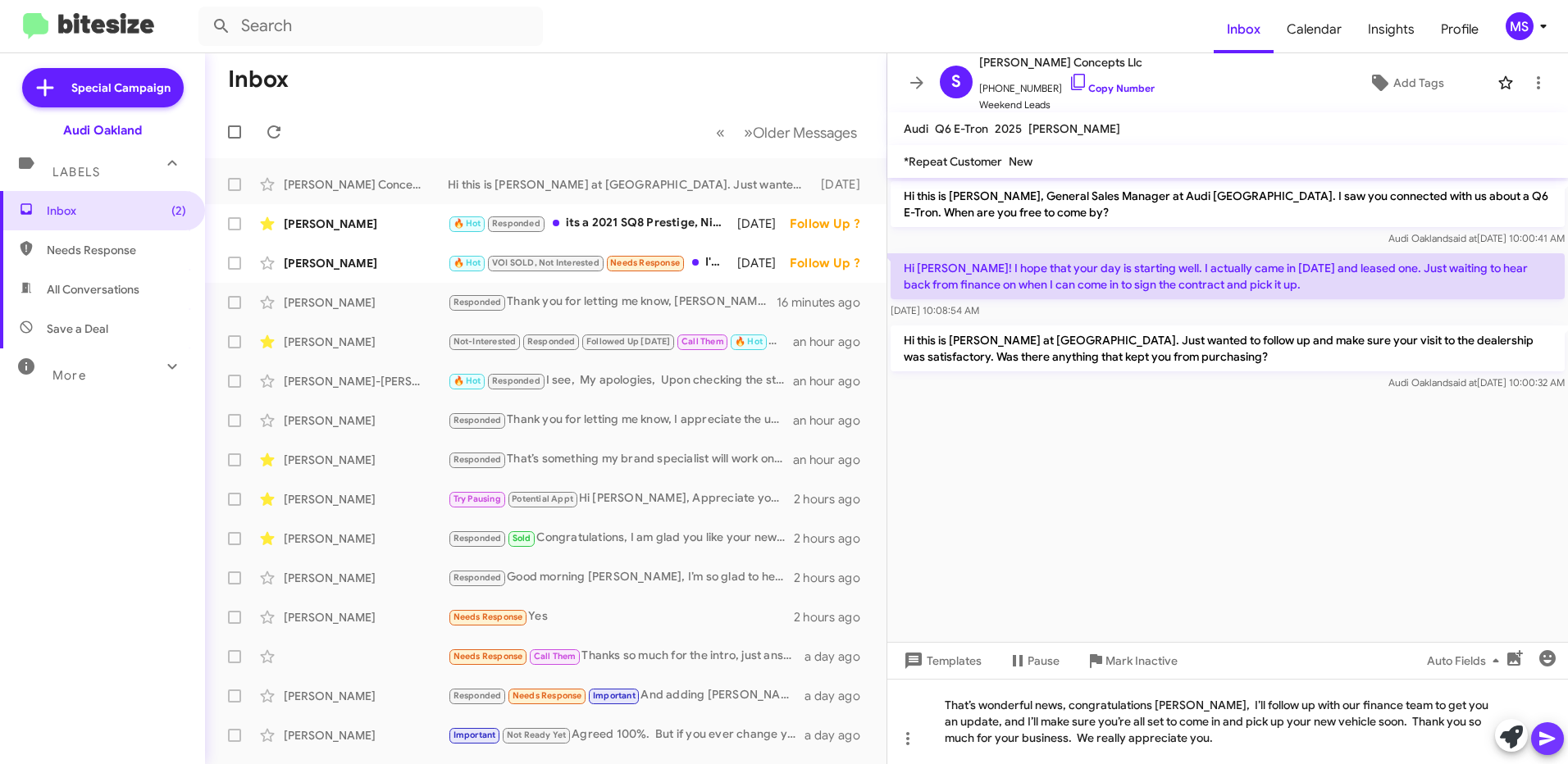
click at [1546, 737] on icon at bounding box center [1546, 739] width 15 height 14
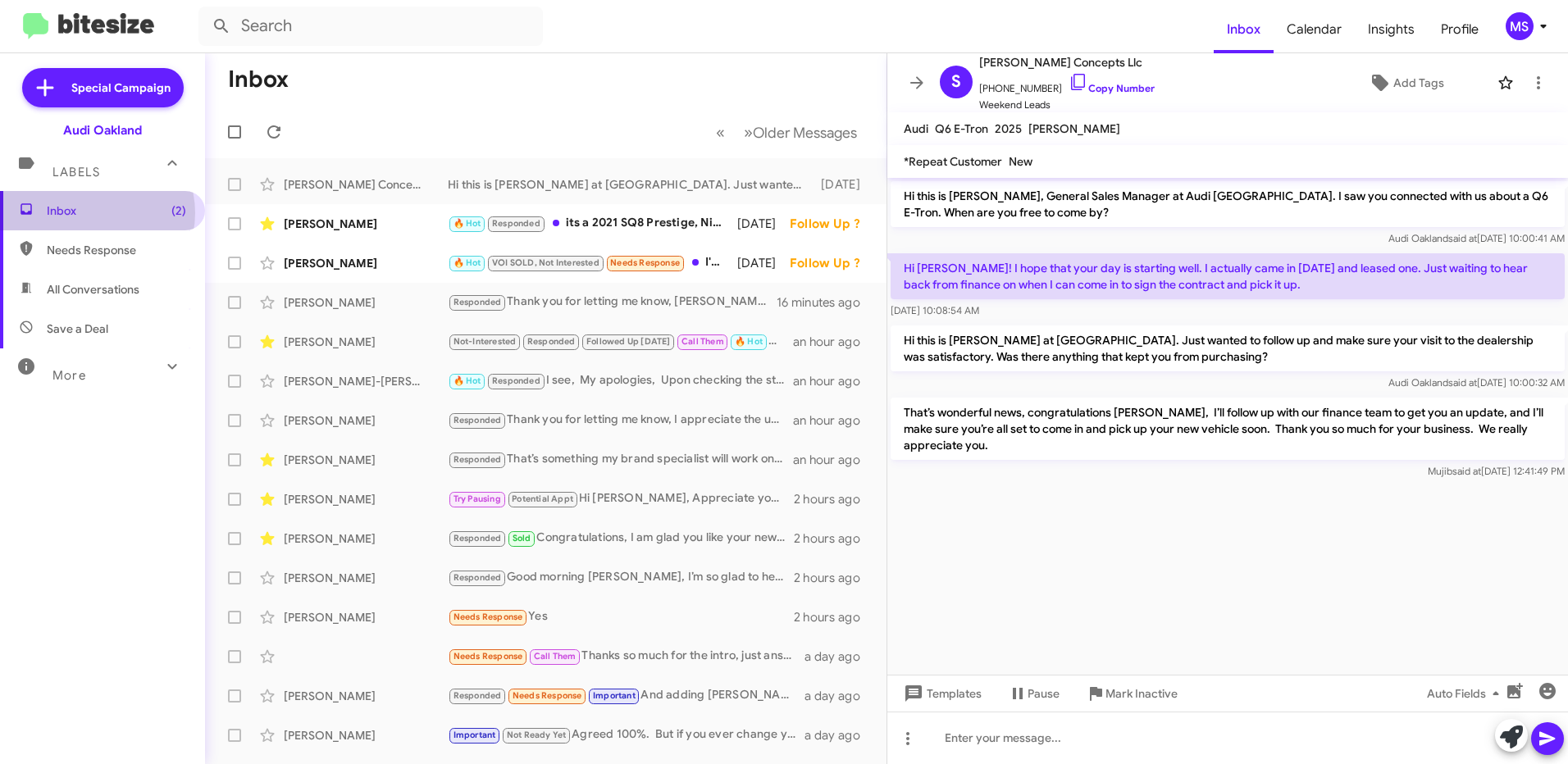
click at [93, 213] on span "Inbox (2)" at bounding box center [115, 210] width 139 height 16
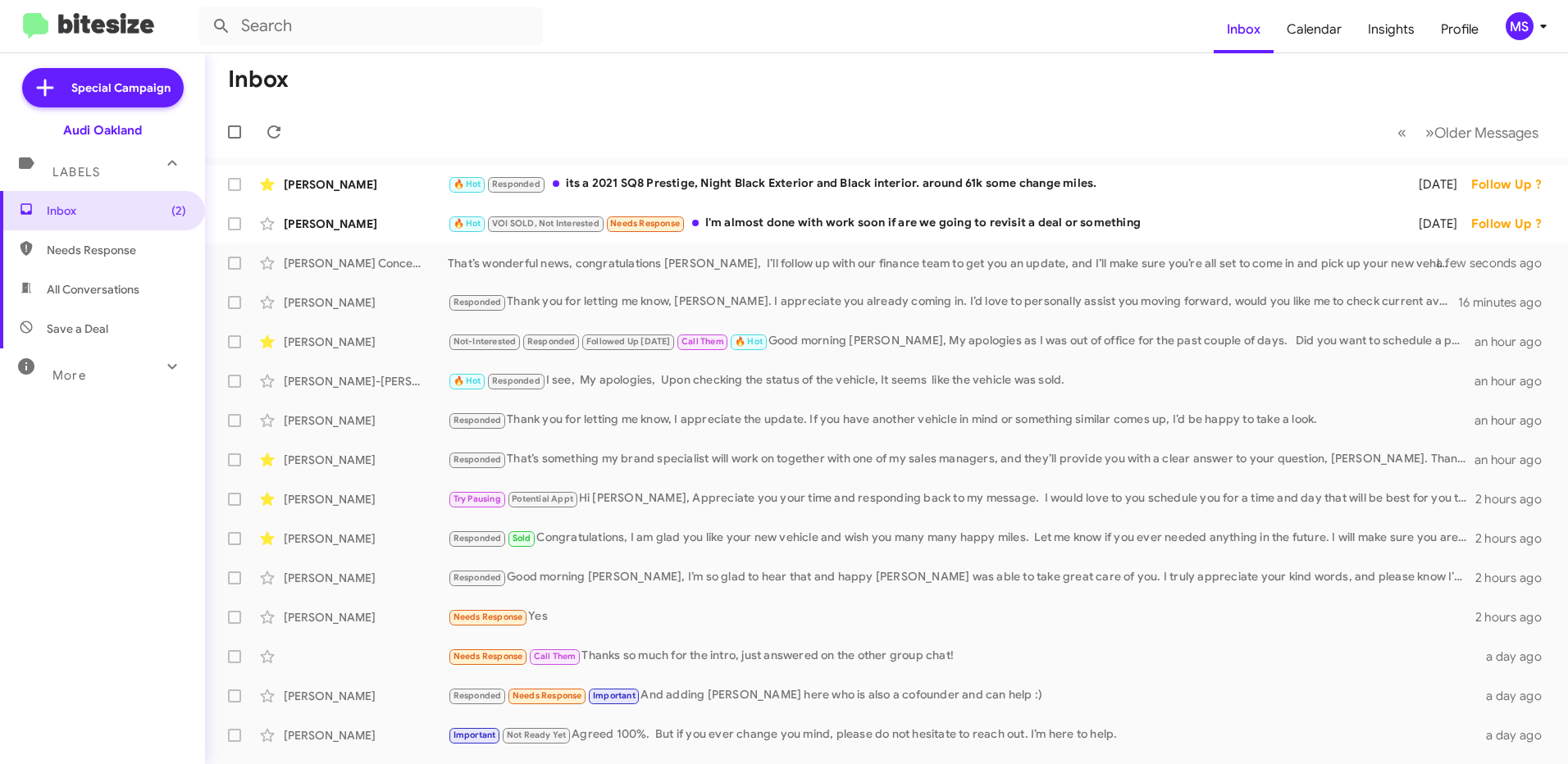
click at [1060, 93] on mat-toolbar-row "Inbox" at bounding box center [887, 79] width 1363 height 52
click at [408, 177] on div "[PERSON_NAME]" at bounding box center [365, 184] width 164 height 16
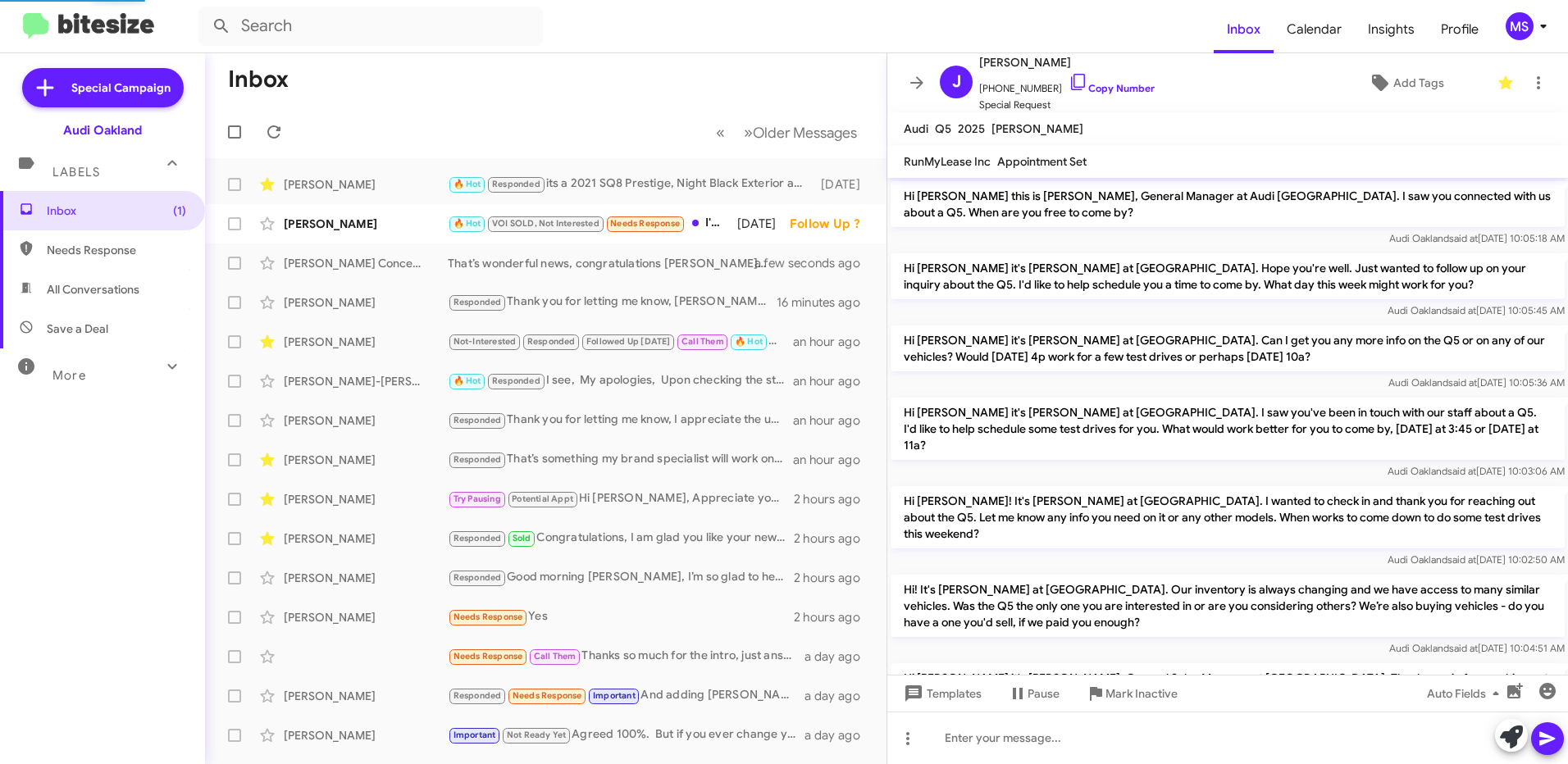
scroll to position [1085, 0]
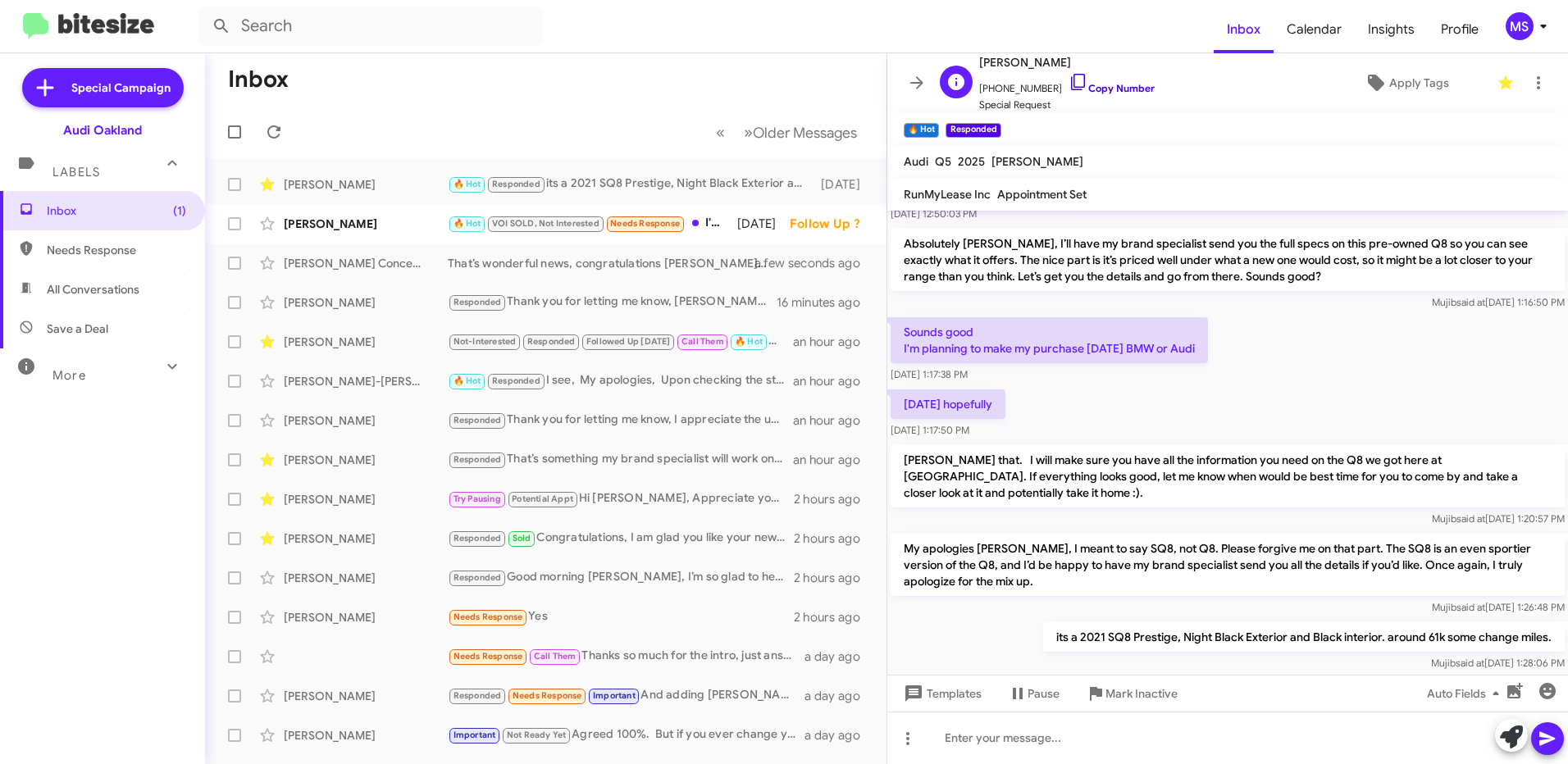
click at [1118, 89] on link "Copy Number" at bounding box center [1111, 88] width 86 height 12
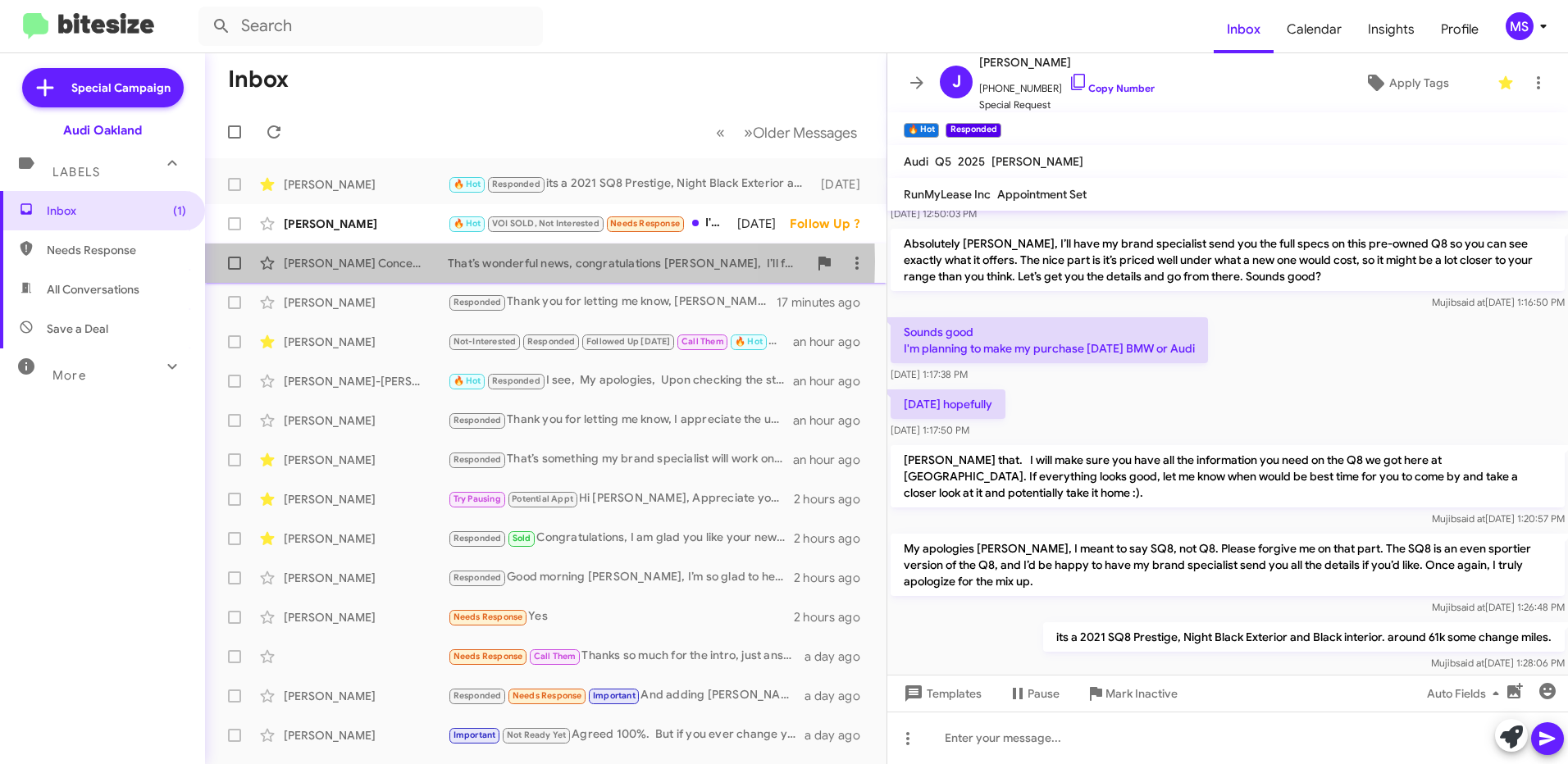
click at [399, 261] on div "[PERSON_NAME] Concepts Llc" at bounding box center [365, 262] width 164 height 16
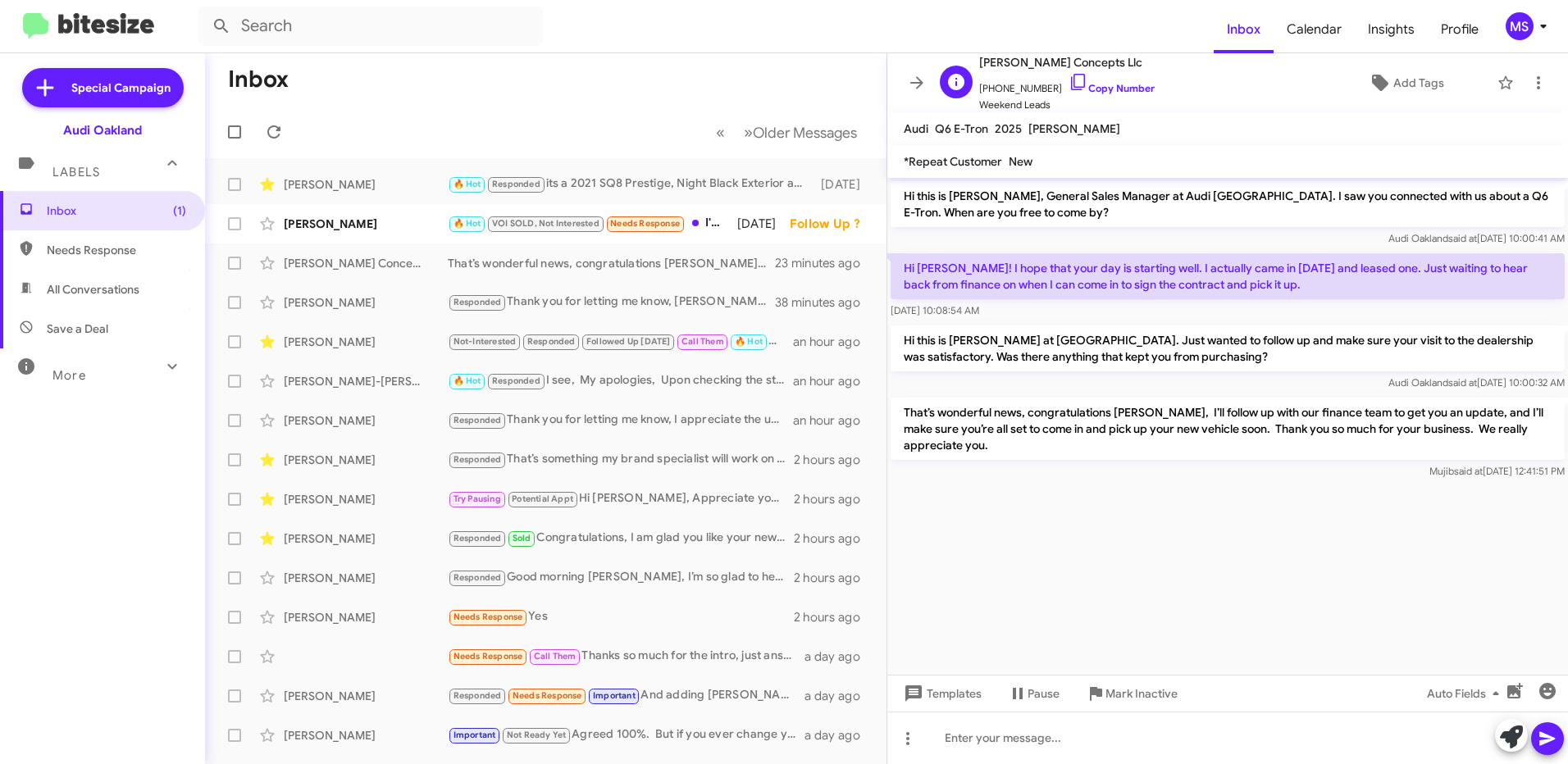
click at [1121, 80] on span "[PHONE_NUMBER] Copy Number" at bounding box center [1066, 84] width 175 height 25
click at [1105, 85] on link "Copy Number" at bounding box center [1111, 88] width 86 height 12
